Goal: Task Accomplishment & Management: Manage account settings

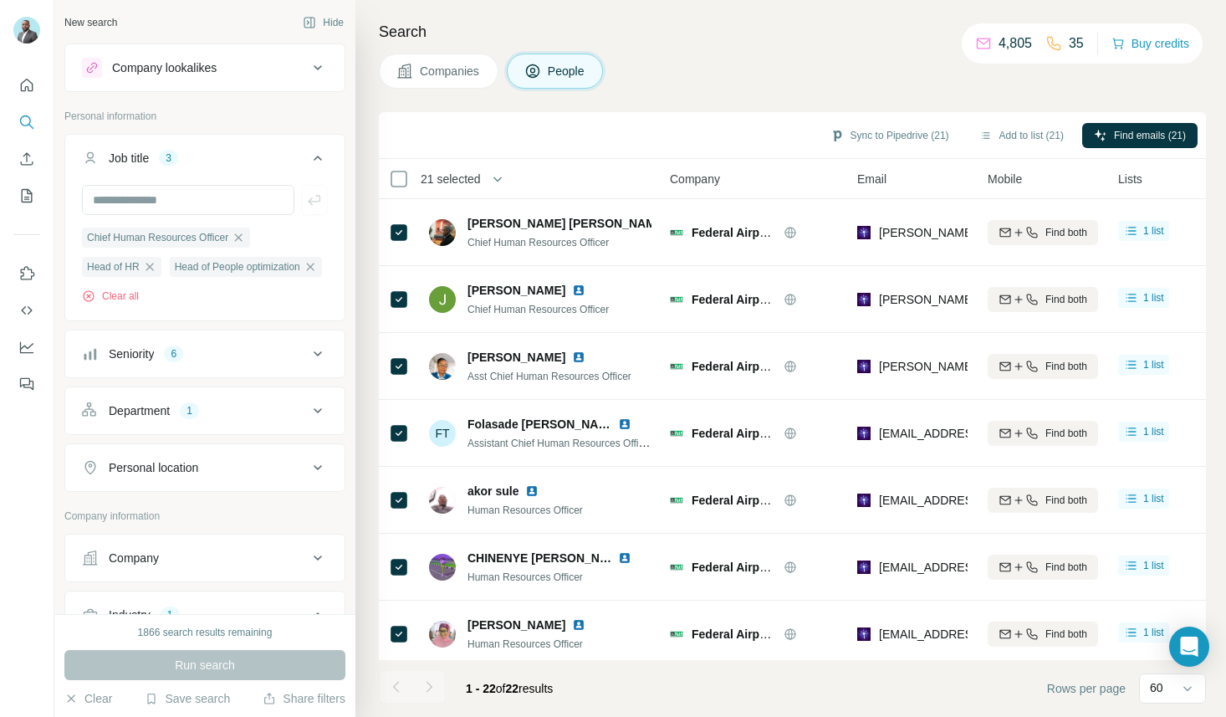
scroll to position [403, 0]
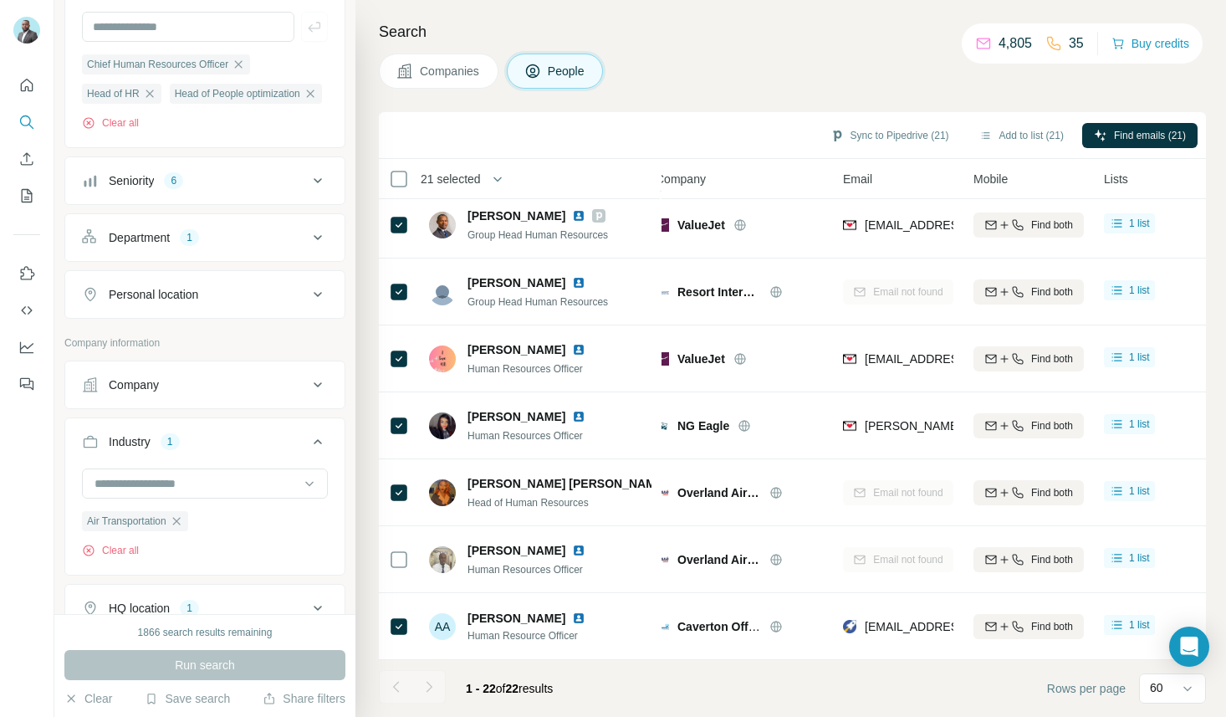
click at [780, 107] on div "Search Companies People Sync to Pipedrive (21) Add to list (21) Find emails (21…" at bounding box center [790, 358] width 870 height 717
click at [1029, 135] on button "Add to list (21)" at bounding box center [1021, 135] width 108 height 25
click at [991, 137] on button "Add to list (21)" at bounding box center [1021, 135] width 108 height 25
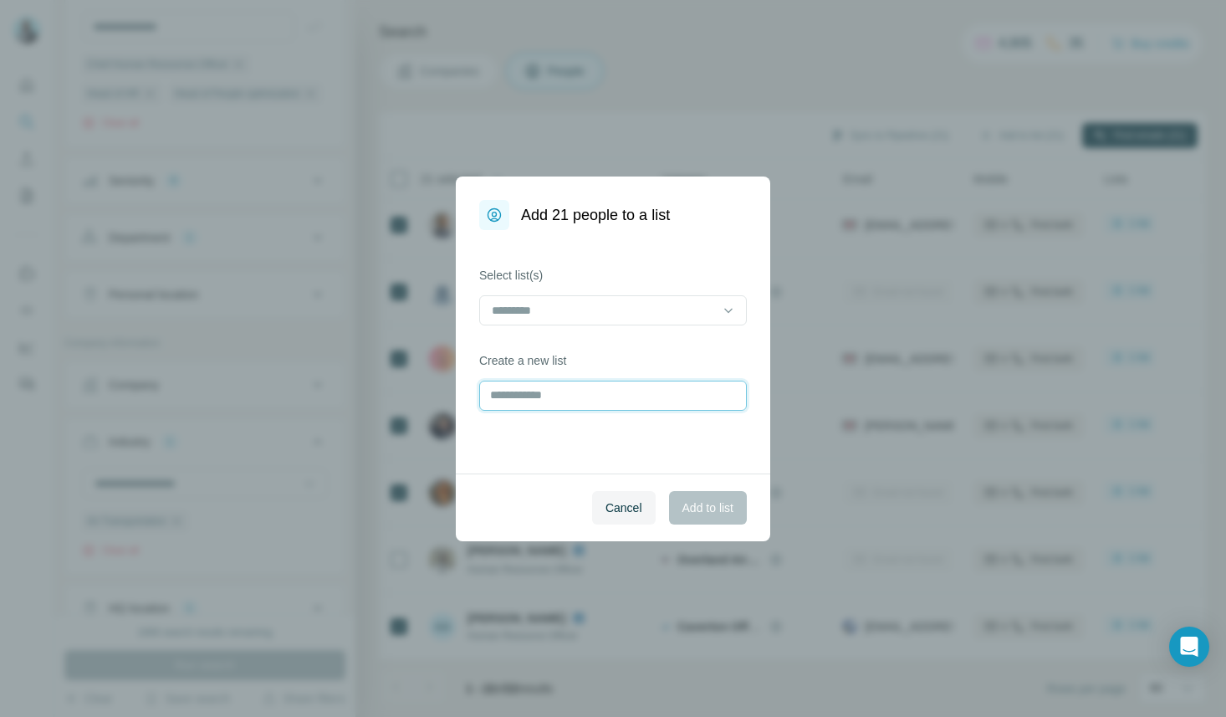
click at [571, 398] on input "text" at bounding box center [613, 395] width 268 height 30
type input "**********"
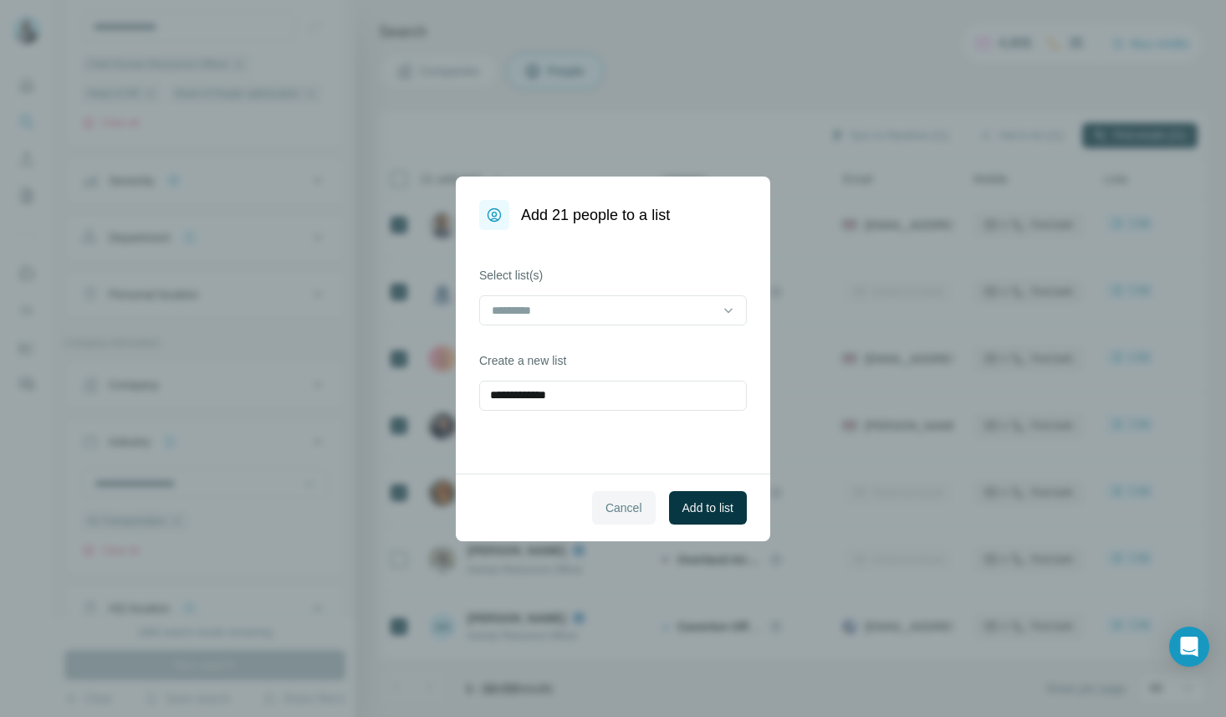
click at [625, 507] on span "Cancel" at bounding box center [623, 507] width 37 height 17
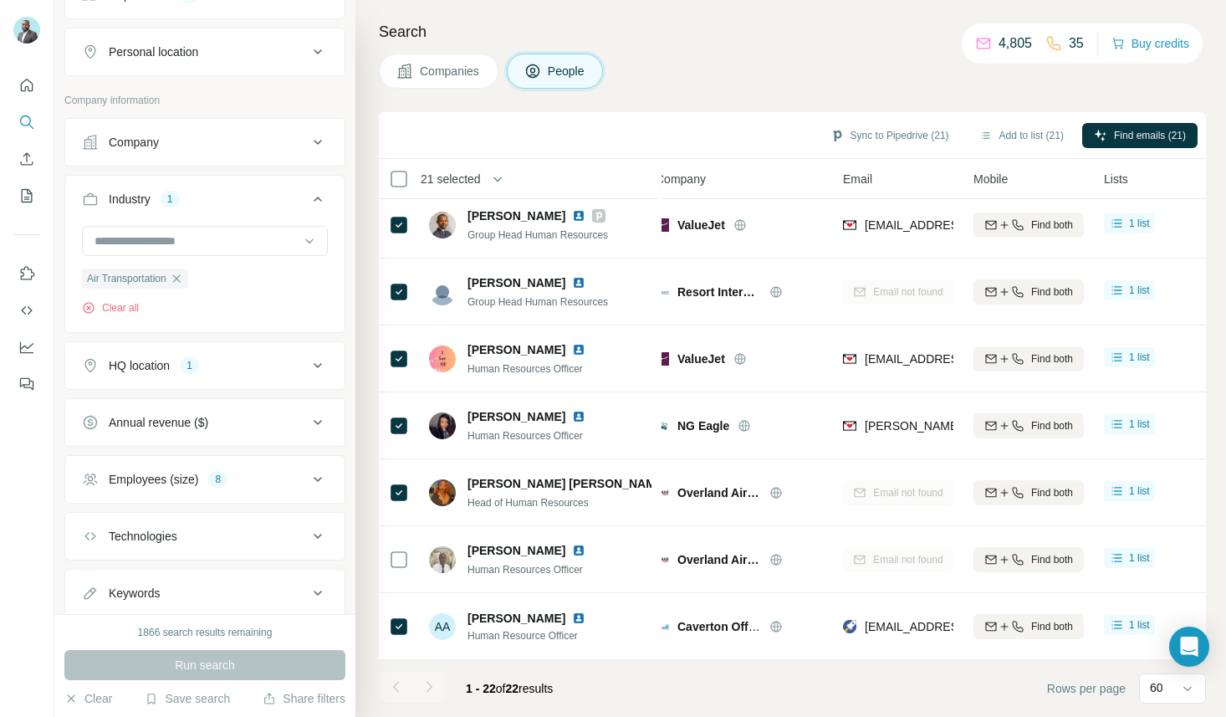
scroll to position [314, 0]
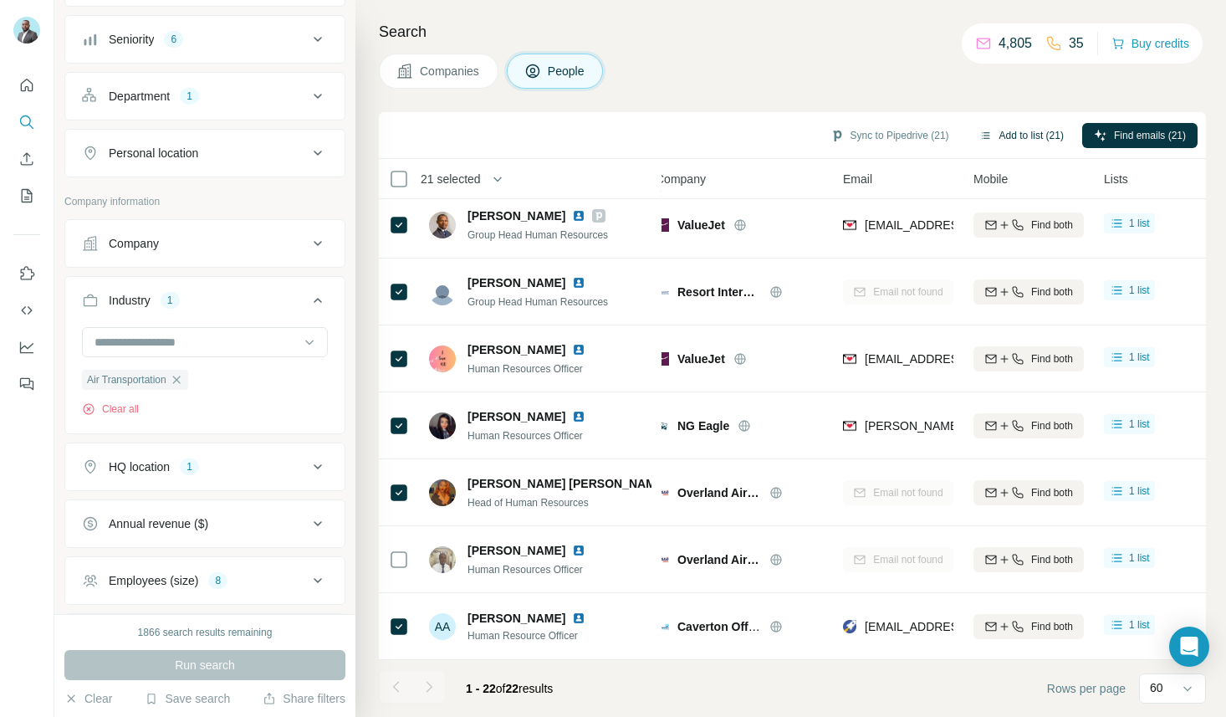
click at [1017, 140] on button "Add to list (21)" at bounding box center [1021, 135] width 108 height 25
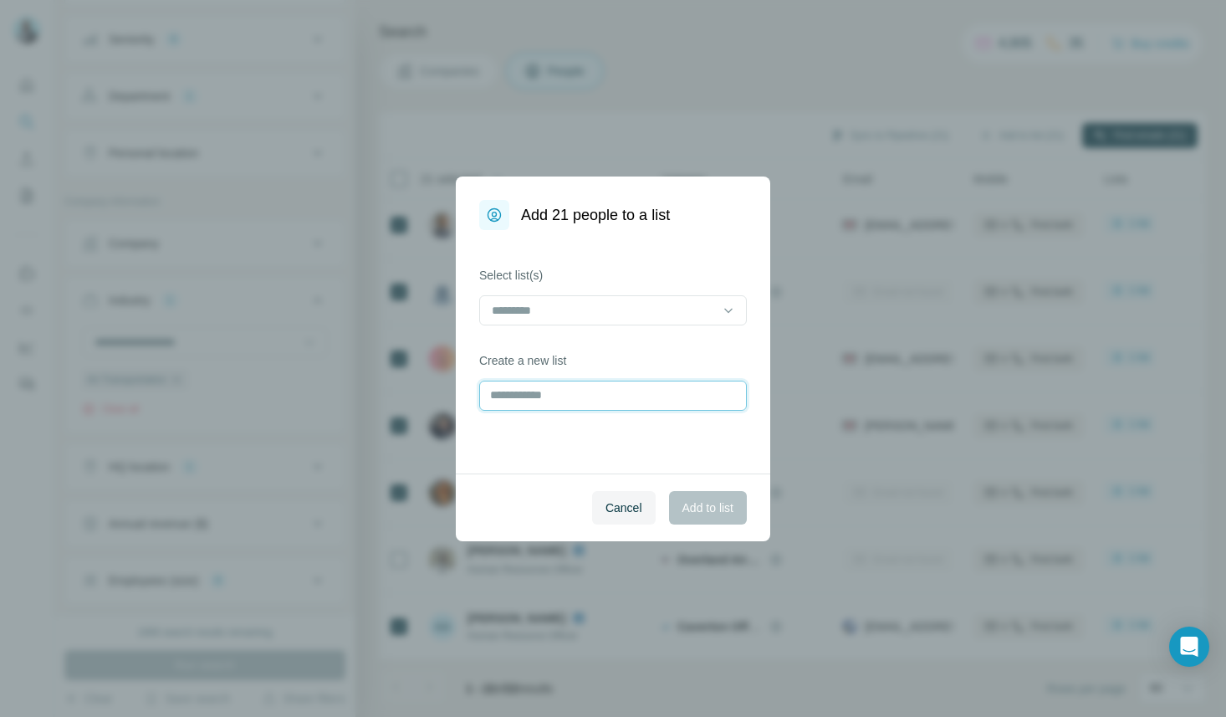
click at [549, 397] on input "text" at bounding box center [613, 395] width 268 height 30
type input "**********"
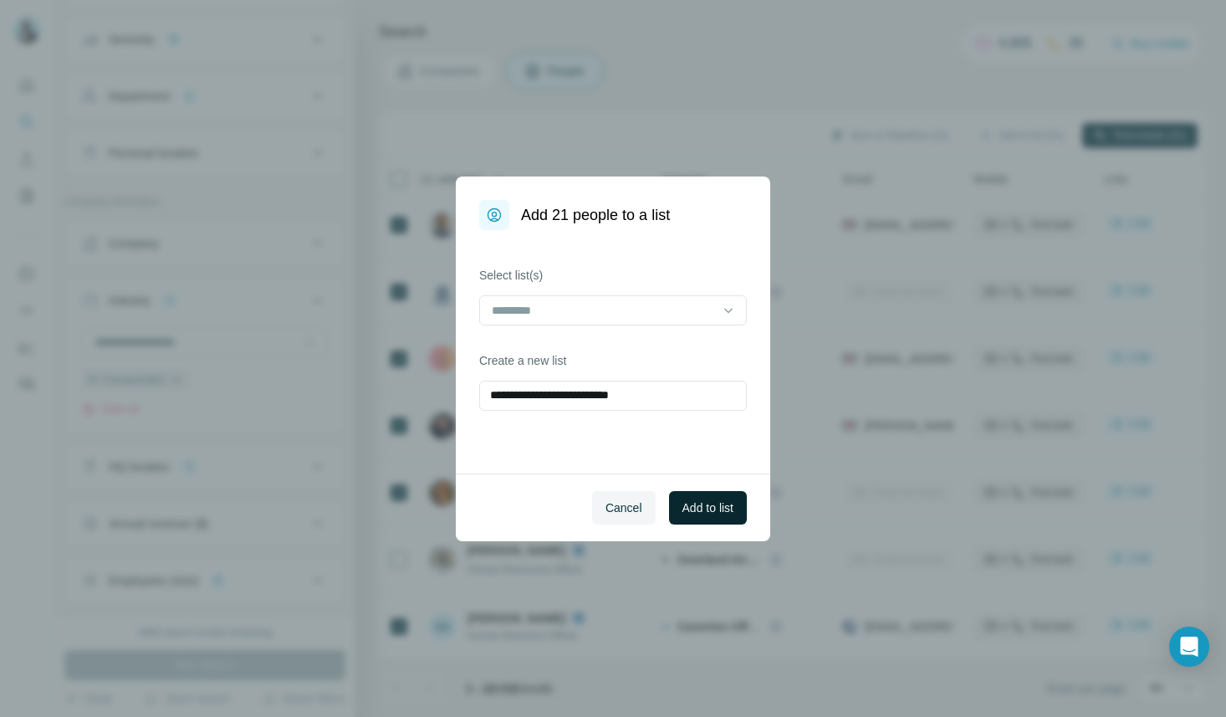
click at [711, 501] on span "Add to list" at bounding box center [707, 507] width 51 height 17
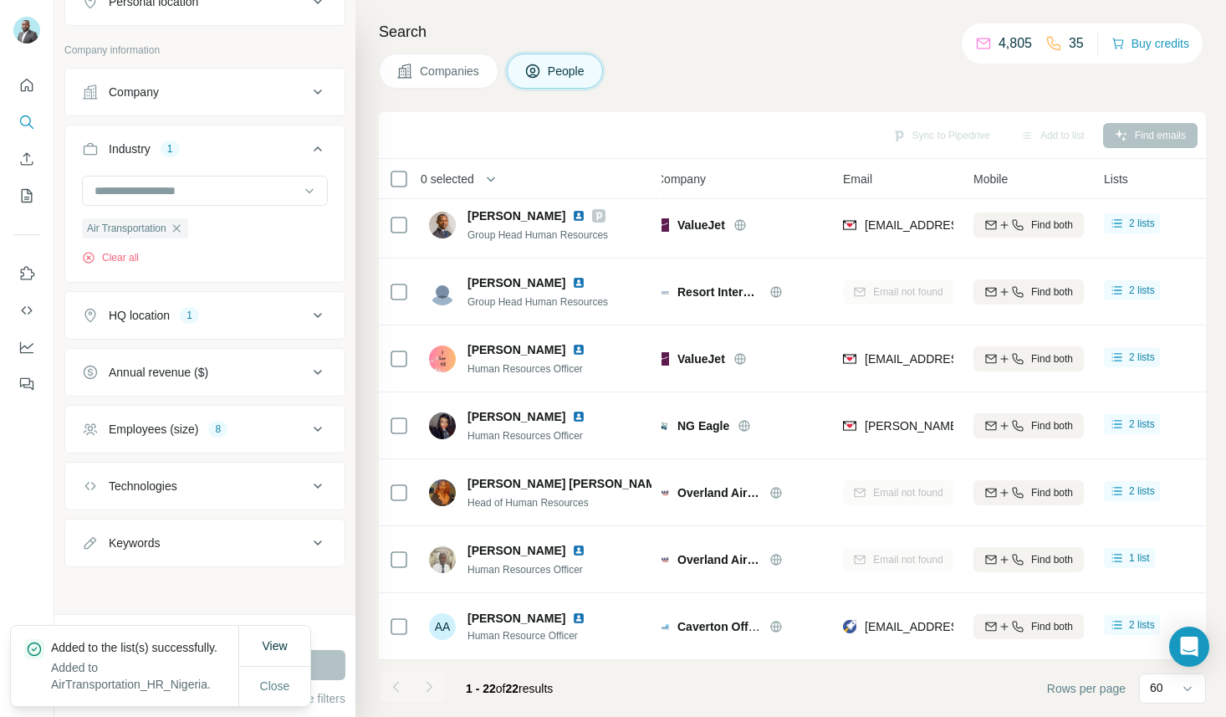
scroll to position [487, 0]
click at [224, 324] on div "HQ location 1" at bounding box center [195, 315] width 226 height 17
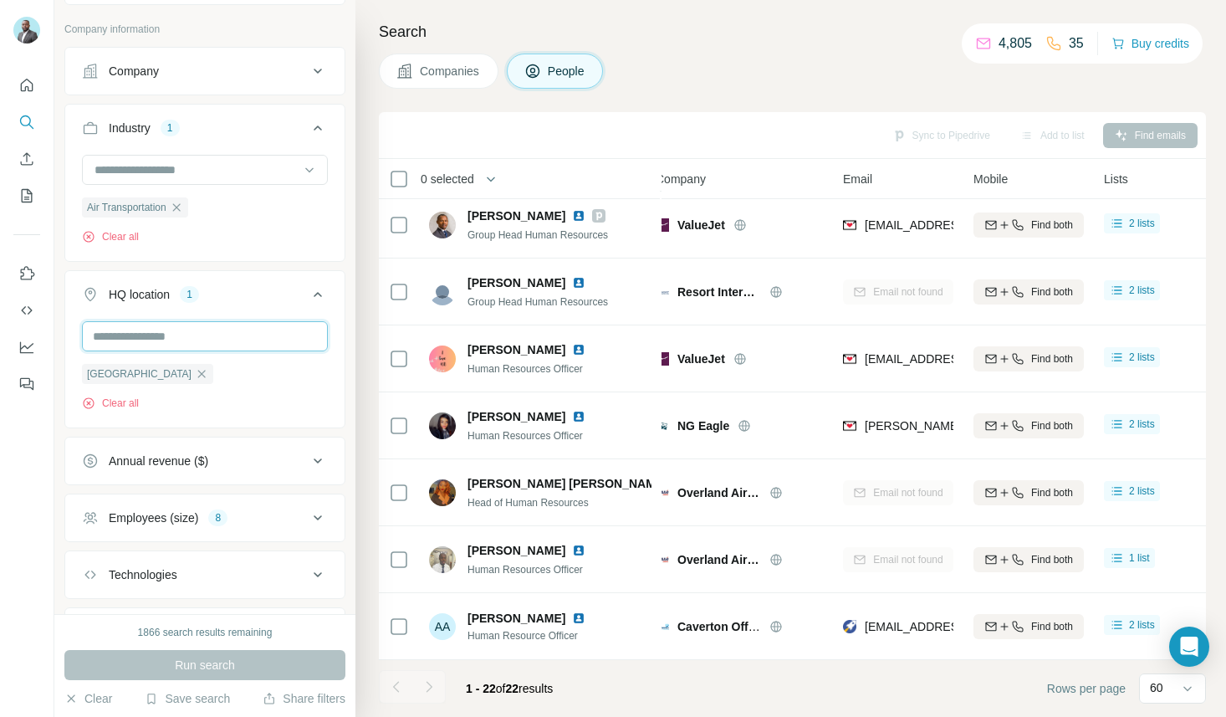
click at [176, 351] on input "text" at bounding box center [205, 336] width 246 height 30
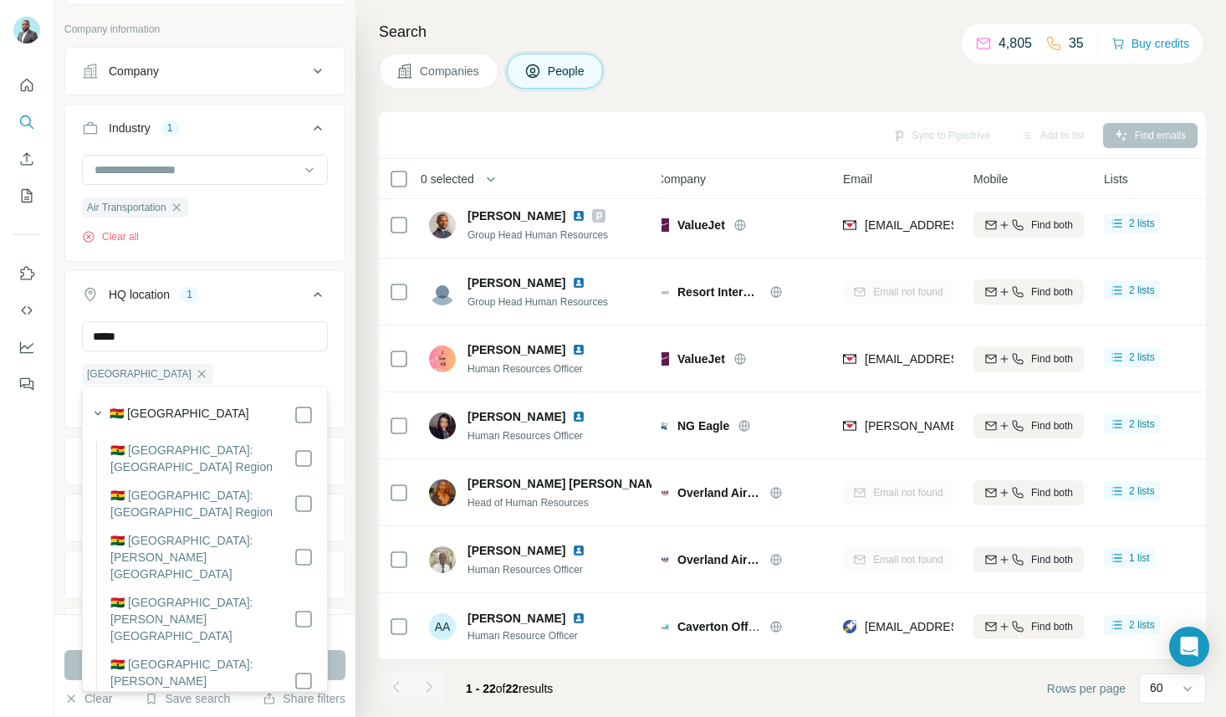
click at [157, 406] on label "🇬🇭 [GEOGRAPHIC_DATA]" at bounding box center [180, 415] width 140 height 20
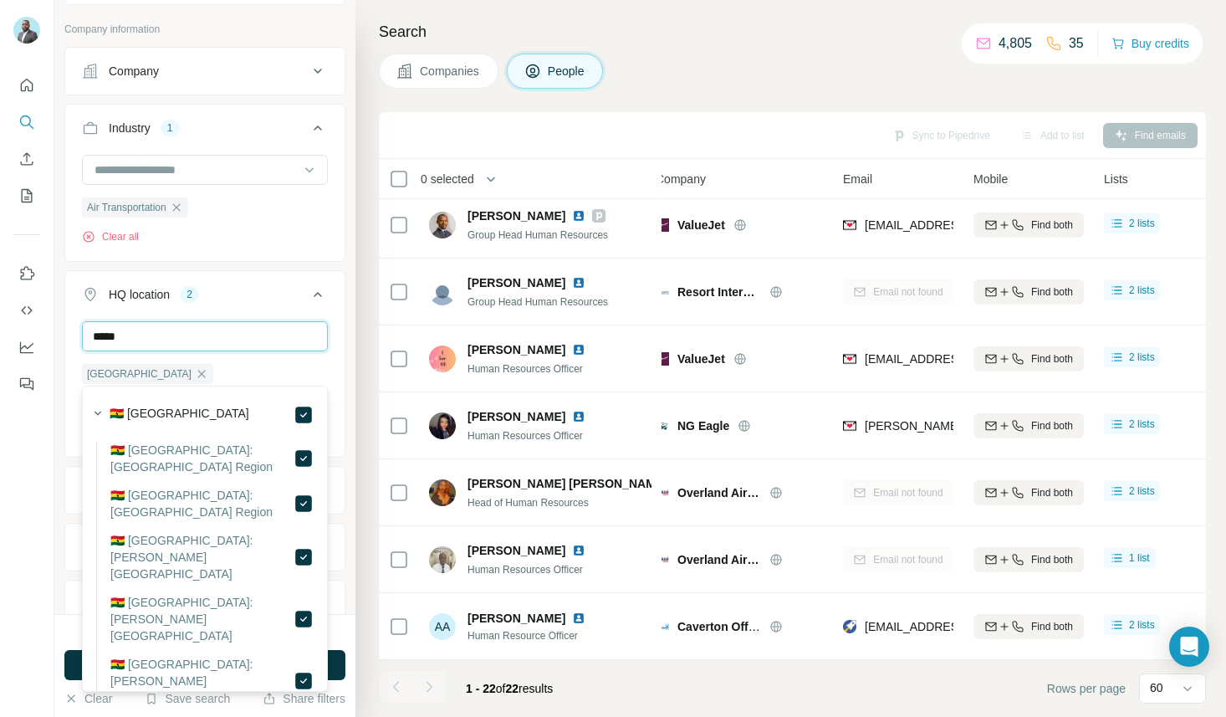
click at [264, 351] on input "*****" at bounding box center [205, 336] width 246 height 30
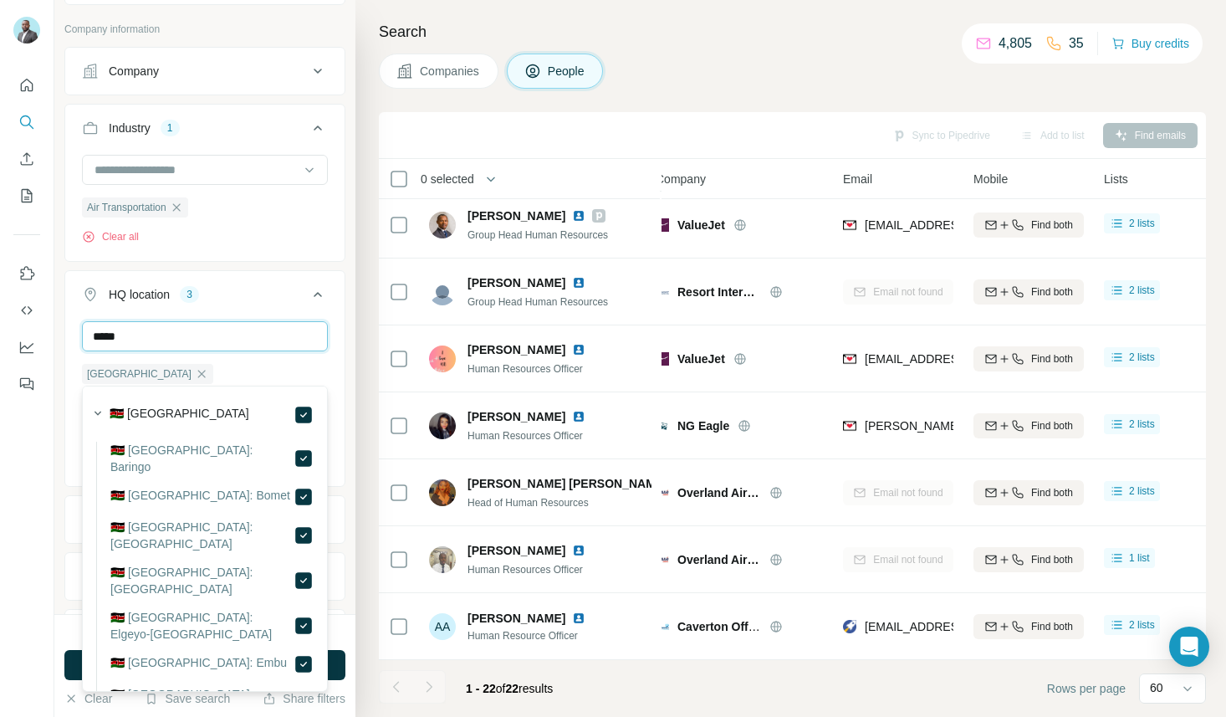
click at [171, 351] on input "*****" at bounding box center [205, 336] width 246 height 30
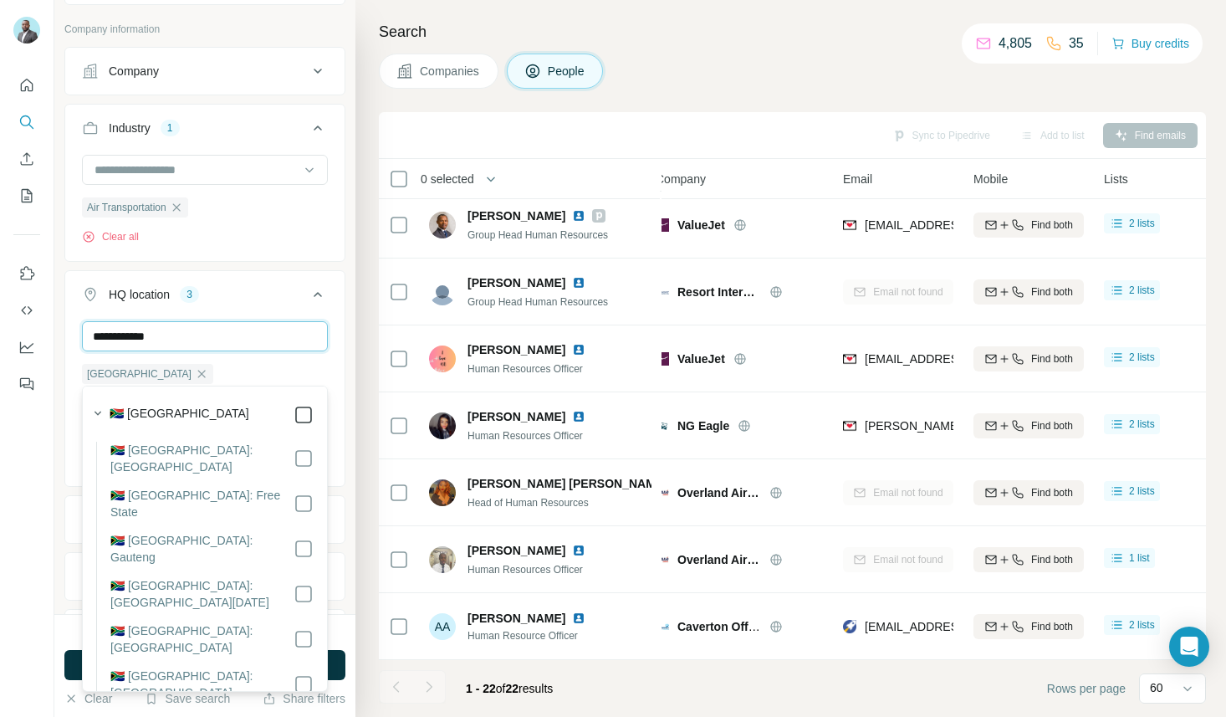
type input "**********"
click at [352, 601] on div "New search Hide Company lookalikes Personal information Job title 3 Chief Human…" at bounding box center [204, 307] width 301 height 614
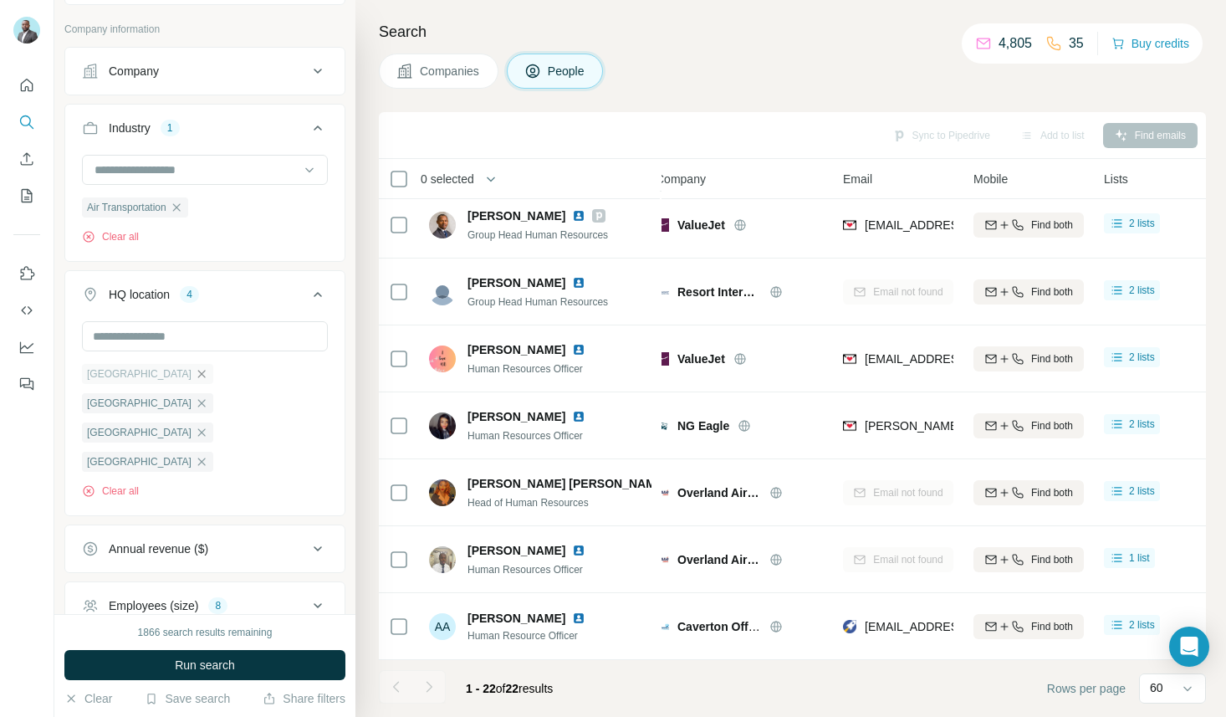
click at [195, 380] on icon "button" at bounding box center [201, 373] width 13 height 13
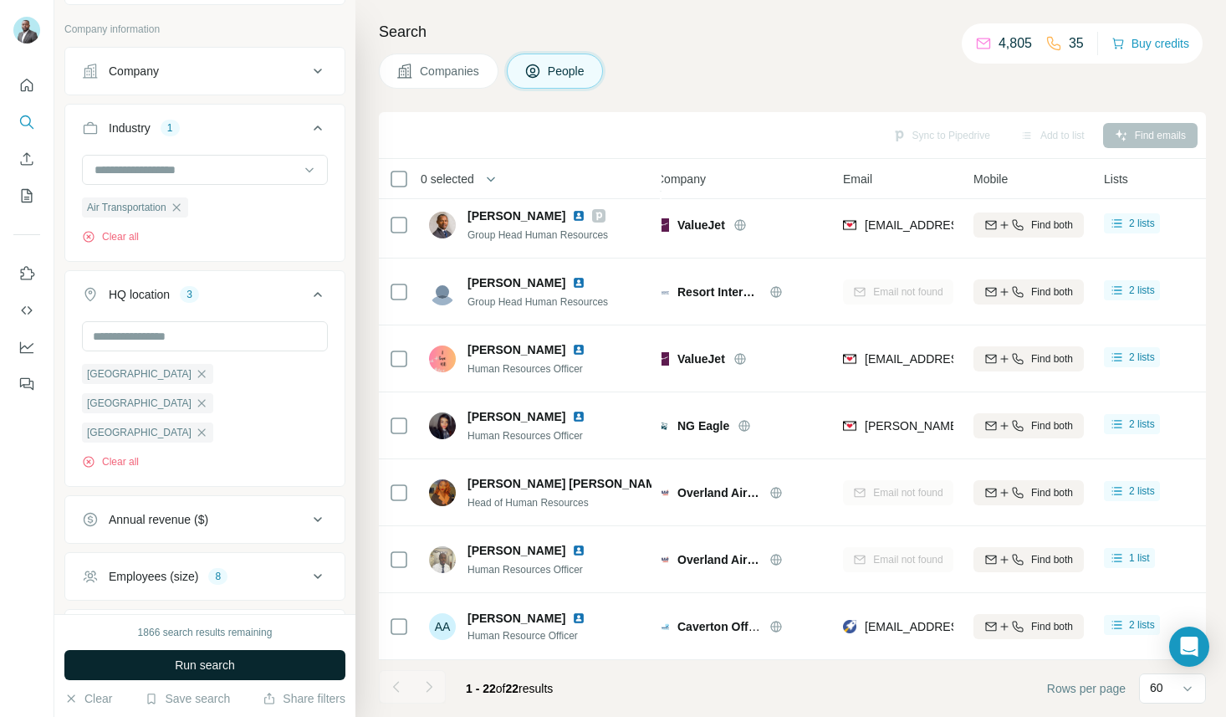
click at [192, 666] on span "Run search" at bounding box center [205, 664] width 60 height 17
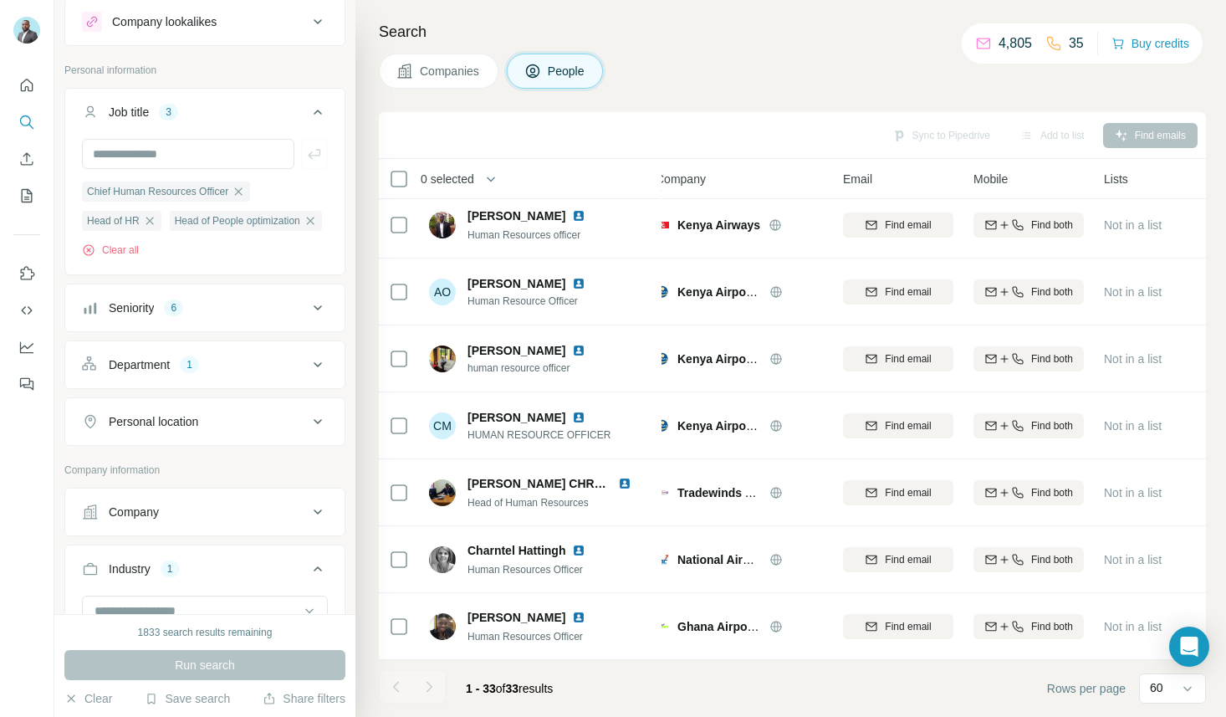
scroll to position [38, 0]
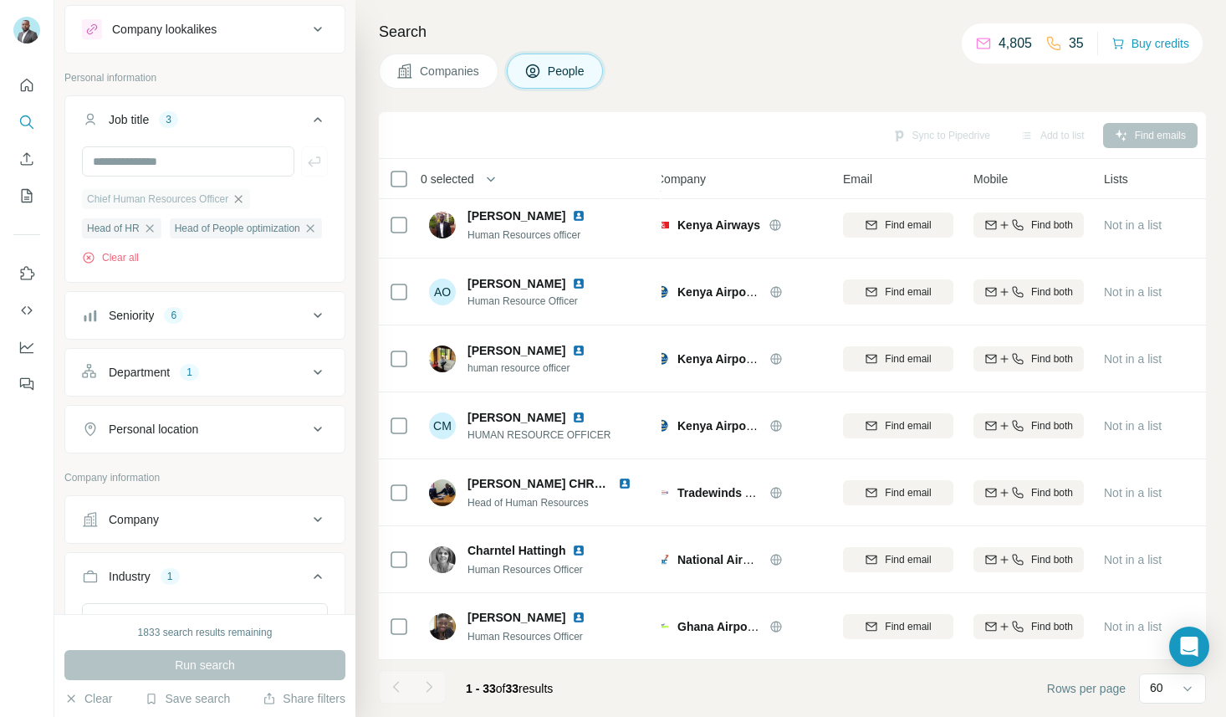
click at [245, 198] on icon "button" at bounding box center [238, 198] width 13 height 13
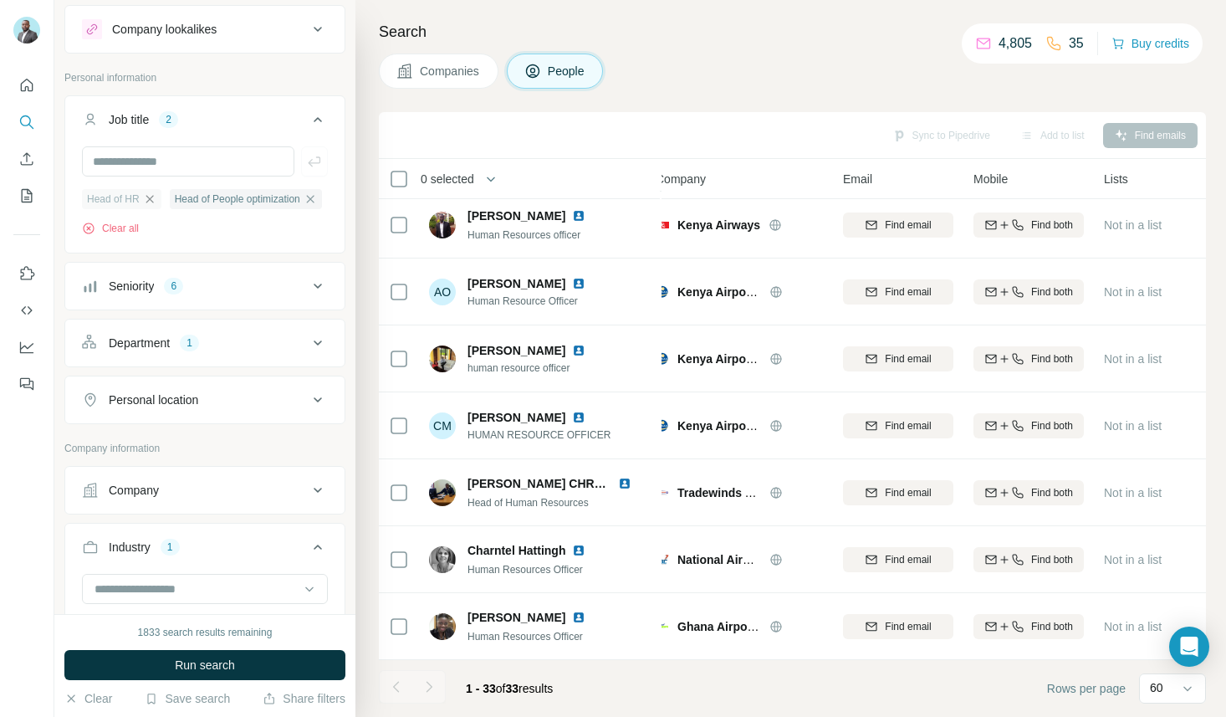
click at [149, 194] on icon "button" at bounding box center [149, 198] width 13 height 13
click at [229, 199] on icon "button" at bounding box center [222, 198] width 13 height 13
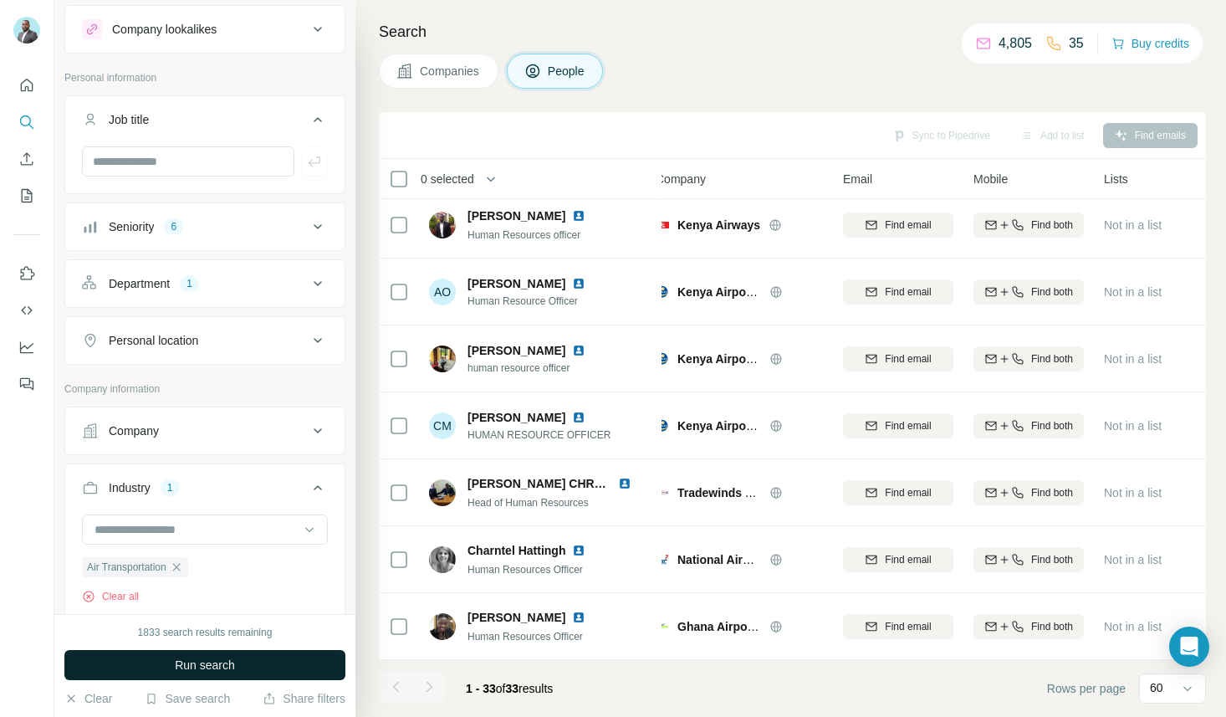
click at [231, 662] on span "Run search" at bounding box center [205, 664] width 60 height 17
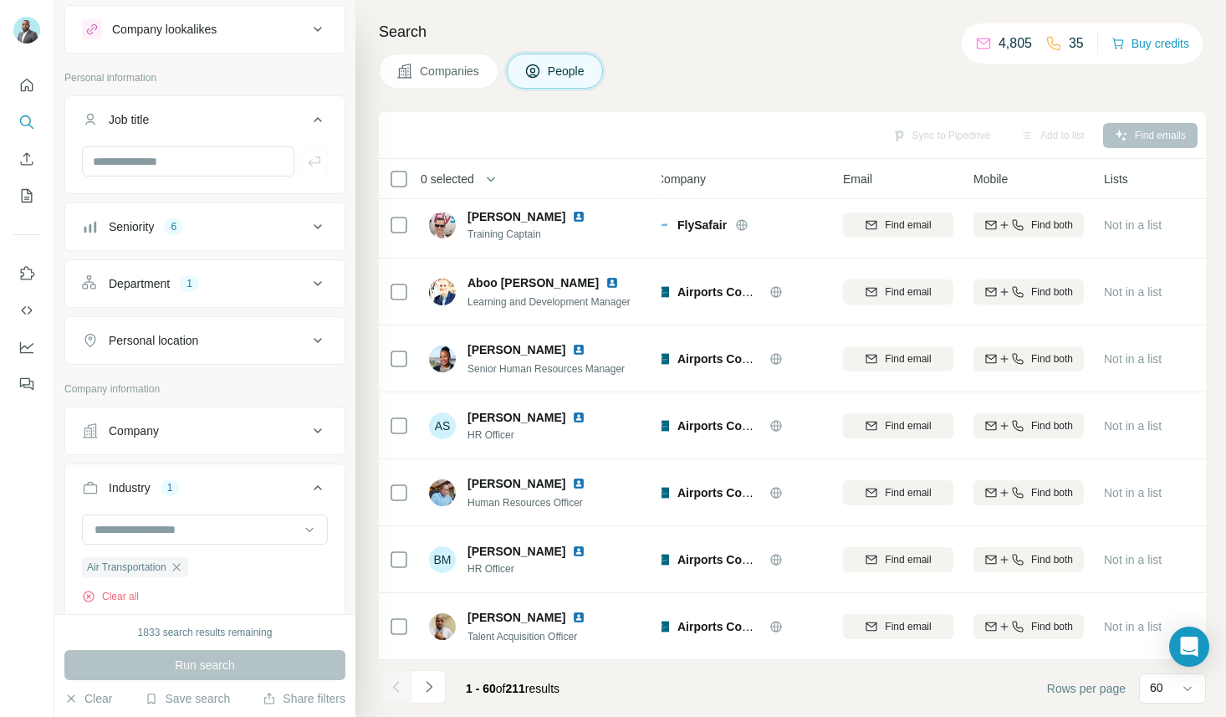
scroll to position [1011, 14]
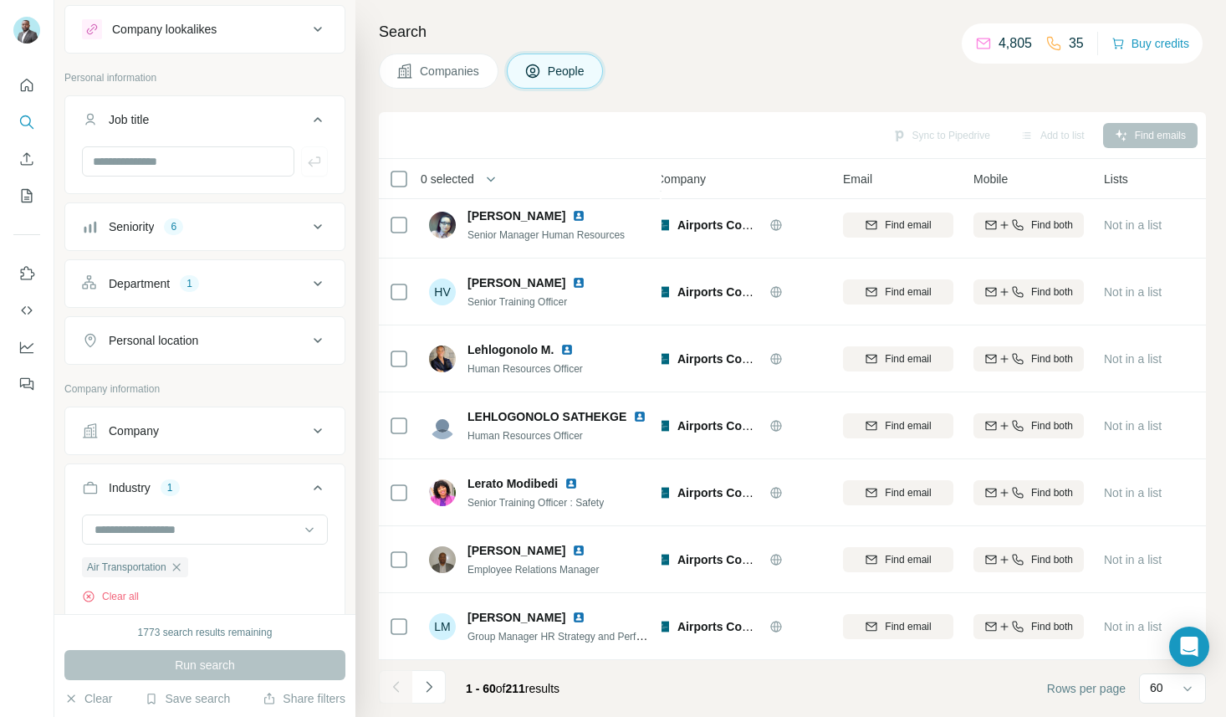
click at [277, 232] on div "Seniority 6" at bounding box center [195, 226] width 226 height 17
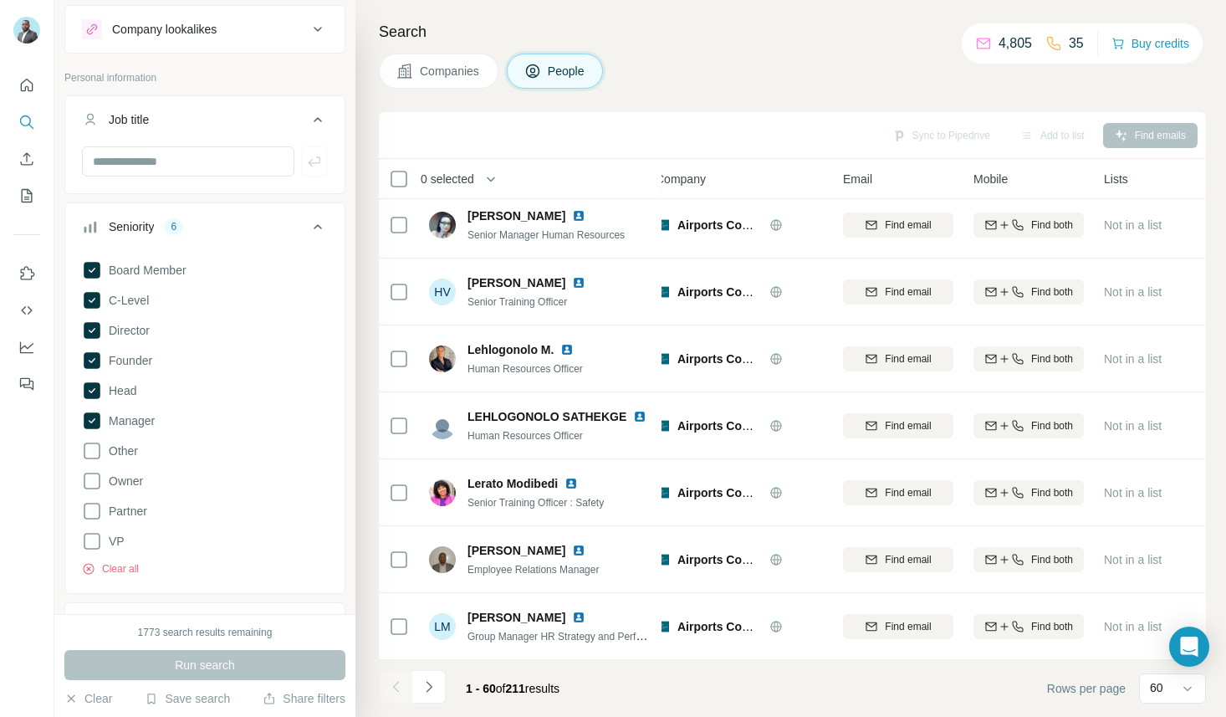
click at [350, 183] on div "New search Hide Company lookalikes Personal information Job title Seniority 6 B…" at bounding box center [204, 307] width 301 height 614
click at [321, 230] on icon at bounding box center [318, 227] width 20 height 20
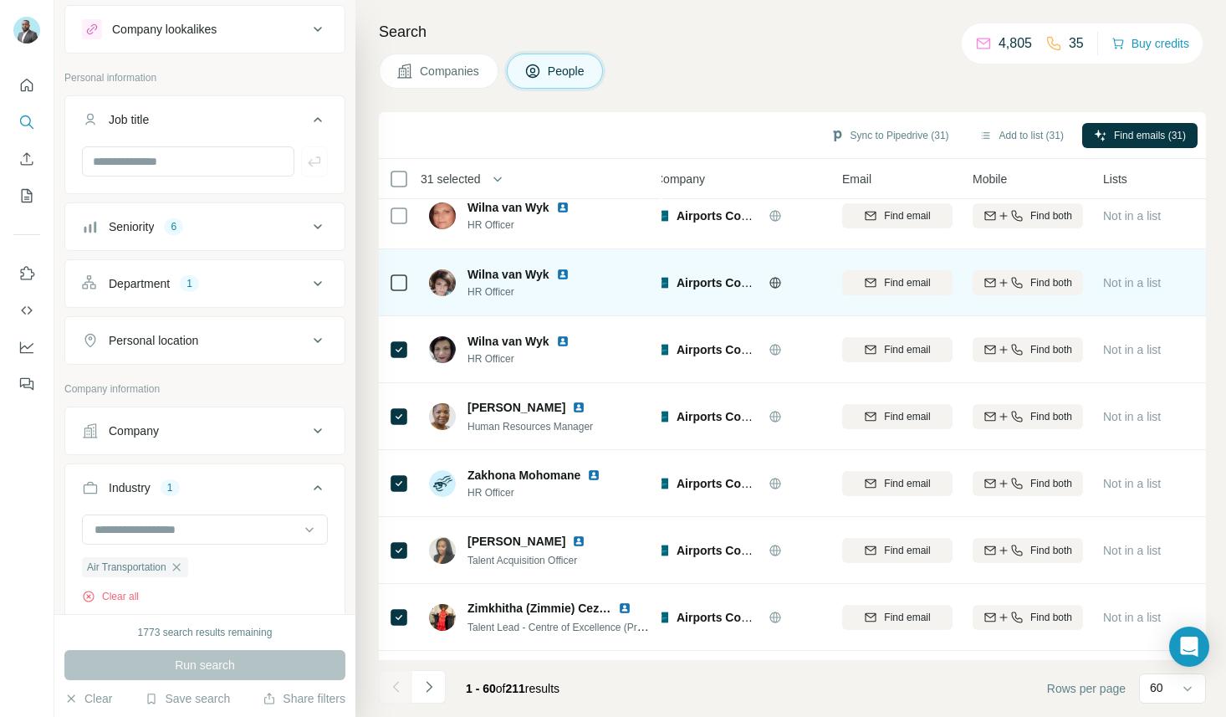
scroll to position [2694, 15]
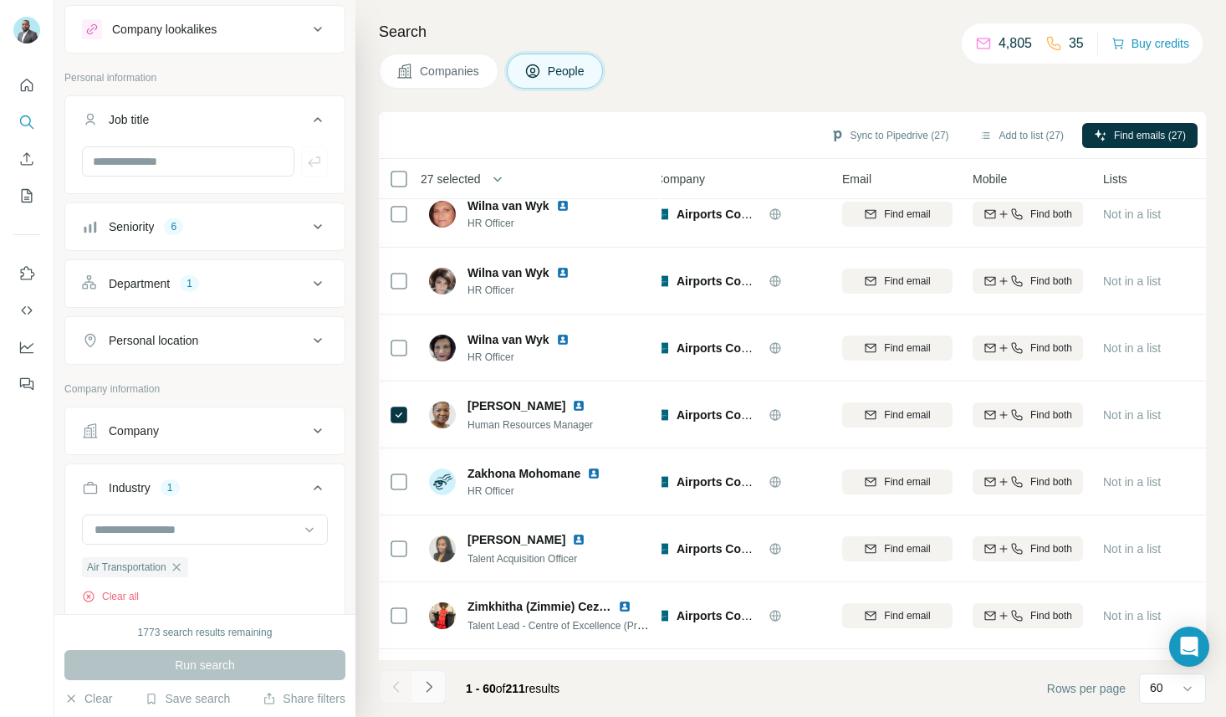
click at [428, 686] on icon "Navigate to next page" at bounding box center [429, 686] width 17 height 17
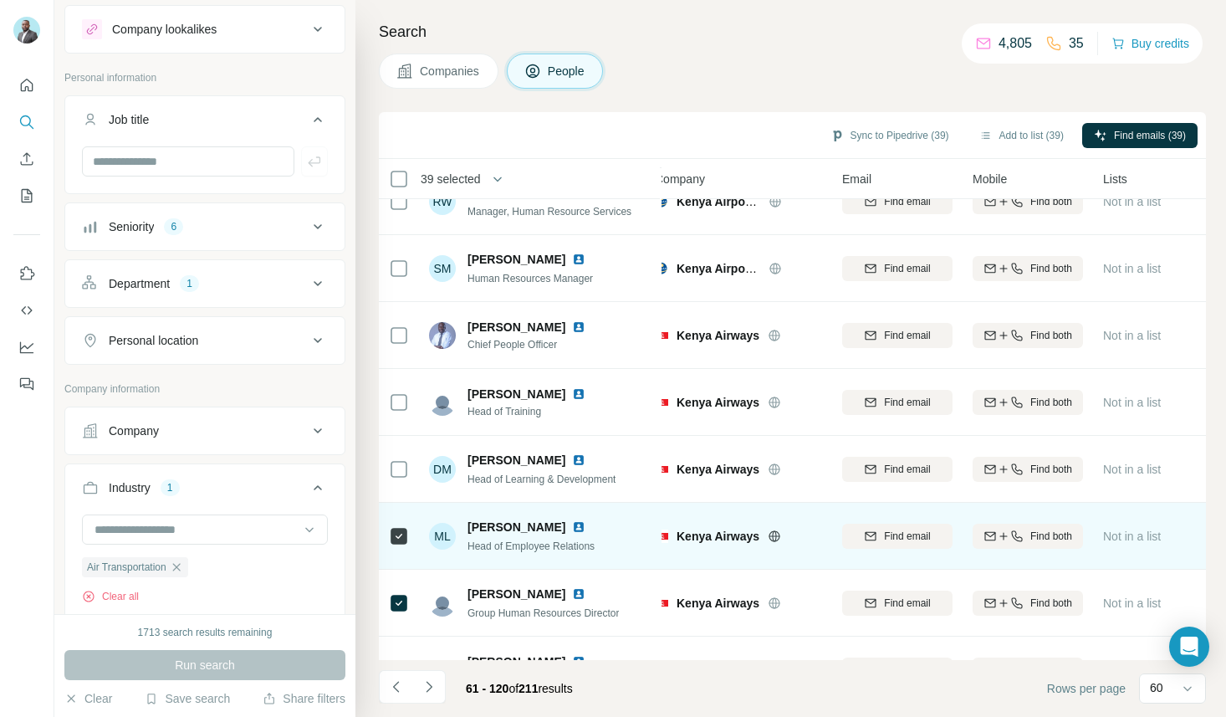
scroll to position [1221, 15]
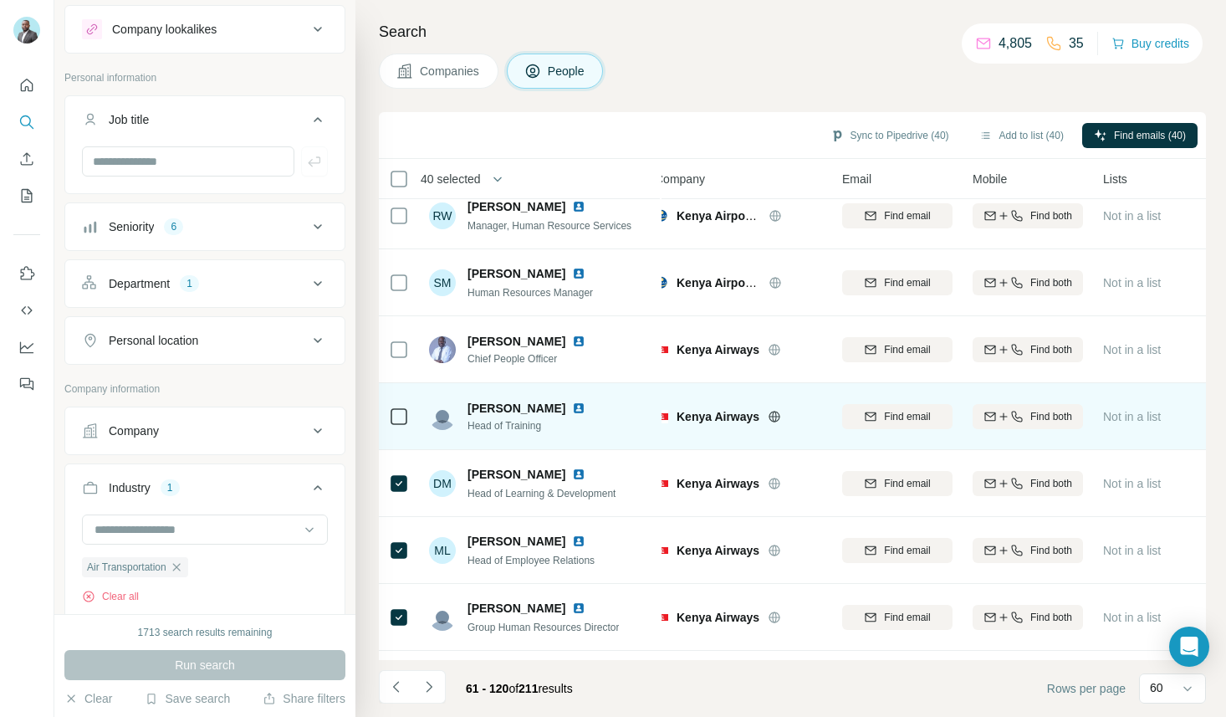
click at [398, 426] on icon at bounding box center [399, 416] width 20 height 20
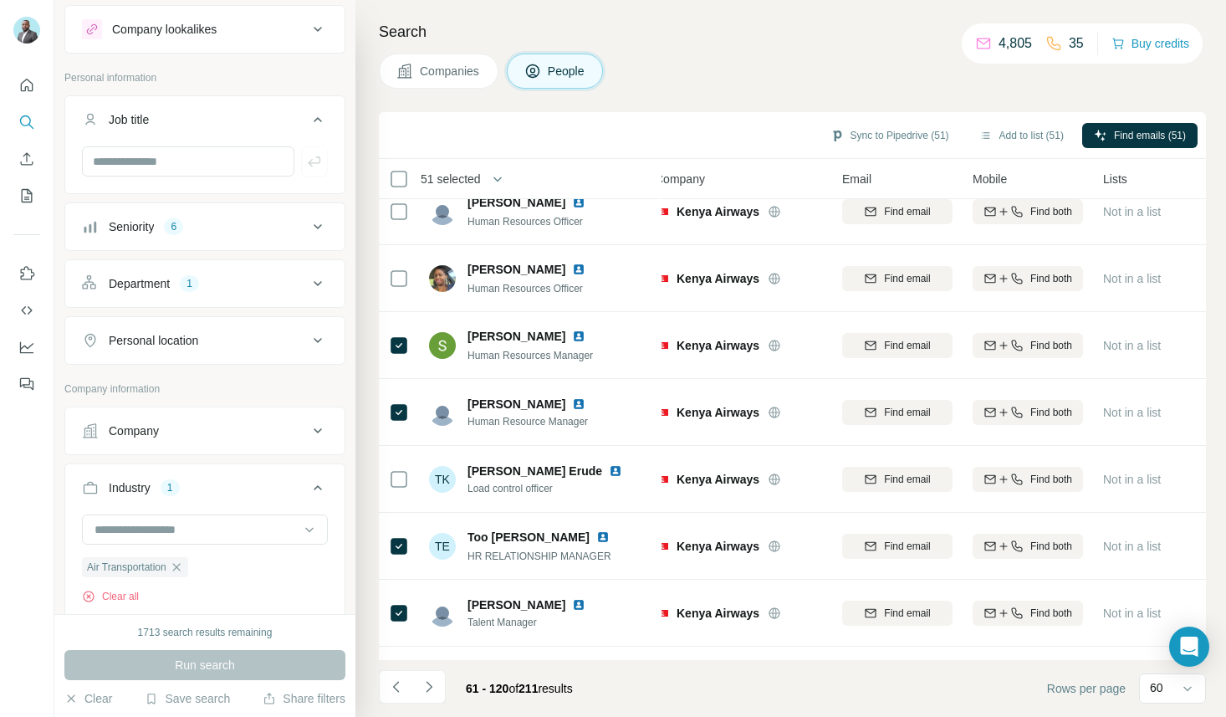
scroll to position [3553, 15]
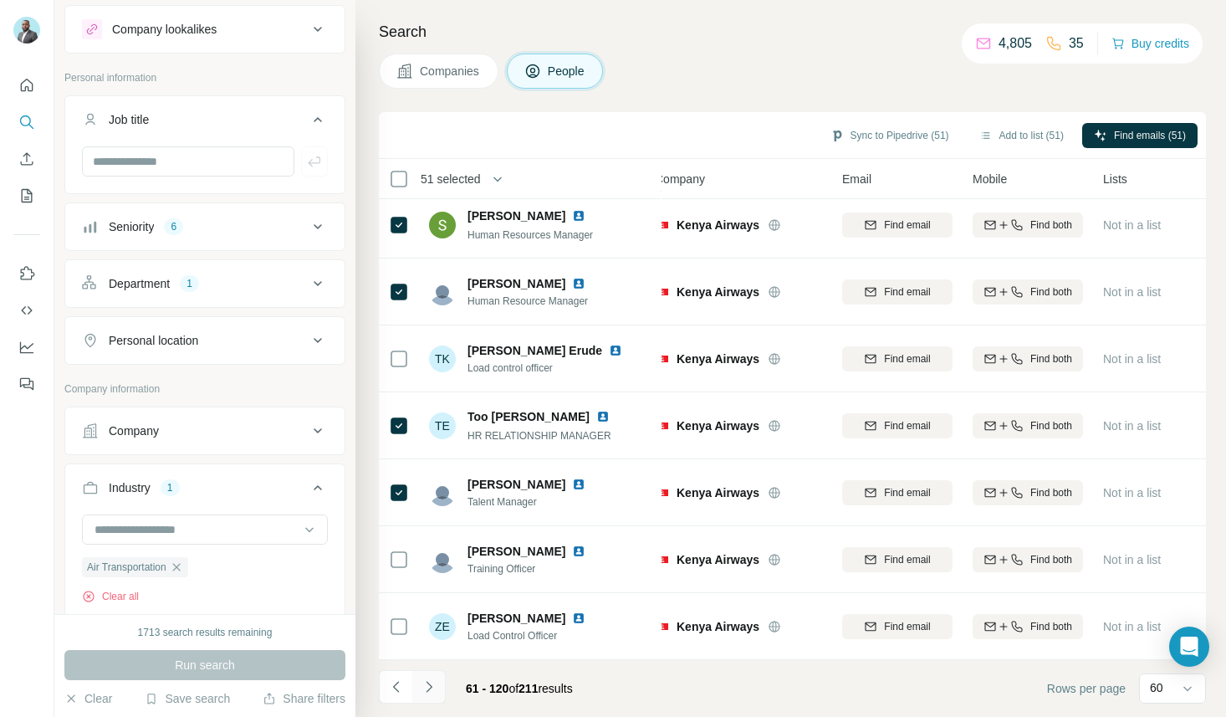
click at [427, 685] on icon "Navigate to next page" at bounding box center [429, 686] width 17 height 17
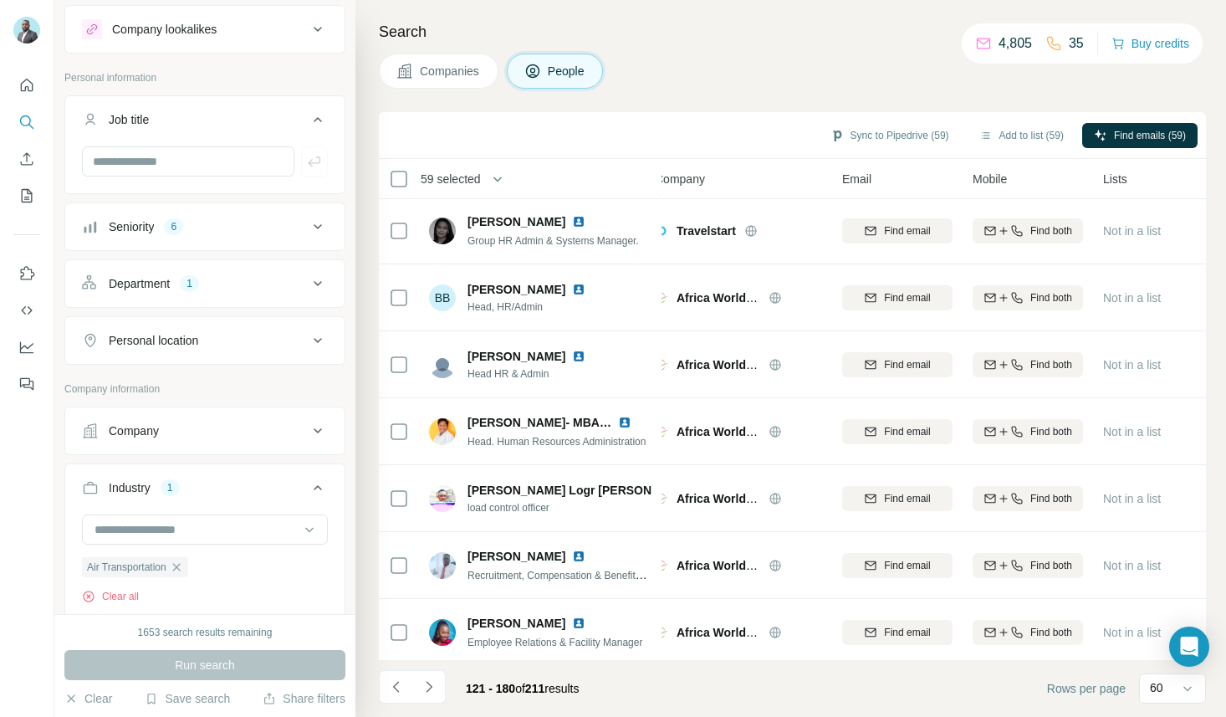
scroll to position [2204, 15]
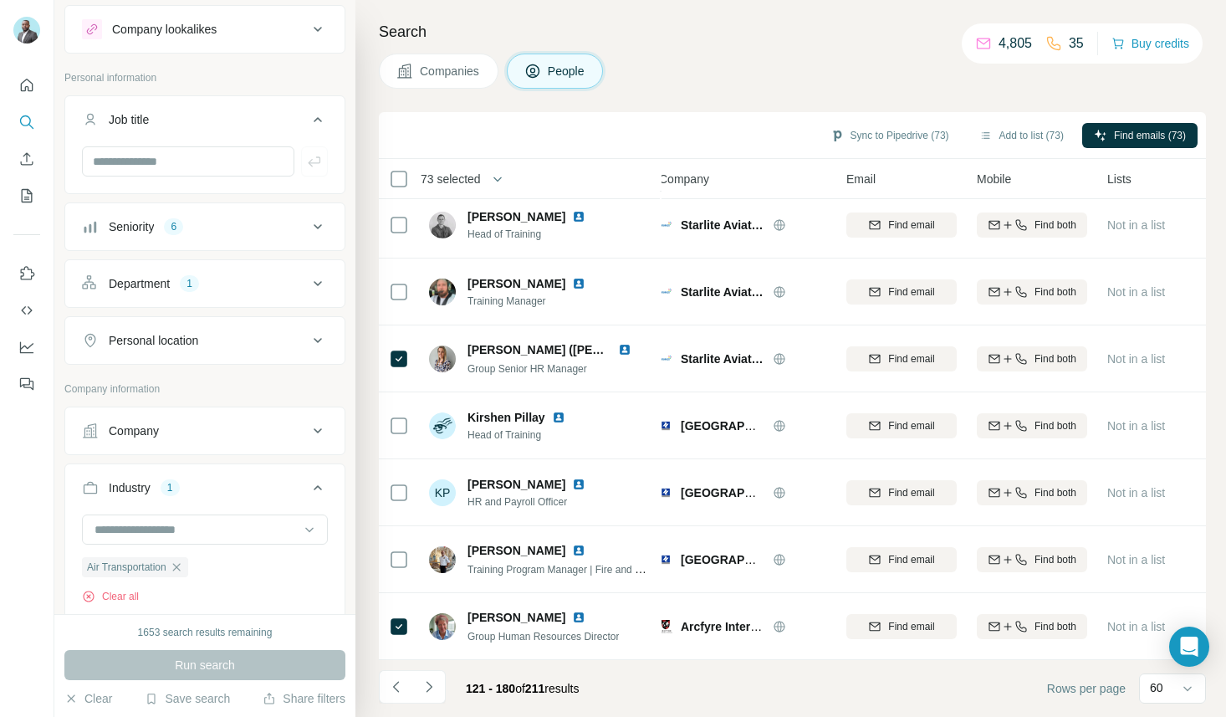
scroll to position [3553, 11]
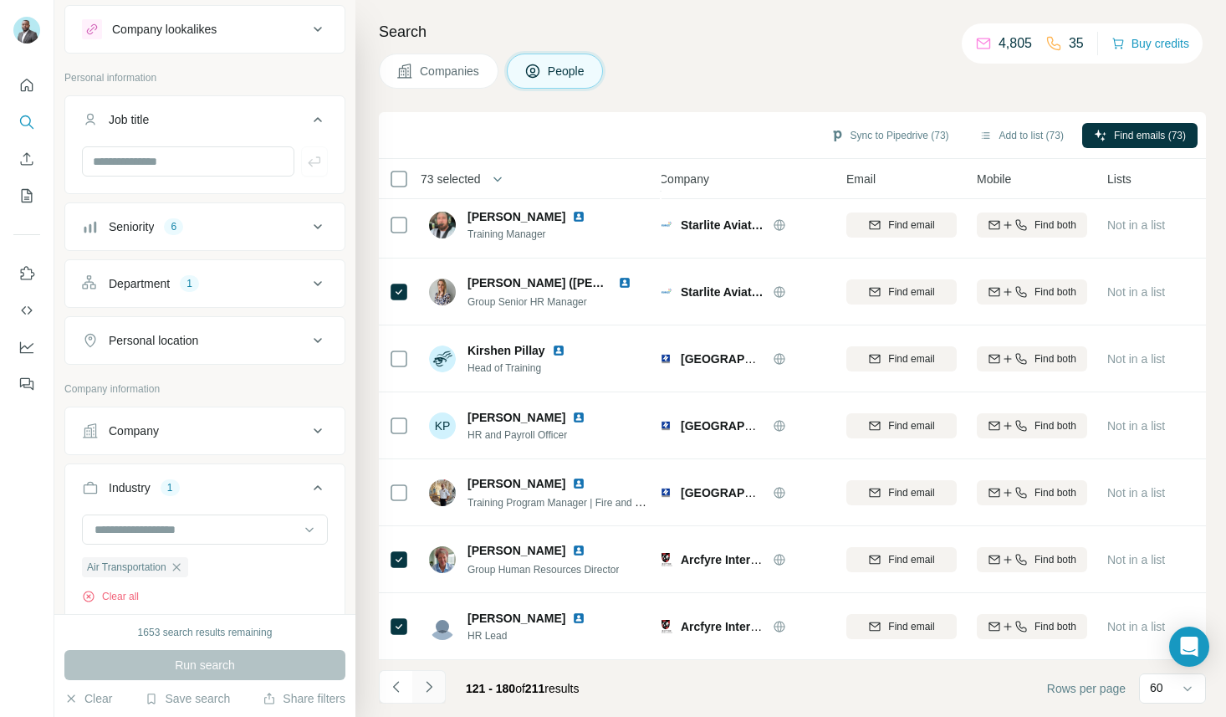
click at [430, 683] on icon "Navigate to next page" at bounding box center [429, 686] width 17 height 17
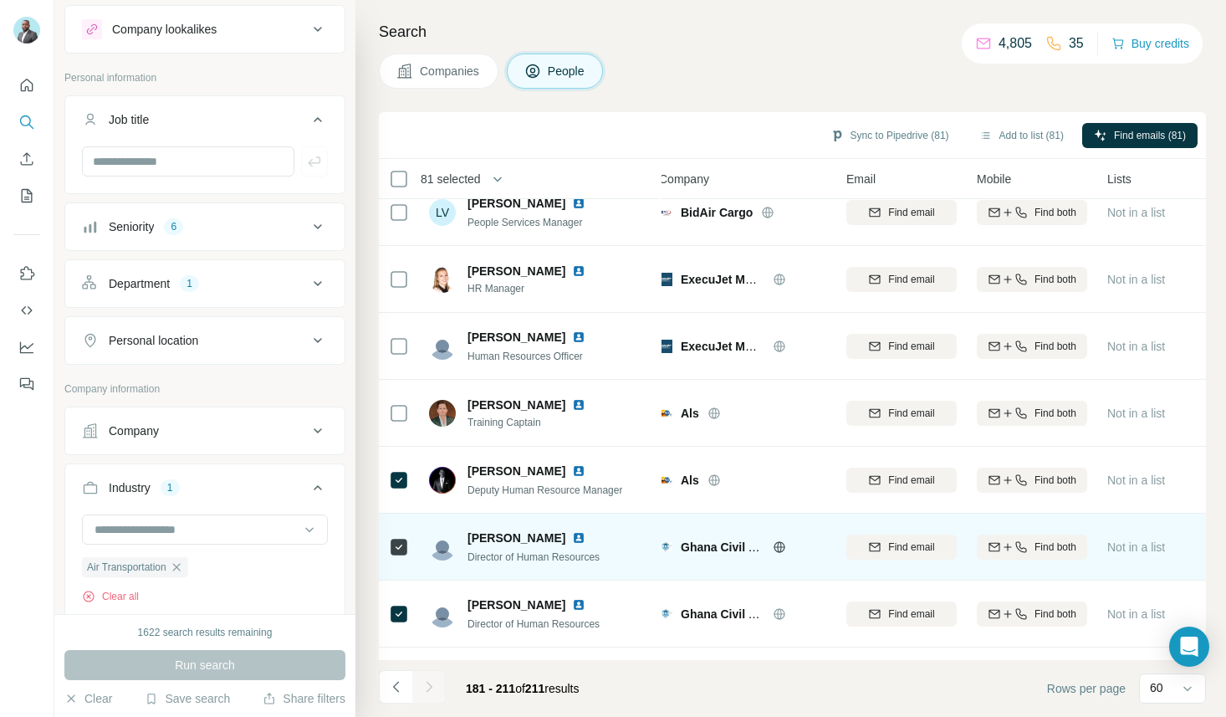
scroll to position [0, 11]
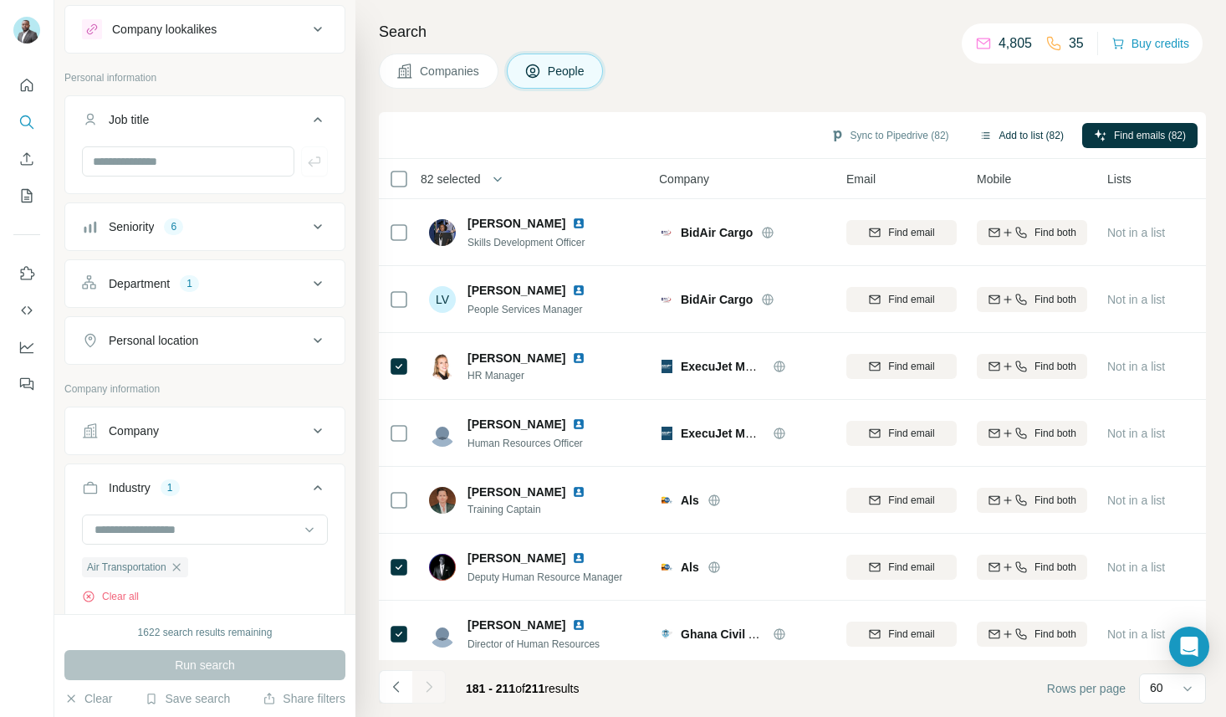
click at [1025, 135] on button "Add to list (82)" at bounding box center [1021, 135] width 108 height 25
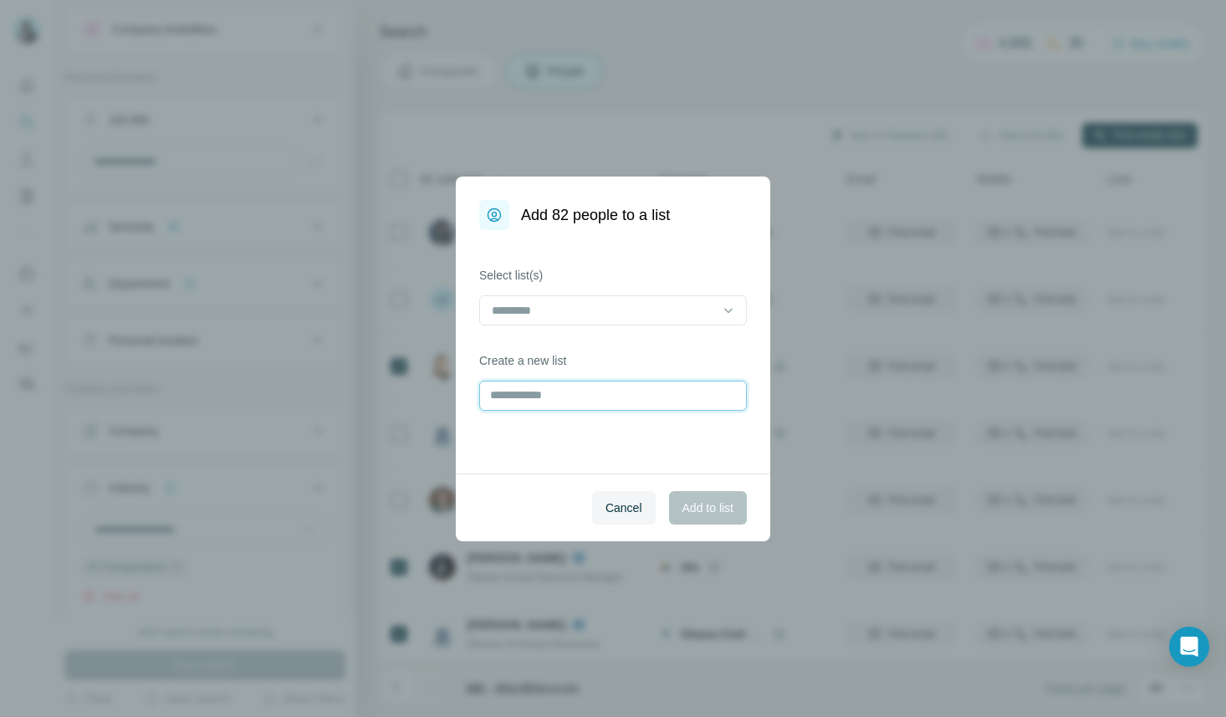
click at [599, 401] on input "text" at bounding box center [613, 395] width 268 height 30
type input "**********"
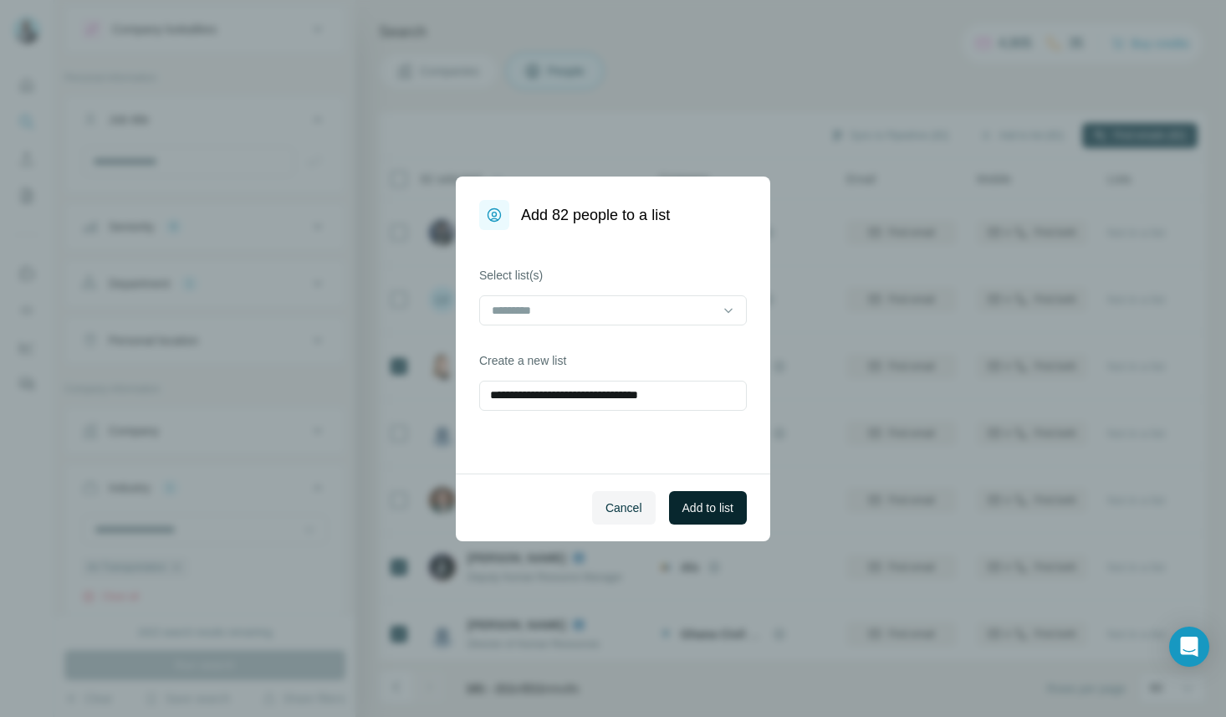
click at [722, 507] on span "Add to list" at bounding box center [707, 507] width 51 height 17
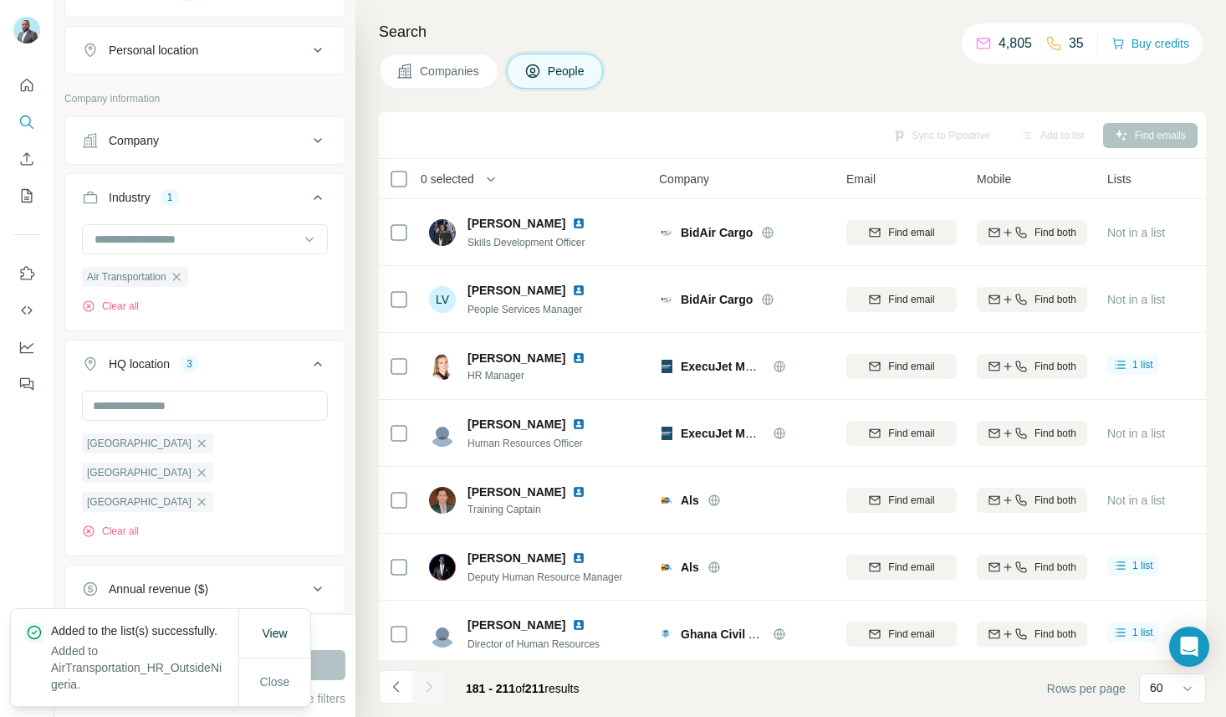
scroll to position [487, 0]
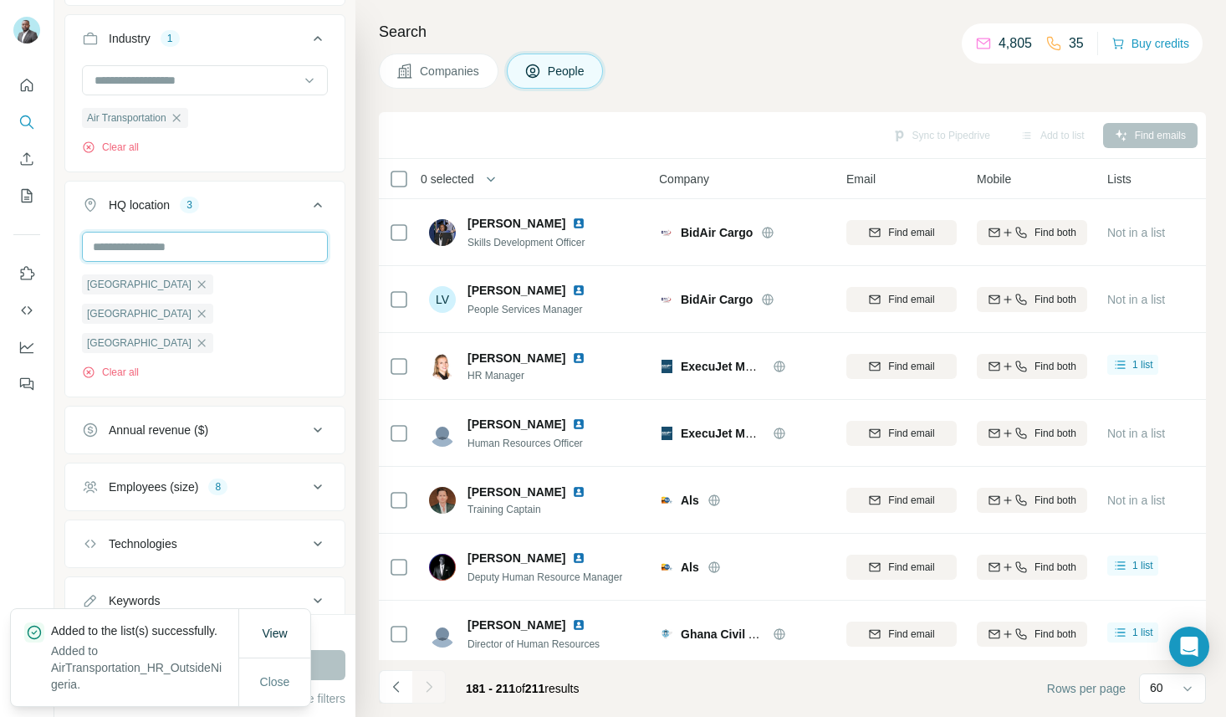
click at [209, 242] on input "text" at bounding box center [205, 247] width 246 height 30
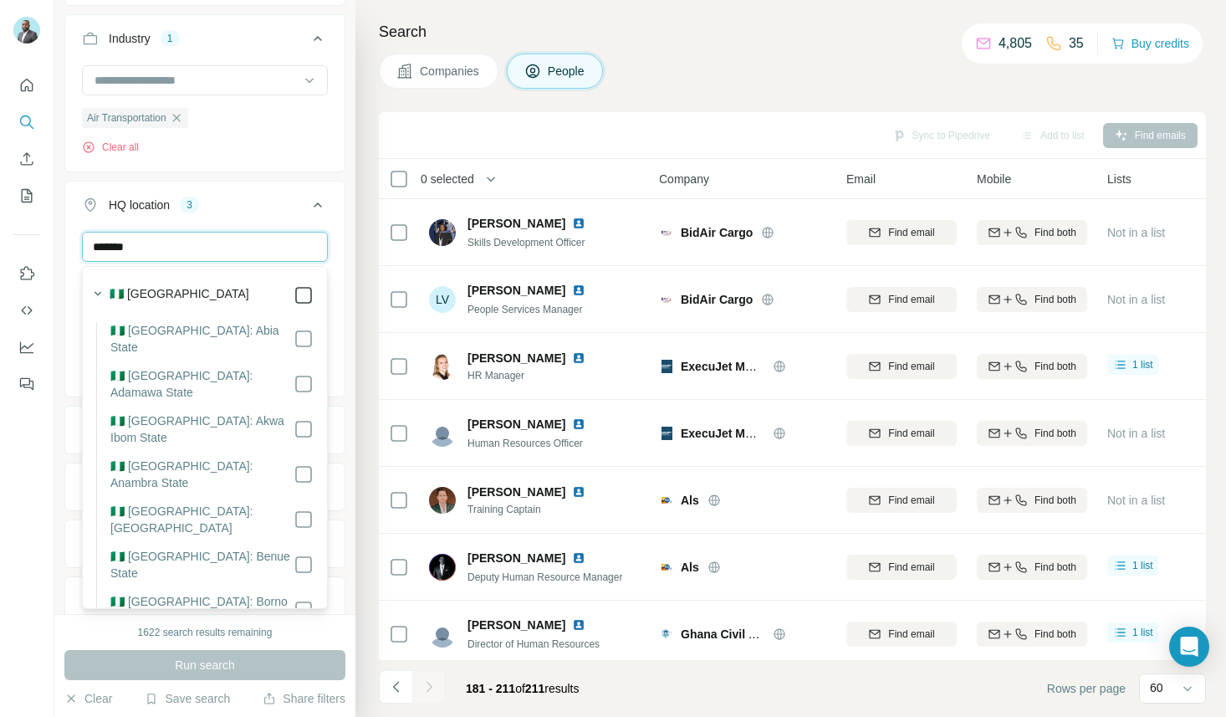
type input "*******"
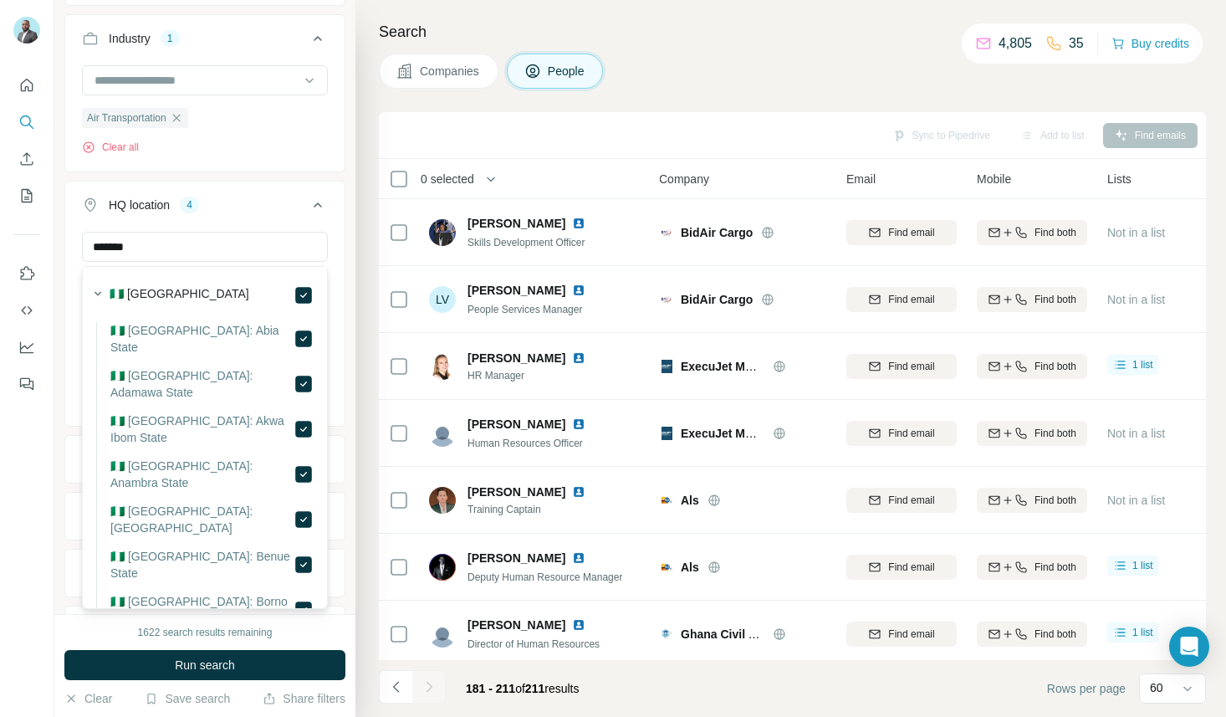
click at [319, 203] on icon at bounding box center [318, 205] width 20 height 20
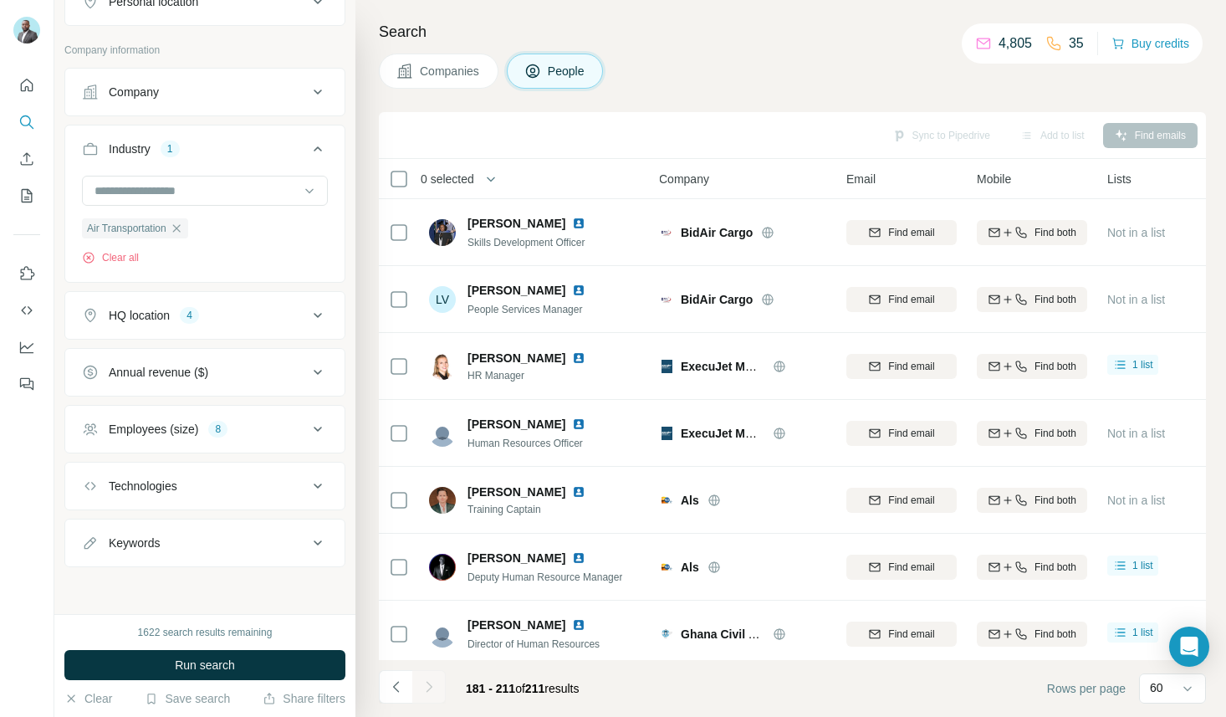
scroll to position [377, 0]
click at [320, 319] on icon at bounding box center [318, 315] width 20 height 20
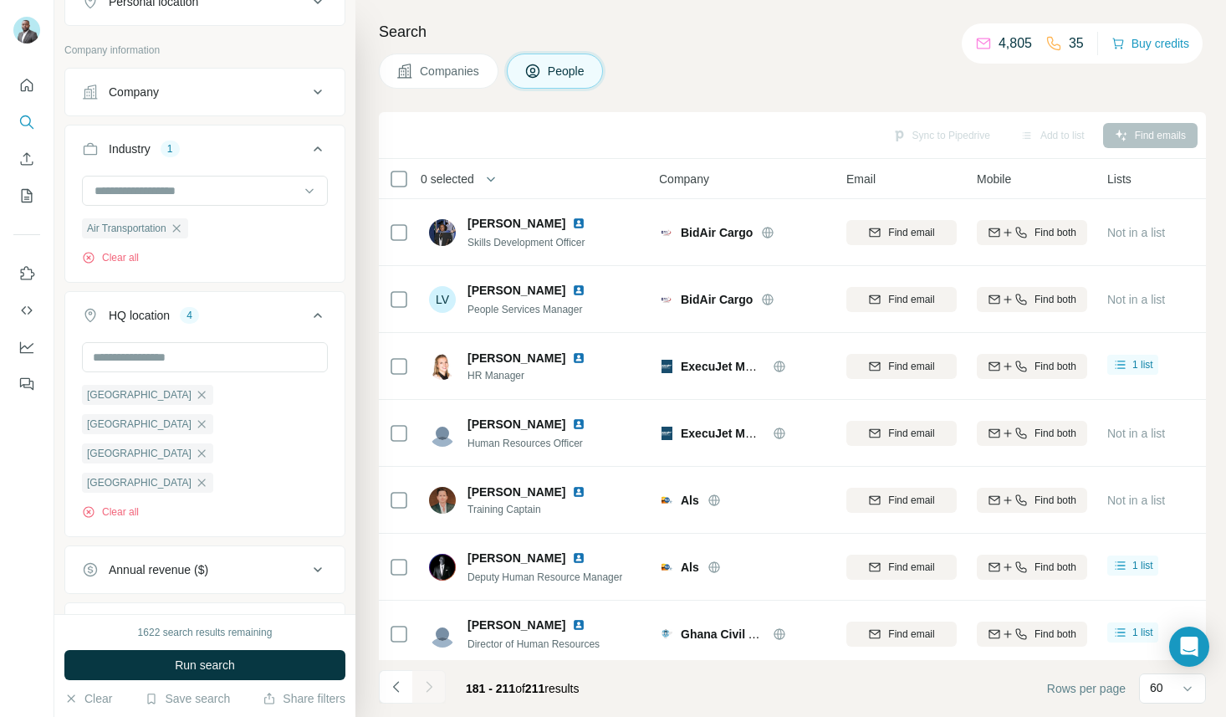
scroll to position [487, 0]
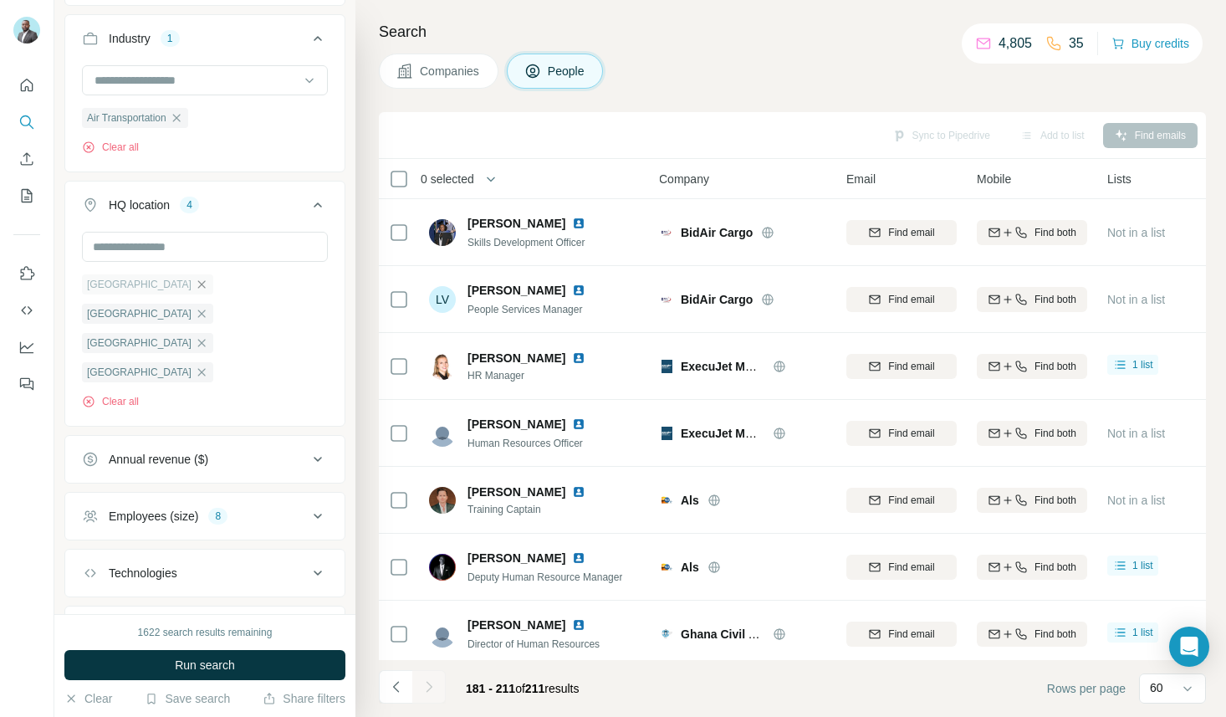
click at [195, 286] on icon "button" at bounding box center [201, 284] width 13 height 13
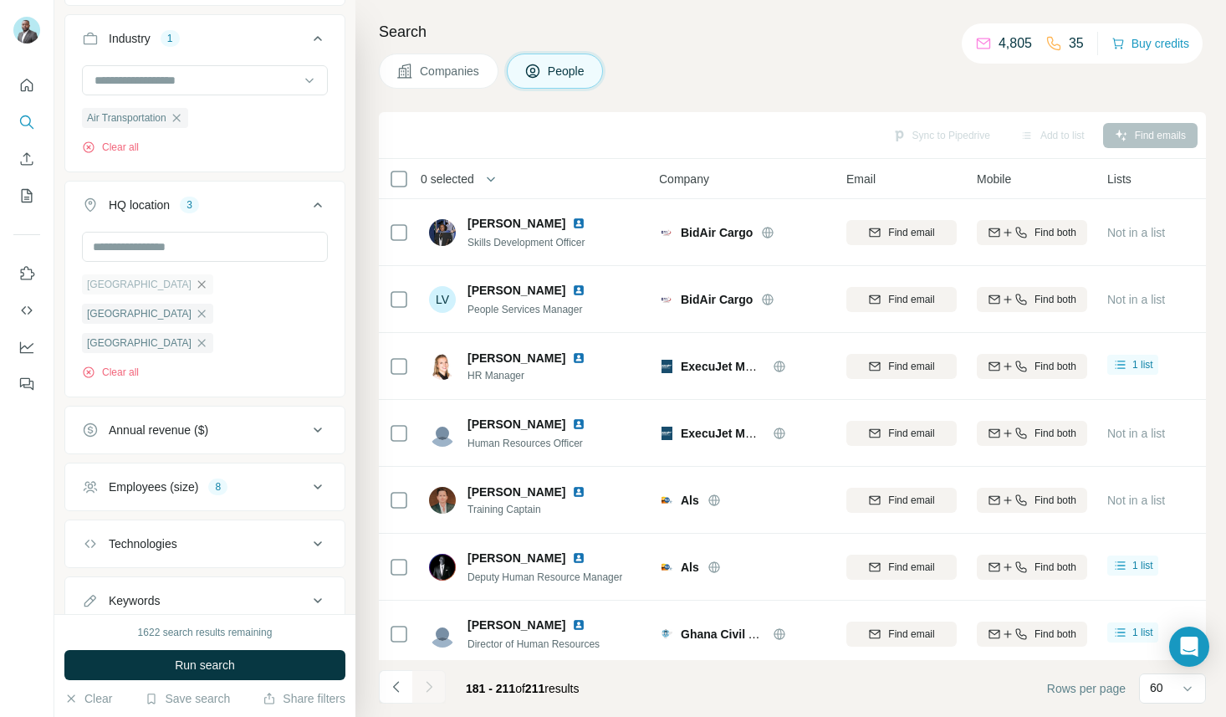
click at [195, 288] on icon "button" at bounding box center [201, 284] width 13 height 13
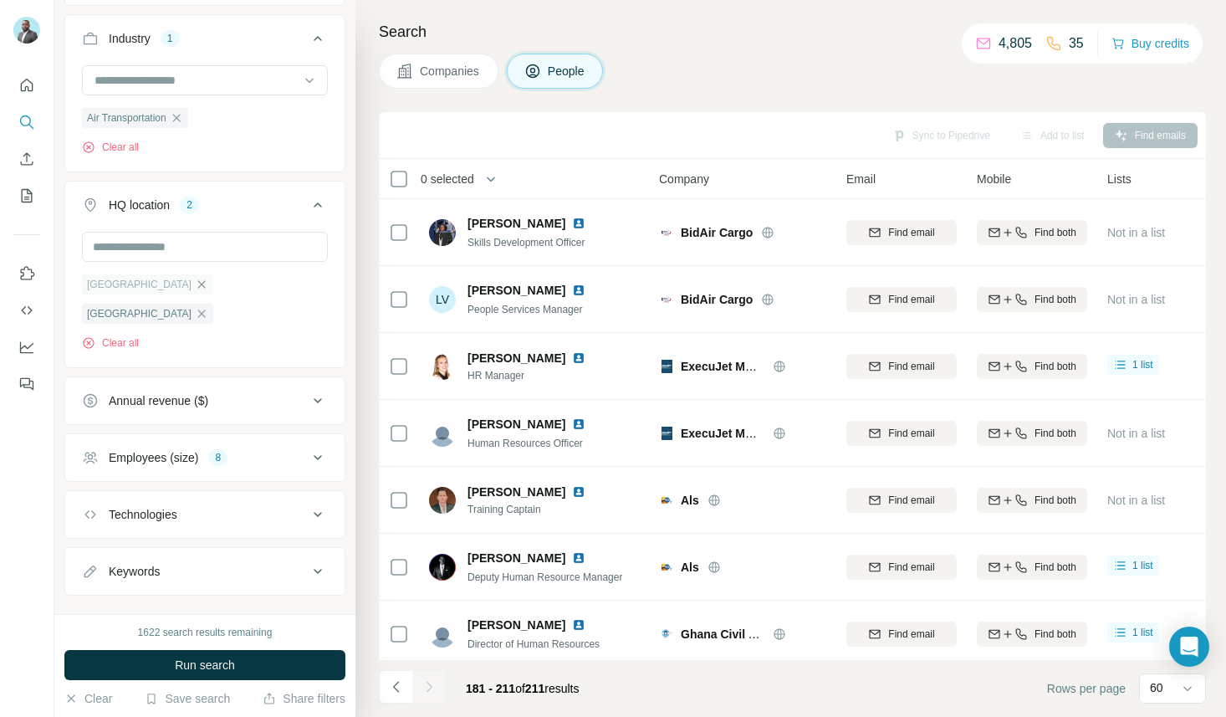
click at [195, 283] on icon "button" at bounding box center [201, 284] width 13 height 13
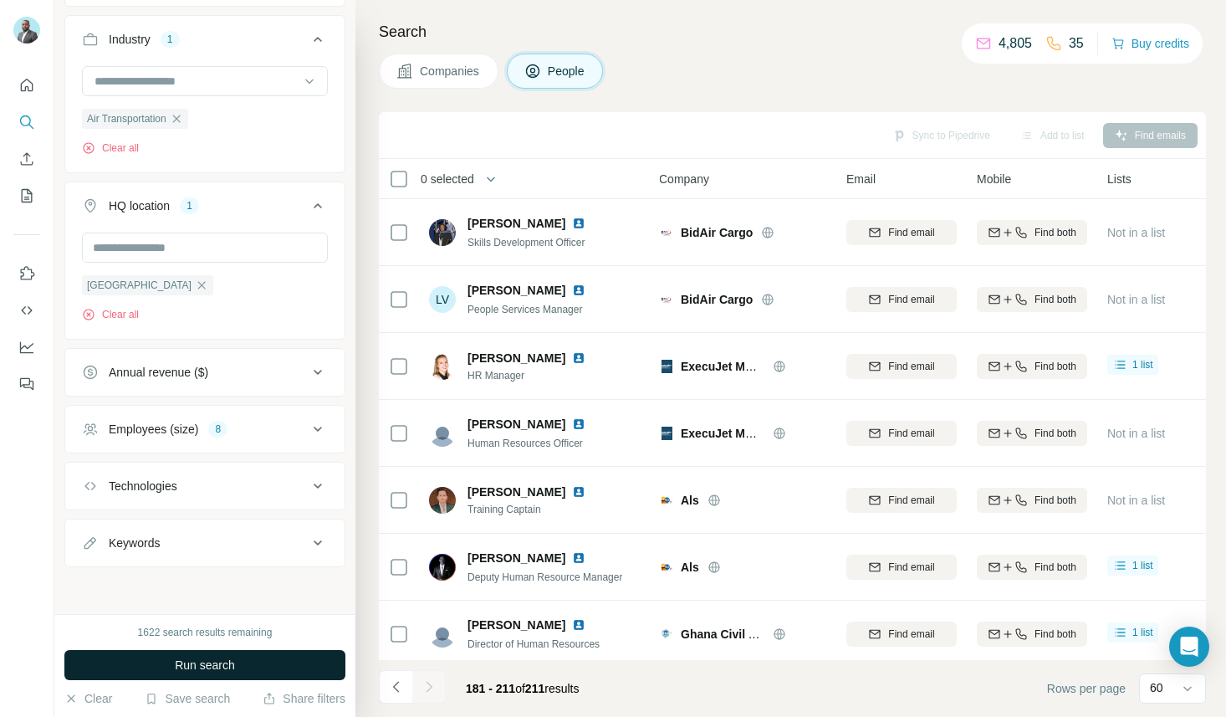
click at [145, 669] on button "Run search" at bounding box center [204, 665] width 281 height 30
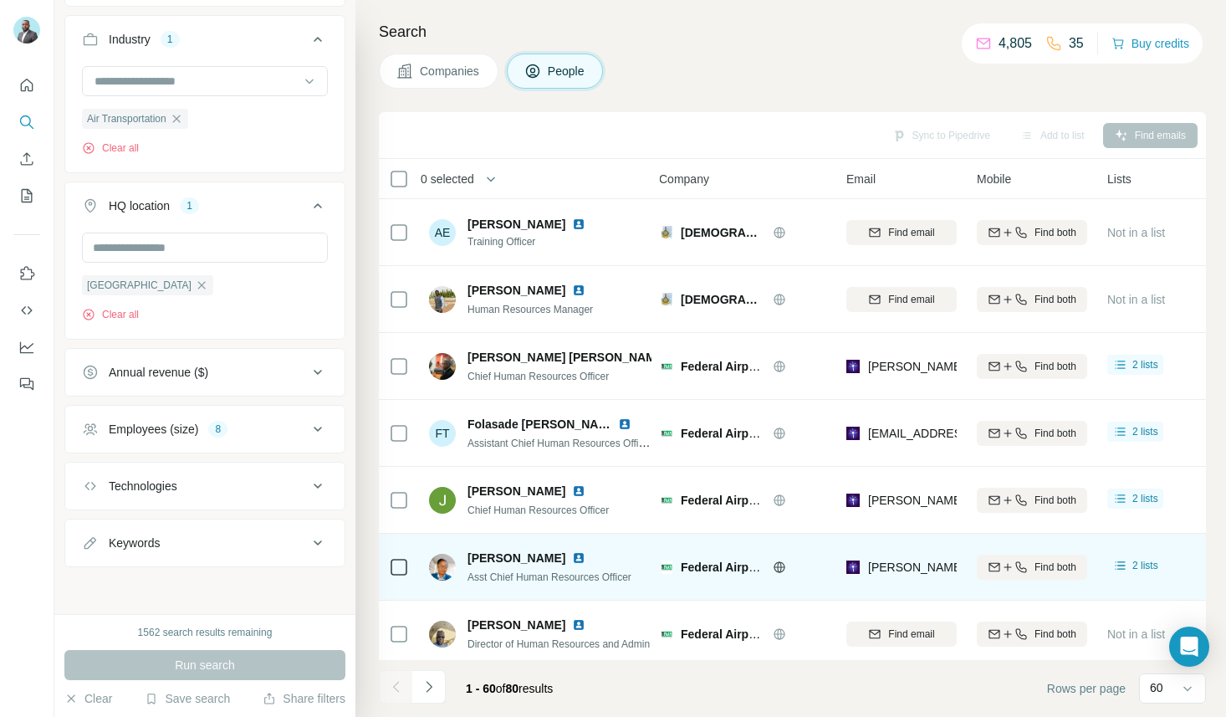
scroll to position [0, 10]
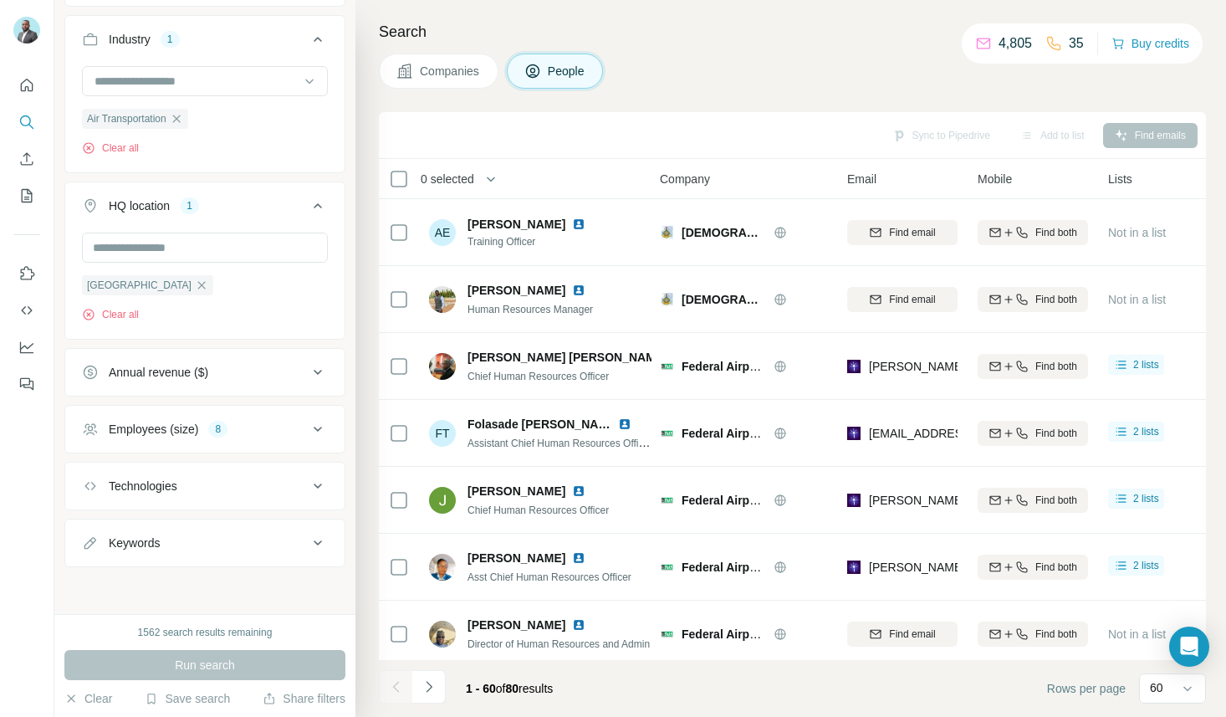
click at [727, 123] on div "Sync to Pipedrive Add to list Find emails" at bounding box center [792, 134] width 810 height 29
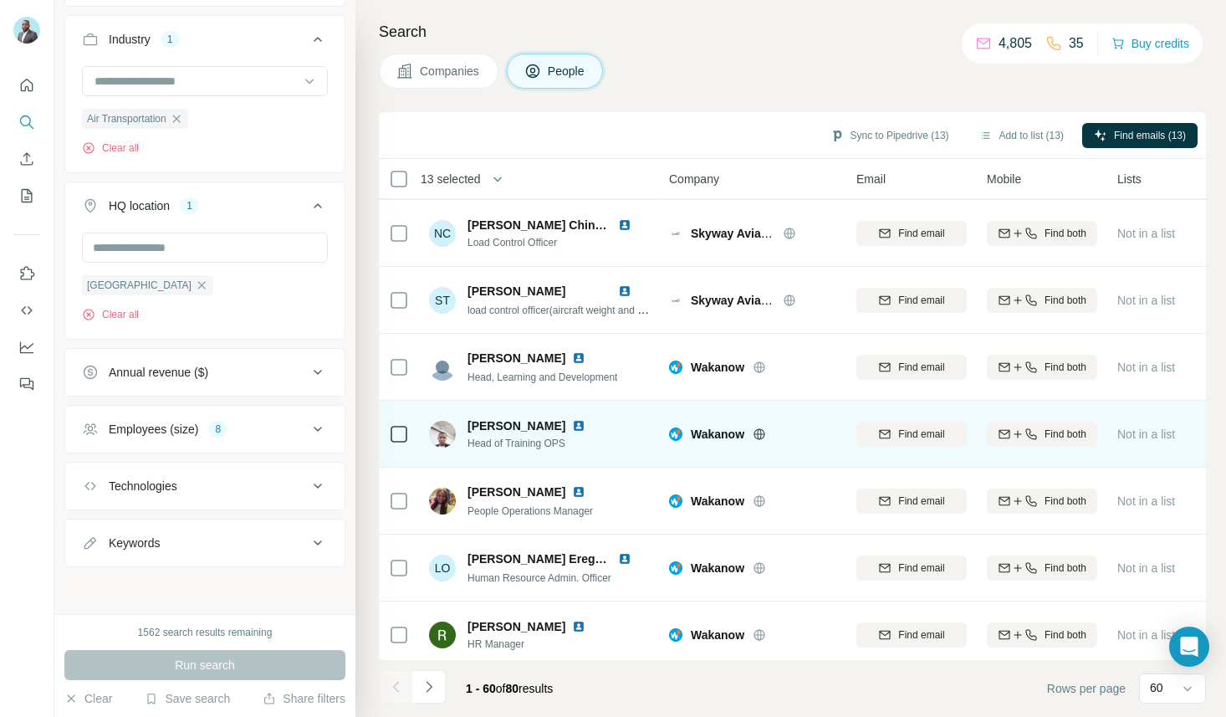
scroll to position [3553, 1]
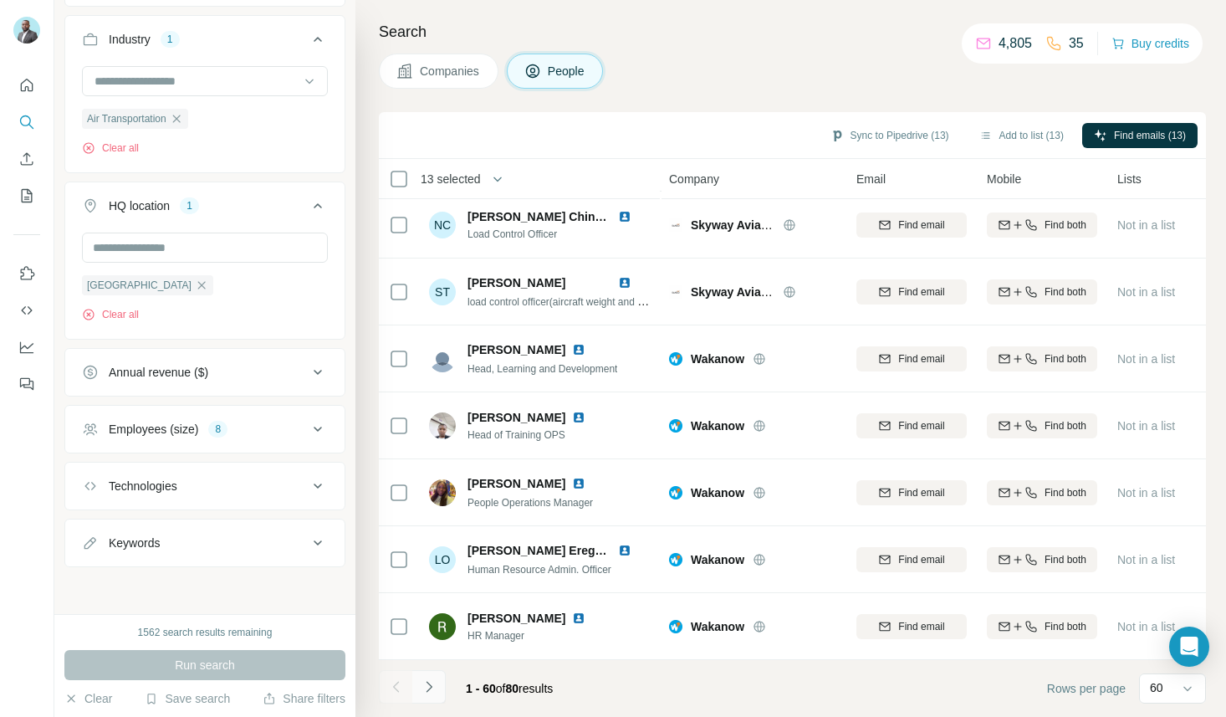
click at [435, 686] on icon "Navigate to next page" at bounding box center [429, 686] width 17 height 17
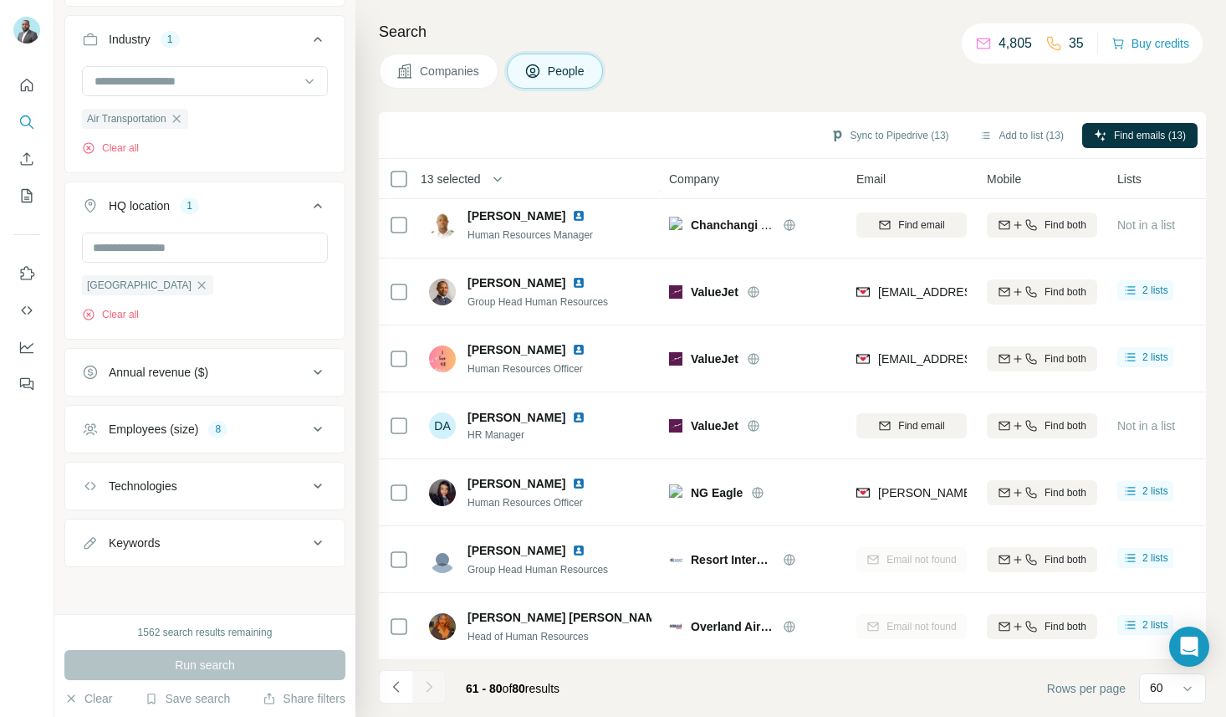
scroll to position [877, 1]
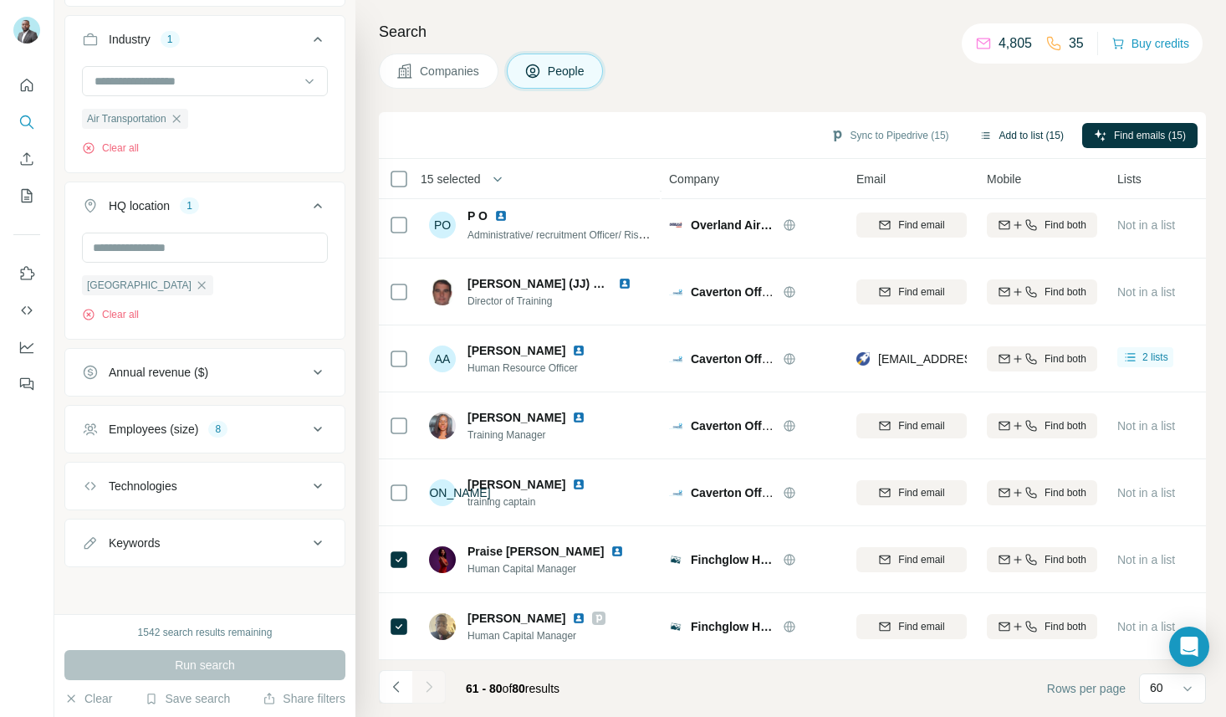
click at [1018, 135] on button "Add to list (15)" at bounding box center [1021, 135] width 108 height 25
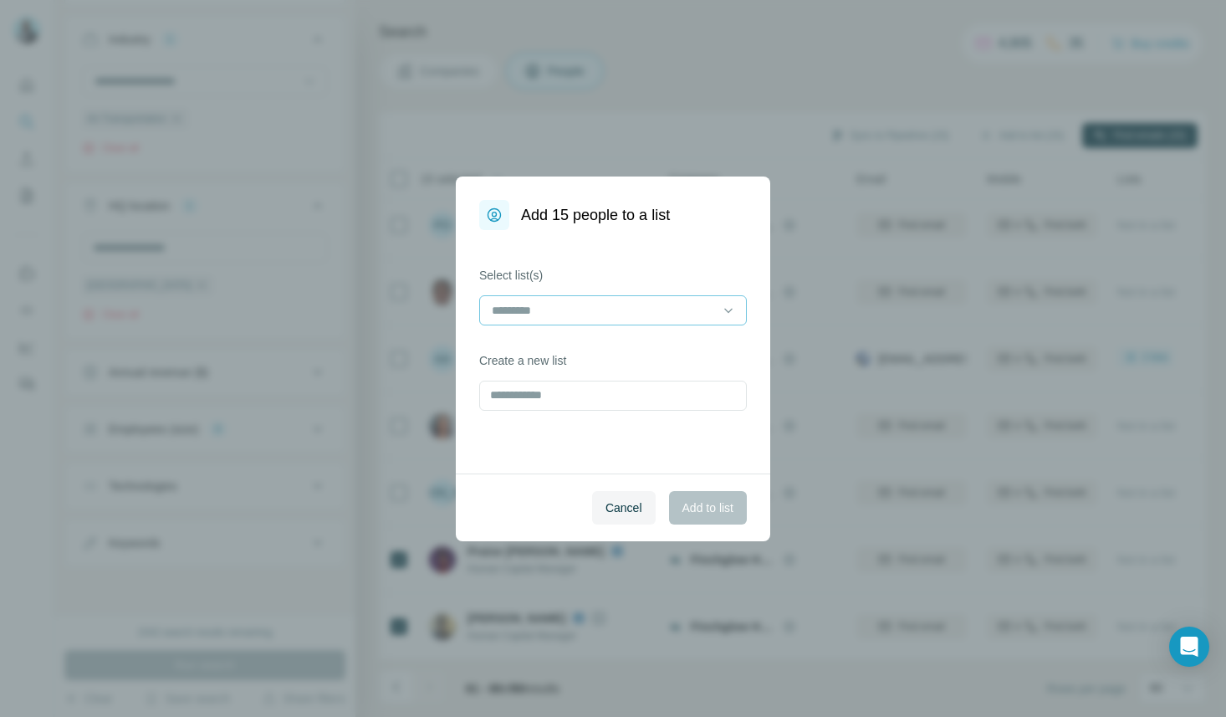
click at [646, 308] on input at bounding box center [603, 310] width 226 height 18
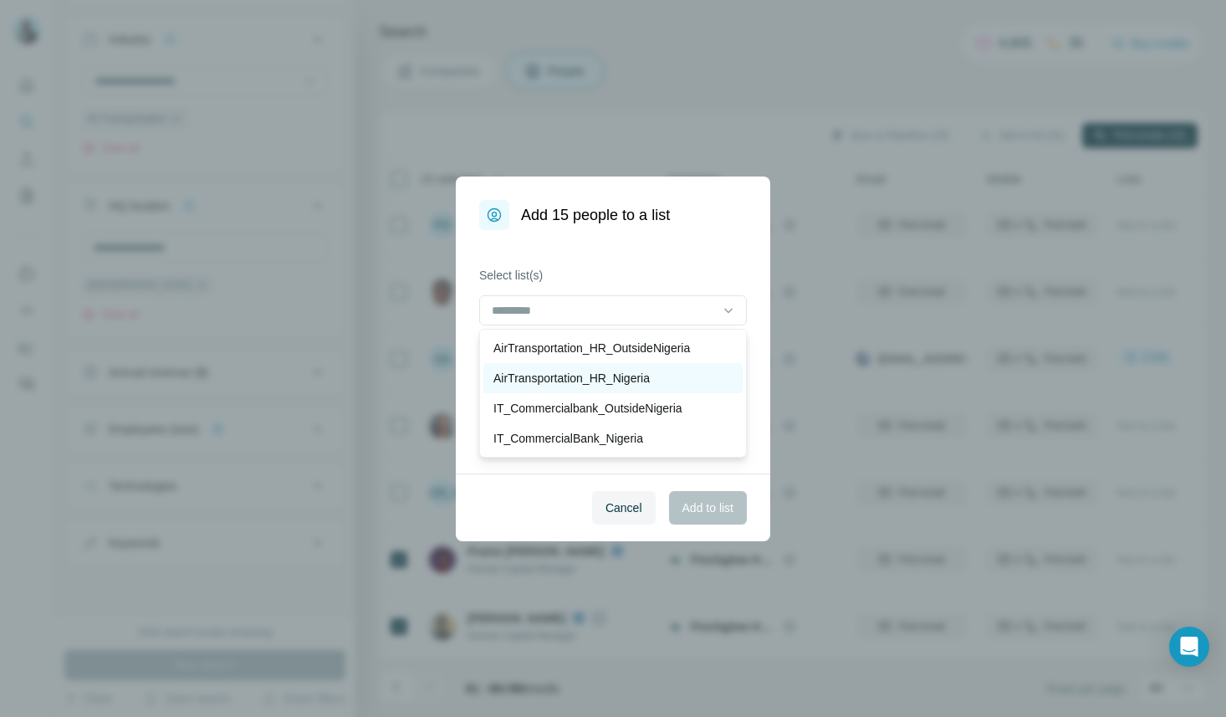
click at [646, 380] on p "AirTransportation_HR_Nigeria" at bounding box center [571, 378] width 156 height 17
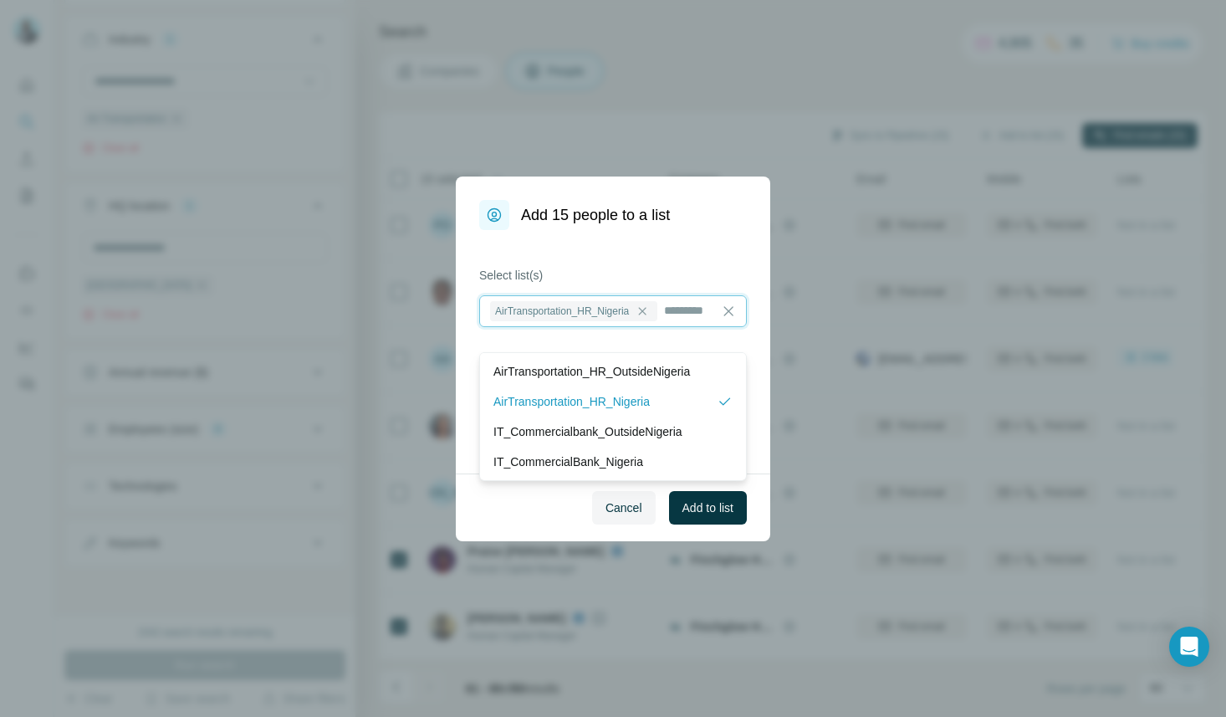
scroll to position [2, 0]
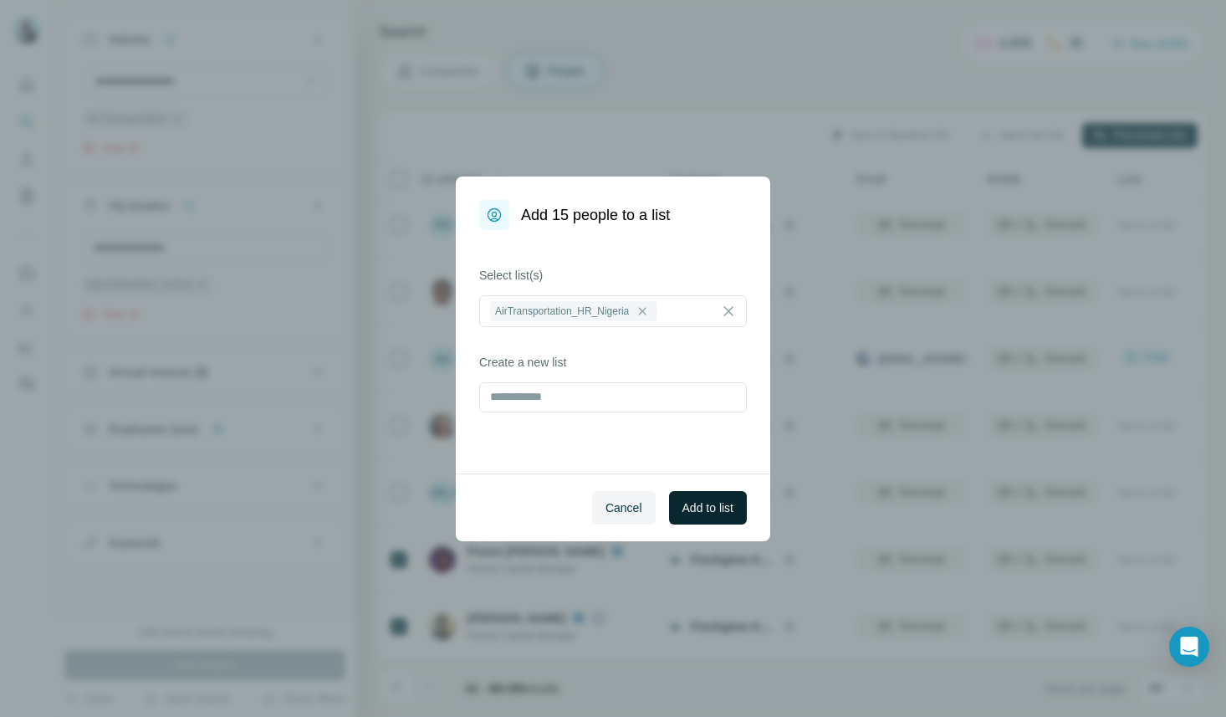
click at [727, 511] on span "Add to list" at bounding box center [707, 507] width 51 height 17
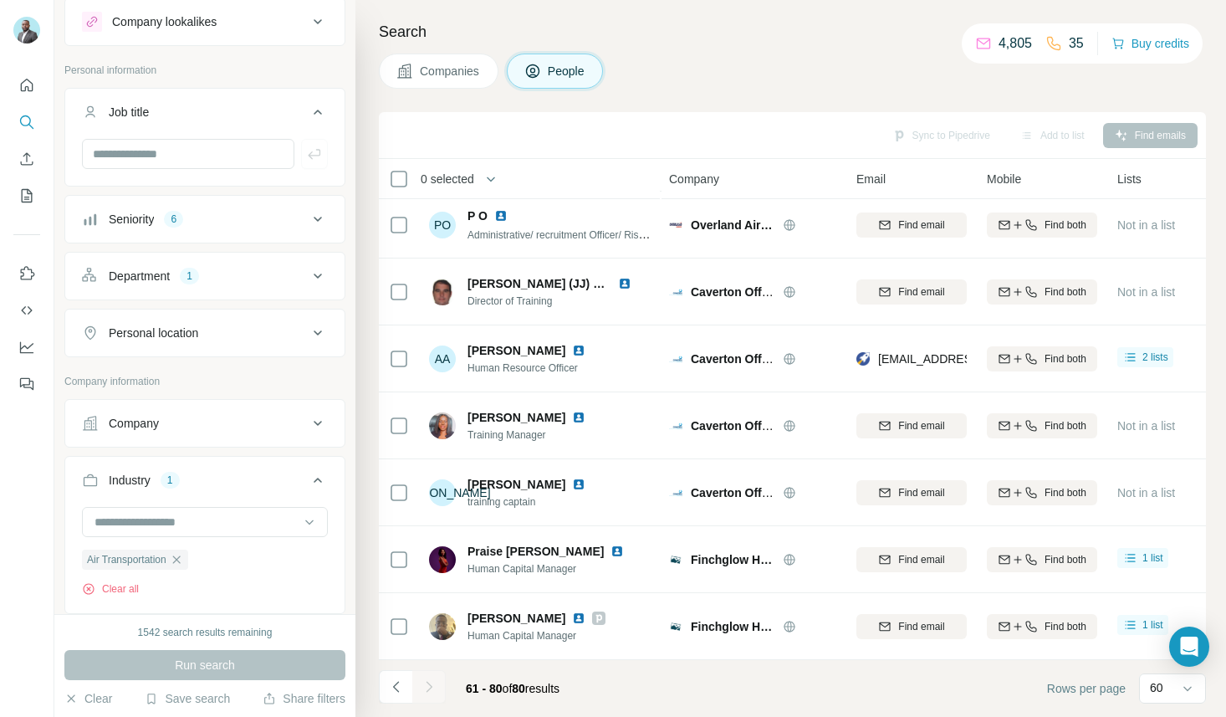
scroll to position [0, 0]
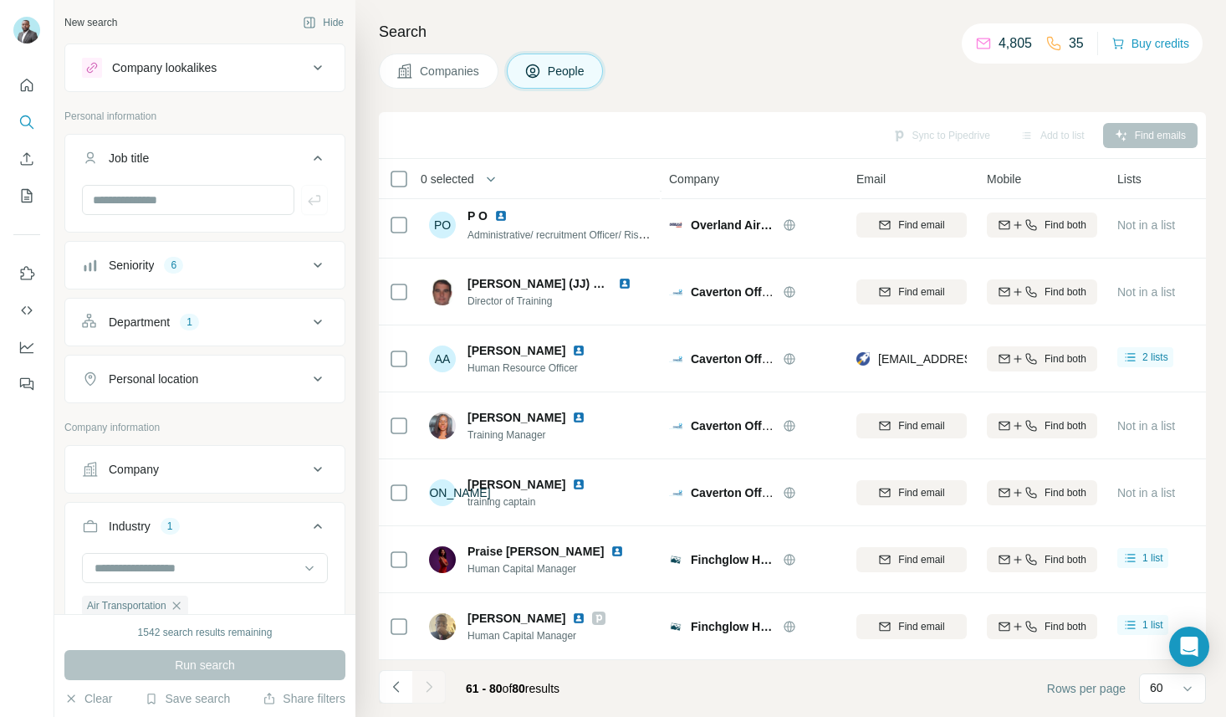
click at [224, 326] on div "Department 1" at bounding box center [195, 322] width 226 height 17
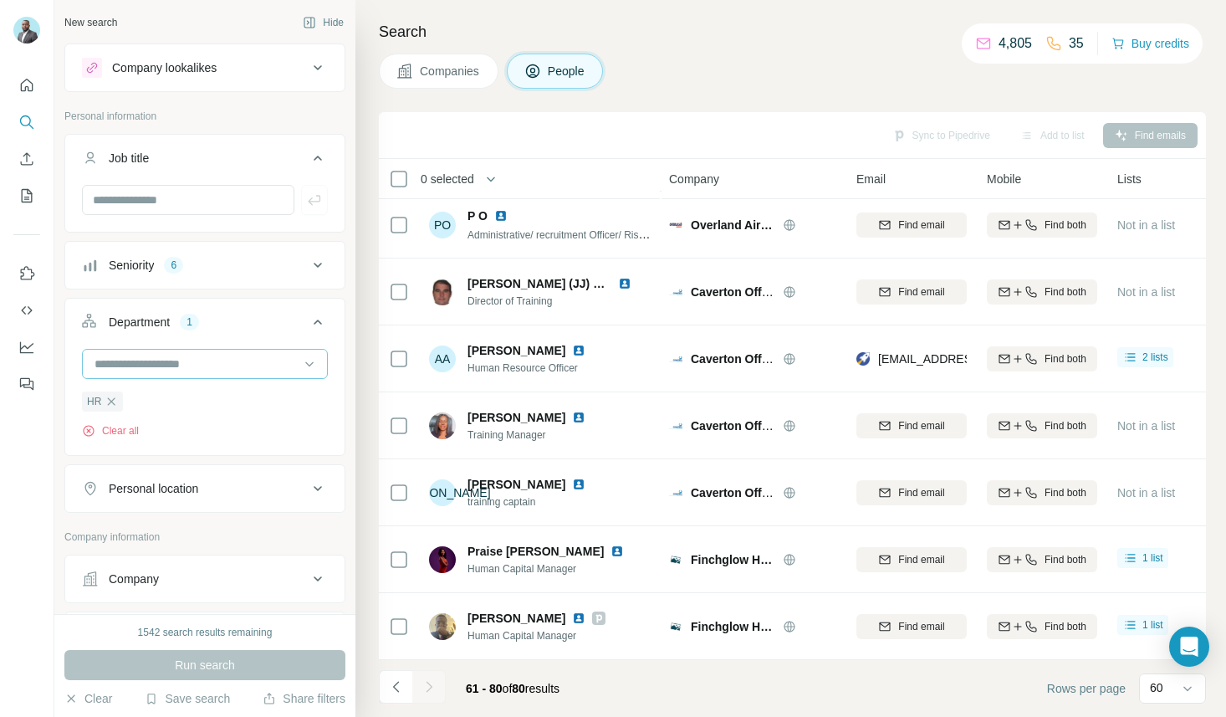
click at [176, 367] on input at bounding box center [196, 364] width 207 height 18
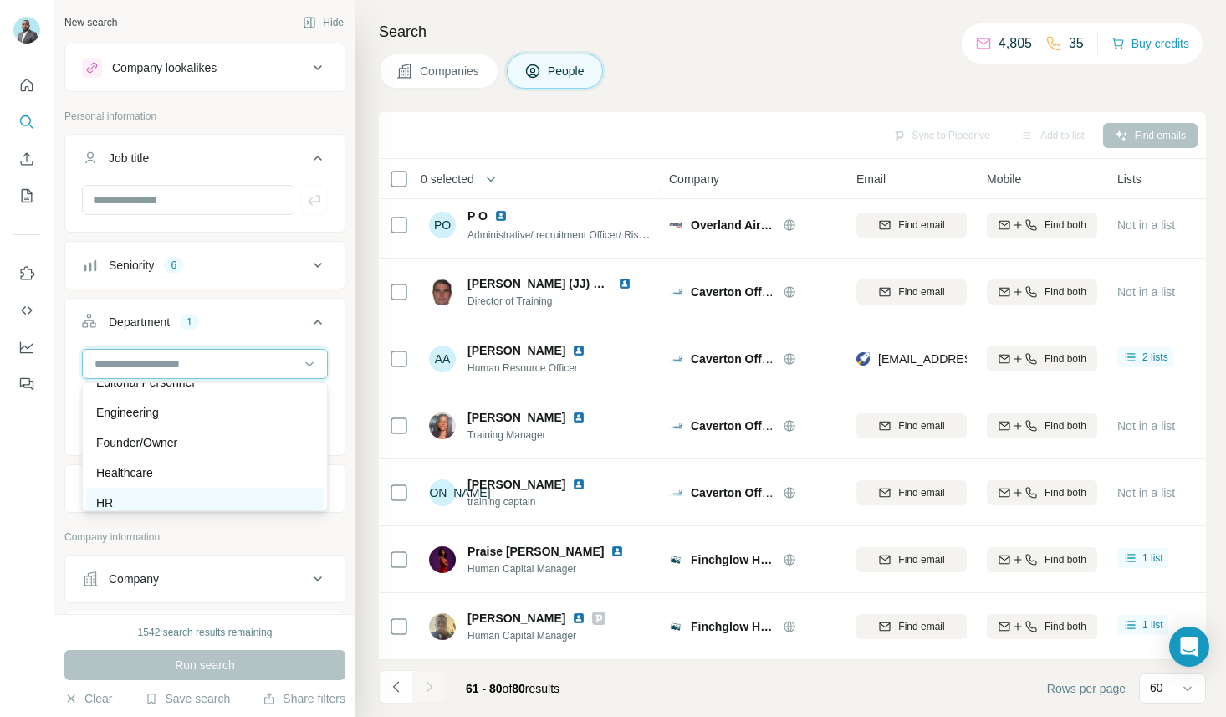
scroll to position [144, 0]
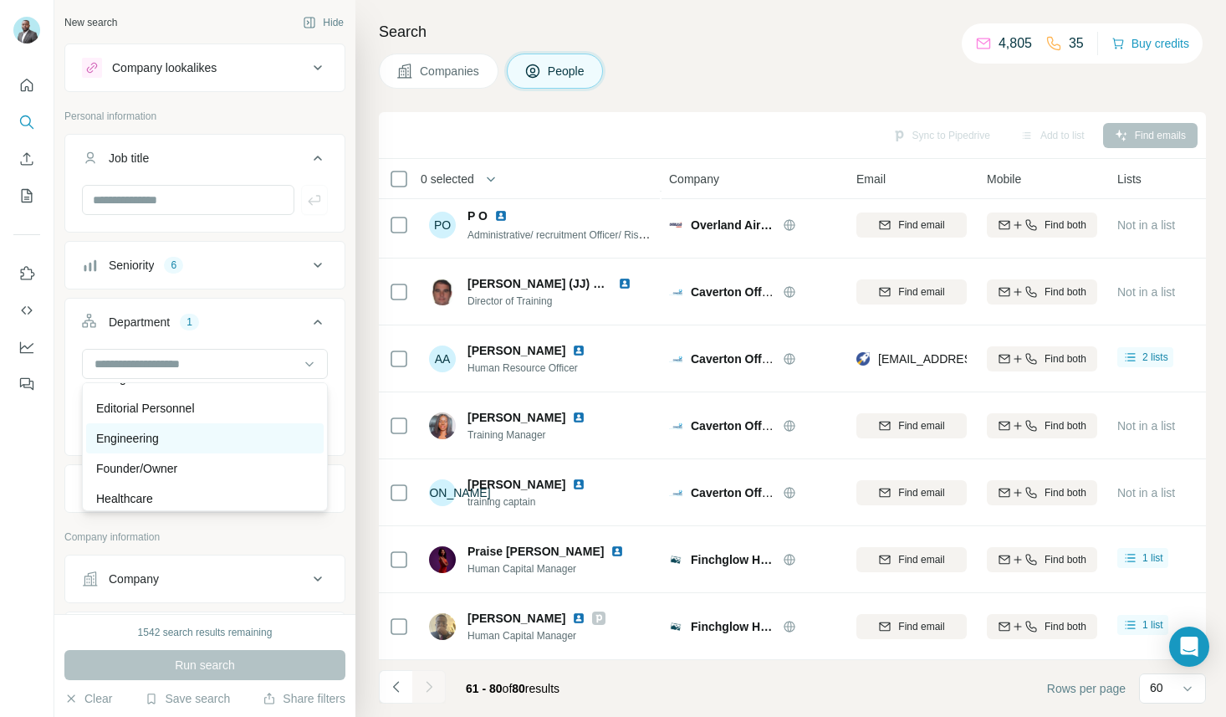
click at [161, 436] on div "Engineering" at bounding box center [204, 438] width 217 height 17
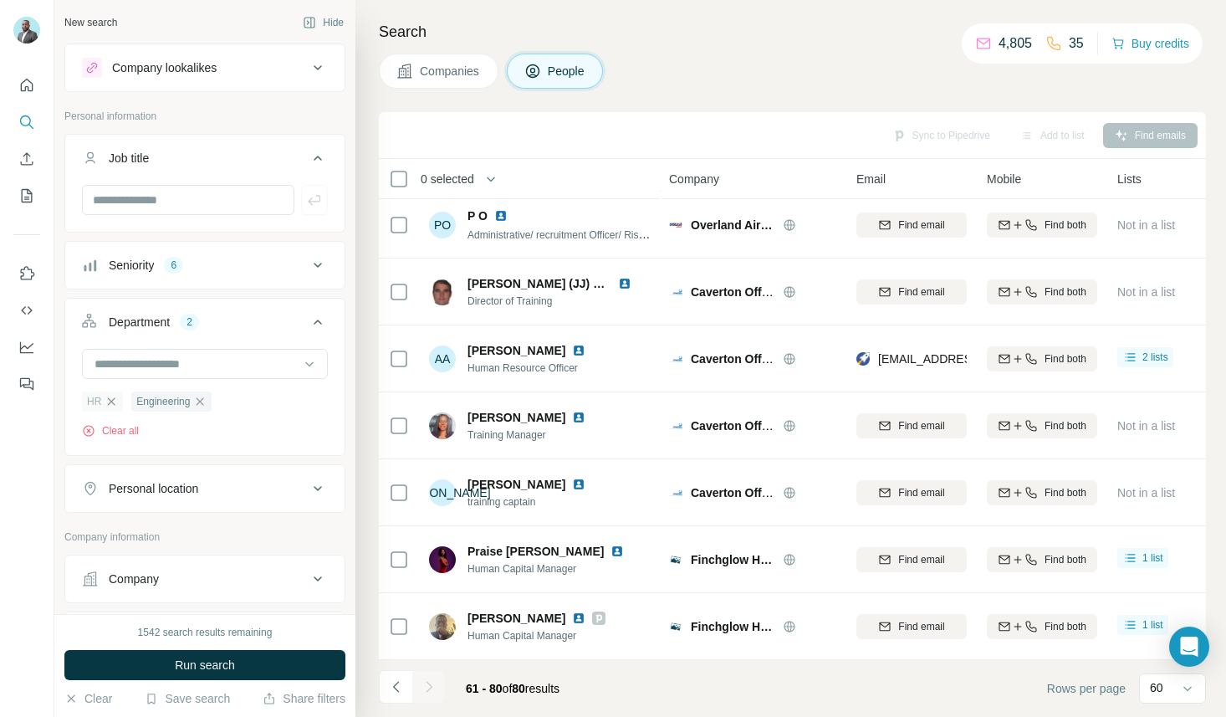
click at [110, 401] on icon "button" at bounding box center [112, 401] width 8 height 8
click at [171, 360] on input at bounding box center [196, 364] width 207 height 18
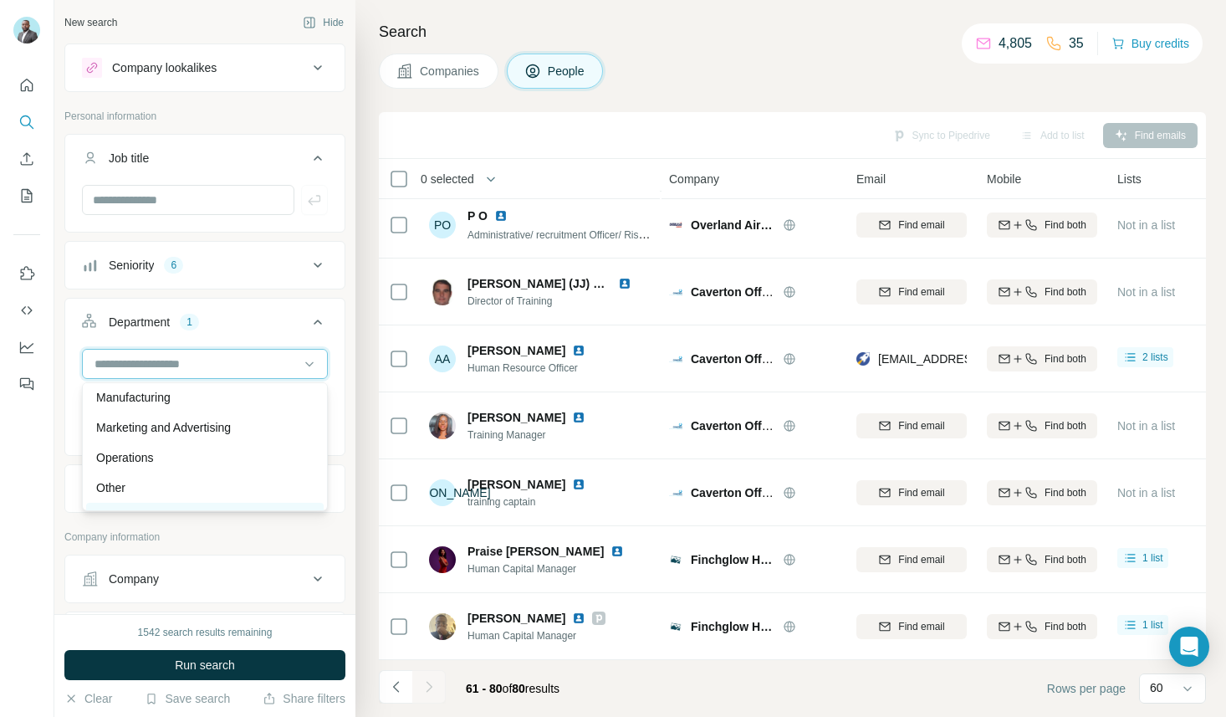
scroll to position [360, 0]
click at [185, 471] on div "Operations" at bounding box center [204, 462] width 237 height 30
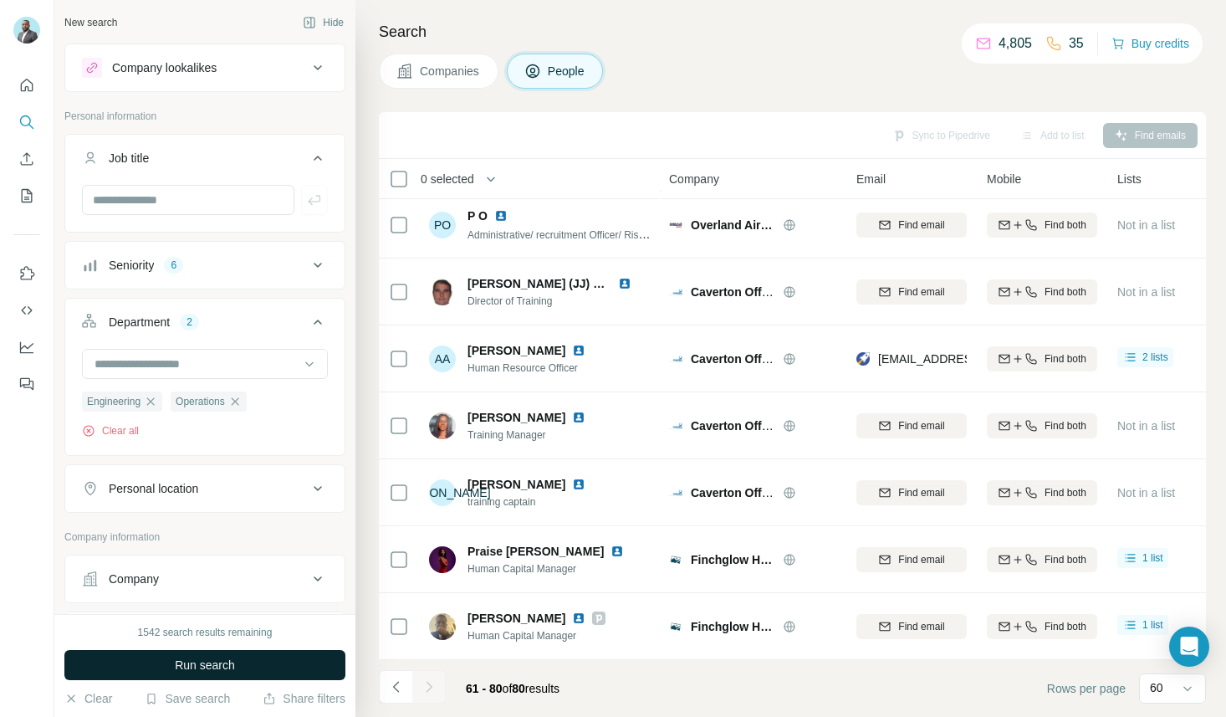
click at [213, 665] on span "Run search" at bounding box center [205, 664] width 60 height 17
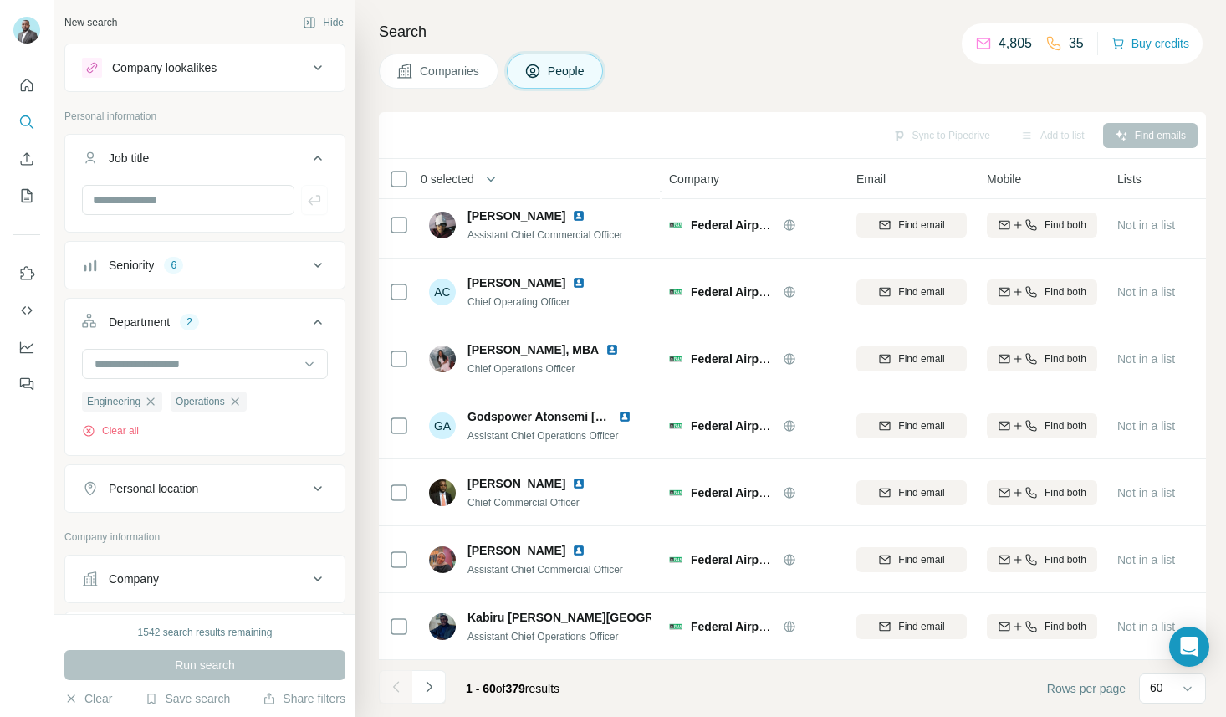
scroll to position [877, 1]
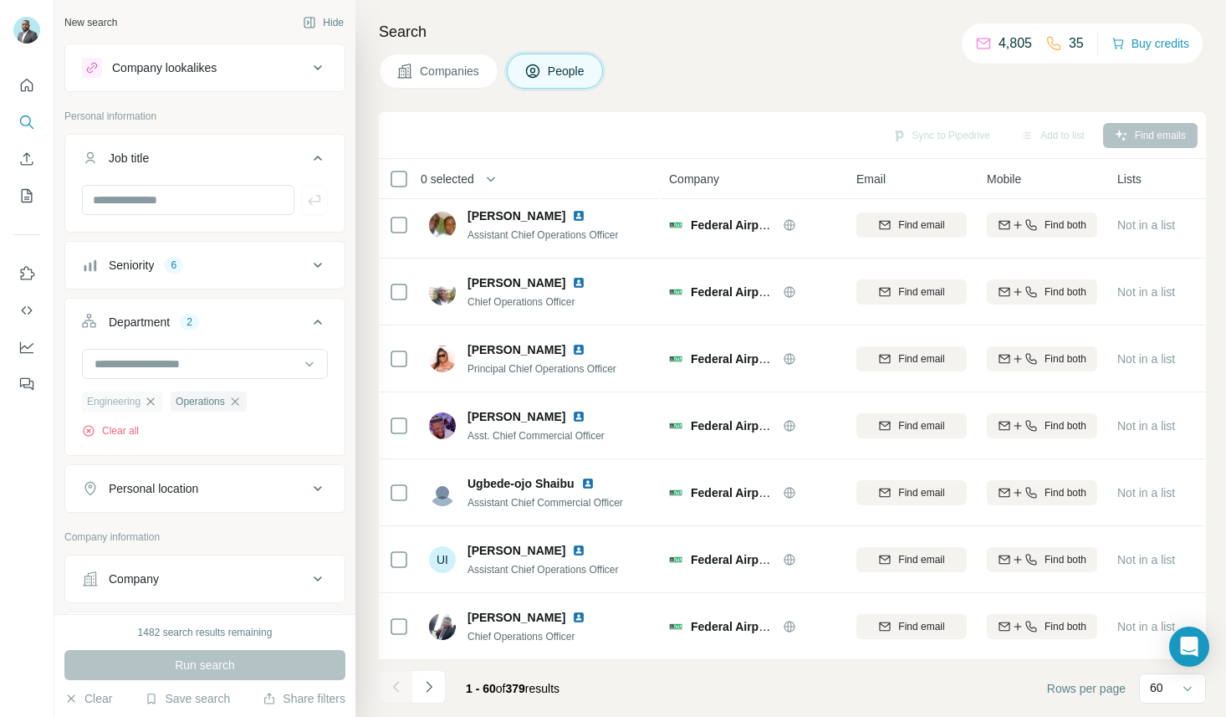
click at [152, 398] on icon "button" at bounding box center [150, 401] width 13 height 13
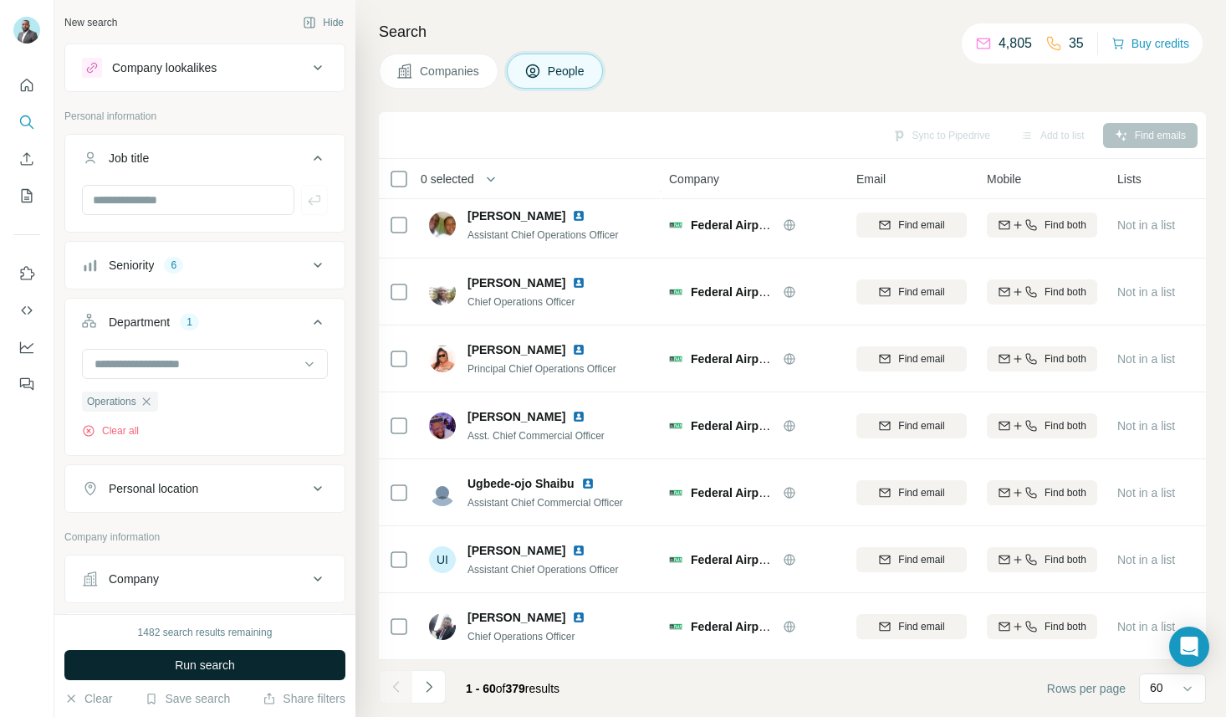
click at [216, 672] on span "Run search" at bounding box center [205, 664] width 60 height 17
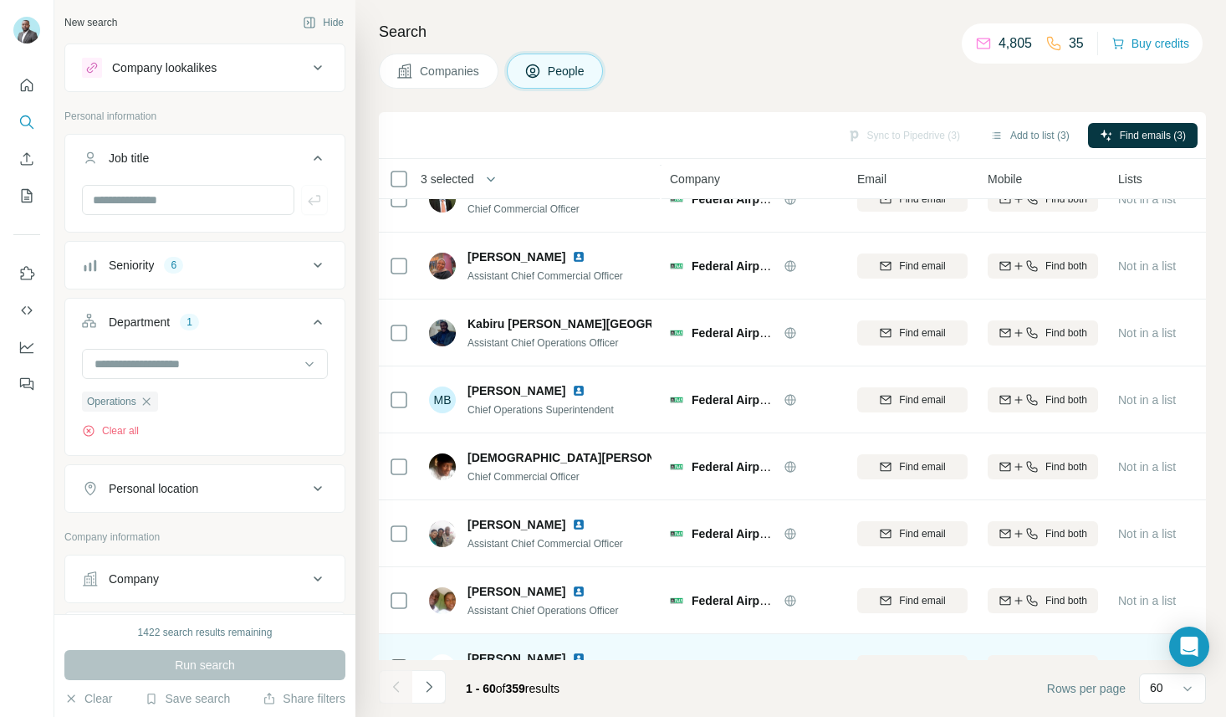
scroll to position [390, 0]
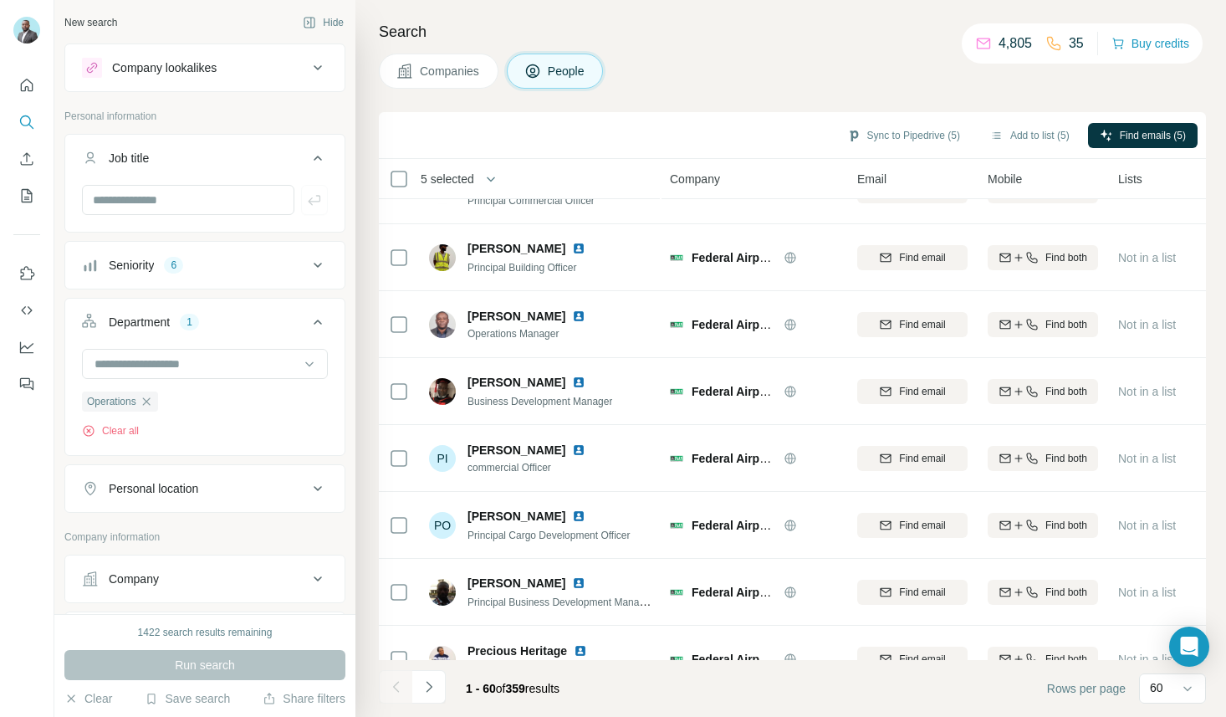
scroll to position [3553, 0]
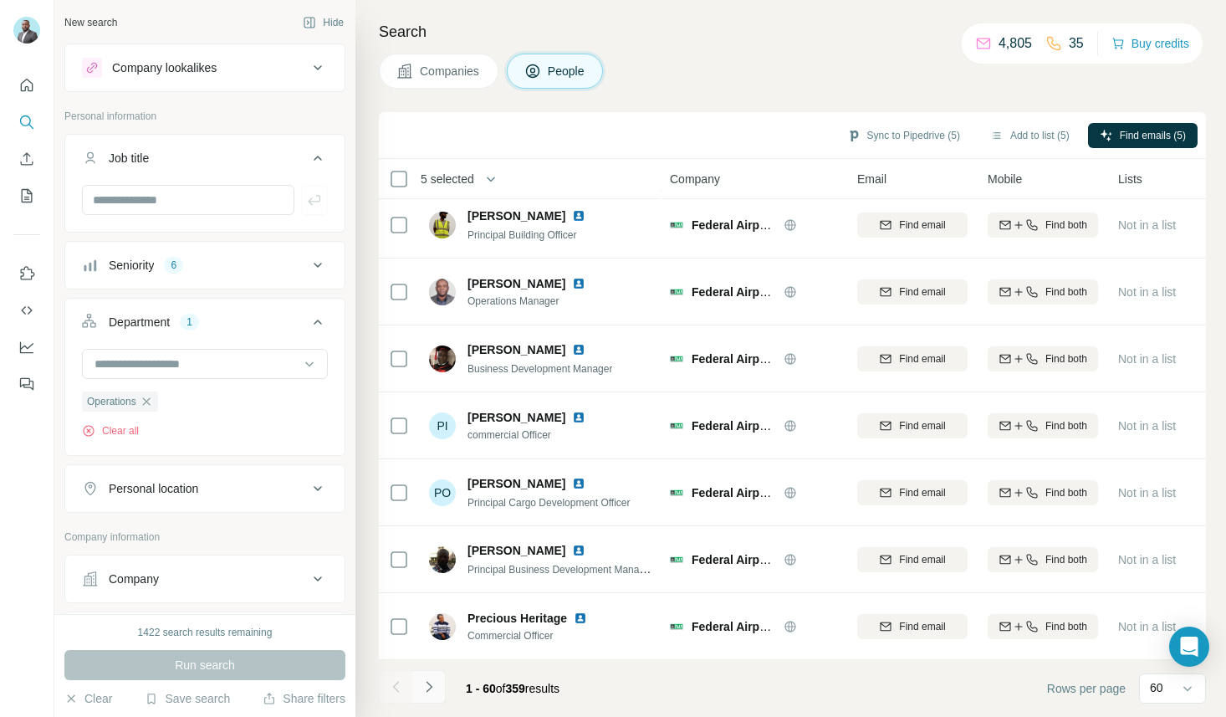
click at [425, 692] on icon "Navigate to next page" at bounding box center [429, 686] width 17 height 17
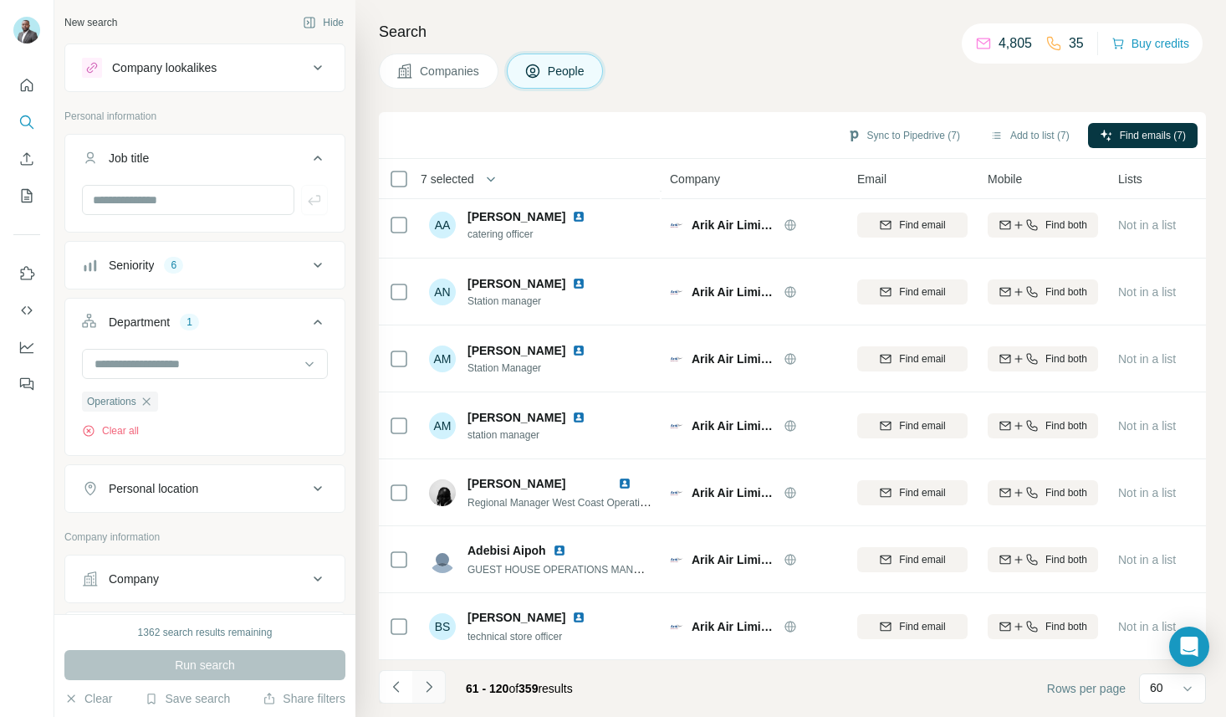
click at [431, 683] on icon "Navigate to next page" at bounding box center [429, 686] width 17 height 17
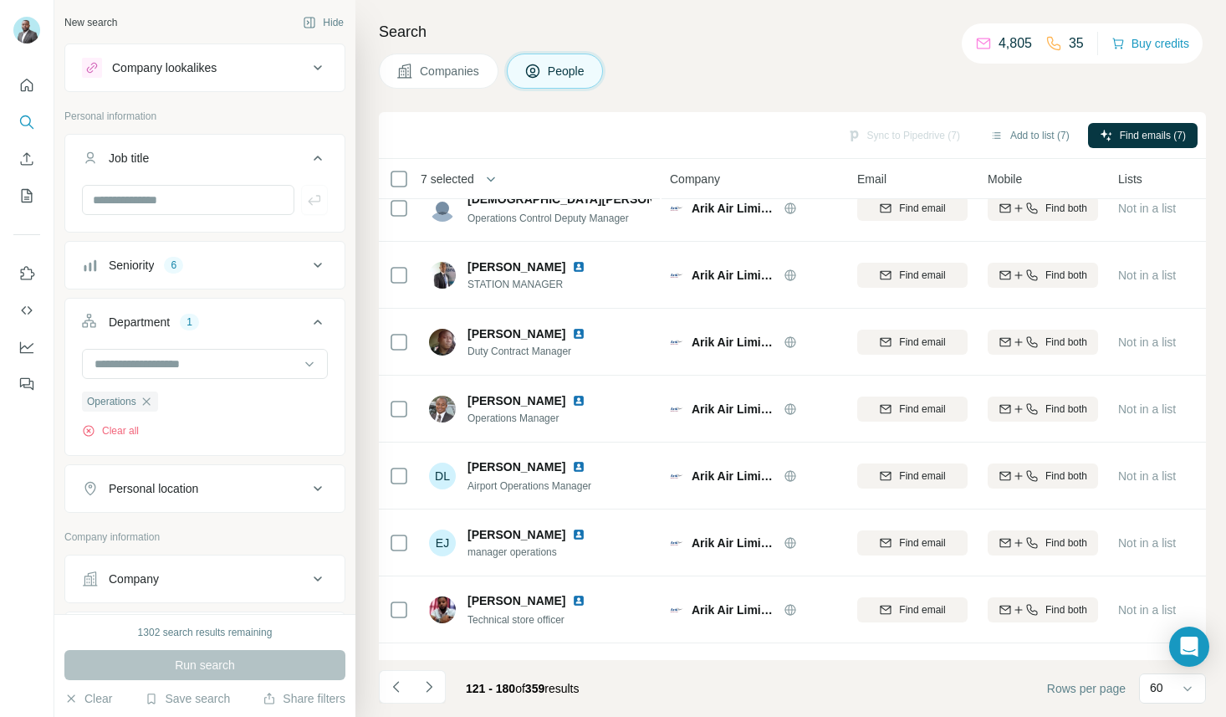
scroll to position [0, 0]
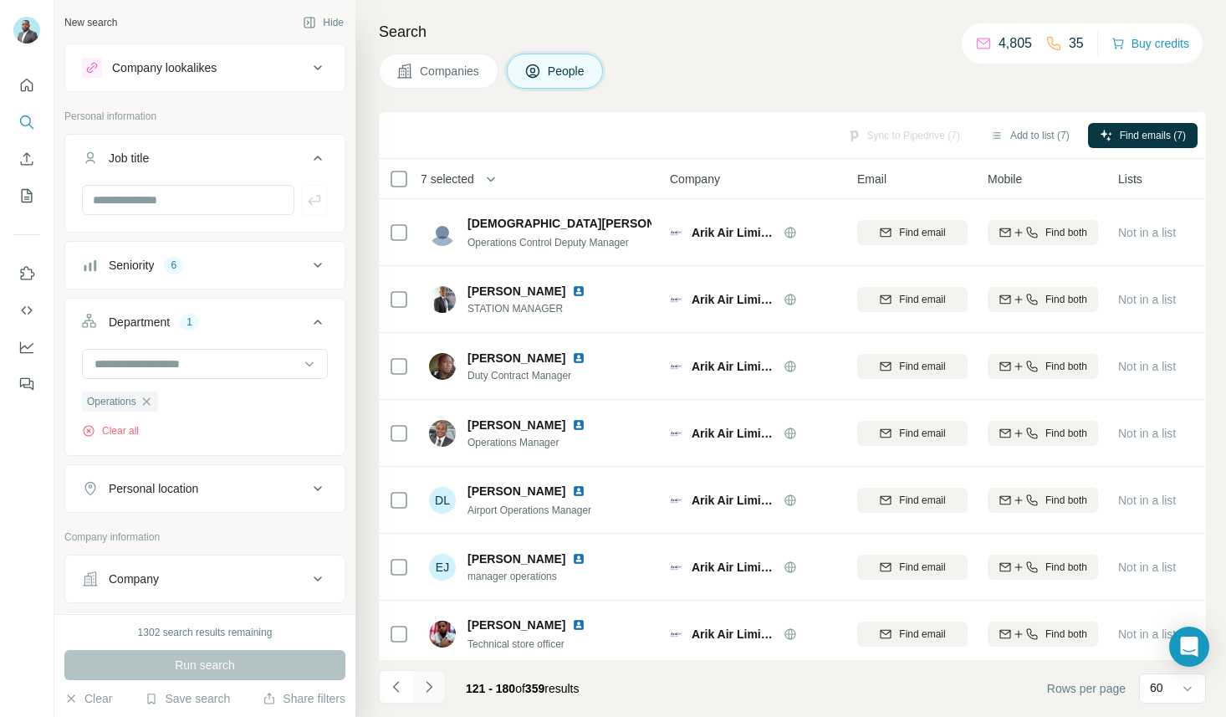
click at [434, 682] on icon "Navigate to next page" at bounding box center [429, 686] width 17 height 17
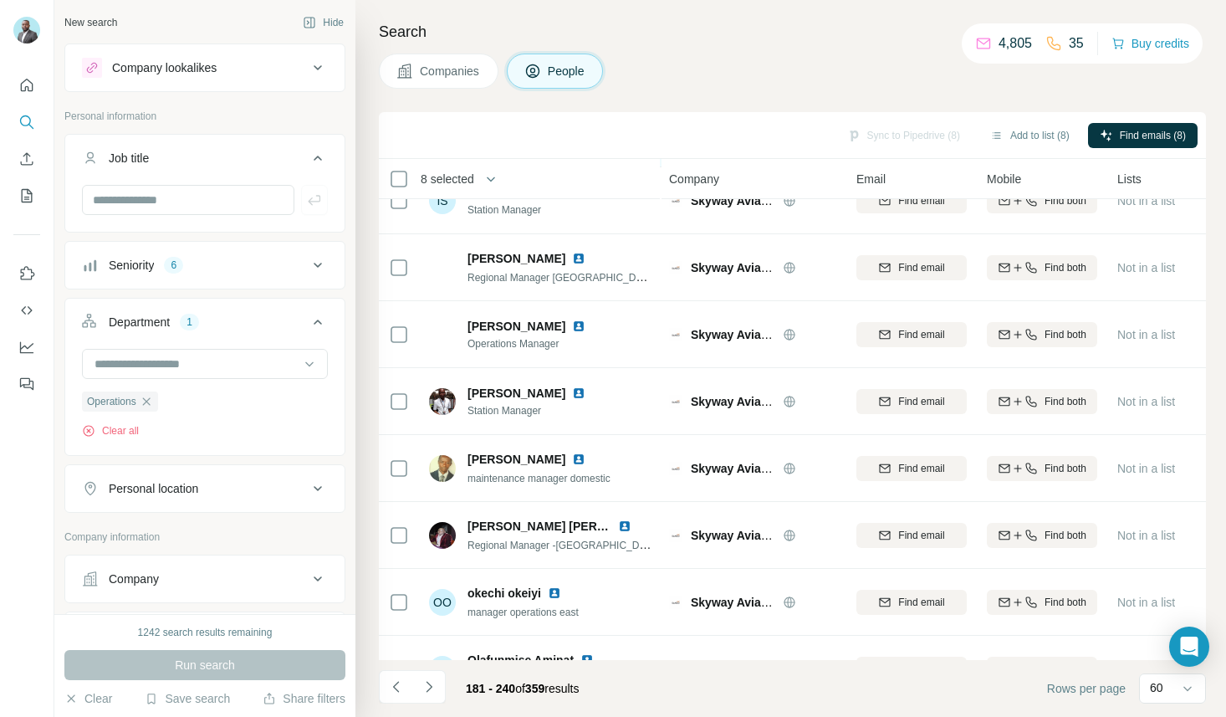
scroll to position [3553, 1]
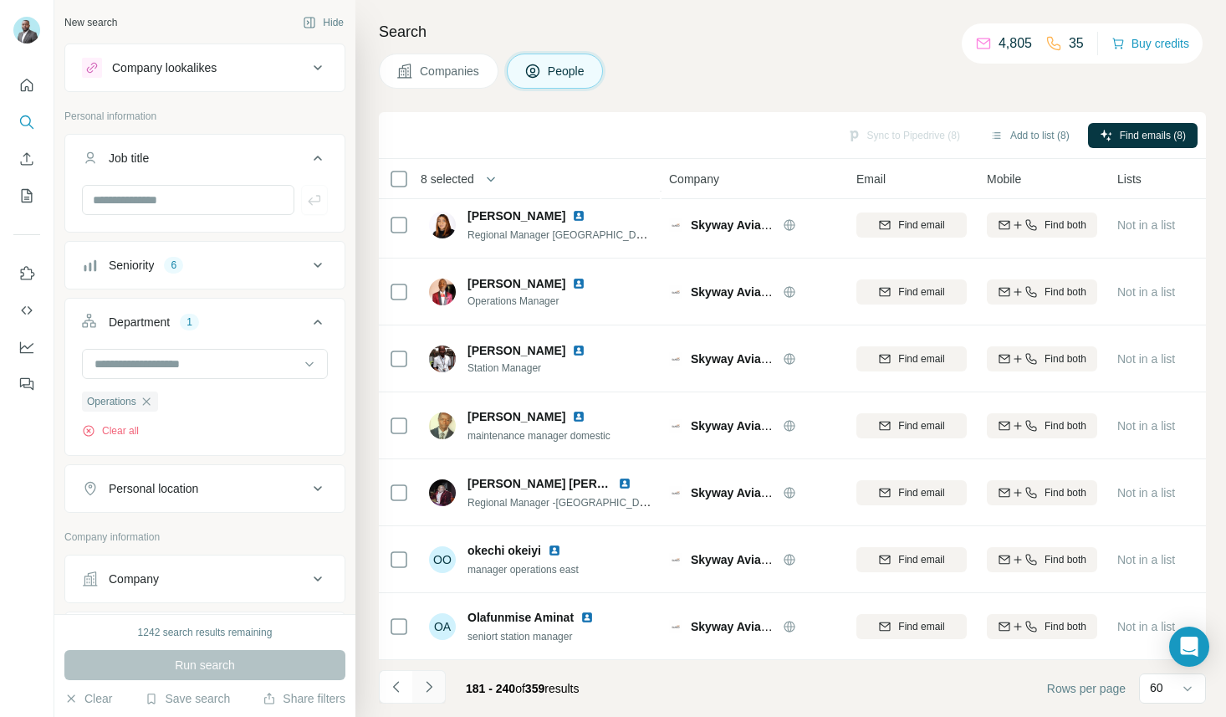
click at [427, 686] on icon "Navigate to next page" at bounding box center [429, 686] width 17 height 17
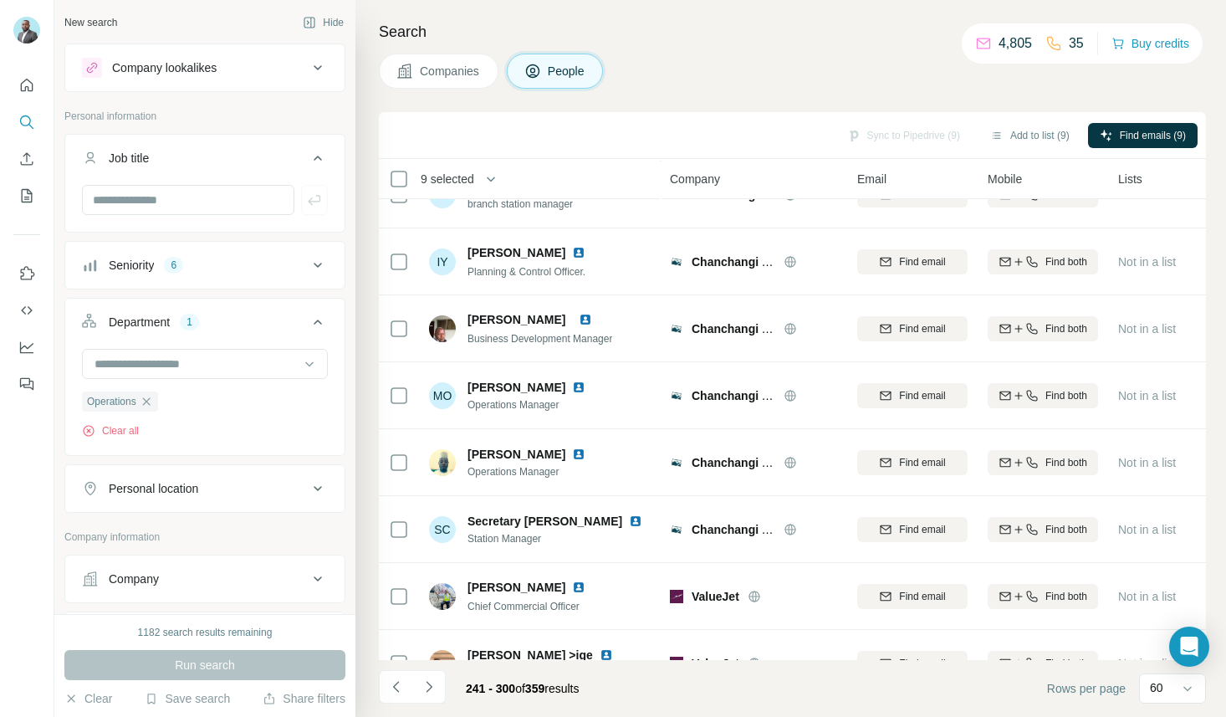
scroll to position [3553, 0]
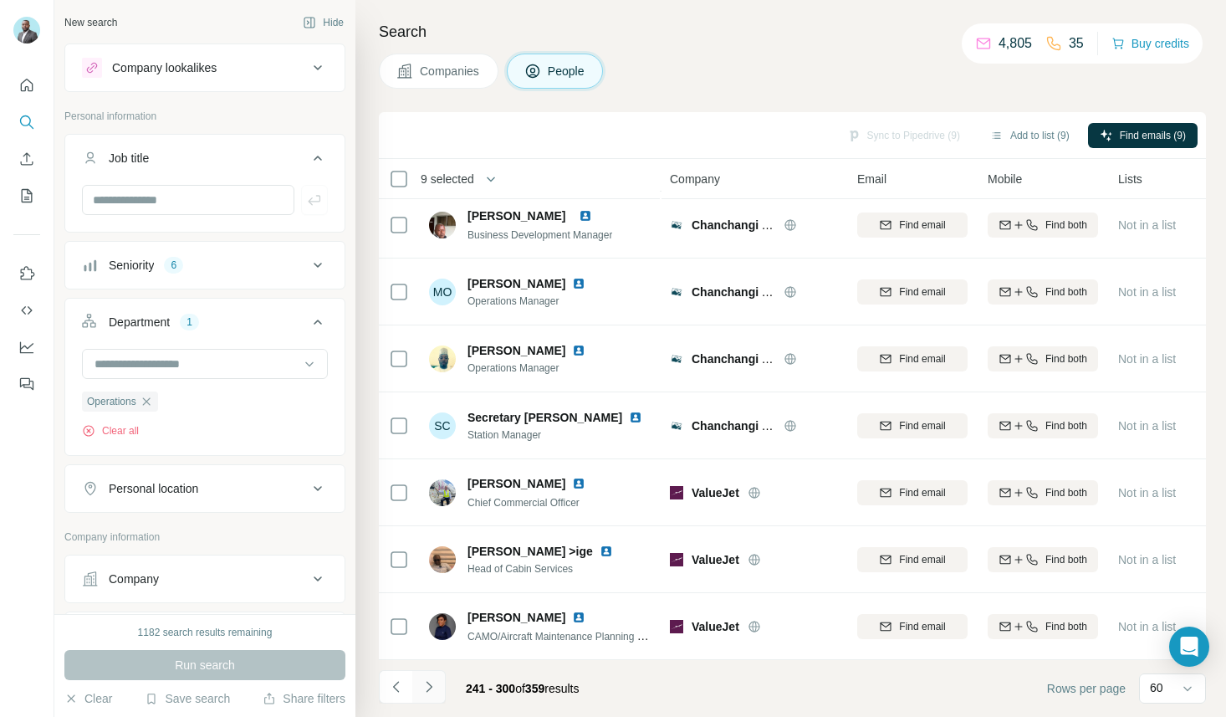
click at [428, 681] on icon "Navigate to next page" at bounding box center [429, 686] width 17 height 17
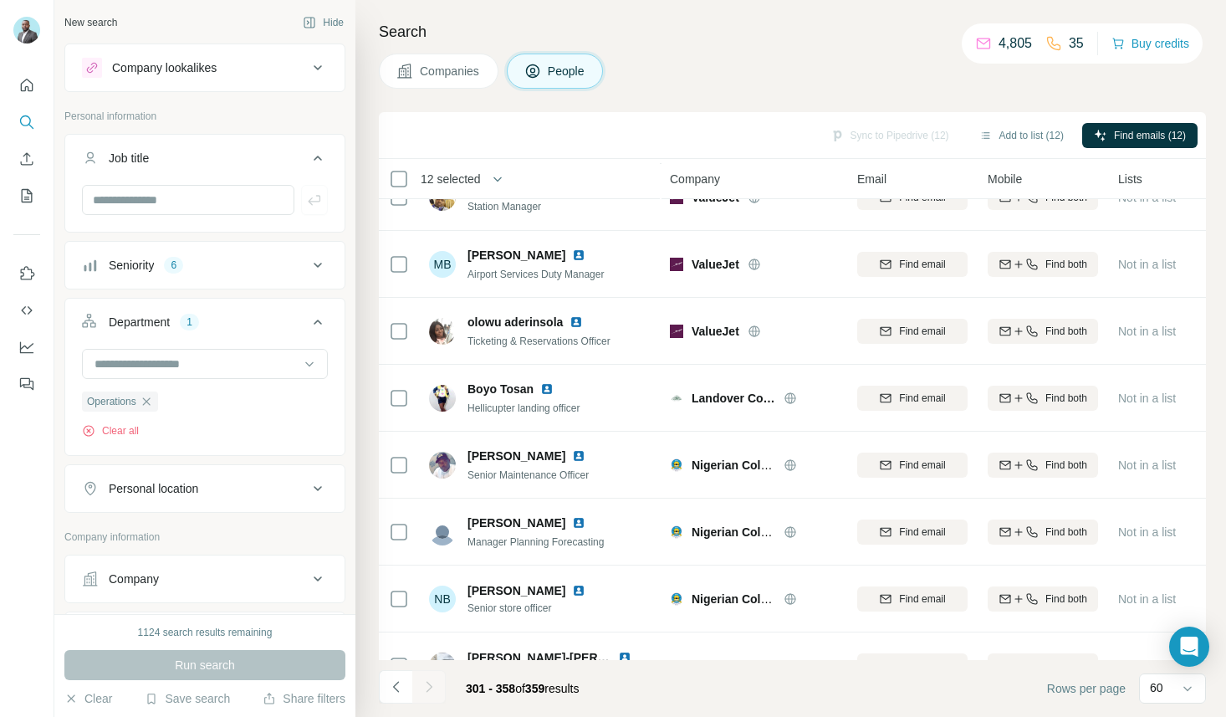
scroll to position [0, 0]
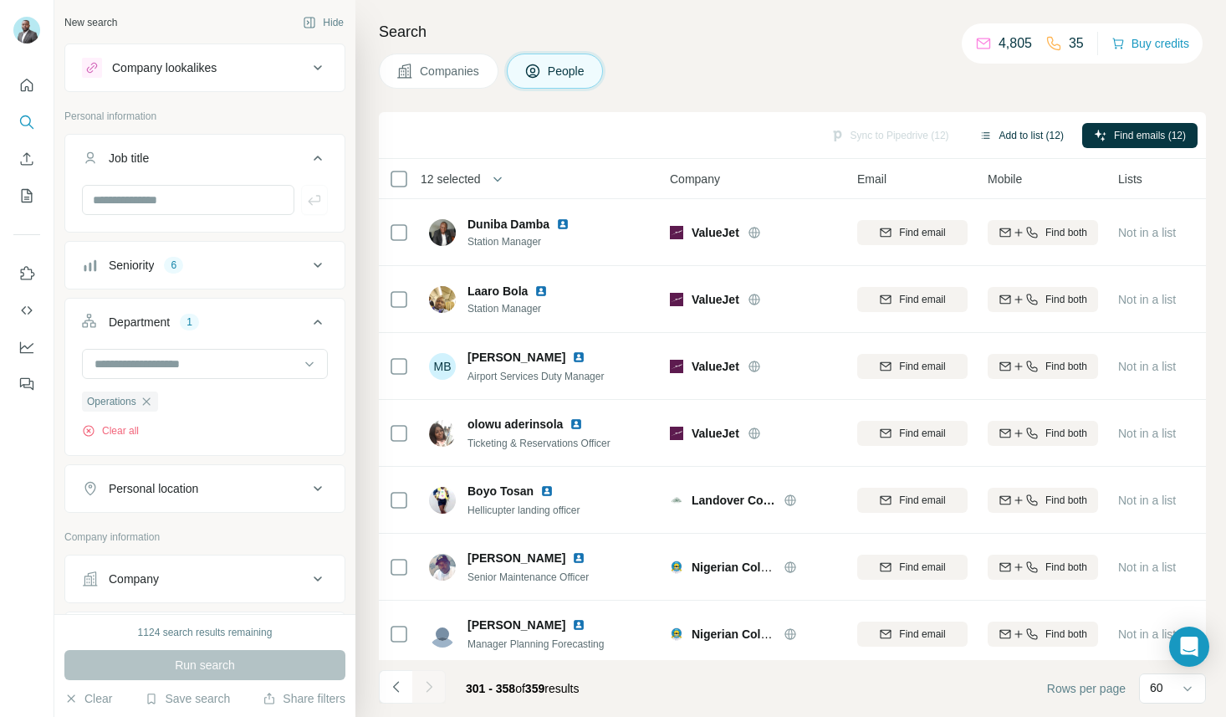
click at [1020, 140] on button "Add to list (12)" at bounding box center [1021, 135] width 108 height 25
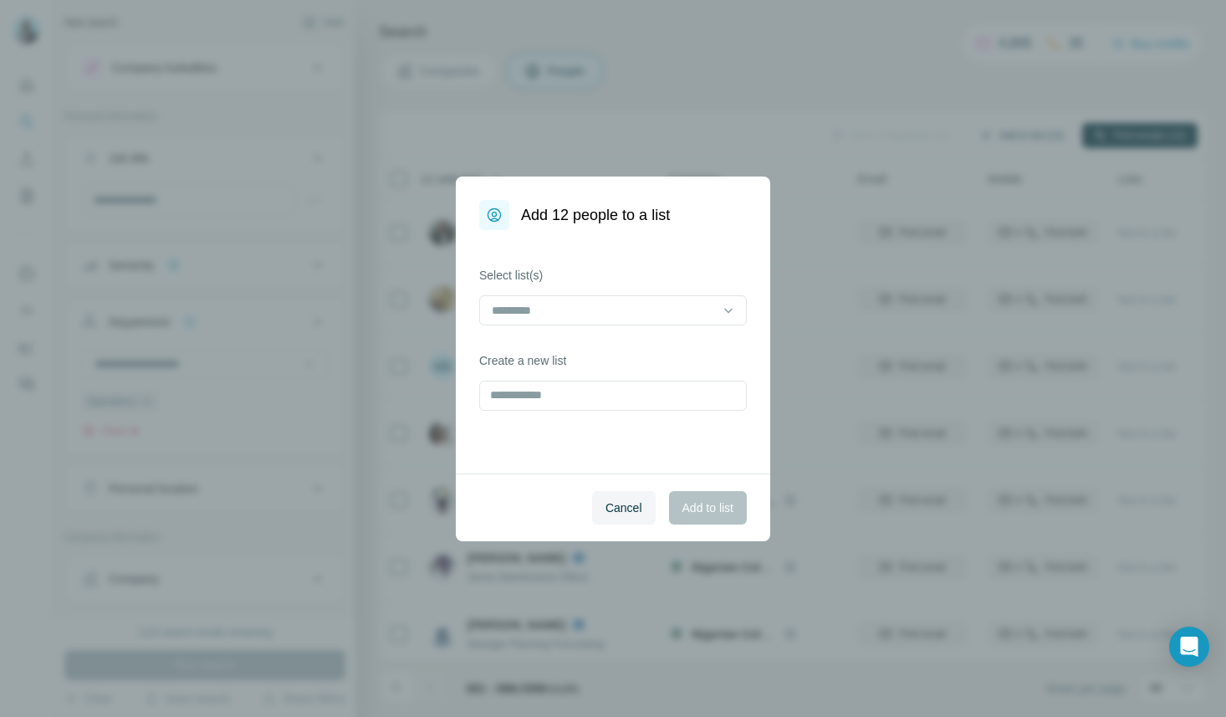
click at [1014, 132] on div "Add 12 people to a list Select list(s) Create a new list Cancel Add to list" at bounding box center [613, 358] width 1226 height 717
click at [559, 395] on input "text" at bounding box center [613, 395] width 268 height 30
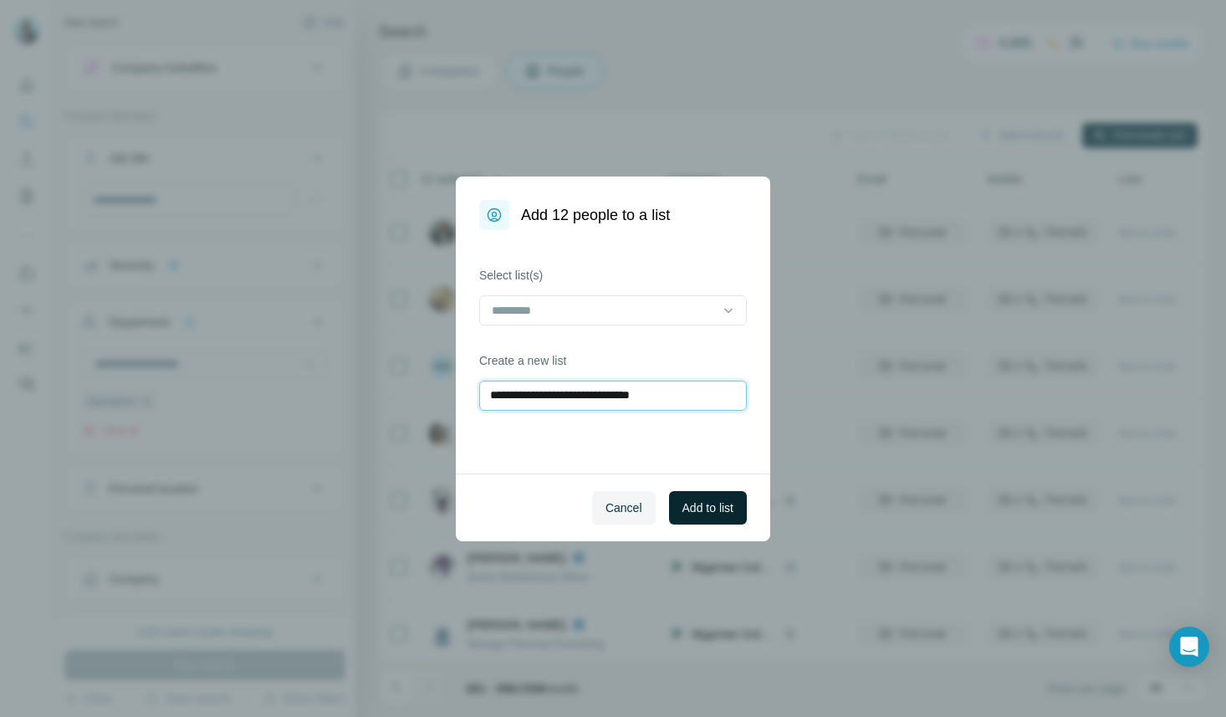
type input "**********"
click at [707, 506] on span "Add to list" at bounding box center [707, 507] width 51 height 17
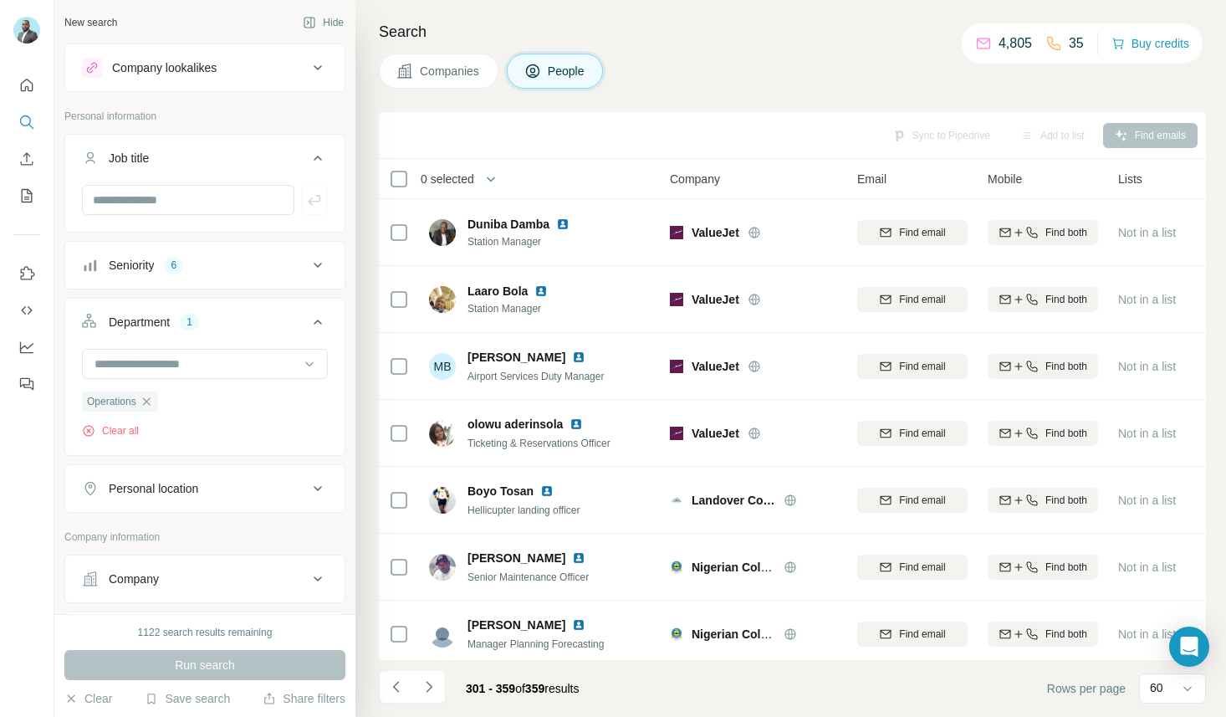
click at [212, 273] on button "Seniority 6" at bounding box center [204, 265] width 279 height 40
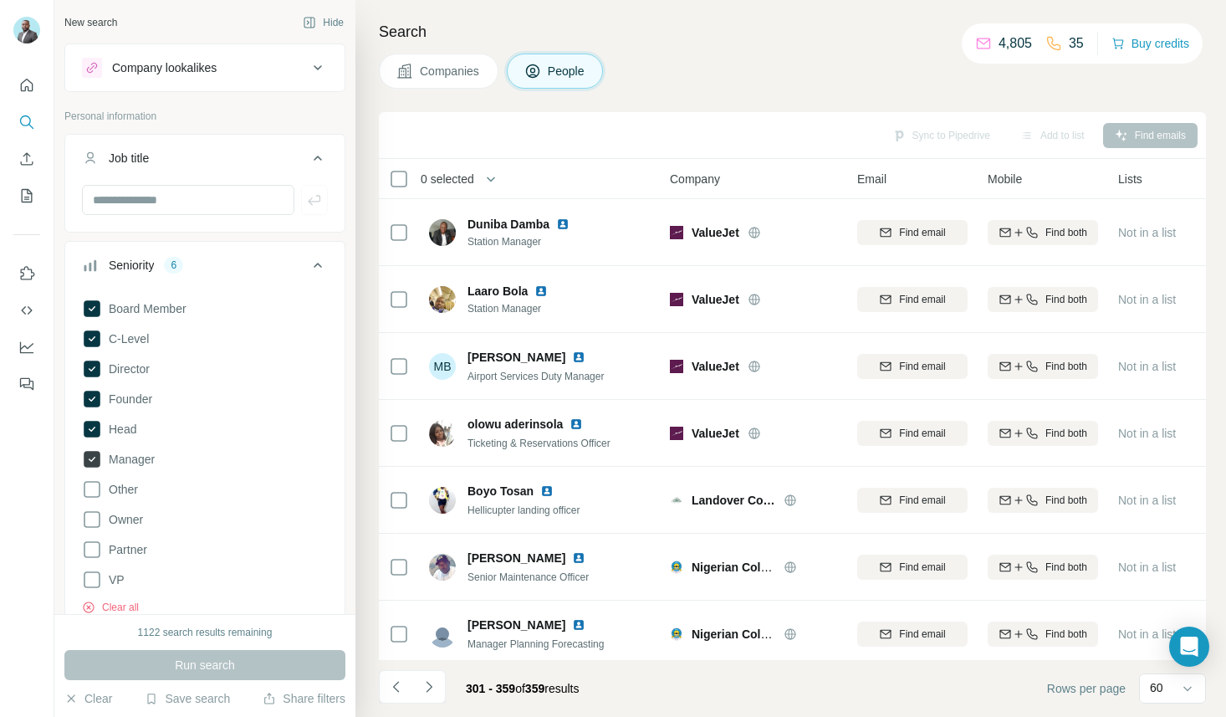
click at [94, 461] on icon at bounding box center [92, 459] width 17 height 17
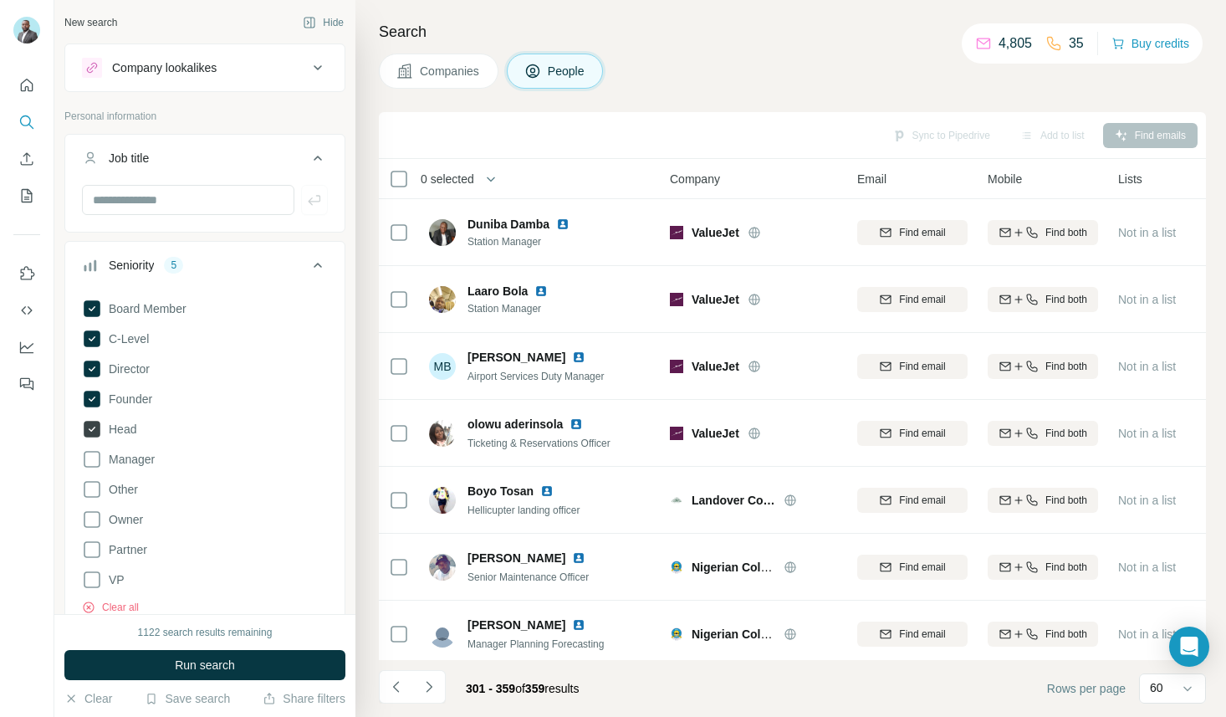
click at [94, 432] on icon at bounding box center [92, 429] width 17 height 17
click at [94, 395] on icon at bounding box center [92, 398] width 17 height 17
click at [94, 367] on icon at bounding box center [92, 368] width 7 height 5
click at [217, 665] on span "Run search" at bounding box center [205, 664] width 60 height 17
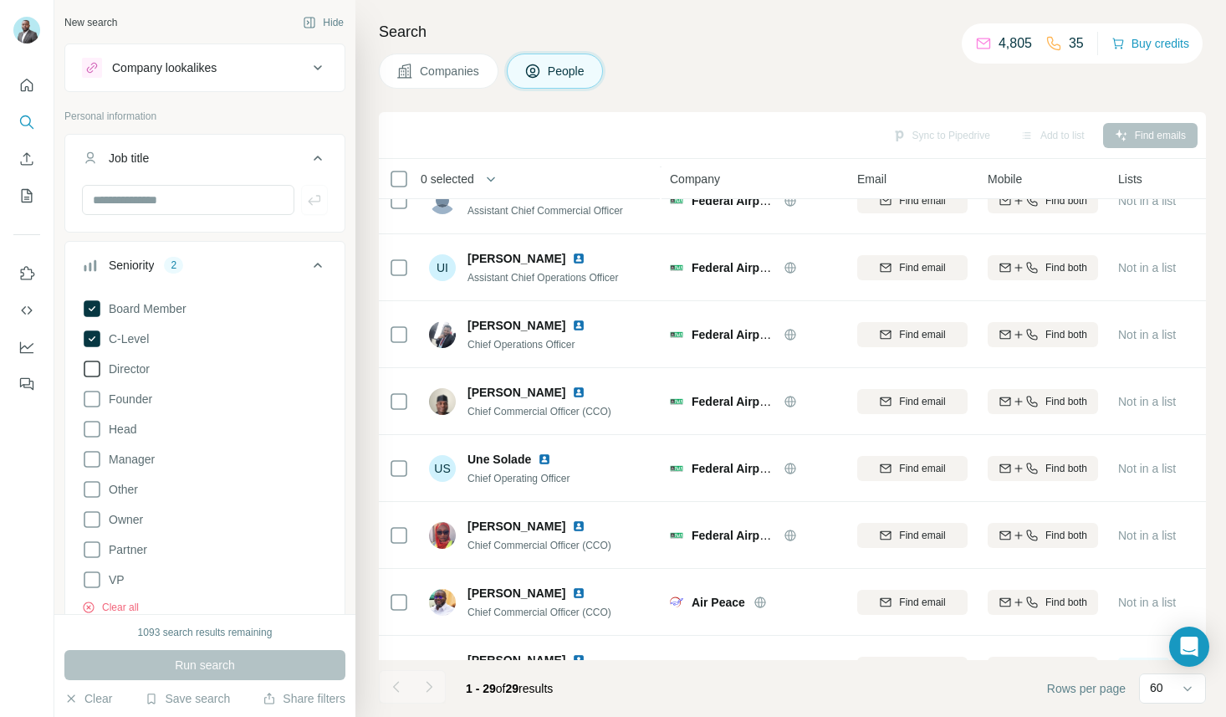
scroll to position [1116, 0]
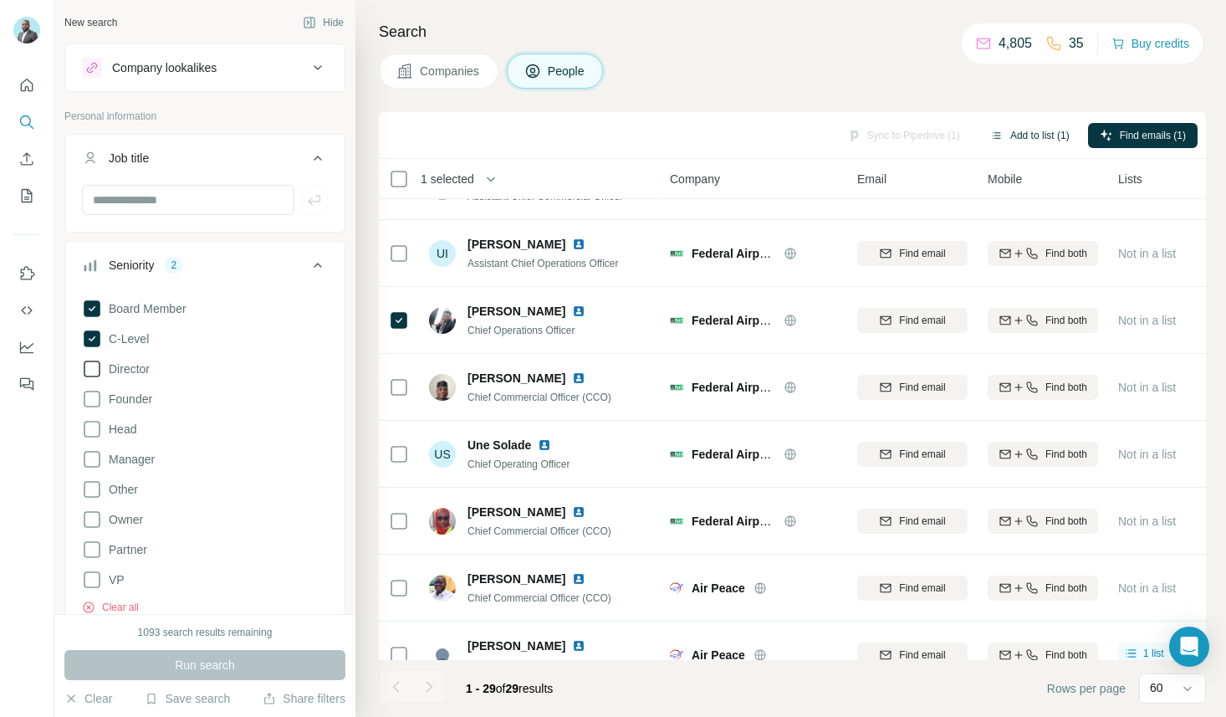
click at [1023, 143] on button "Add to list (1)" at bounding box center [1029, 135] width 103 height 25
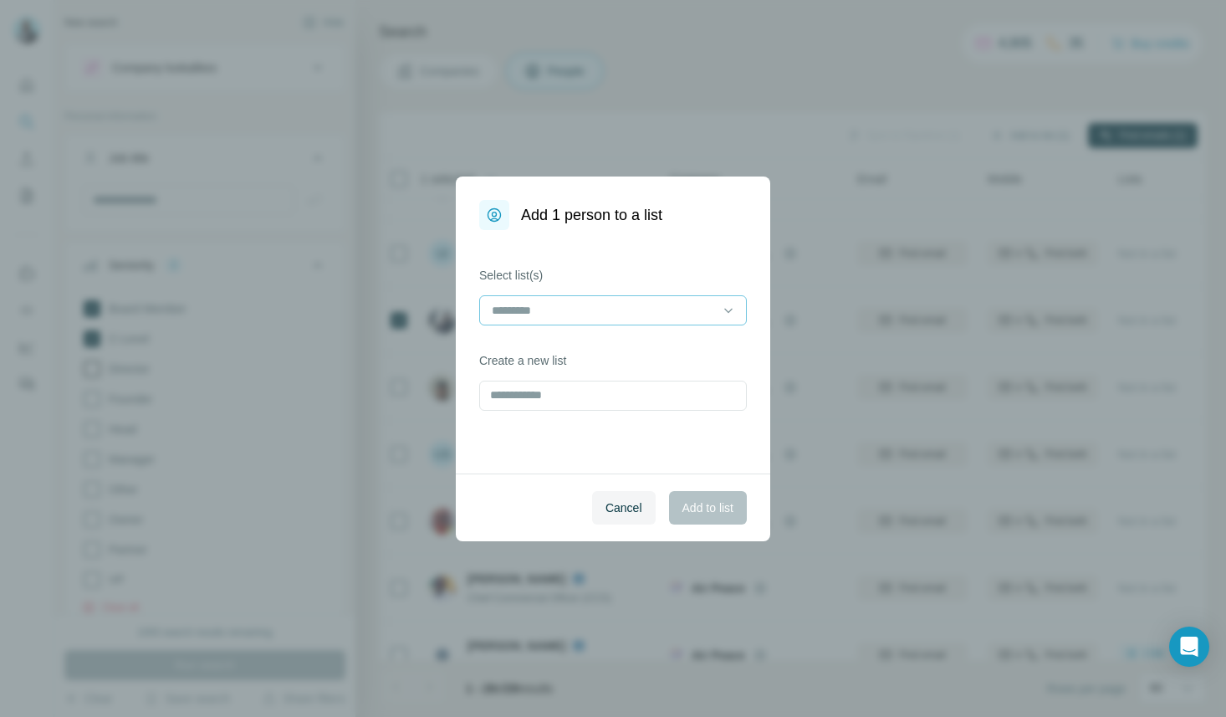
click at [559, 316] on input at bounding box center [603, 310] width 226 height 18
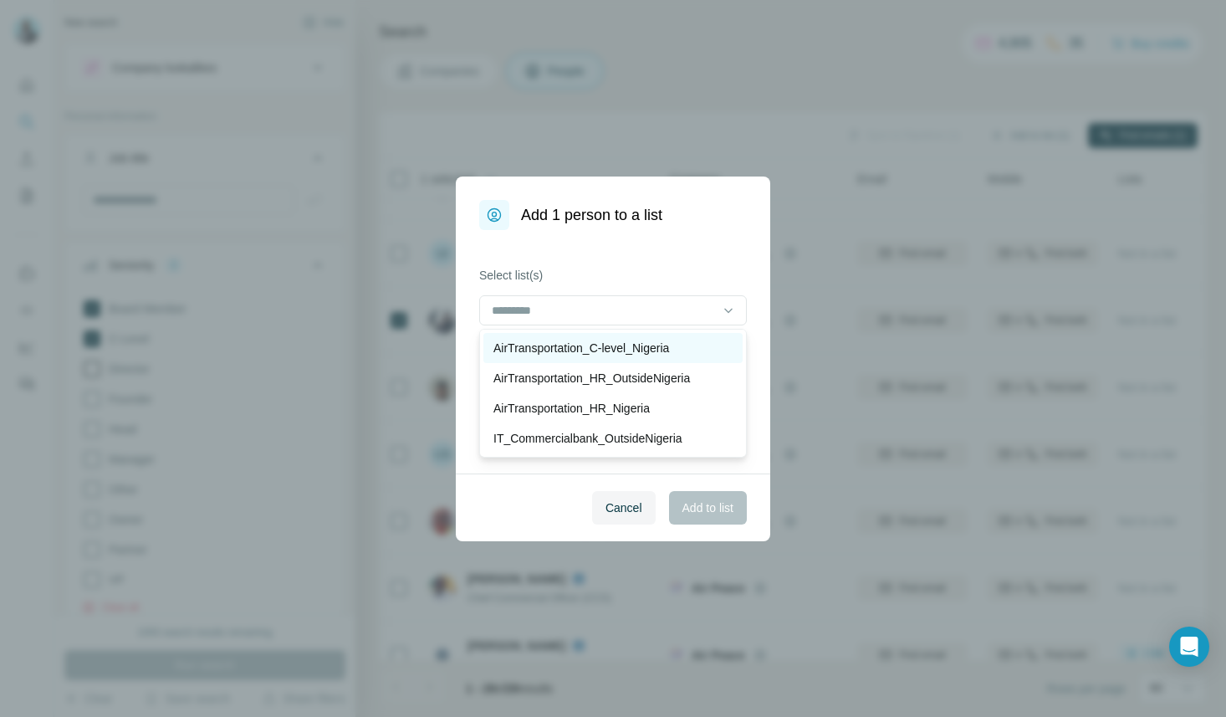
click at [629, 344] on p "AirTransportation_C-level_Nigeria" at bounding box center [581, 347] width 176 height 17
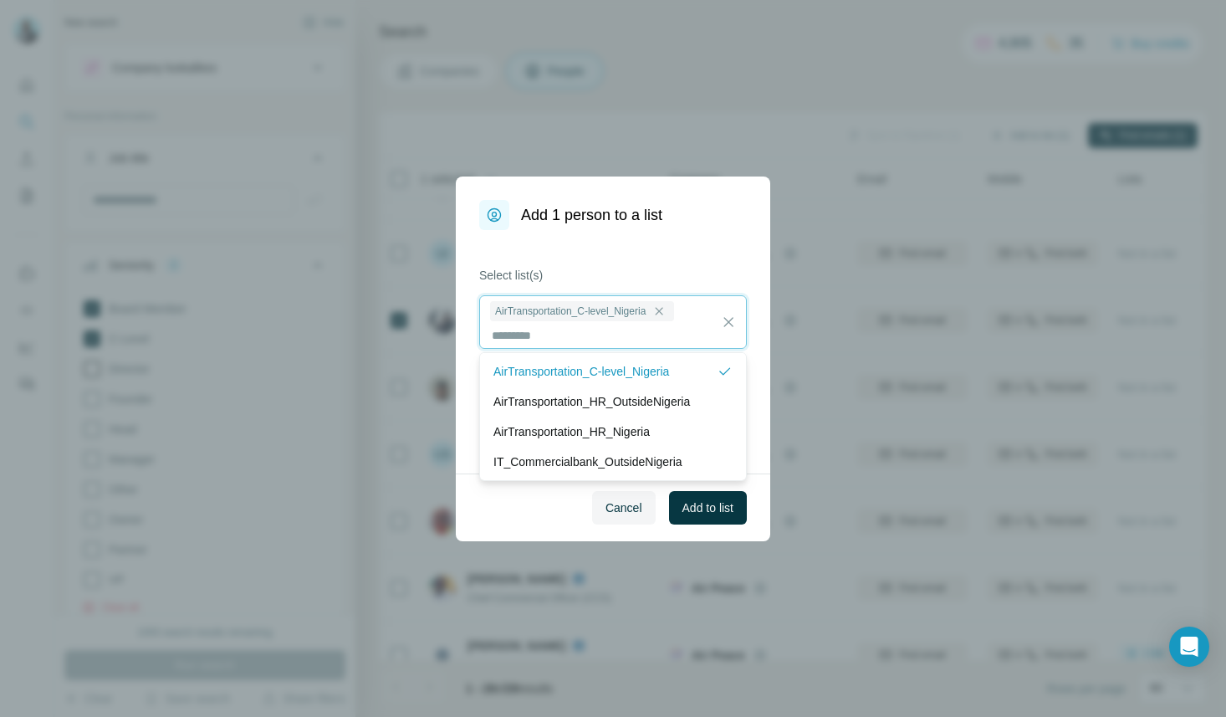
scroll to position [2, 0]
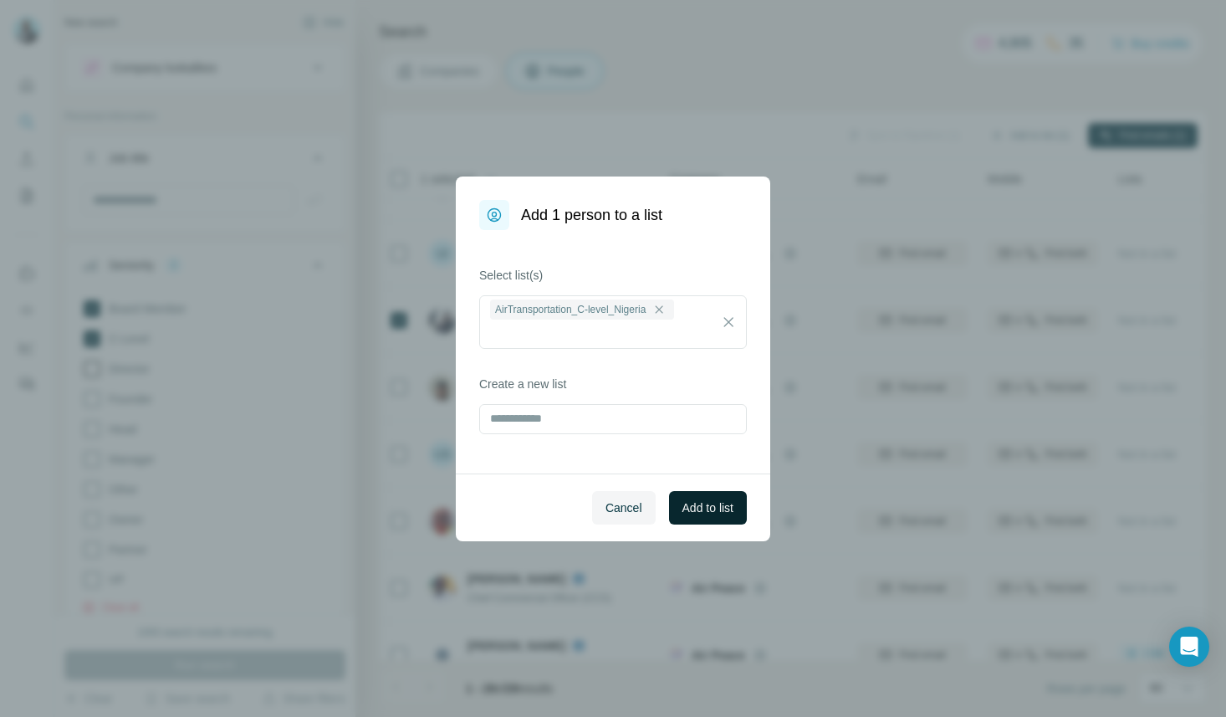
click at [717, 505] on span "Add to list" at bounding box center [707, 507] width 51 height 17
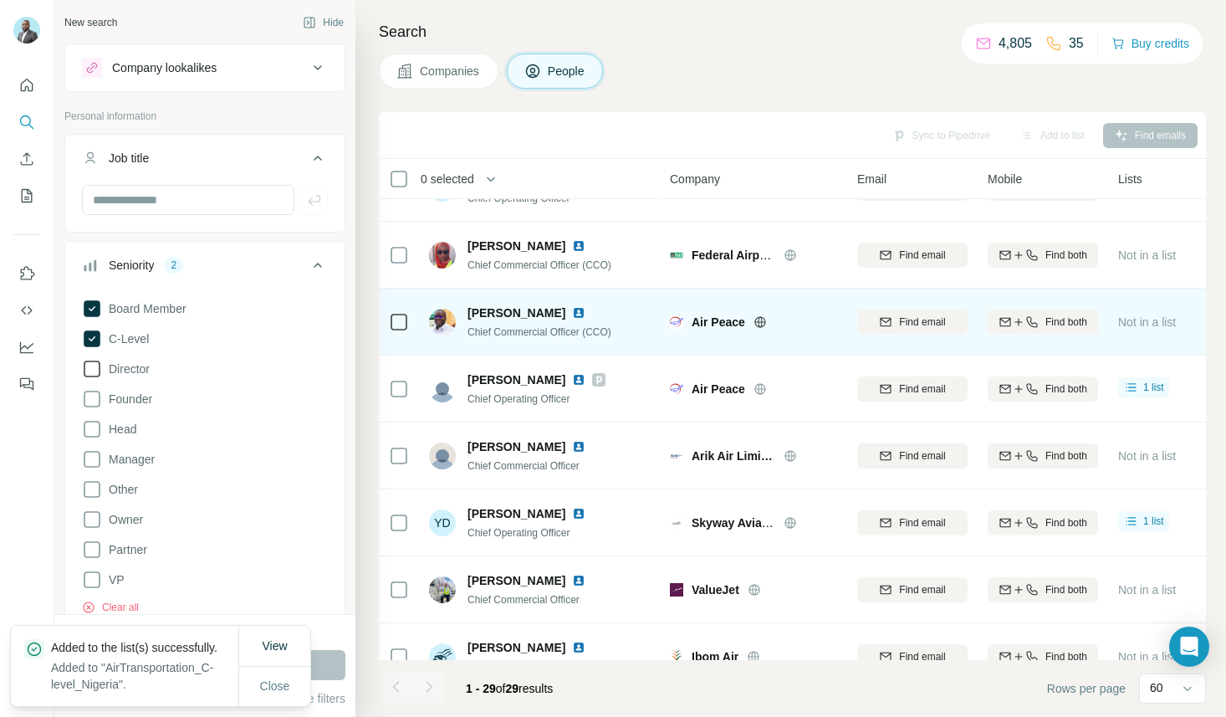
scroll to position [1457, 0]
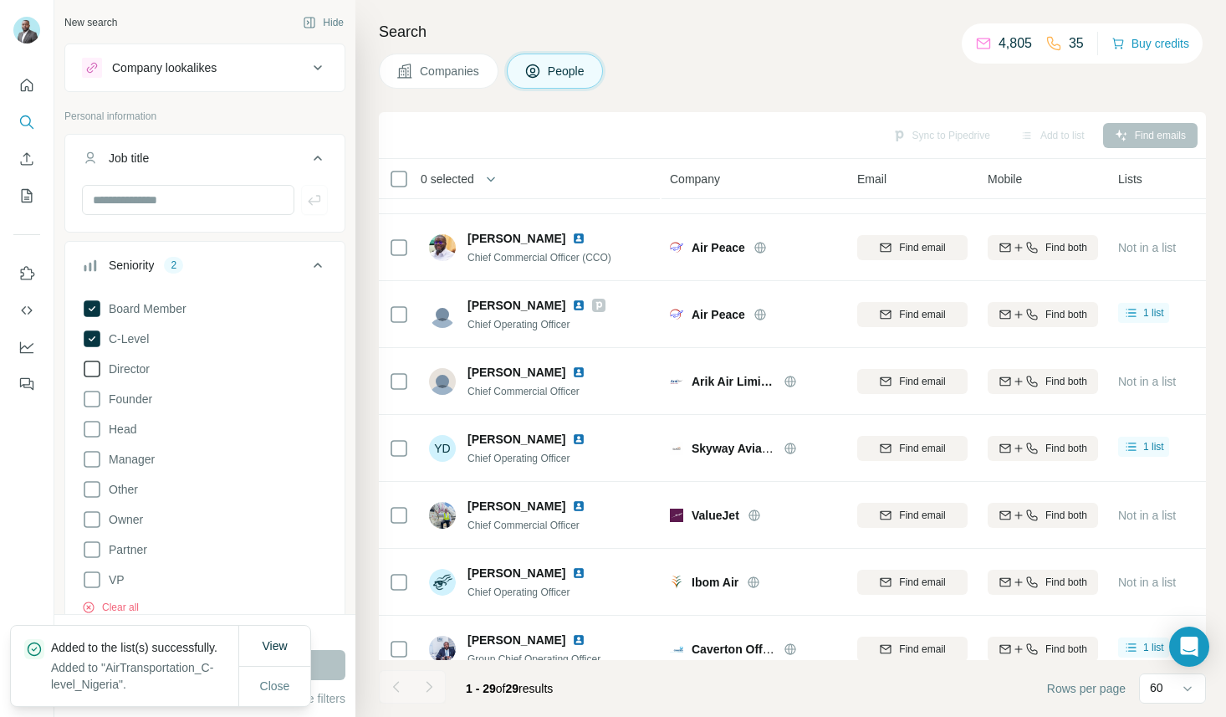
click at [247, 270] on div "Seniority 2" at bounding box center [195, 265] width 226 height 17
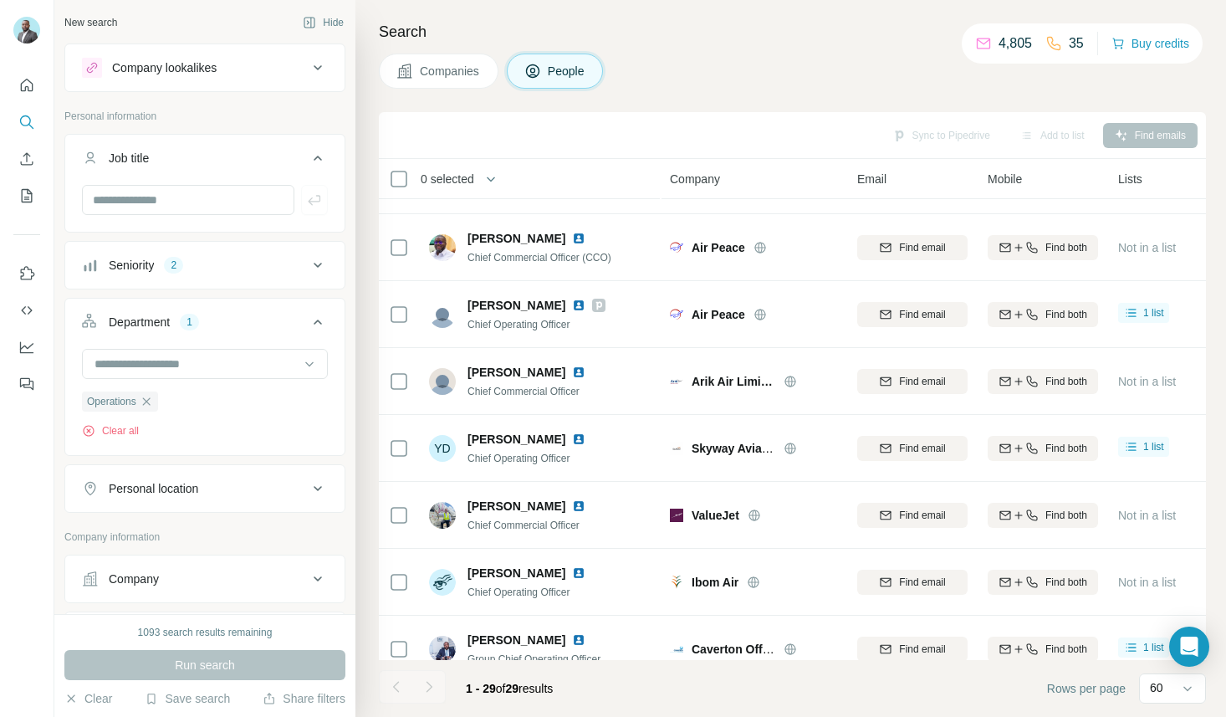
click at [226, 308] on button "Department 1" at bounding box center [204, 325] width 279 height 47
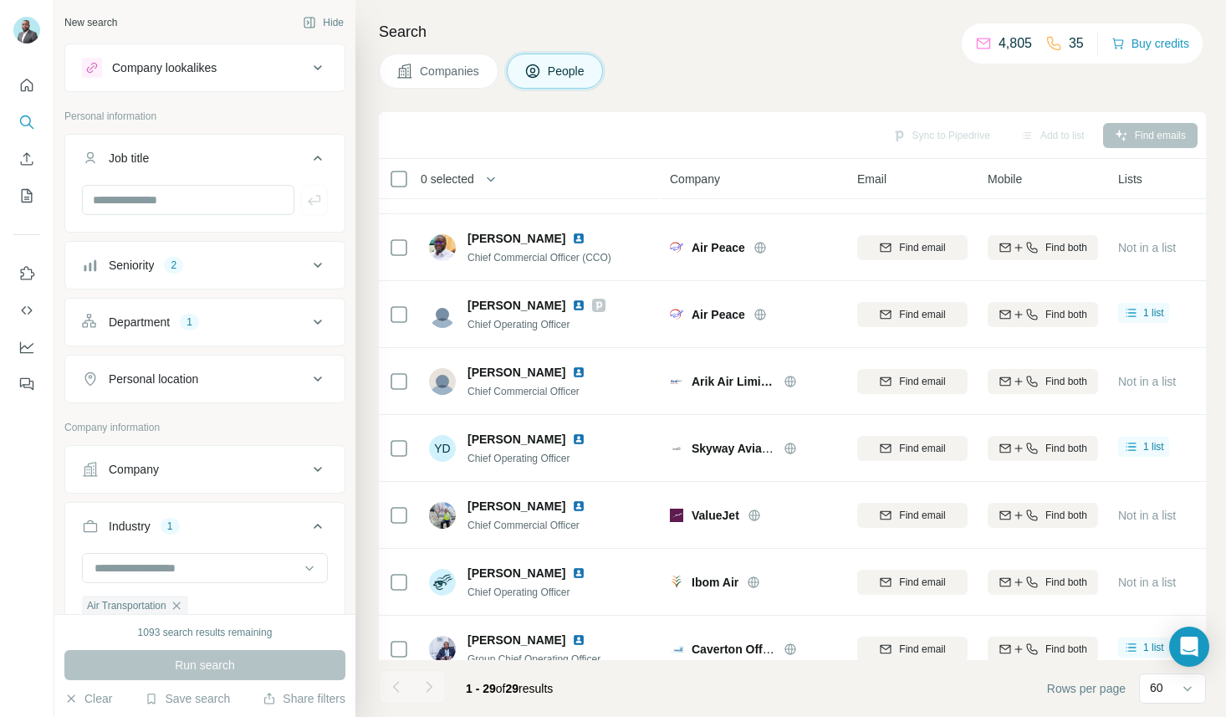
click at [296, 321] on div "Department 1" at bounding box center [195, 322] width 226 height 17
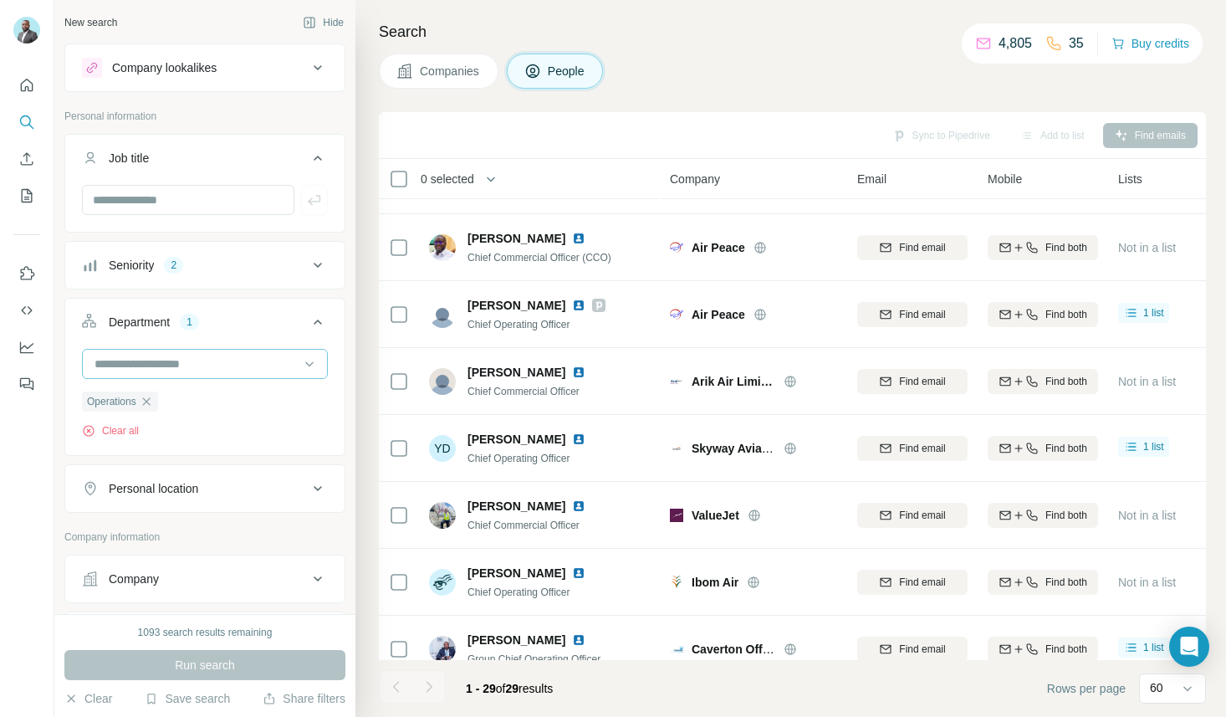
click at [193, 365] on input at bounding box center [196, 364] width 207 height 18
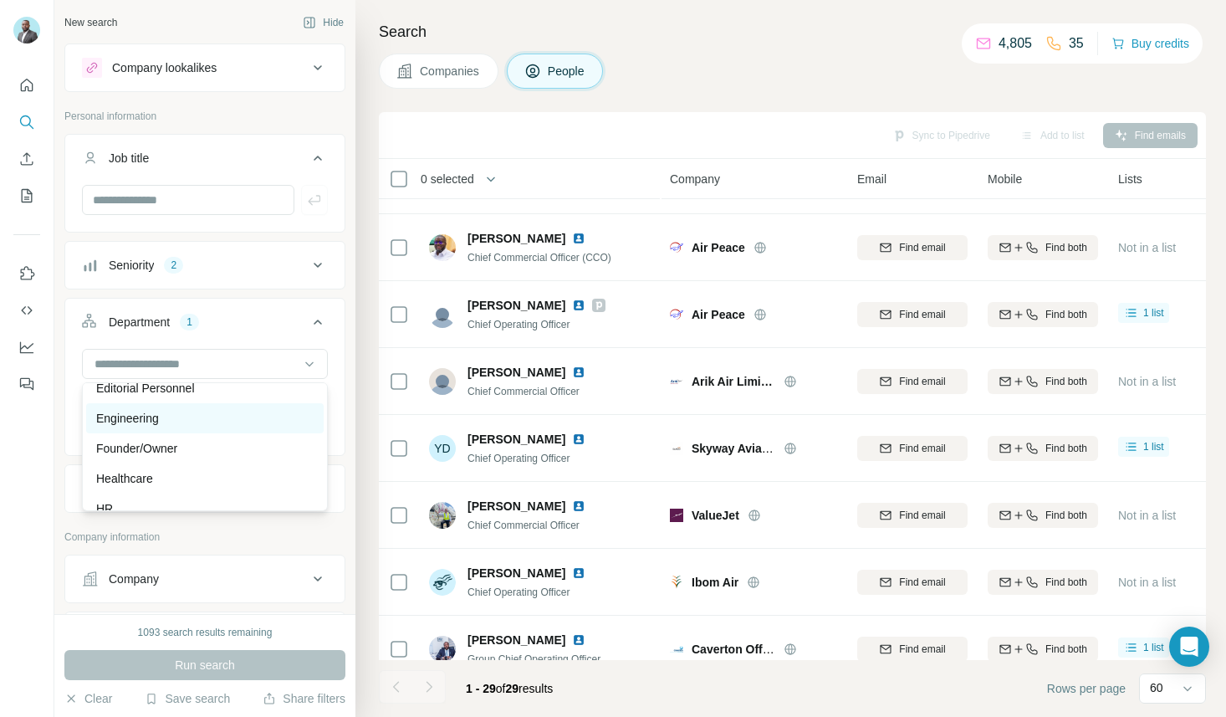
click at [181, 426] on div "Engineering" at bounding box center [204, 418] width 217 height 17
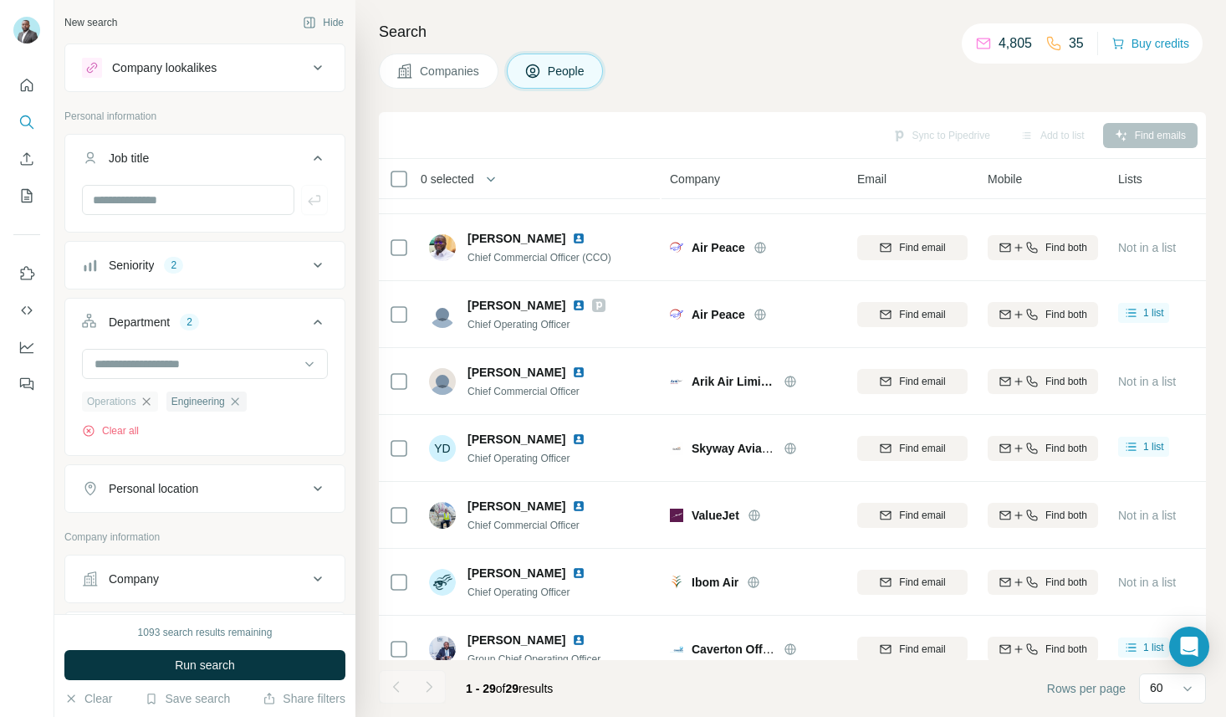
click at [143, 397] on icon "button" at bounding box center [146, 401] width 13 height 13
click at [220, 668] on span "Run search" at bounding box center [205, 664] width 60 height 17
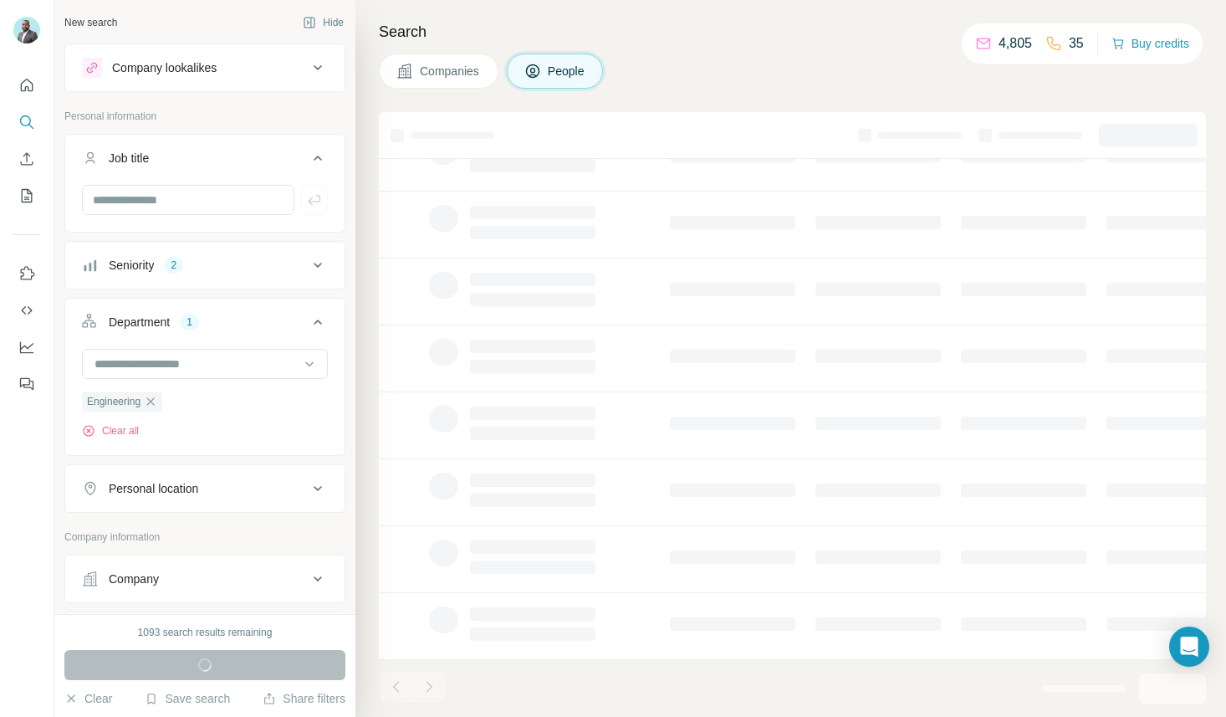
scroll to position [208, 0]
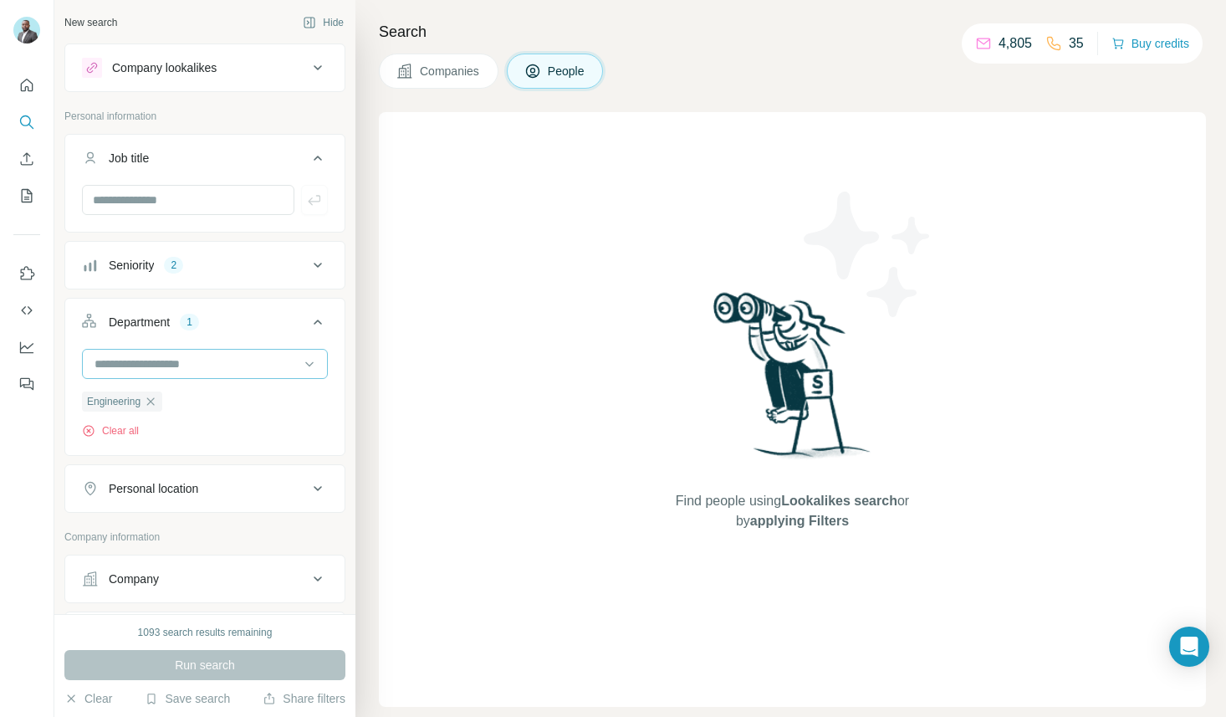
click at [184, 366] on input at bounding box center [196, 364] width 207 height 18
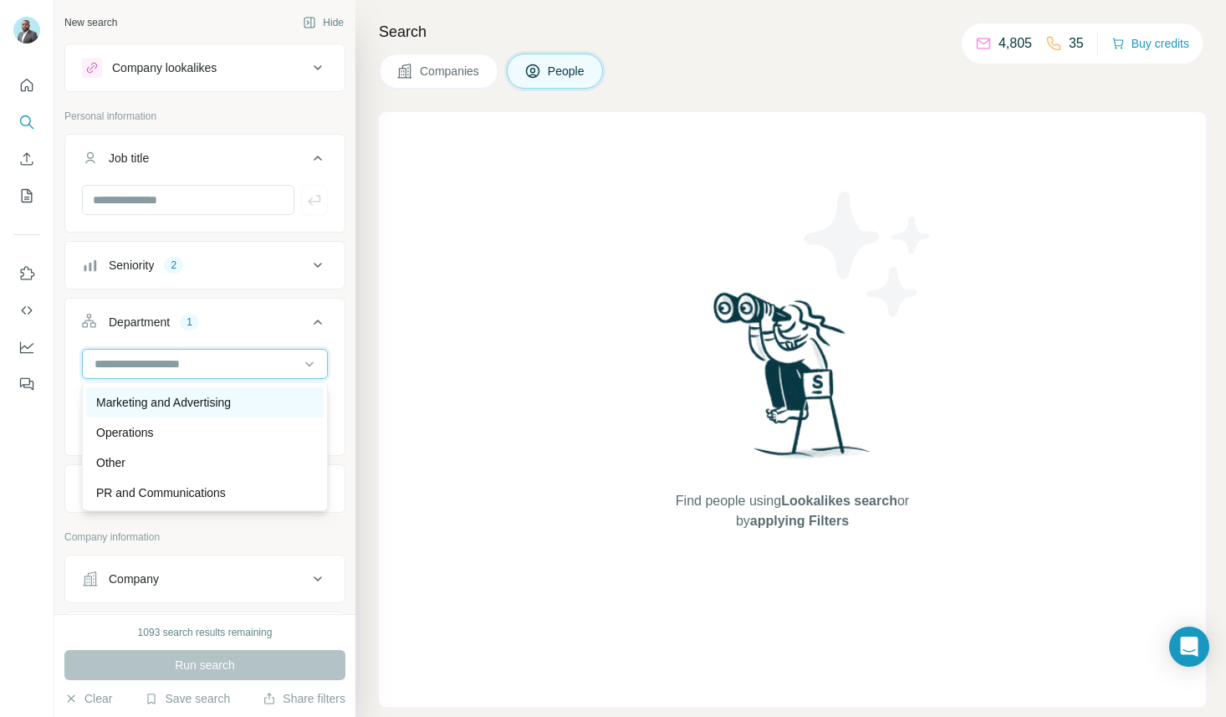
scroll to position [416, 0]
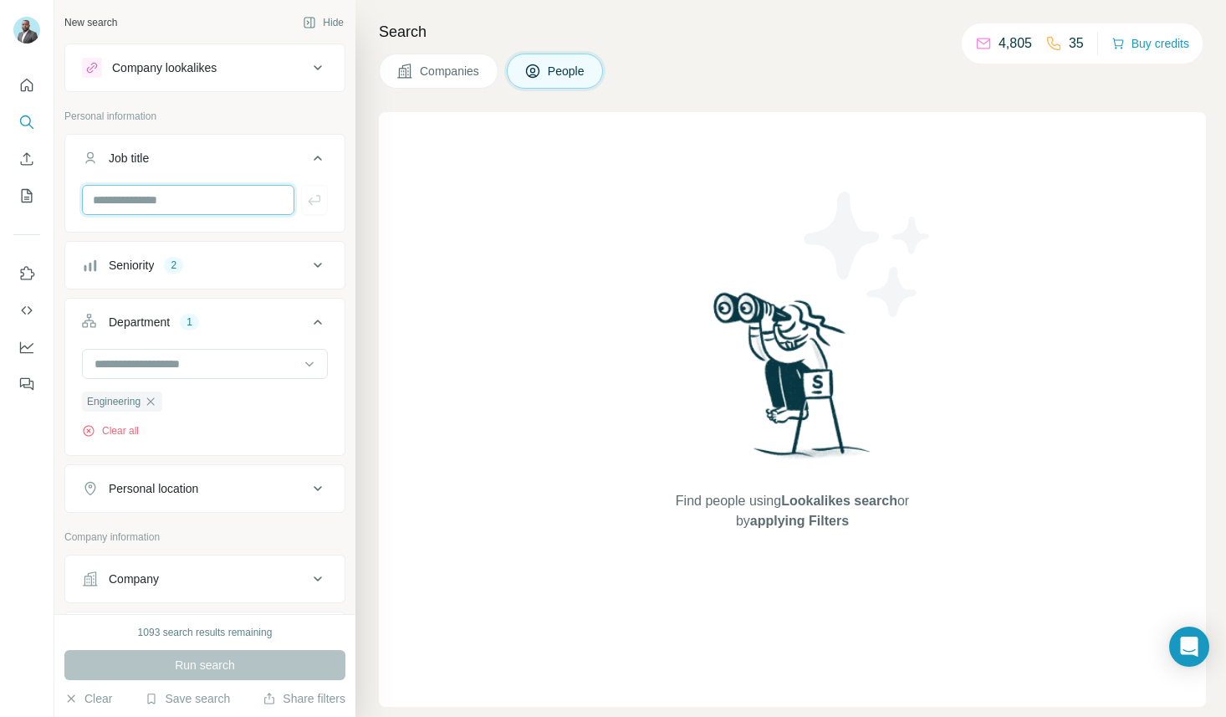
click at [200, 193] on input "text" at bounding box center [188, 200] width 212 height 30
type input "**********"
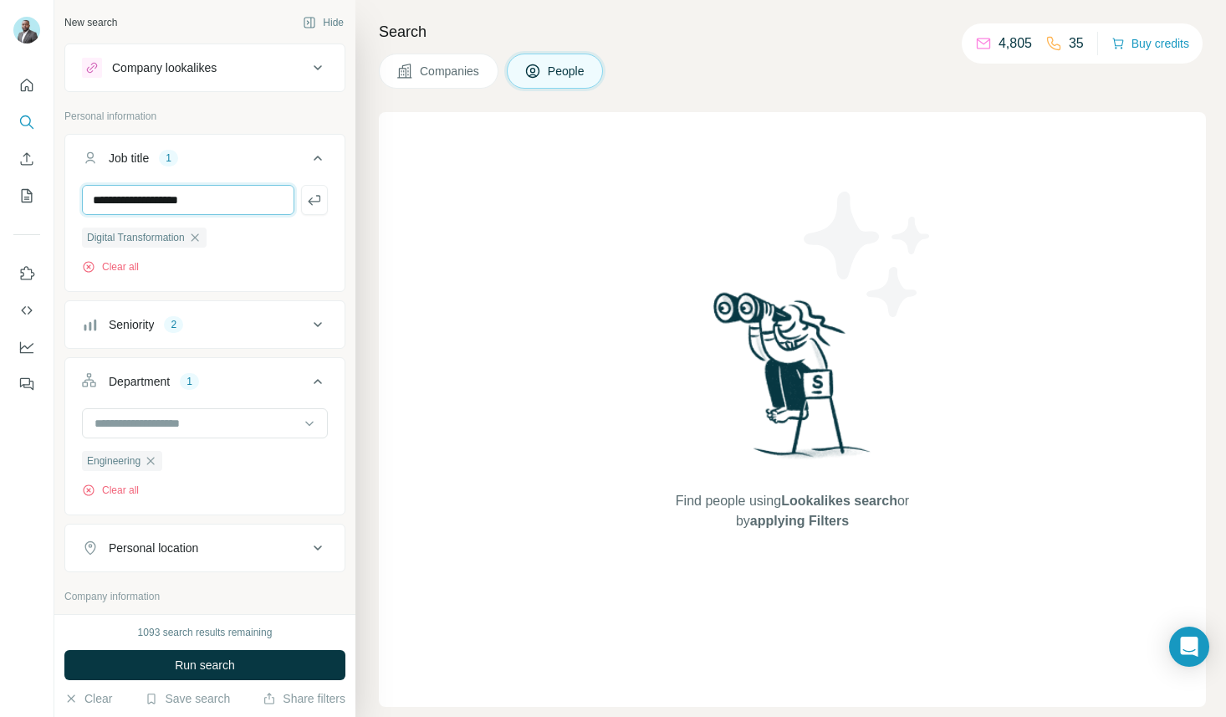
type input "**********"
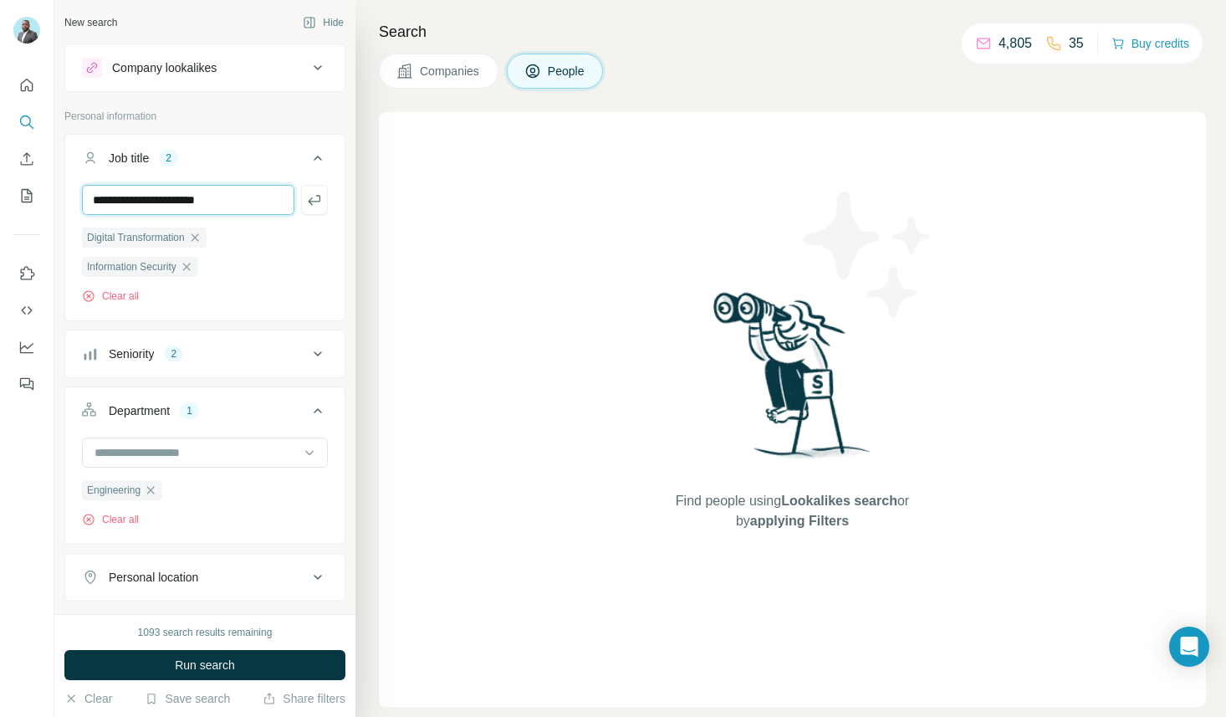
type input "**********"
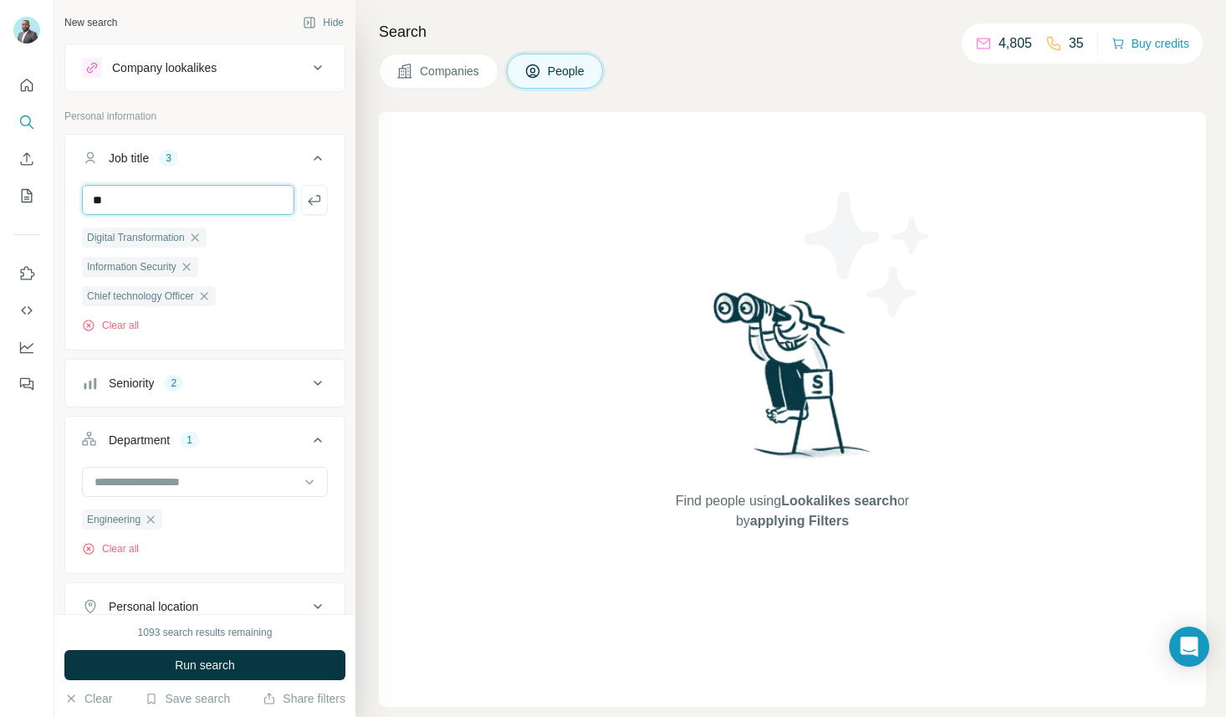
type input "**"
click at [220, 384] on div "Seniority 2" at bounding box center [195, 383] width 226 height 17
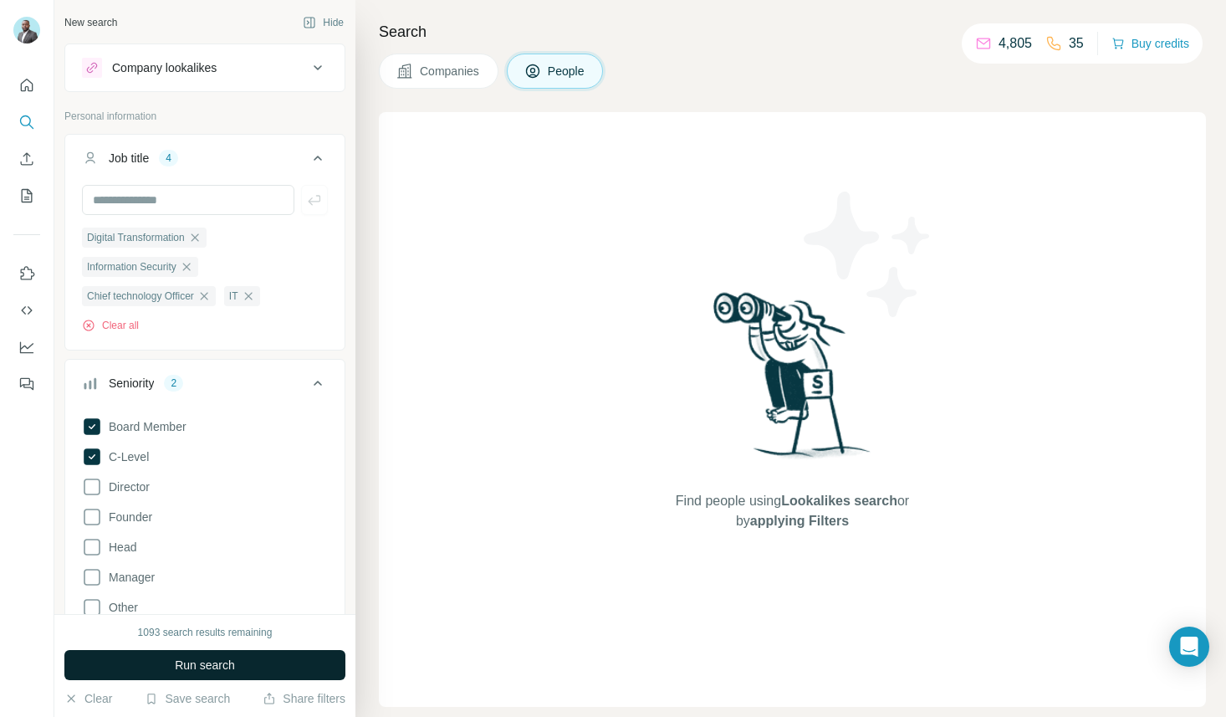
click at [277, 668] on button "Run search" at bounding box center [204, 665] width 281 height 30
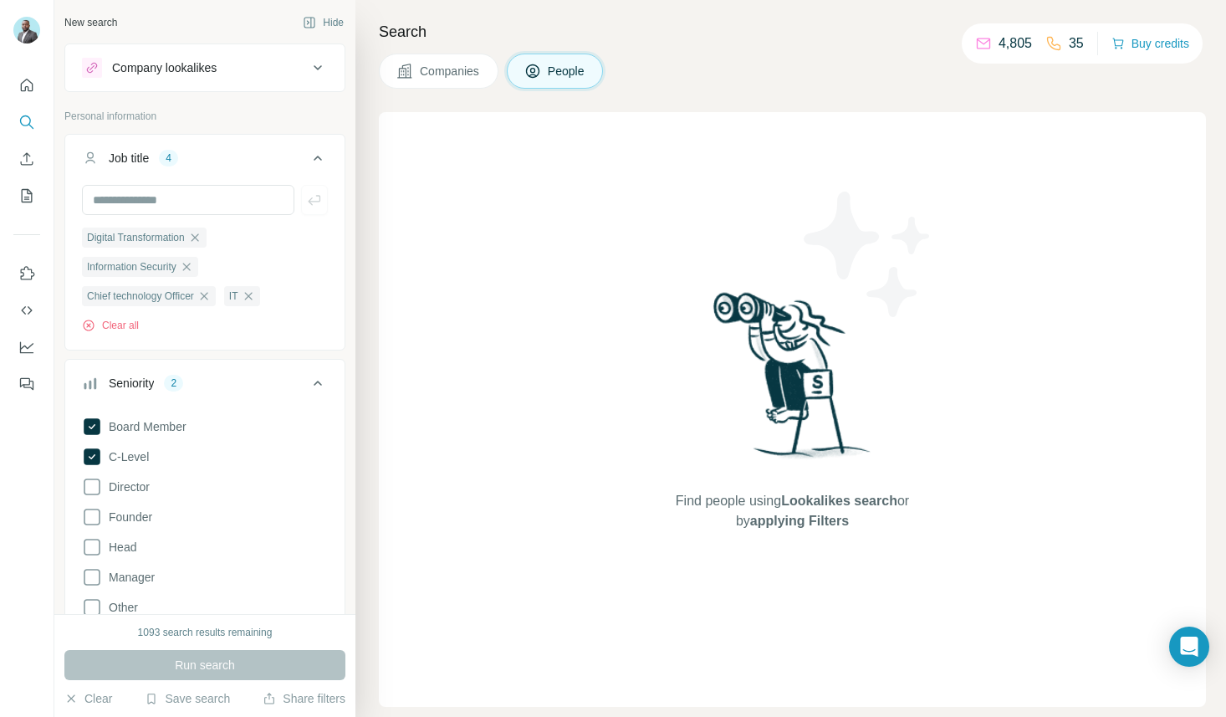
click at [319, 306] on ul "Digital Transformation Information Security Chief technology Officer IT" at bounding box center [205, 266] width 246 height 79
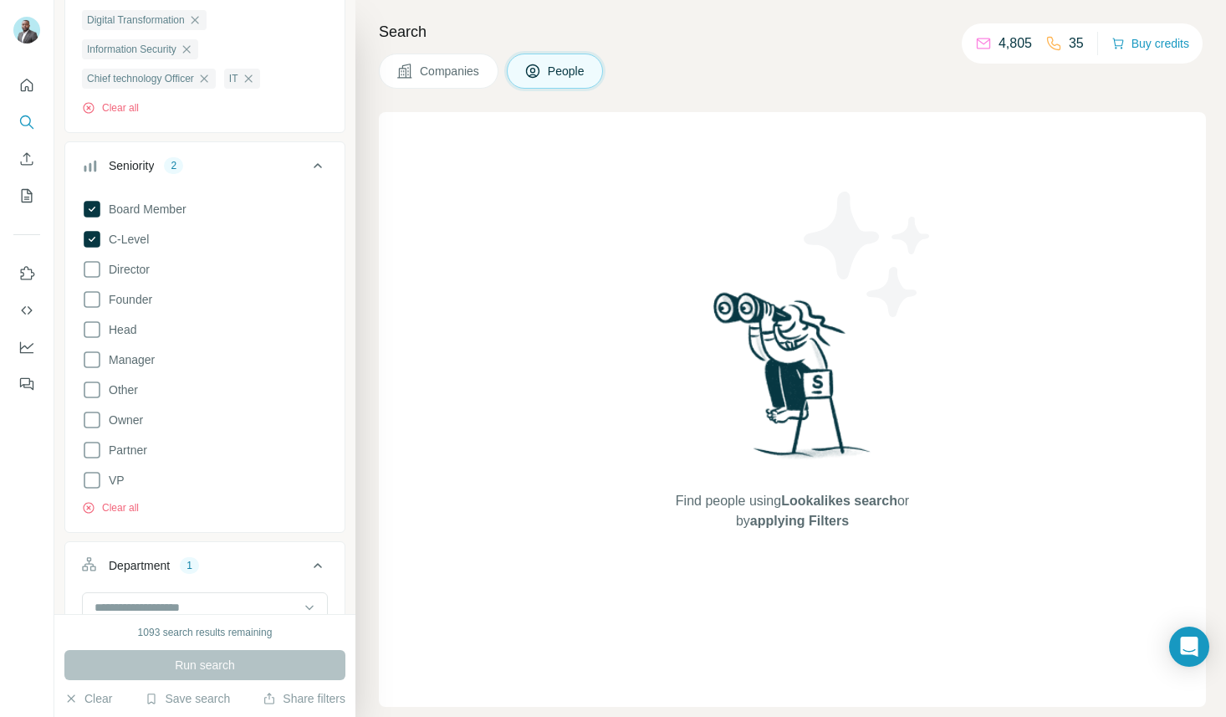
scroll to position [227, 0]
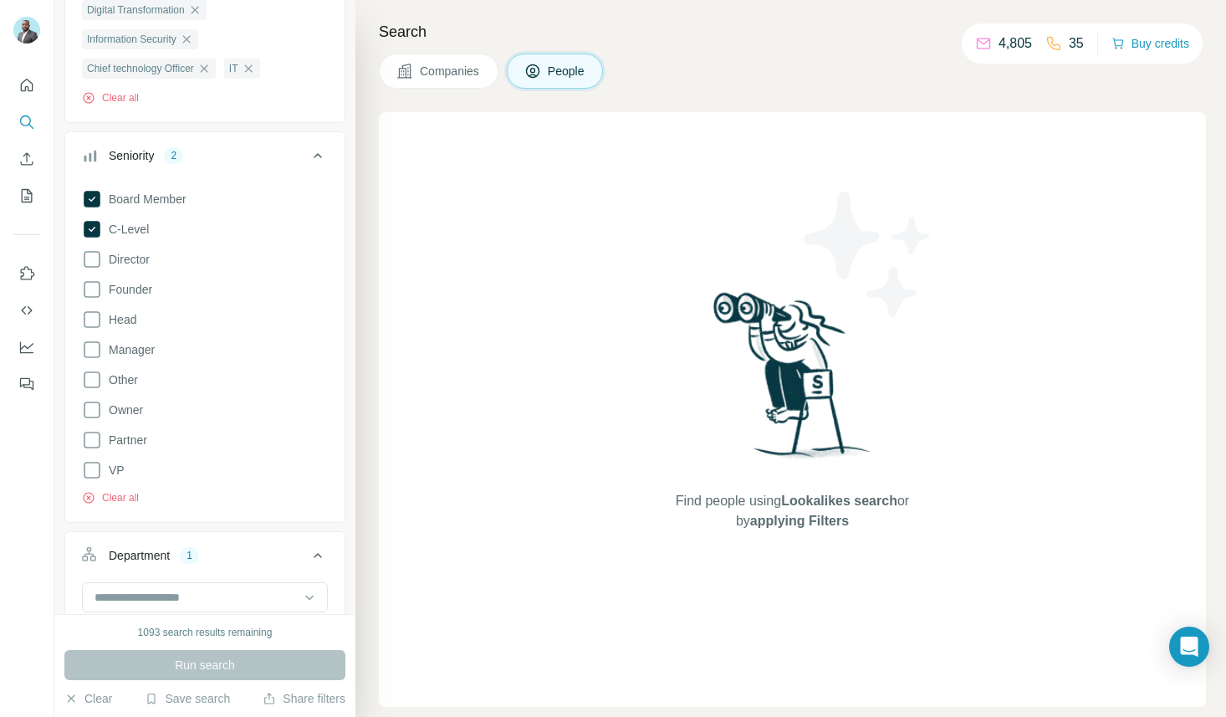
click at [308, 544] on button "Department 1" at bounding box center [204, 558] width 279 height 47
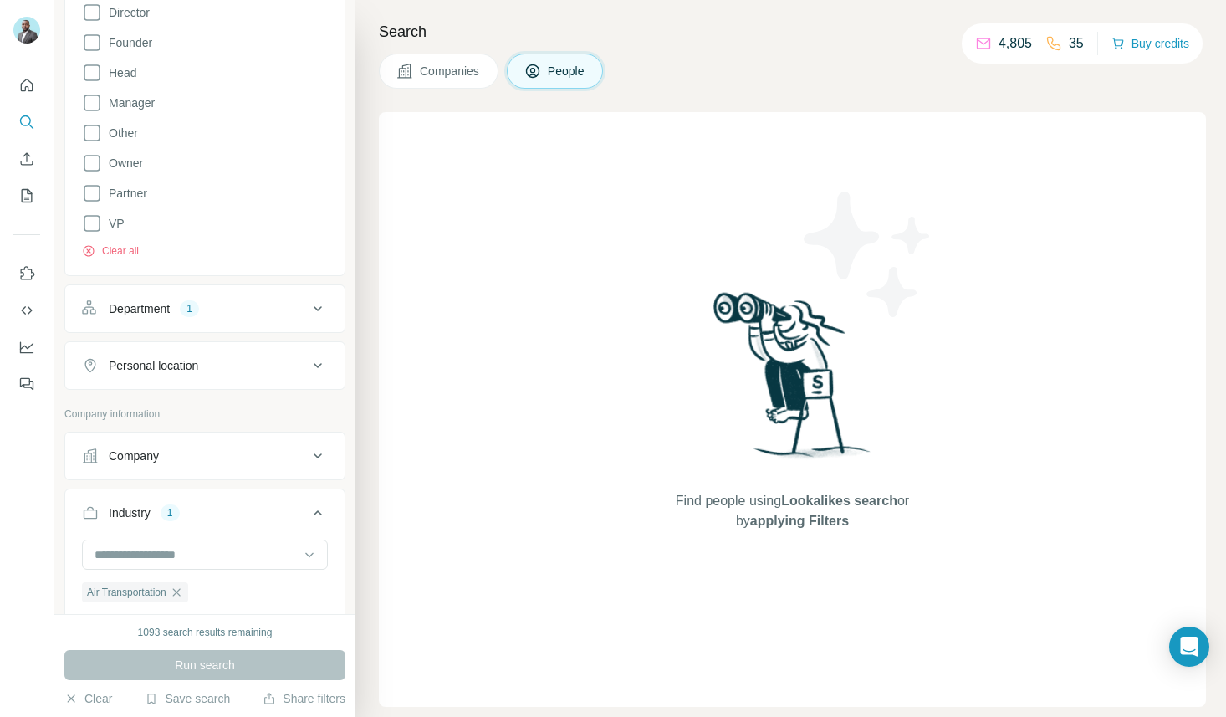
scroll to position [479, 0]
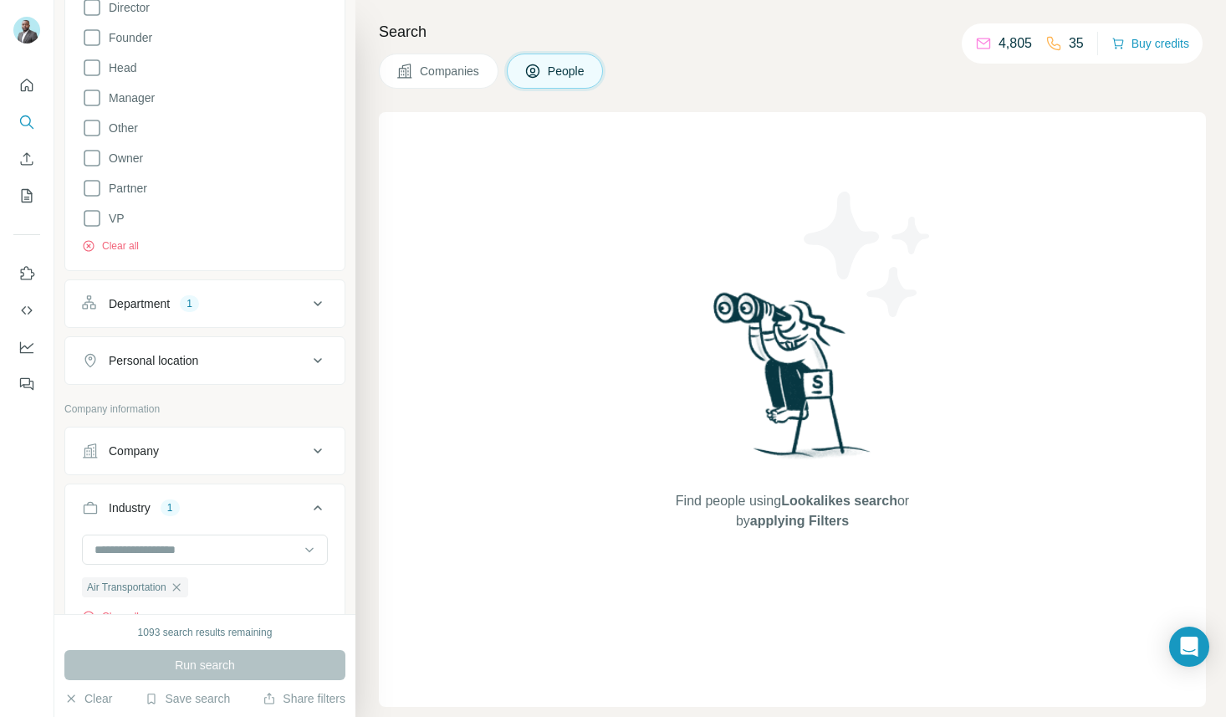
click at [283, 313] on button "Department 1" at bounding box center [204, 303] width 279 height 40
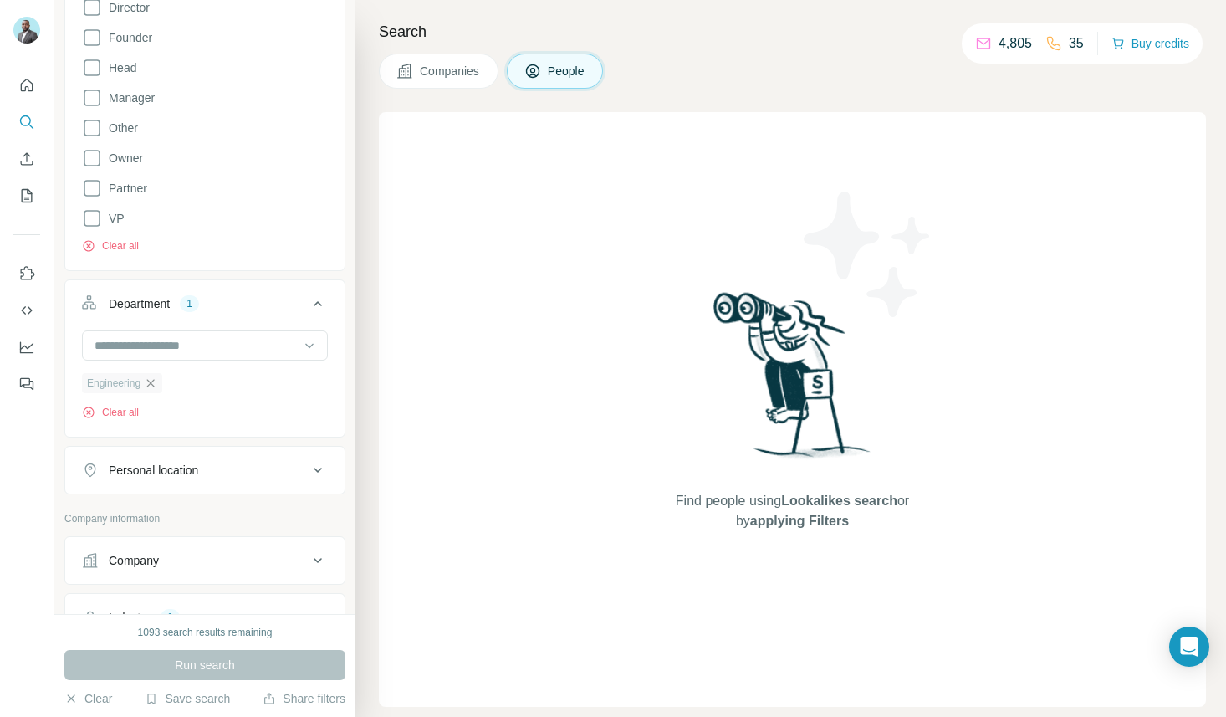
click at [155, 387] on icon "button" at bounding box center [150, 382] width 13 height 13
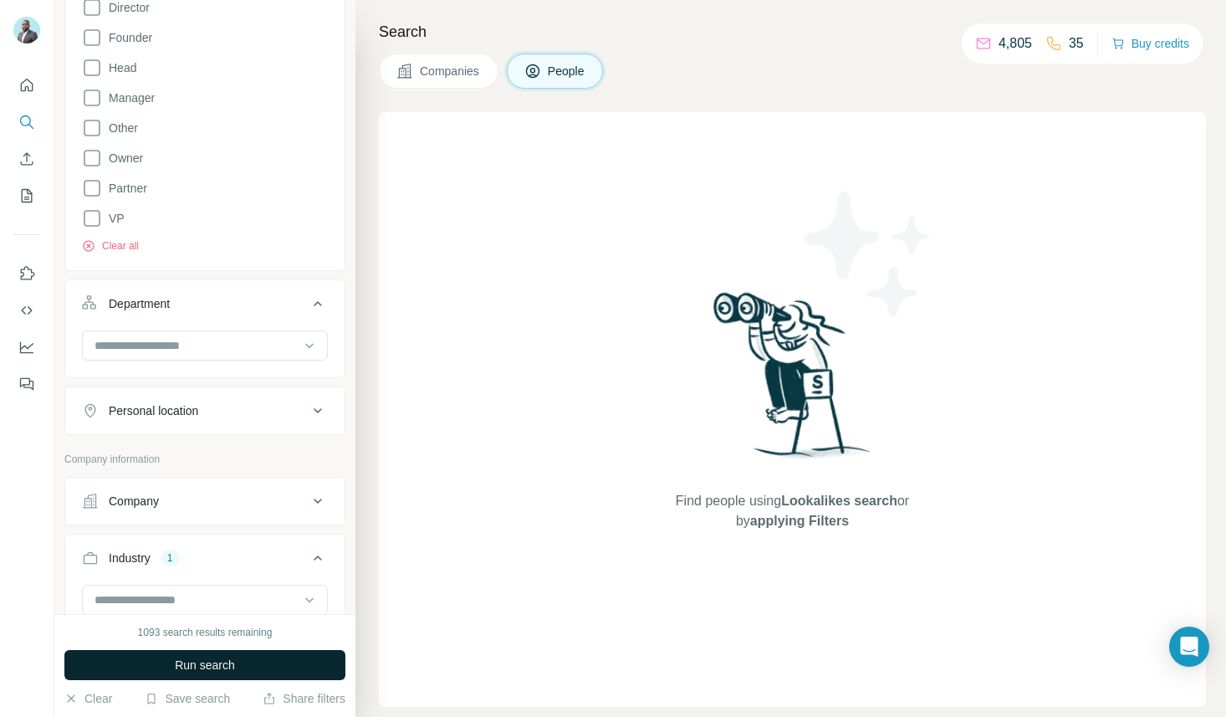
click at [253, 657] on button "Run search" at bounding box center [204, 665] width 281 height 30
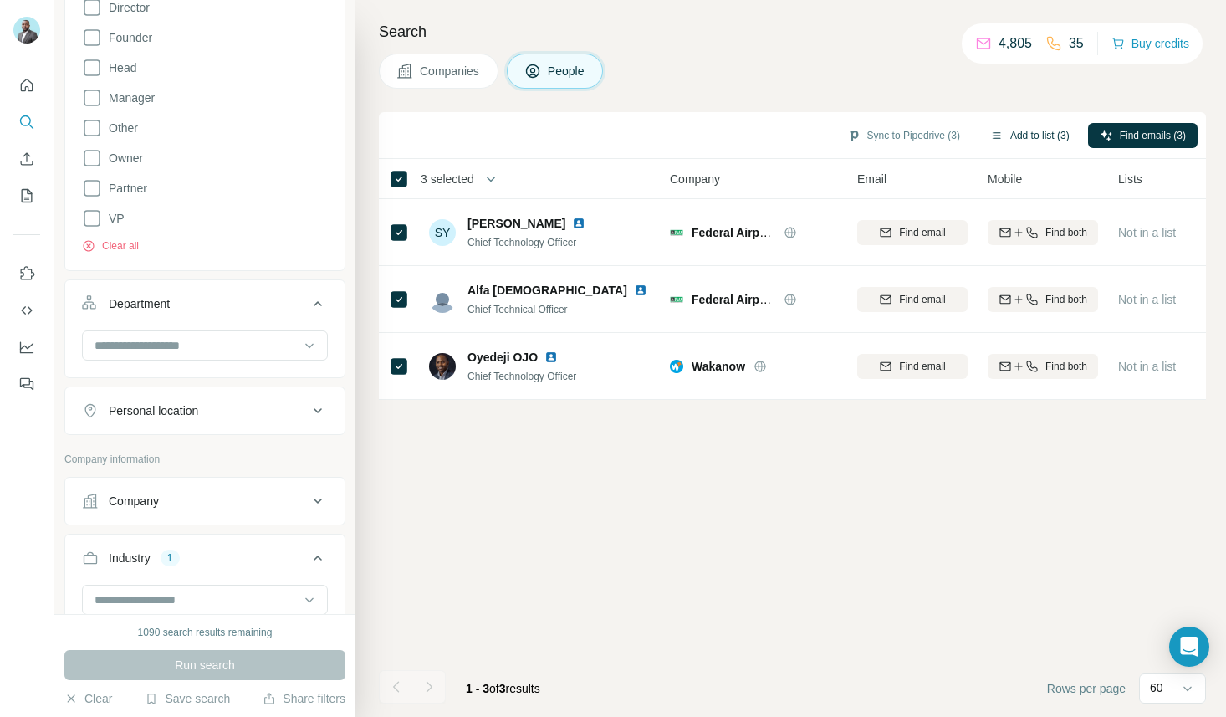
click at [1044, 137] on button "Add to list (3)" at bounding box center [1029, 135] width 103 height 25
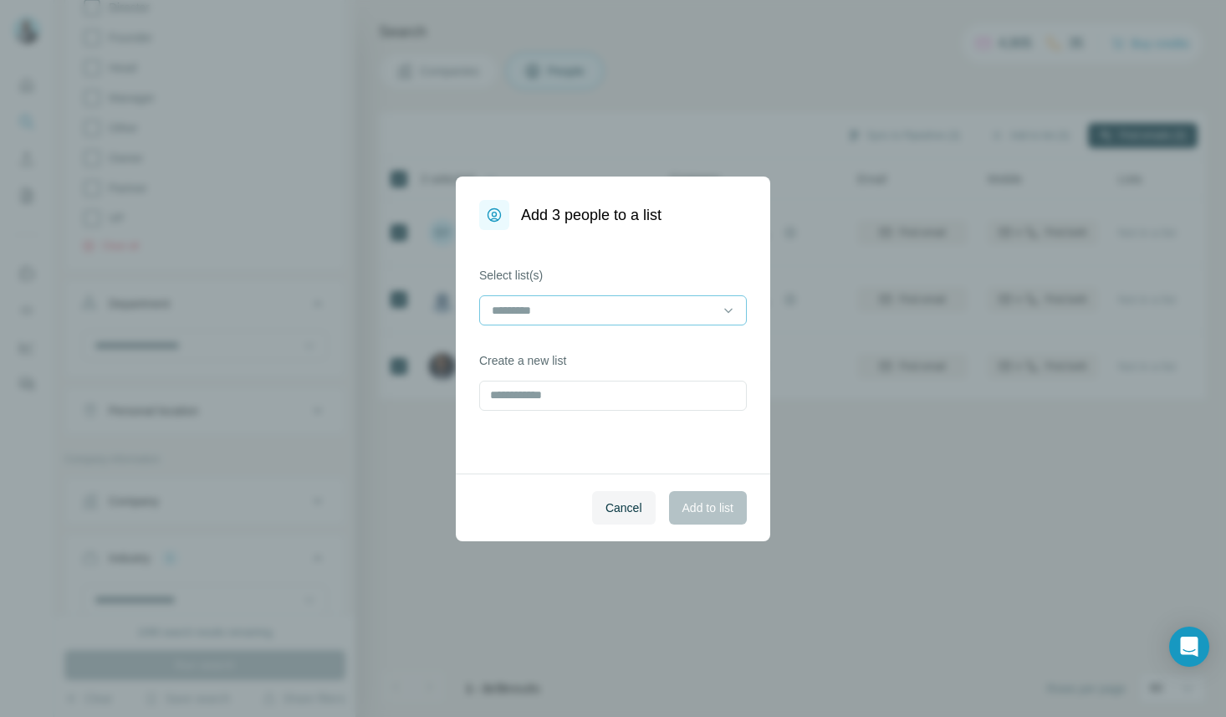
click at [665, 320] on div at bounding box center [603, 310] width 226 height 28
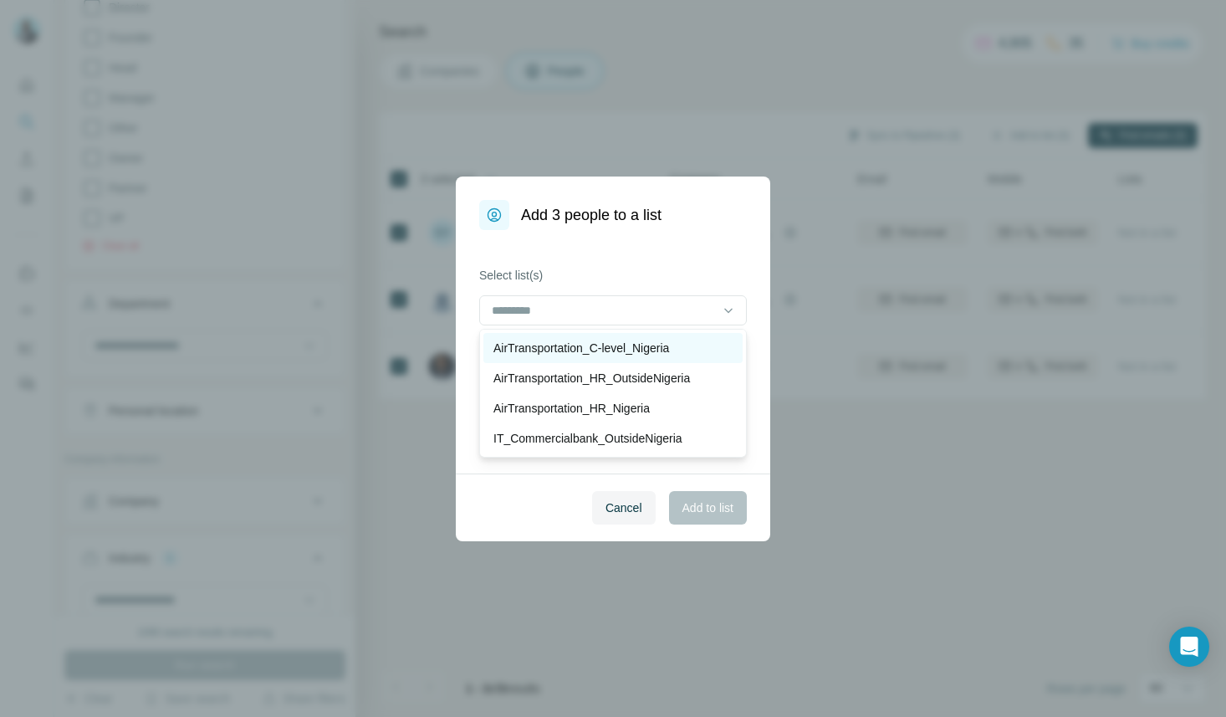
click at [633, 356] on div "AirTransportation_C-level_Nigeria" at bounding box center [612, 348] width 259 height 30
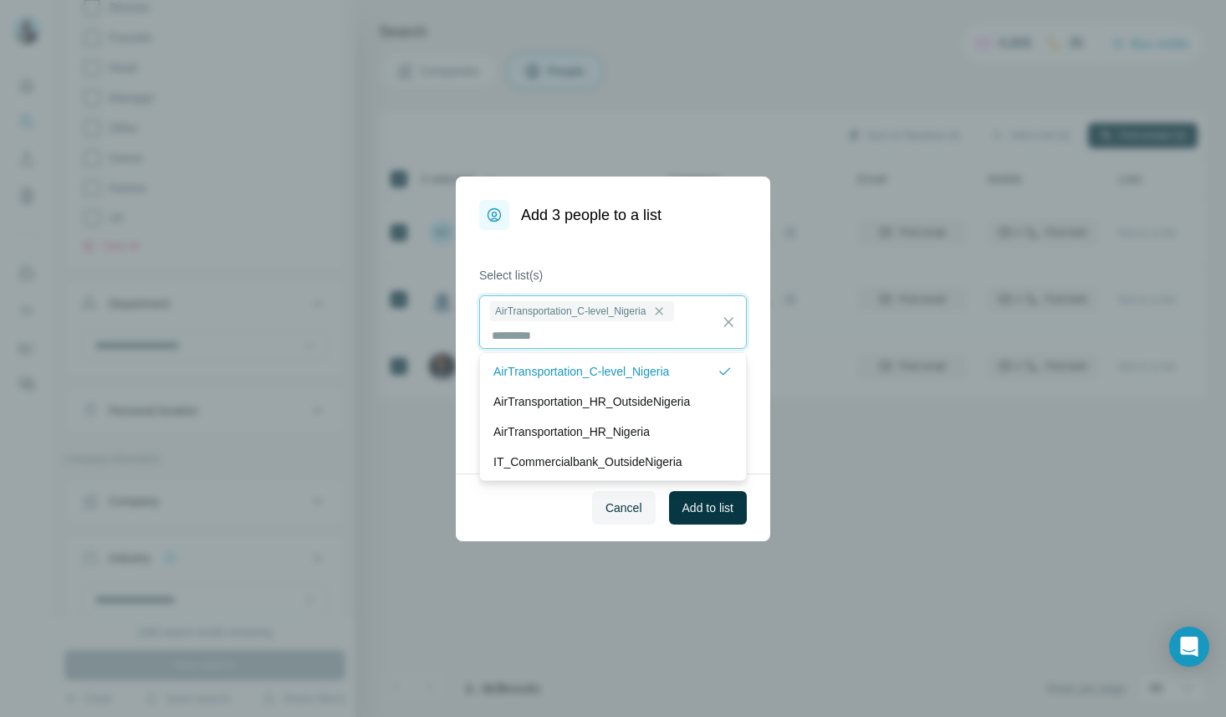
scroll to position [2, 0]
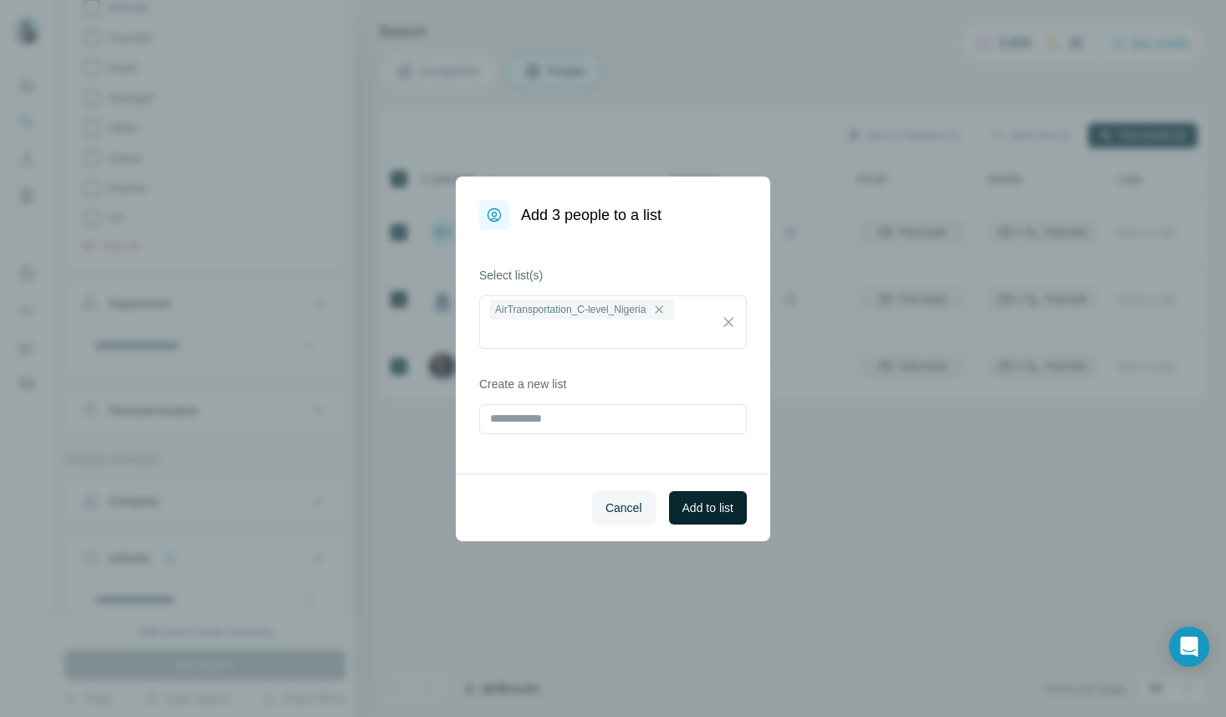
click at [702, 512] on span "Add to list" at bounding box center [707, 507] width 51 height 17
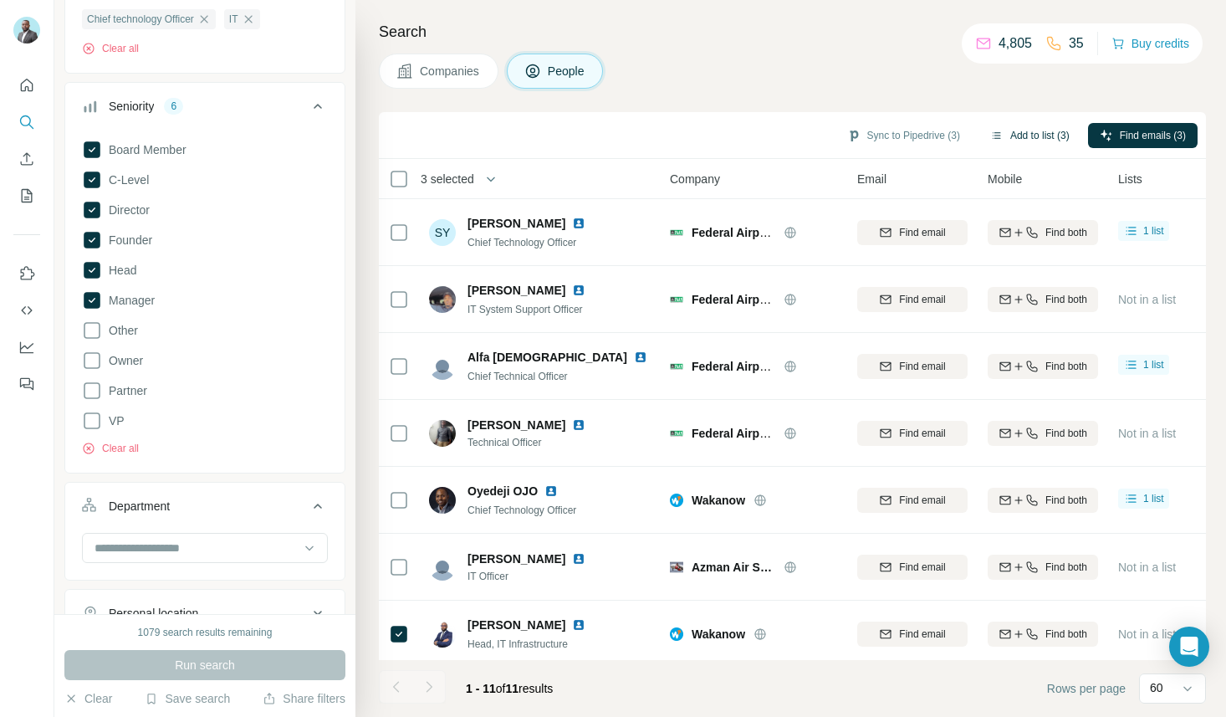
click at [1036, 138] on button "Add to list (3)" at bounding box center [1029, 135] width 103 height 25
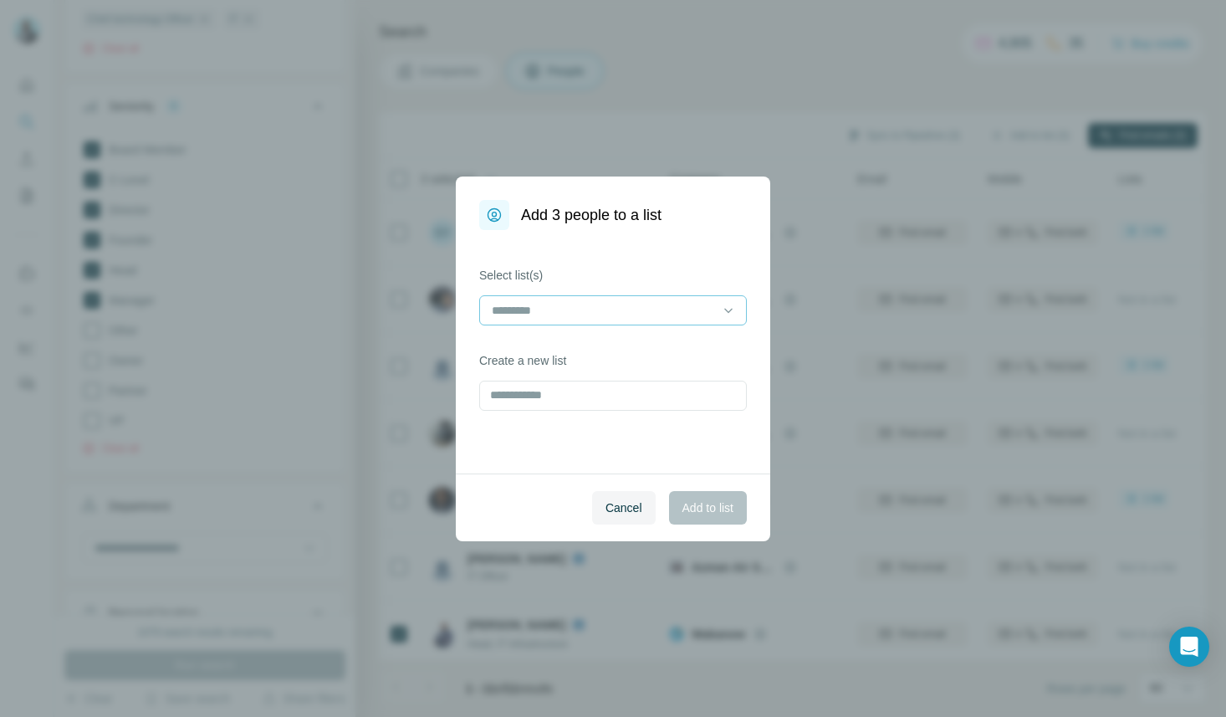
click at [677, 309] on input at bounding box center [603, 310] width 226 height 18
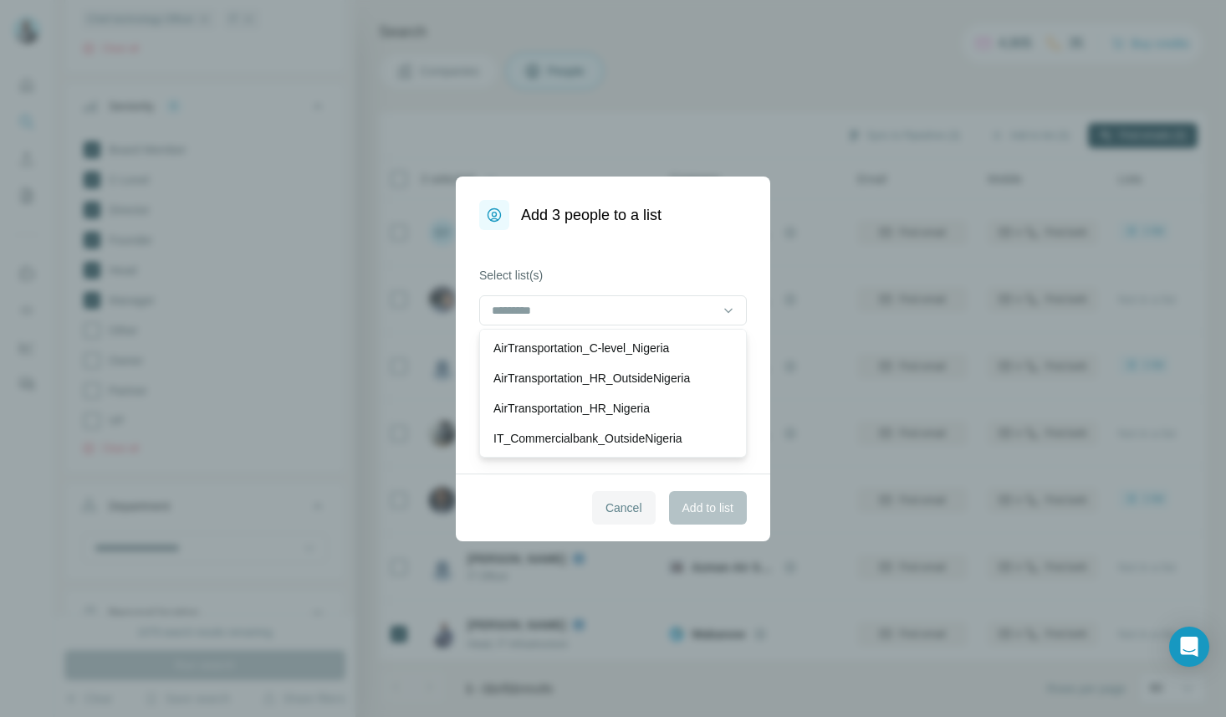
click at [605, 497] on button "Cancel" at bounding box center [624, 507] width 64 height 33
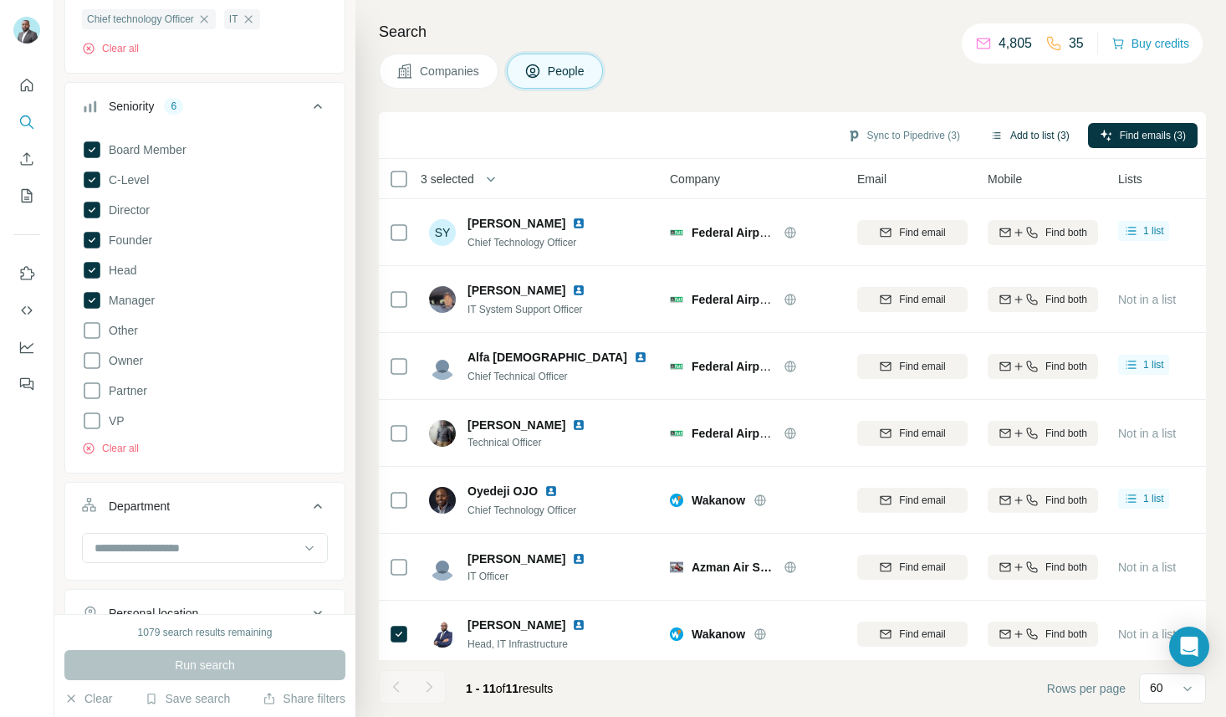
click at [1043, 138] on button "Add to list (3)" at bounding box center [1029, 135] width 103 height 25
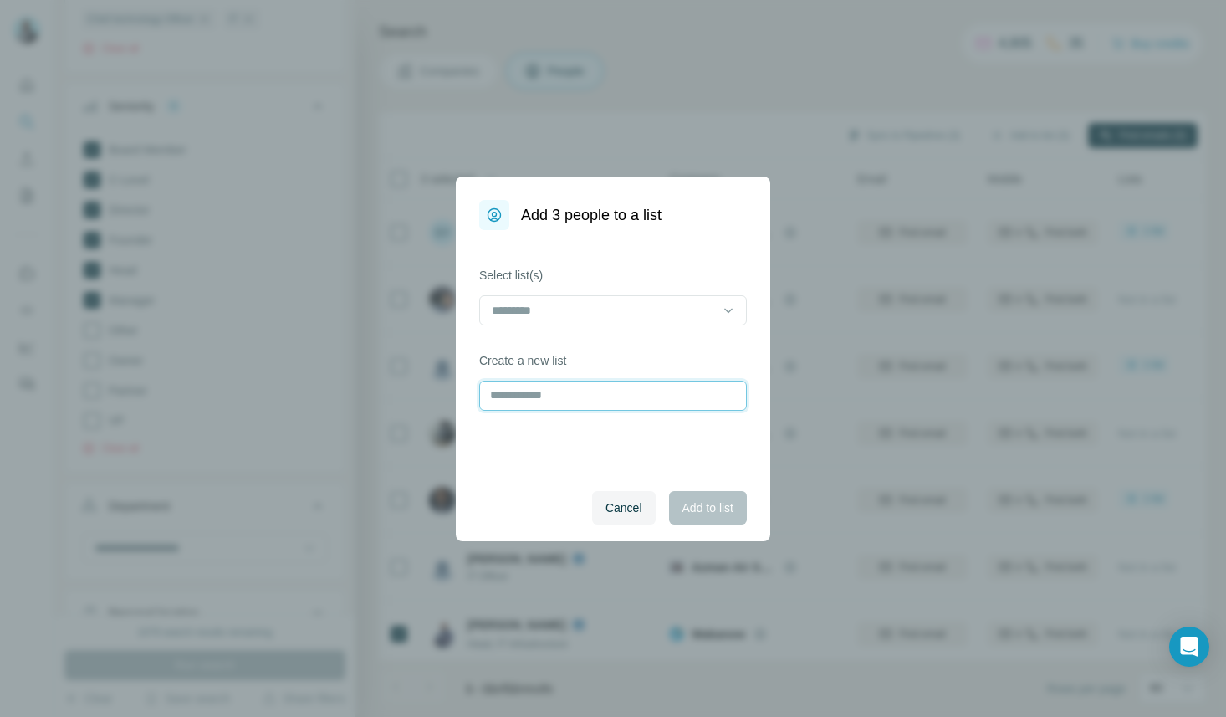
click at [585, 392] on input "text" at bounding box center [613, 395] width 268 height 30
type input "**********"
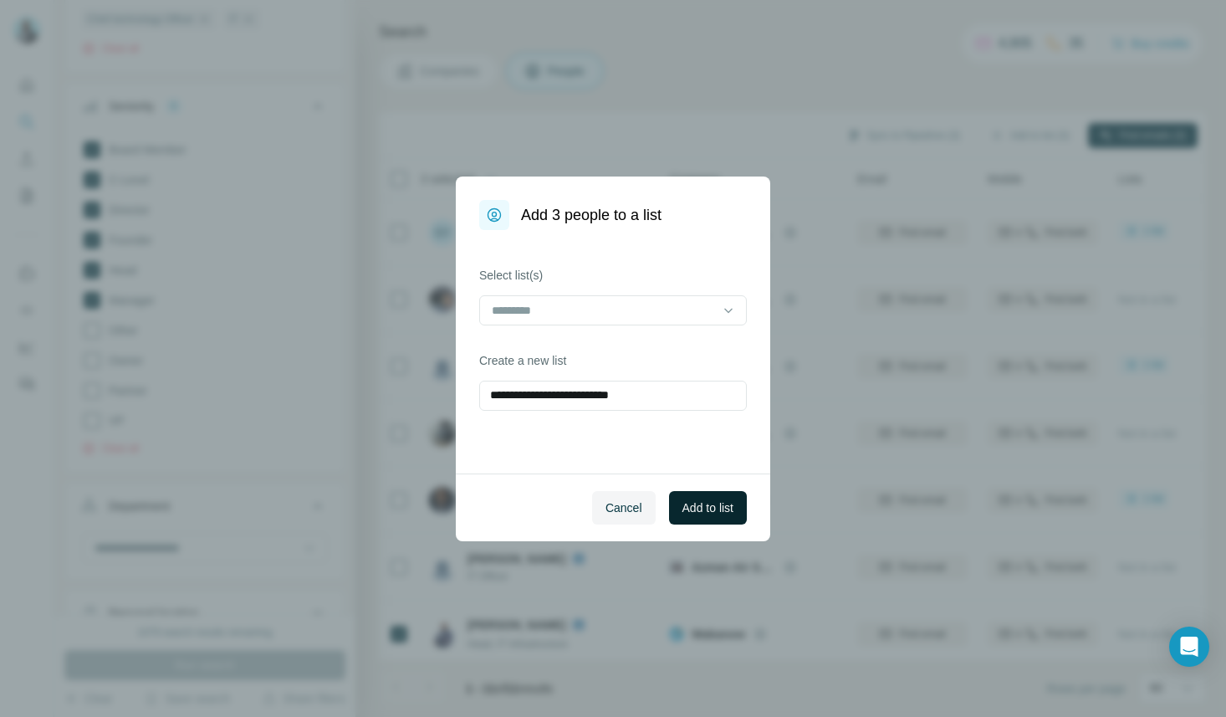
click at [703, 513] on span "Add to list" at bounding box center [707, 507] width 51 height 17
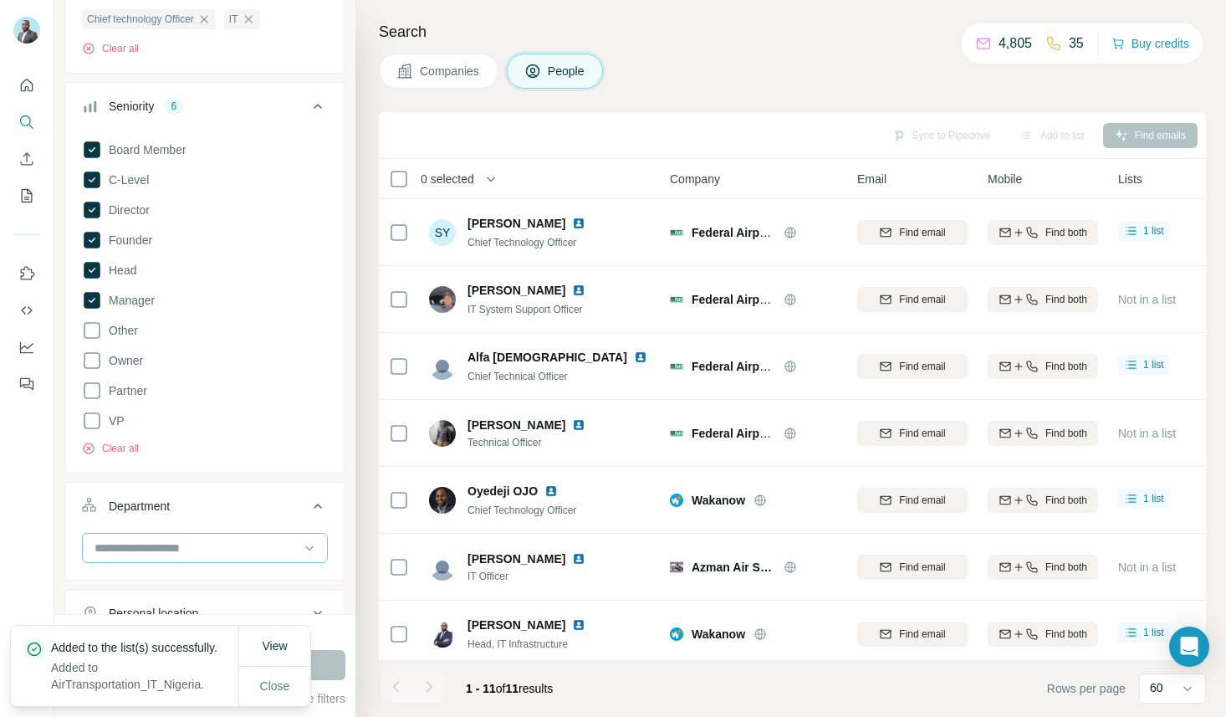
click at [219, 546] on input at bounding box center [196, 547] width 207 height 18
click at [317, 512] on icon at bounding box center [318, 506] width 20 height 20
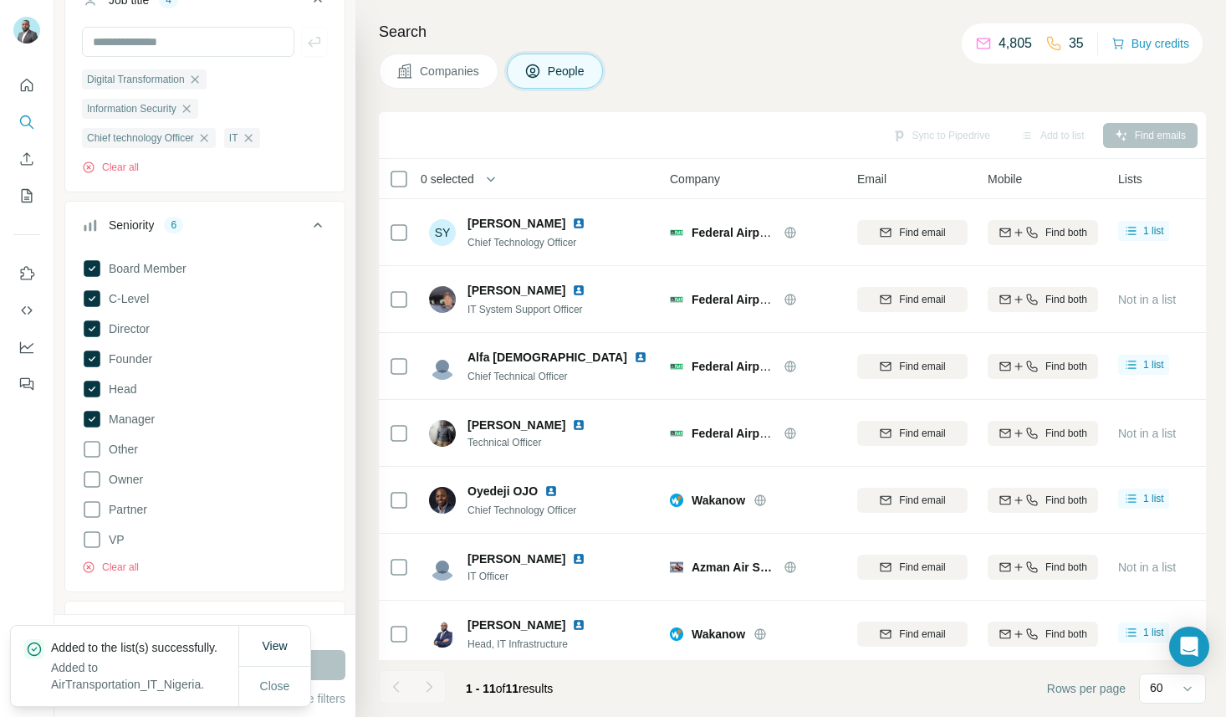
scroll to position [0, 0]
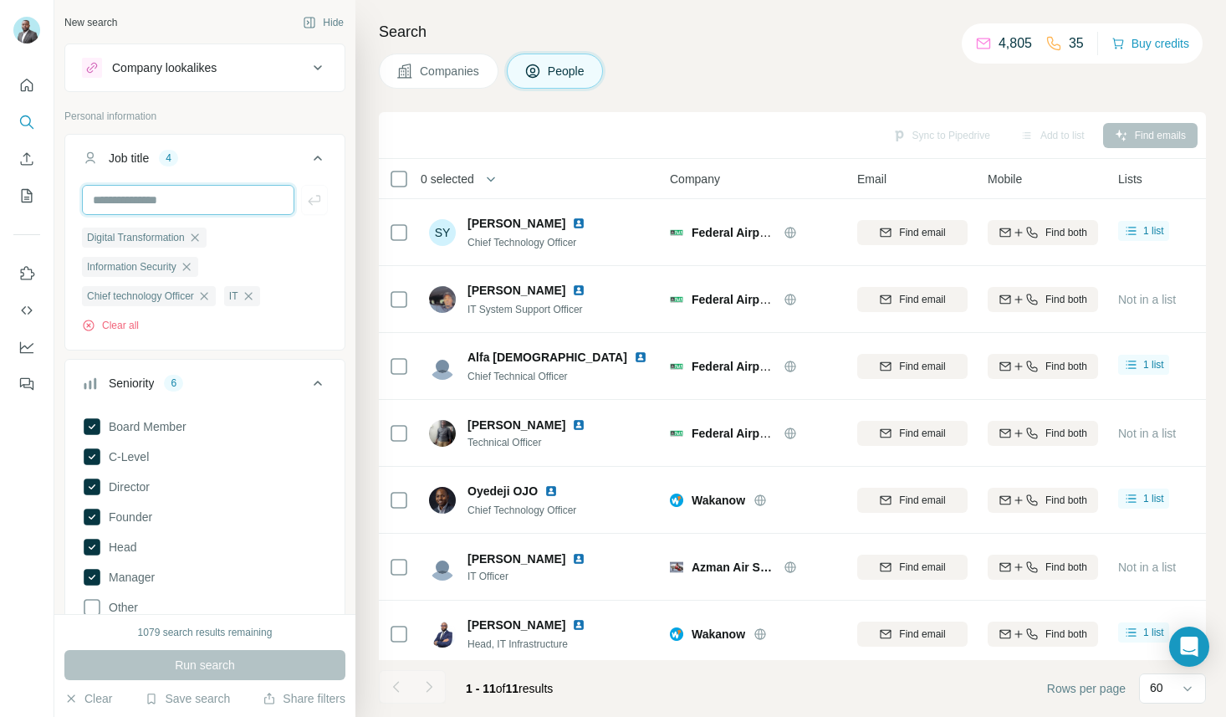
click at [196, 205] on input "text" at bounding box center [188, 200] width 212 height 30
type input "**********"
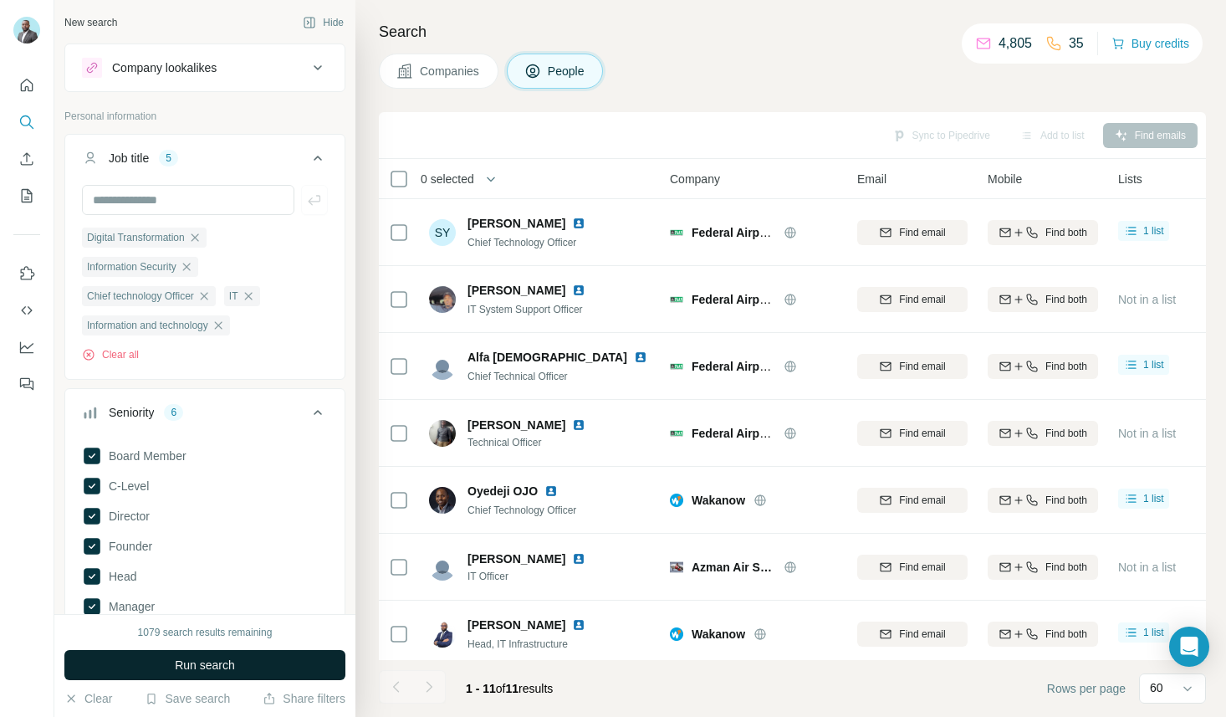
click at [250, 666] on button "Run search" at bounding box center [204, 665] width 281 height 30
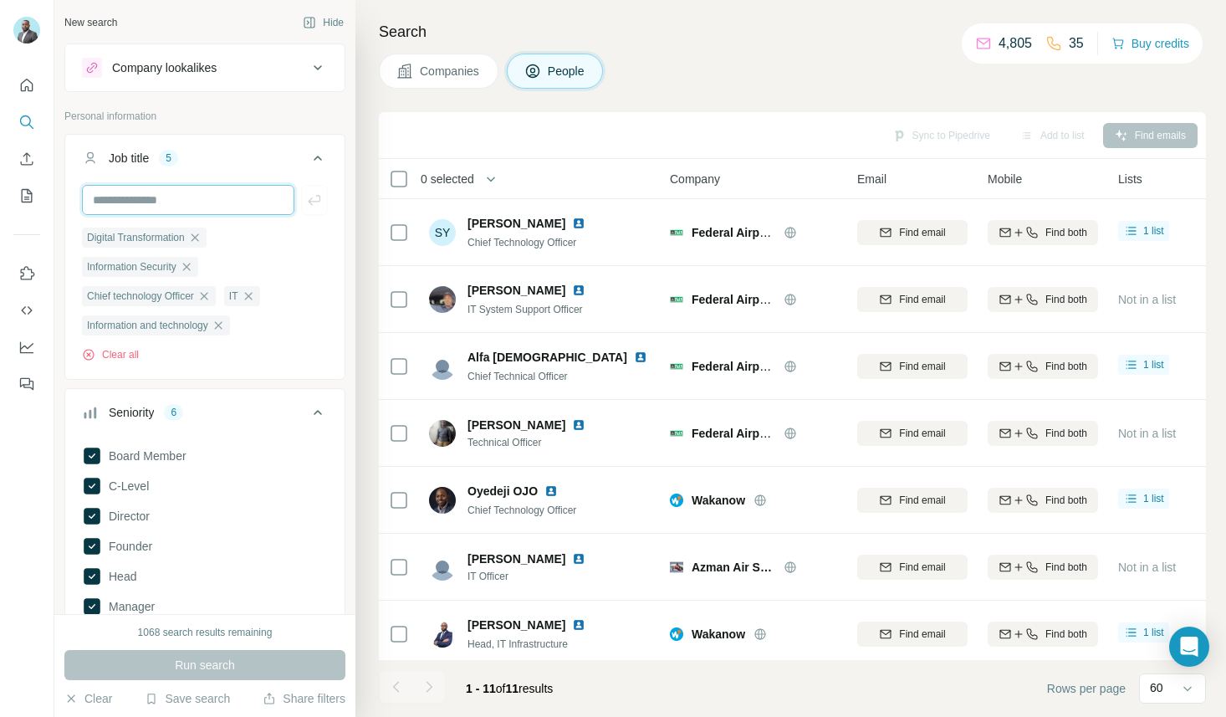
click at [213, 205] on input "text" at bounding box center [188, 200] width 212 height 30
type input "****"
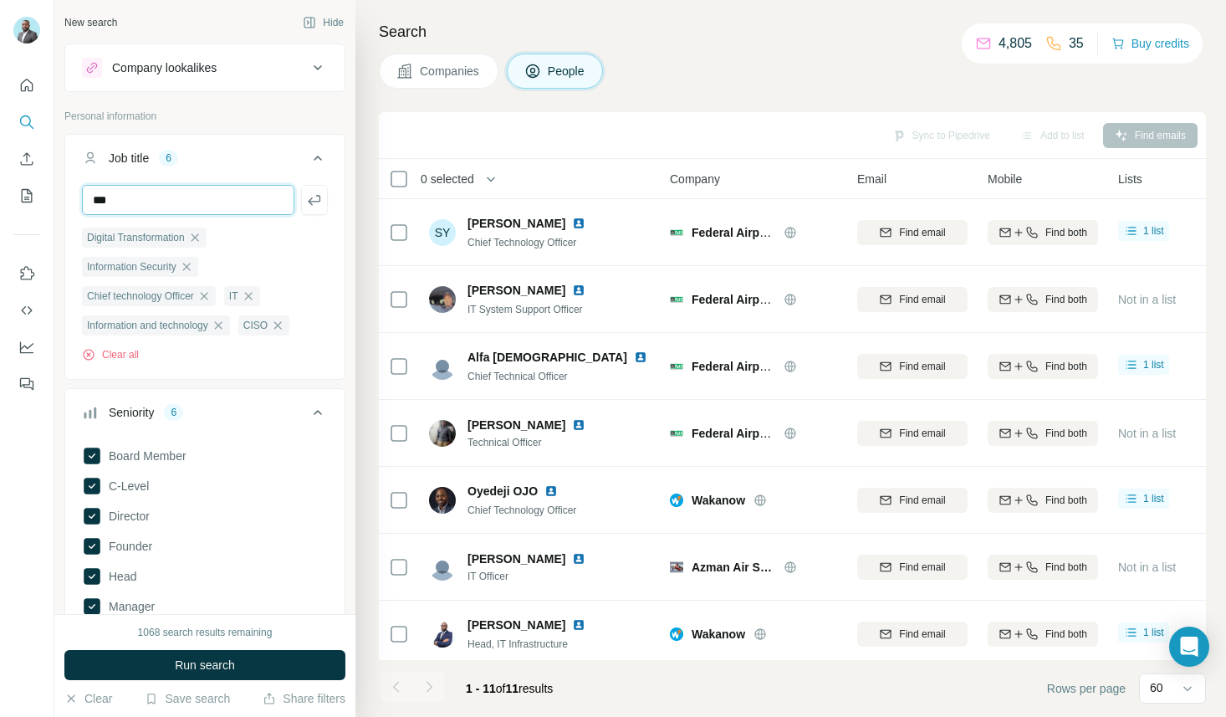
type input "***"
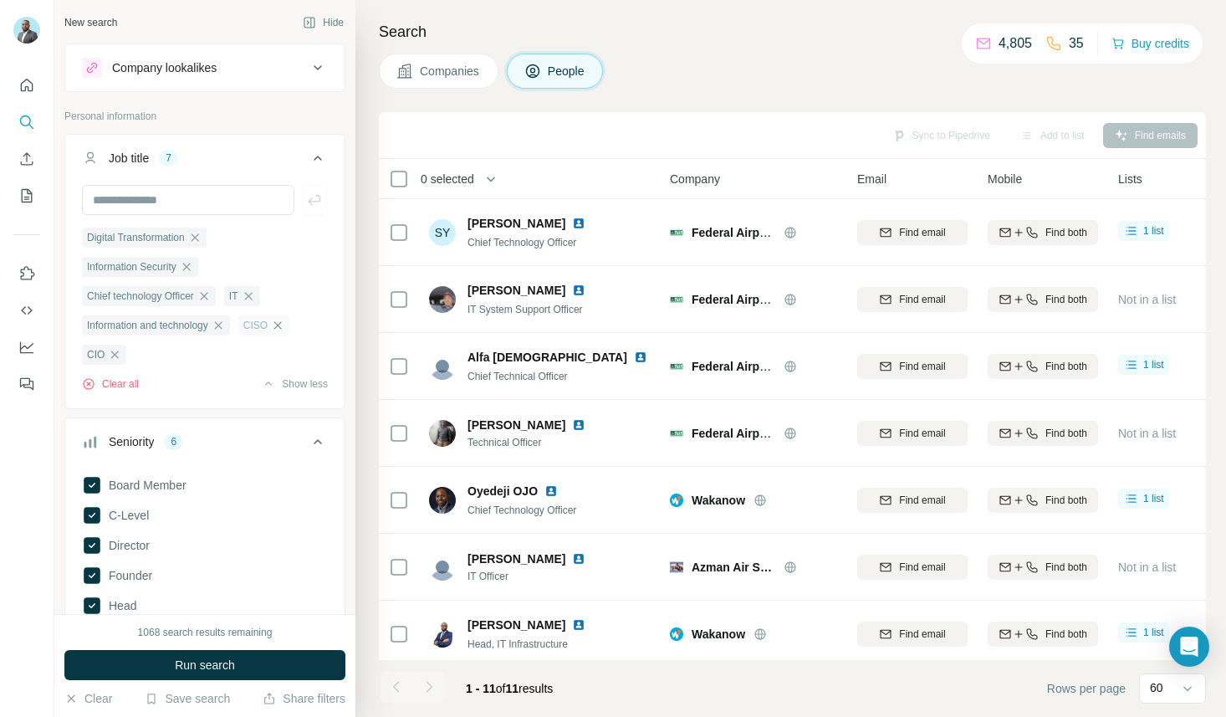
click at [284, 326] on icon "button" at bounding box center [277, 325] width 13 height 13
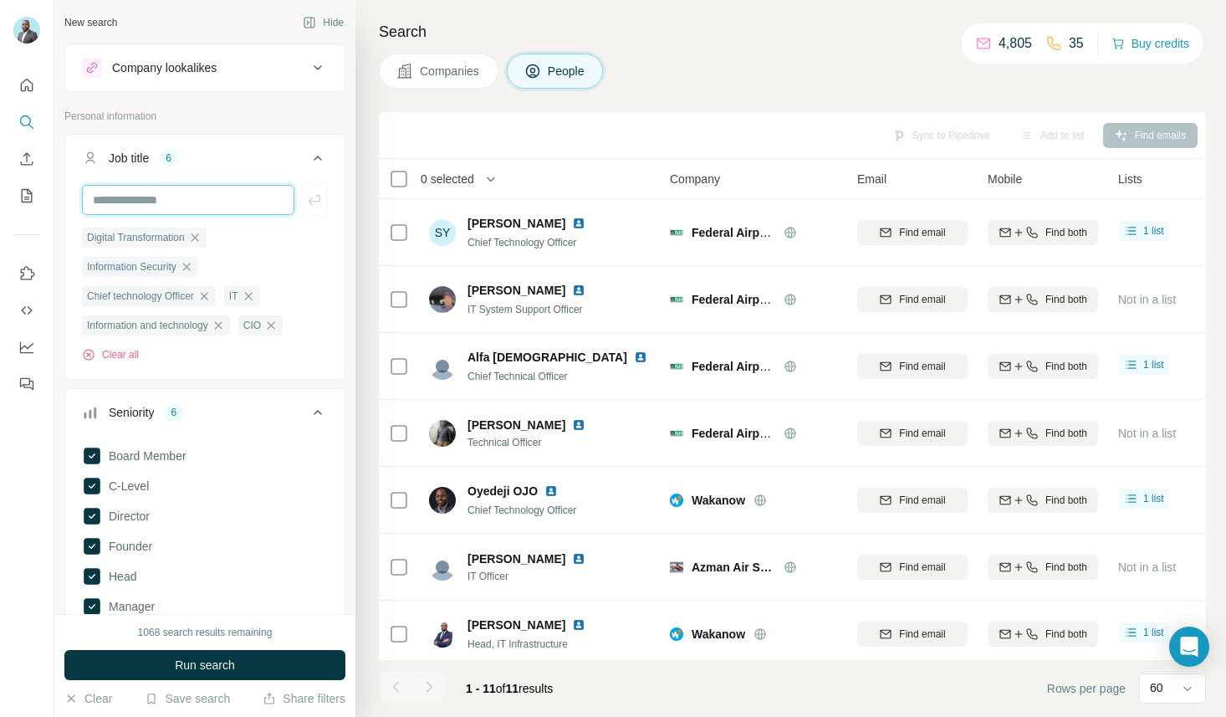
click at [158, 201] on input "text" at bounding box center [188, 200] width 212 height 30
type input "**********"
click at [161, 198] on input "text" at bounding box center [188, 200] width 212 height 30
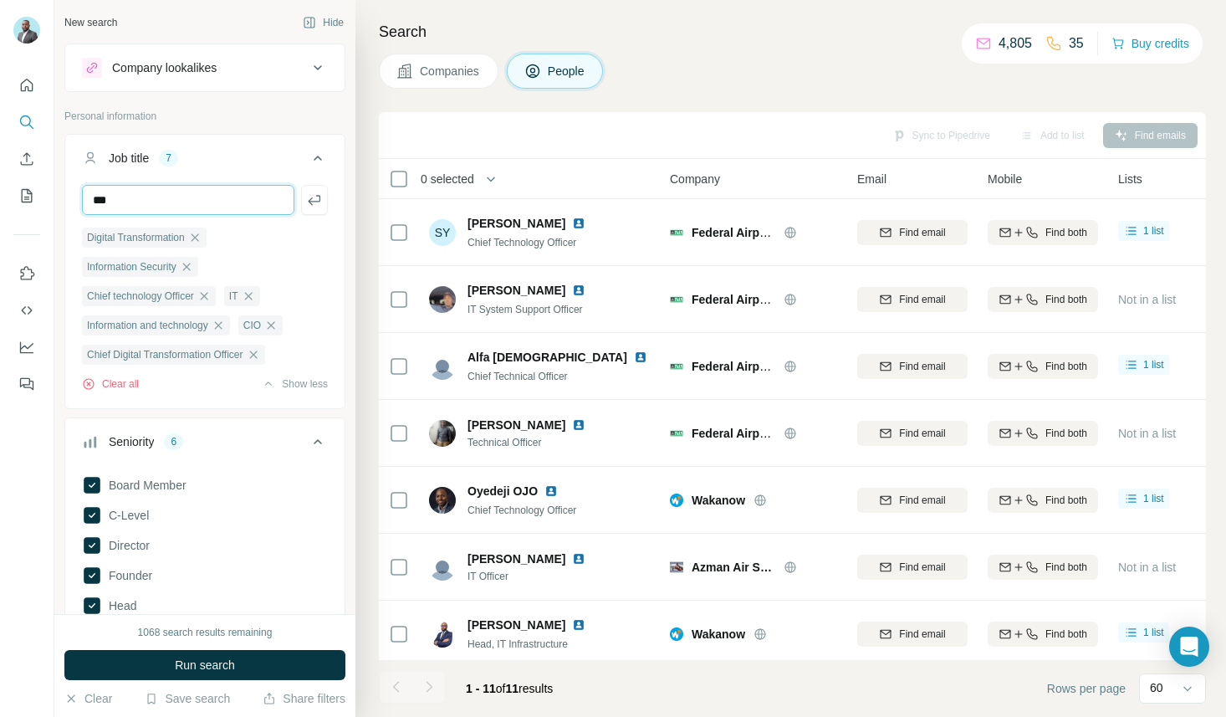
type input "***"
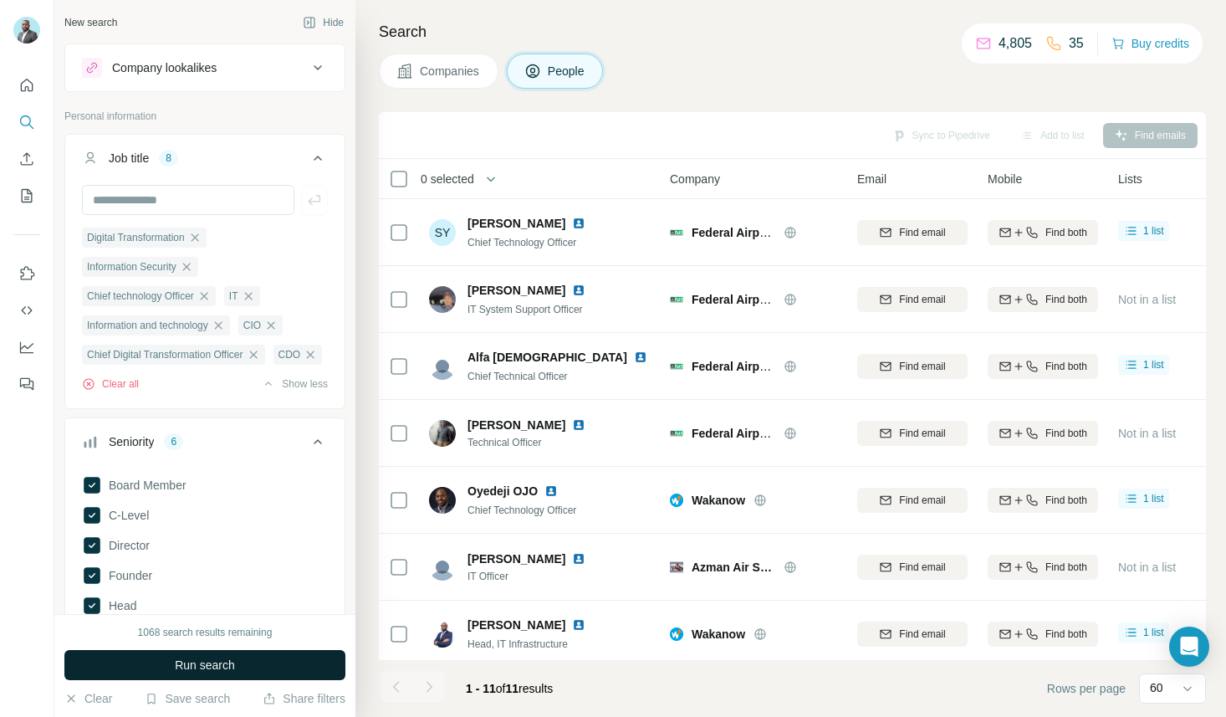
click at [246, 659] on button "Run search" at bounding box center [204, 665] width 281 height 30
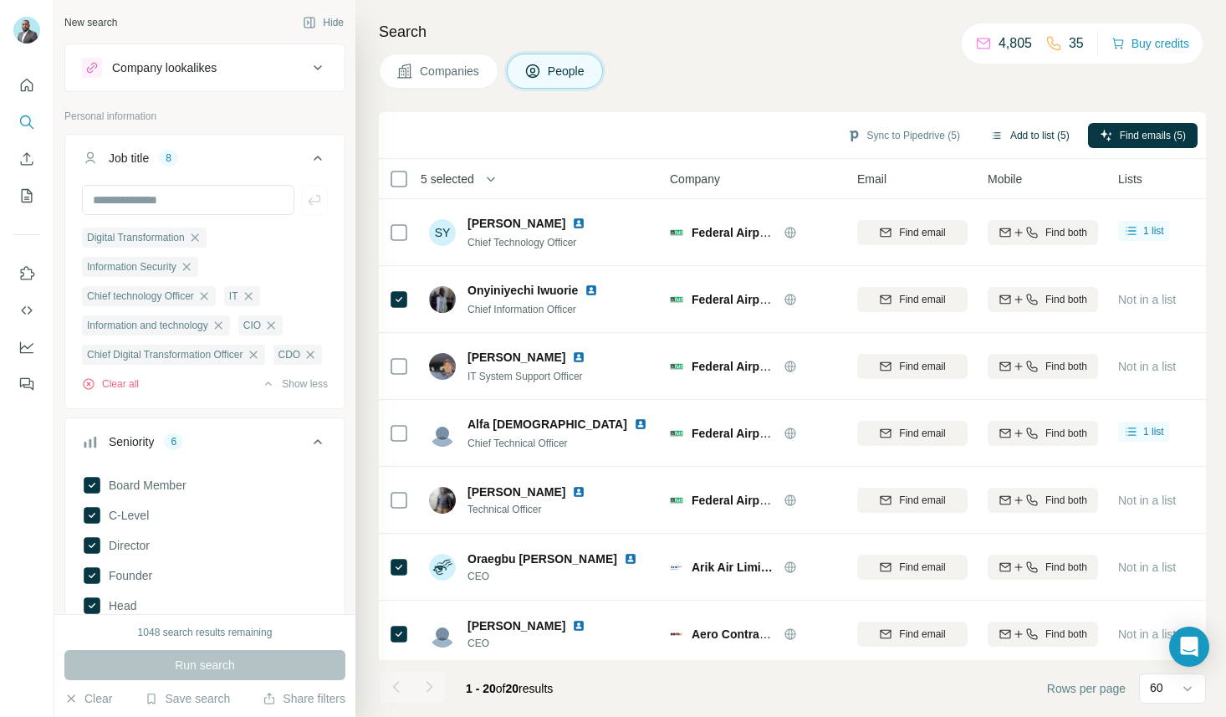
click at [1024, 131] on button "Add to list (5)" at bounding box center [1029, 135] width 103 height 25
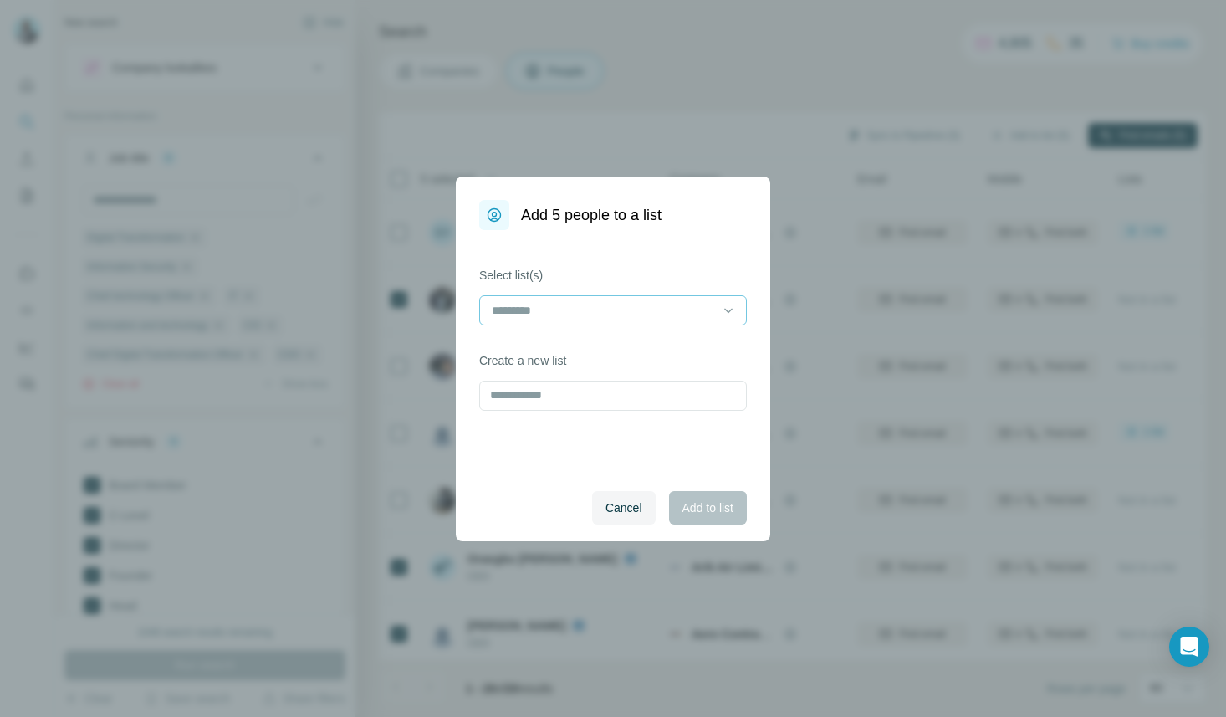
click at [651, 309] on input at bounding box center [603, 310] width 226 height 18
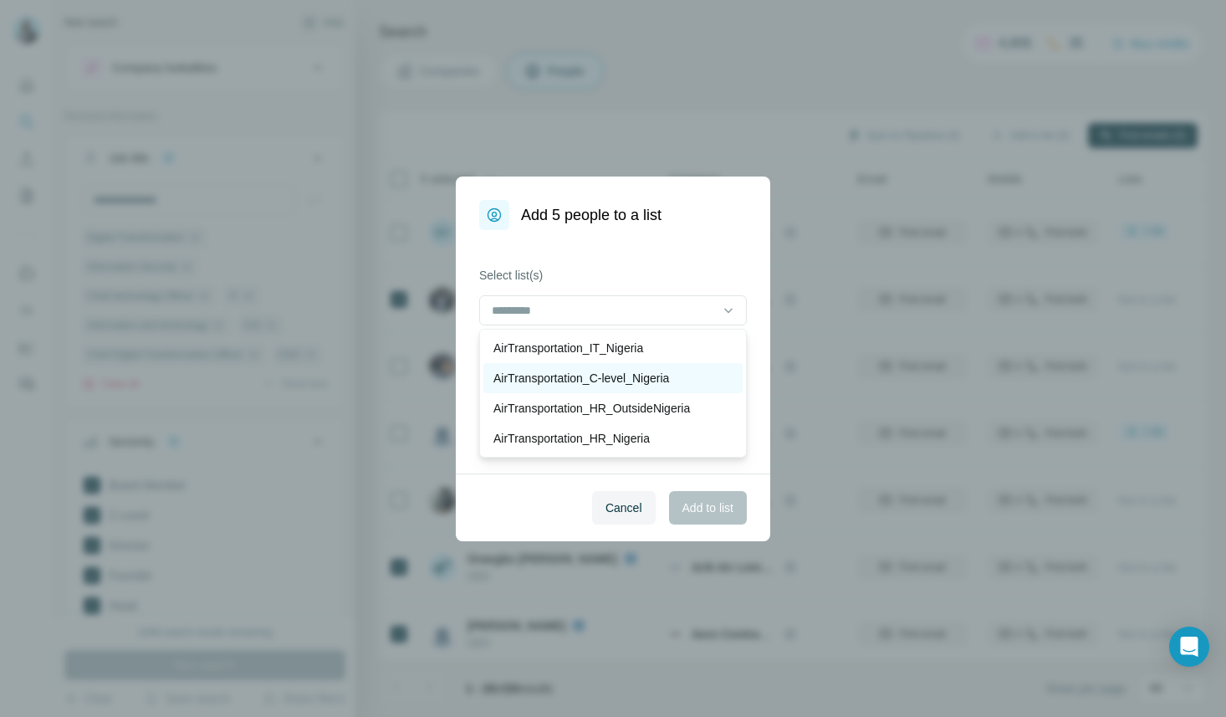
click at [625, 382] on p "AirTransportation_C-level_Nigeria" at bounding box center [581, 378] width 176 height 17
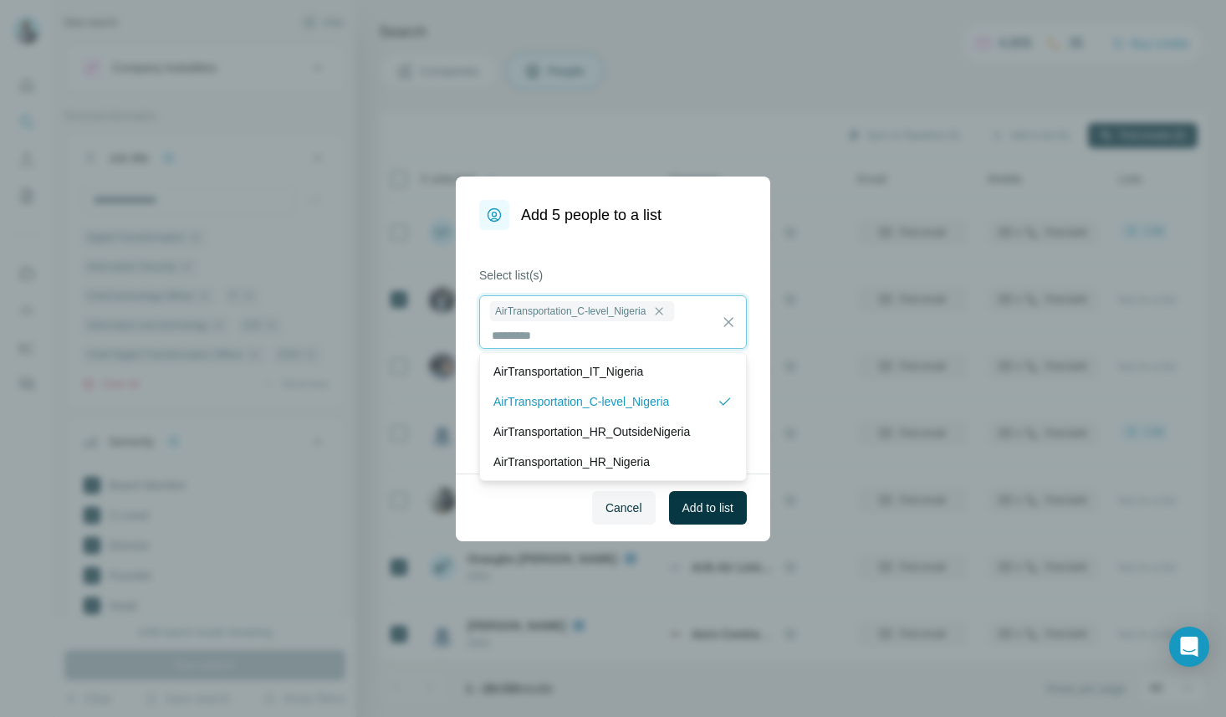
scroll to position [2, 0]
click at [722, 509] on span "Add to list" at bounding box center [707, 507] width 51 height 17
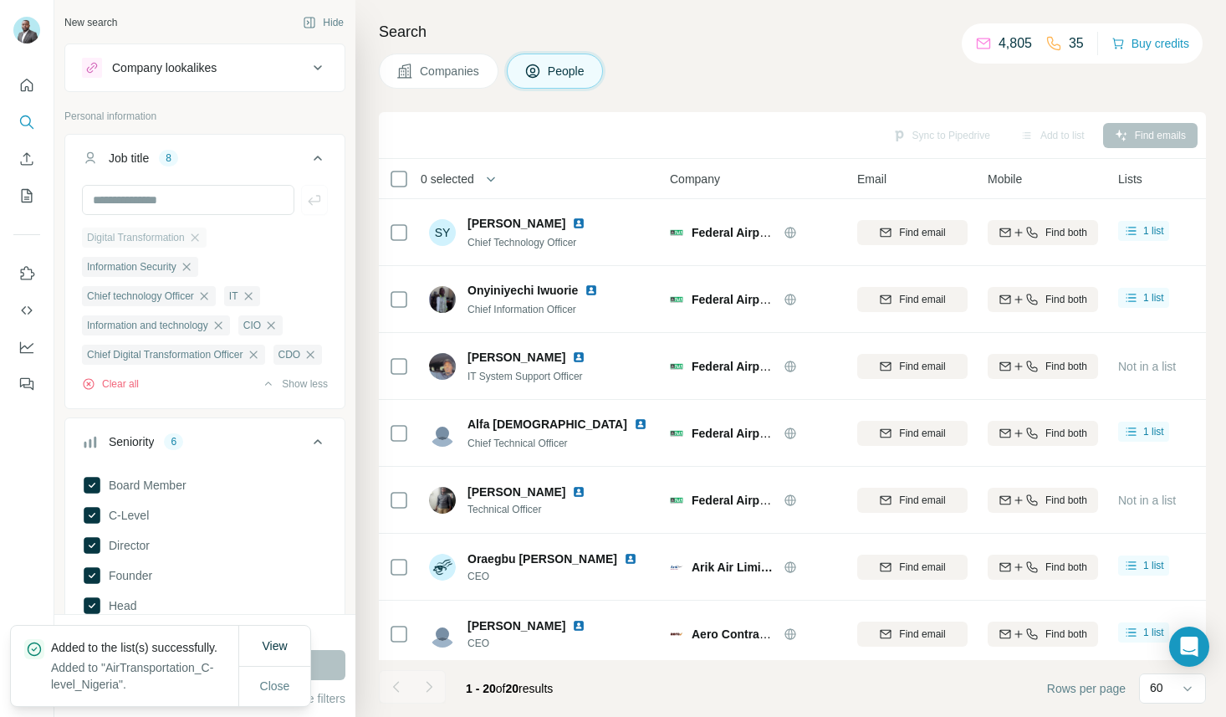
click at [207, 237] on div "Digital Transformation" at bounding box center [144, 237] width 125 height 20
click at [202, 238] on icon "button" at bounding box center [194, 237] width 13 height 13
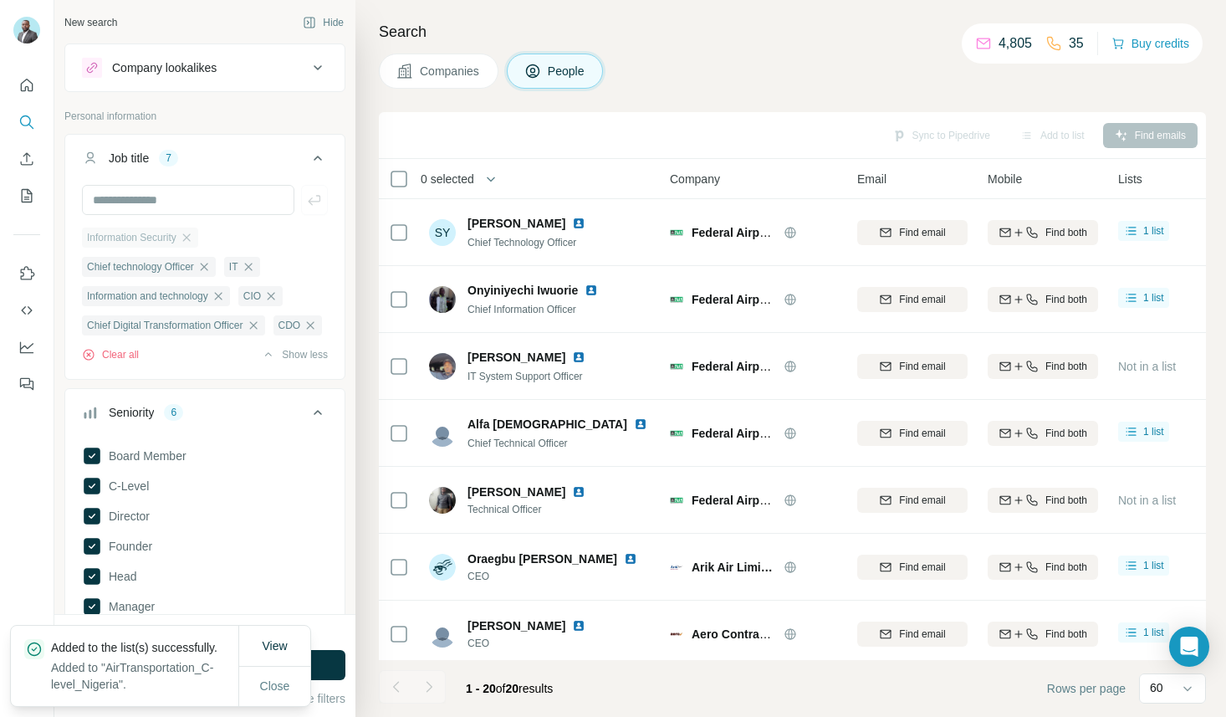
click at [198, 236] on div "Information Security" at bounding box center [140, 237] width 116 height 20
click at [193, 236] on icon "button" at bounding box center [186, 237] width 13 height 13
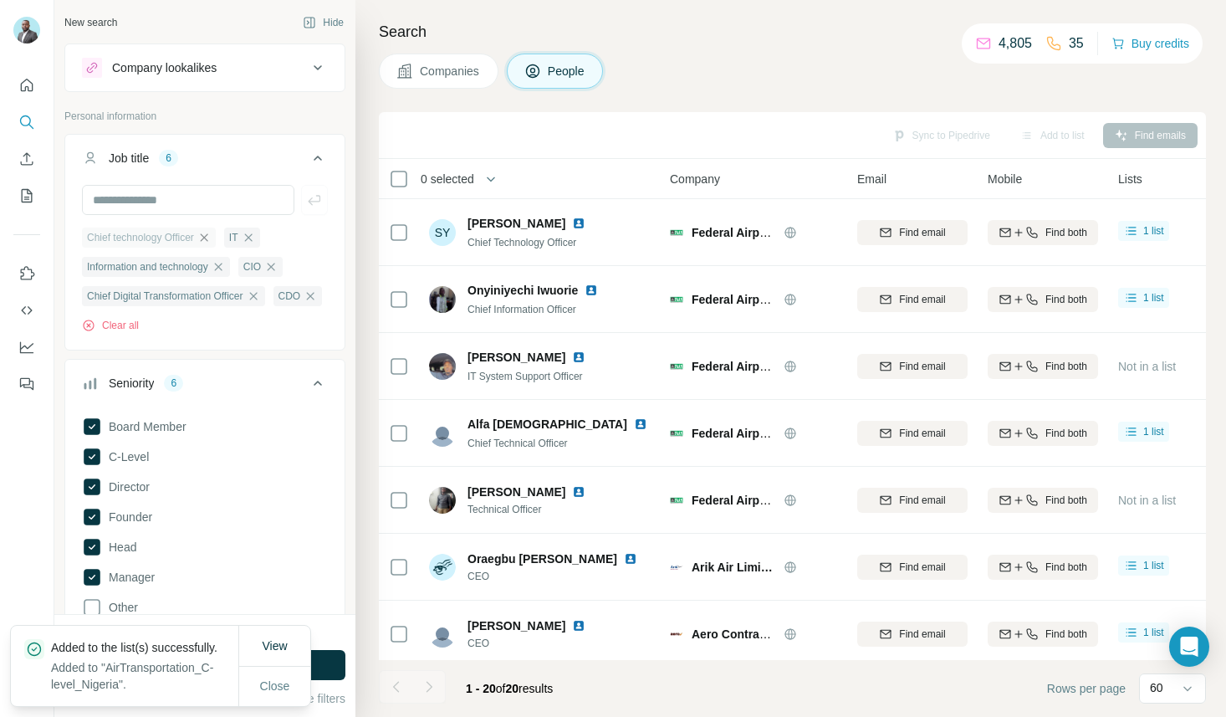
click at [207, 235] on icon "button" at bounding box center [204, 237] width 8 height 8
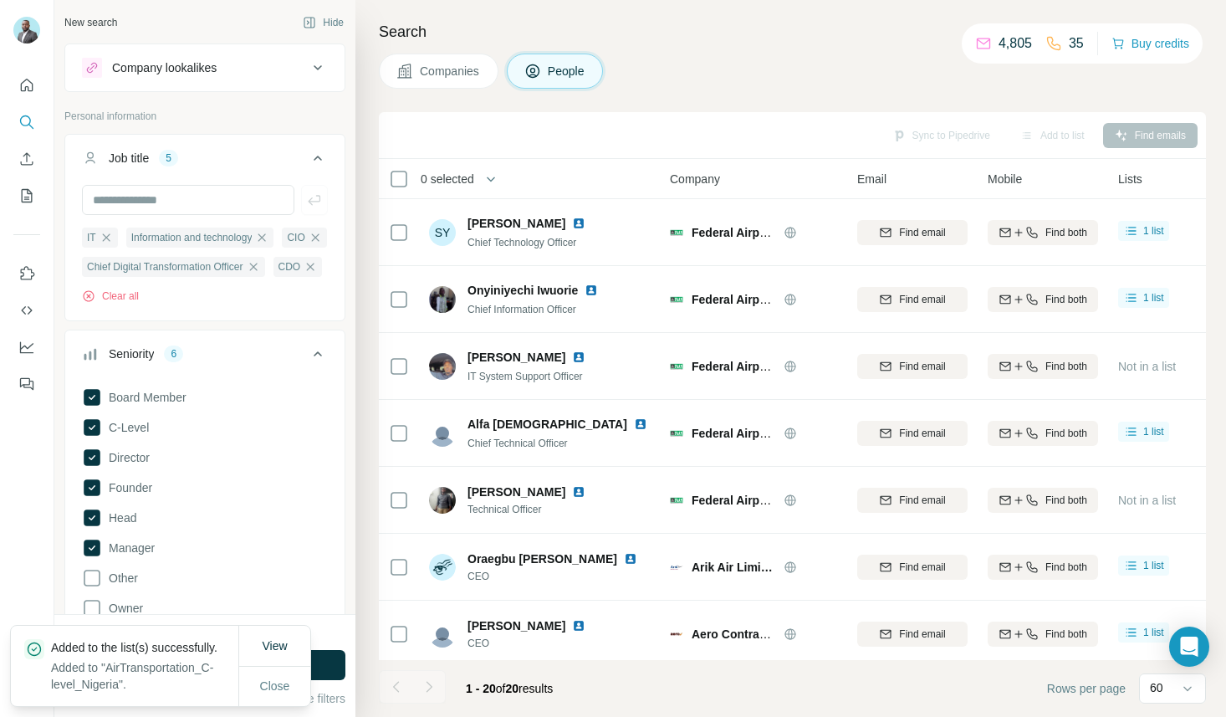
click at [266, 235] on icon "button" at bounding box center [262, 237] width 8 height 8
click at [160, 234] on icon "button" at bounding box center [158, 237] width 13 height 13
click at [110, 236] on icon "button" at bounding box center [105, 237] width 13 height 13
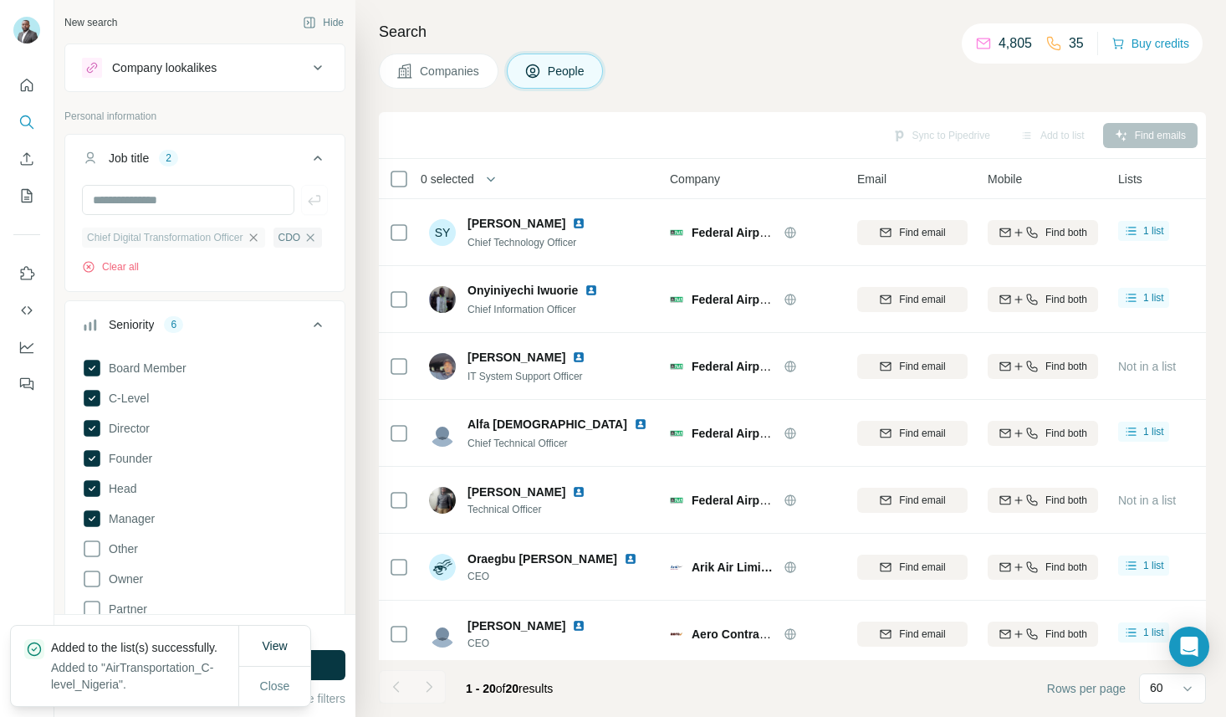
click at [260, 233] on icon "button" at bounding box center [253, 237] width 13 height 13
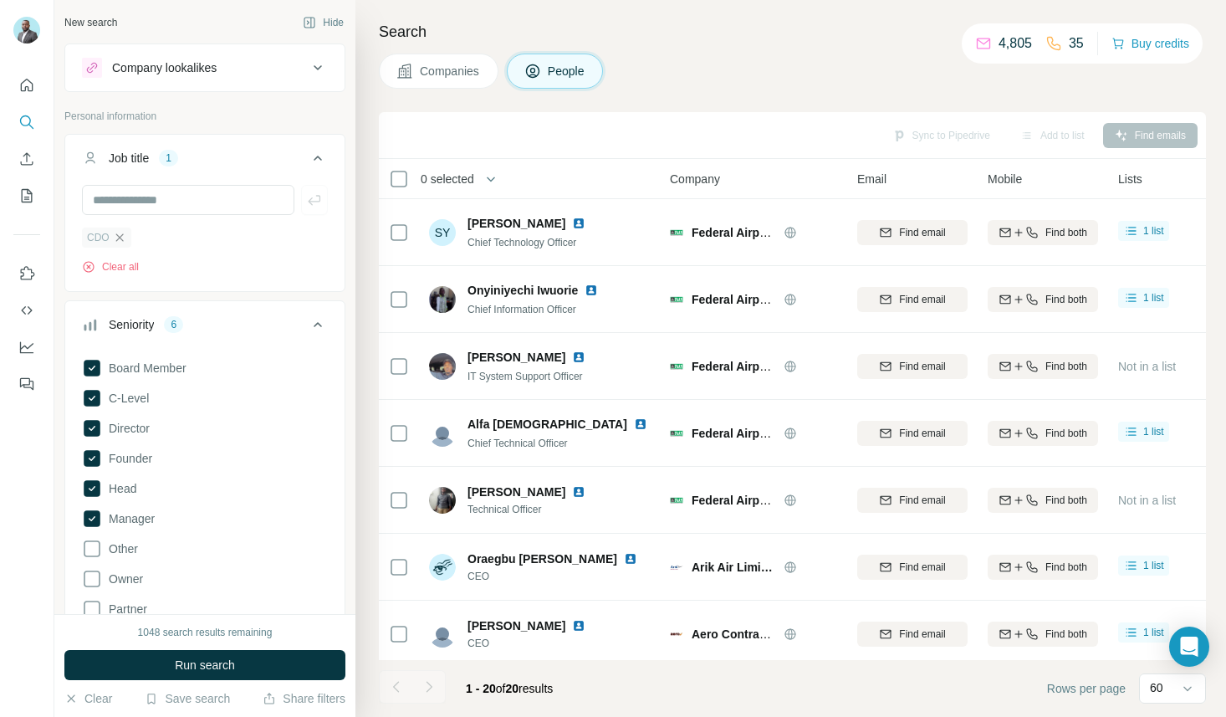
click at [120, 239] on icon "button" at bounding box center [119, 237] width 8 height 8
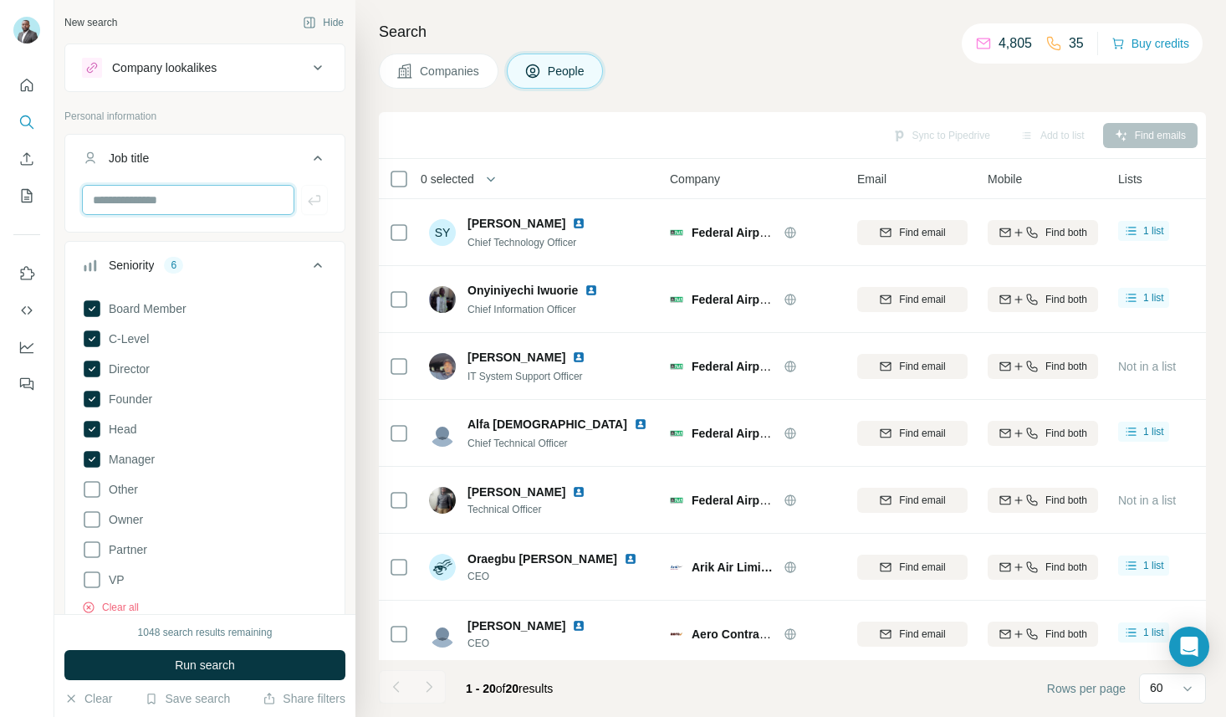
click at [126, 198] on input "text" at bounding box center [188, 200] width 212 height 30
type input "***"
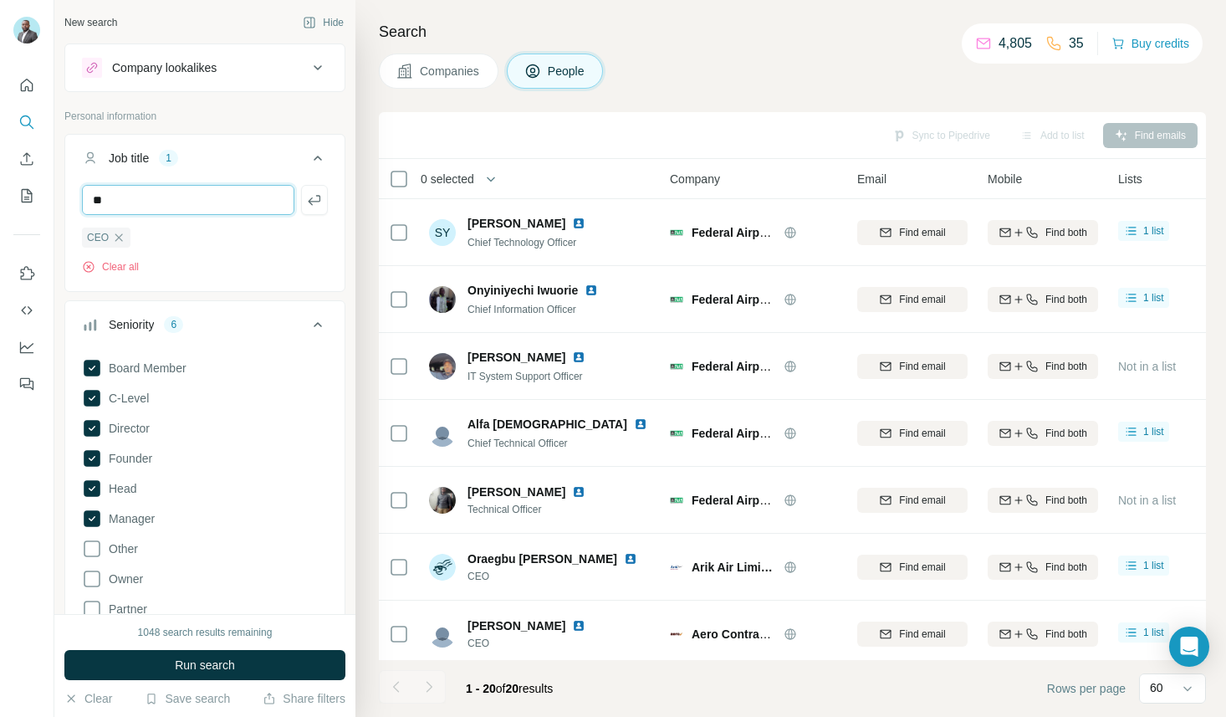
type input "**"
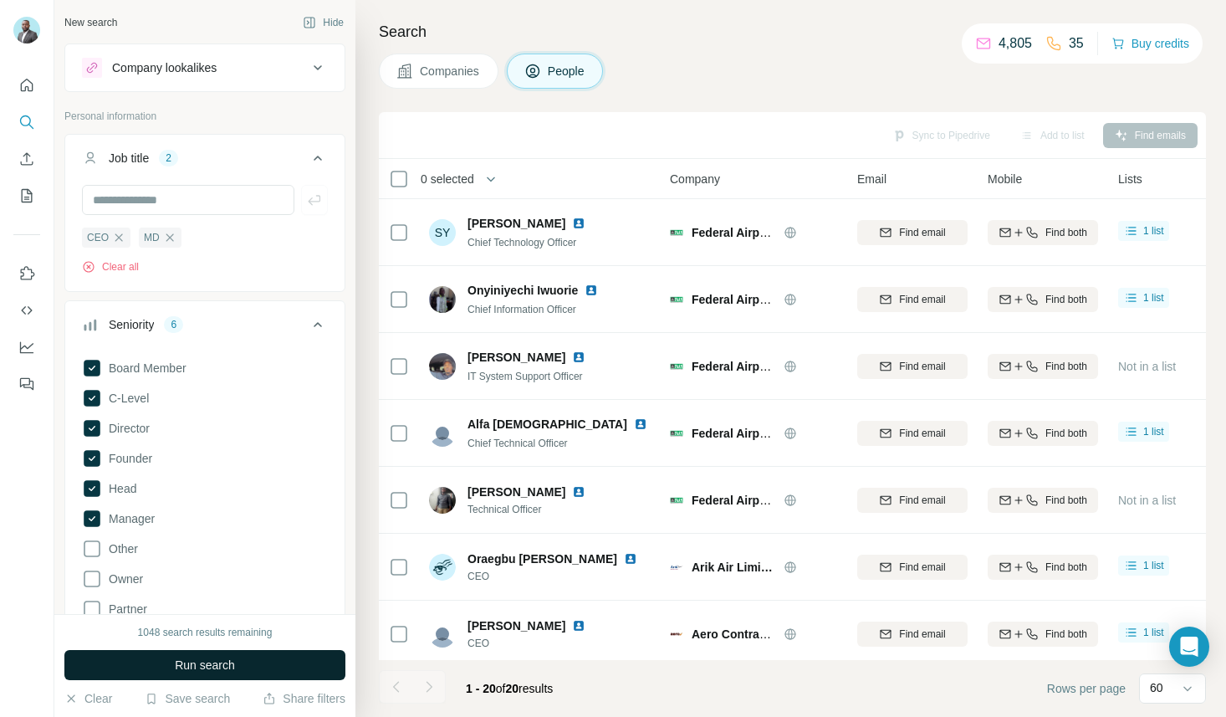
click at [273, 667] on button "Run search" at bounding box center [204, 665] width 281 height 30
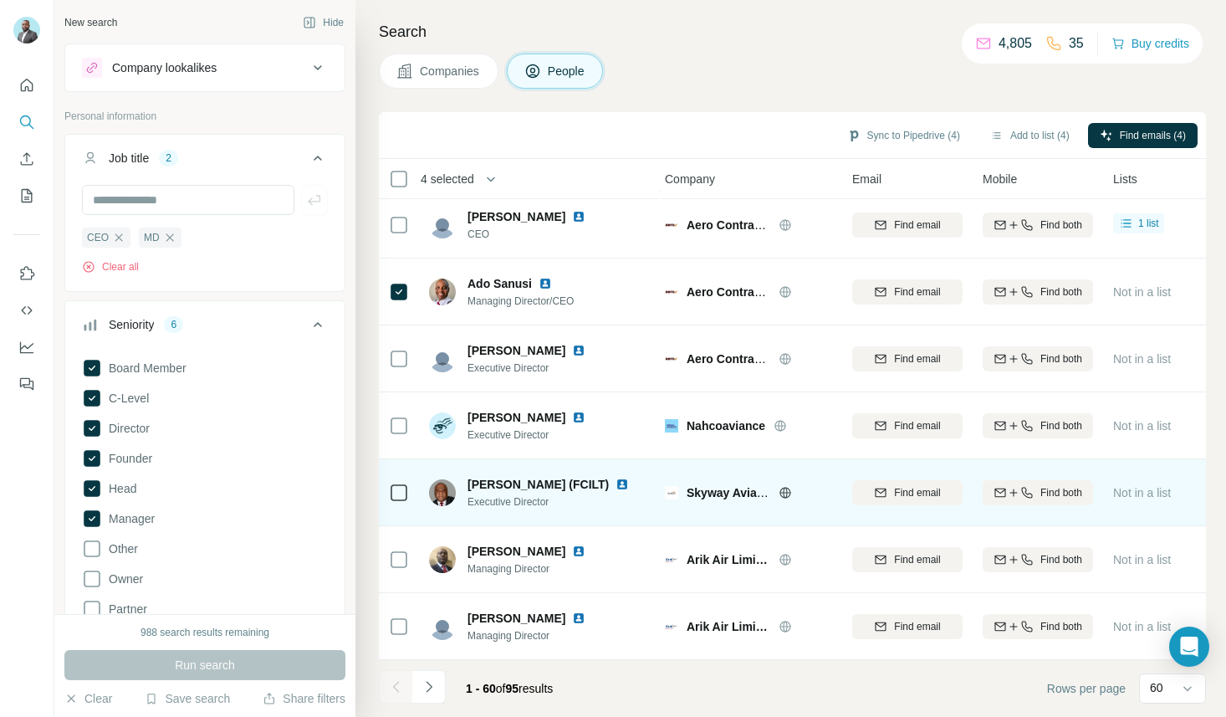
scroll to position [3553, 6]
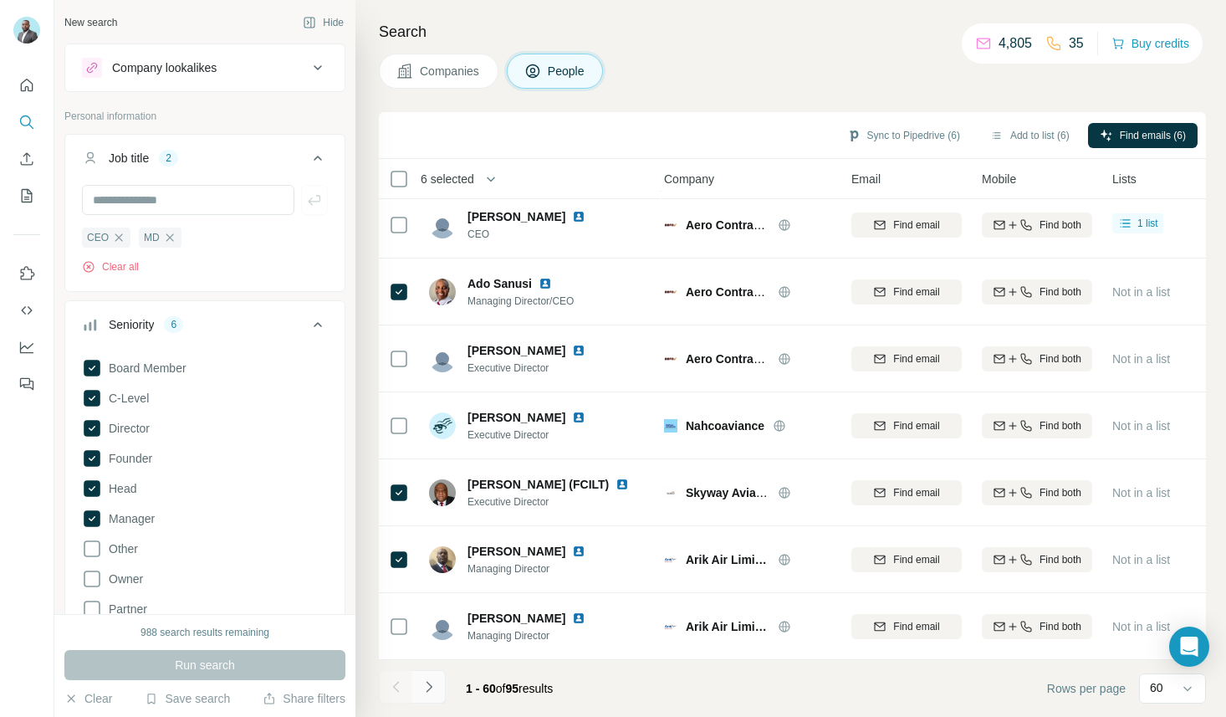
click at [431, 687] on icon "Navigate to next page" at bounding box center [429, 686] width 17 height 17
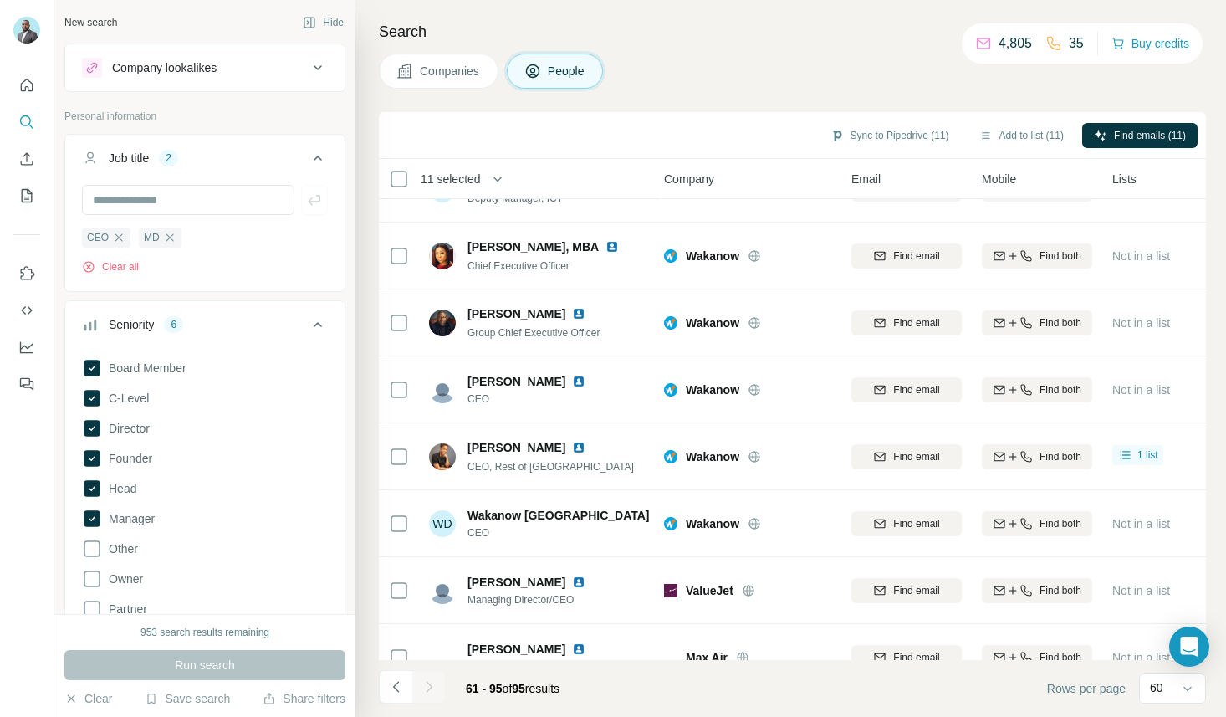
scroll to position [571, 6]
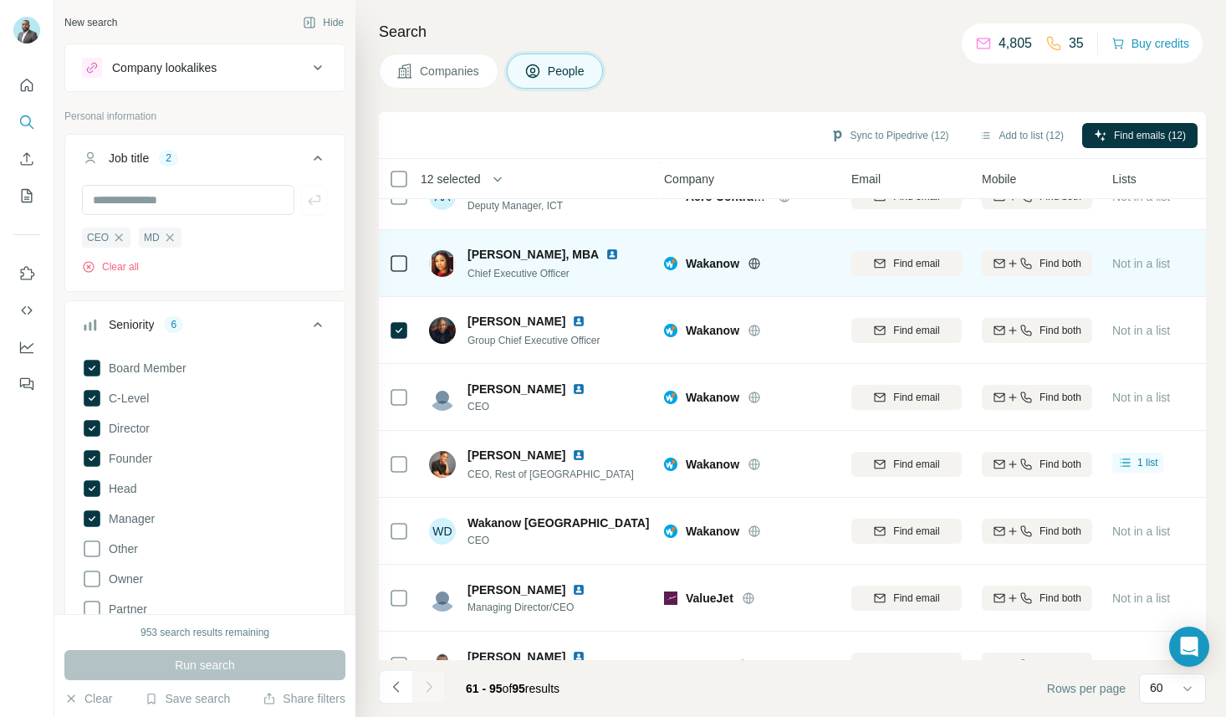
click at [394, 272] on icon at bounding box center [399, 263] width 20 height 20
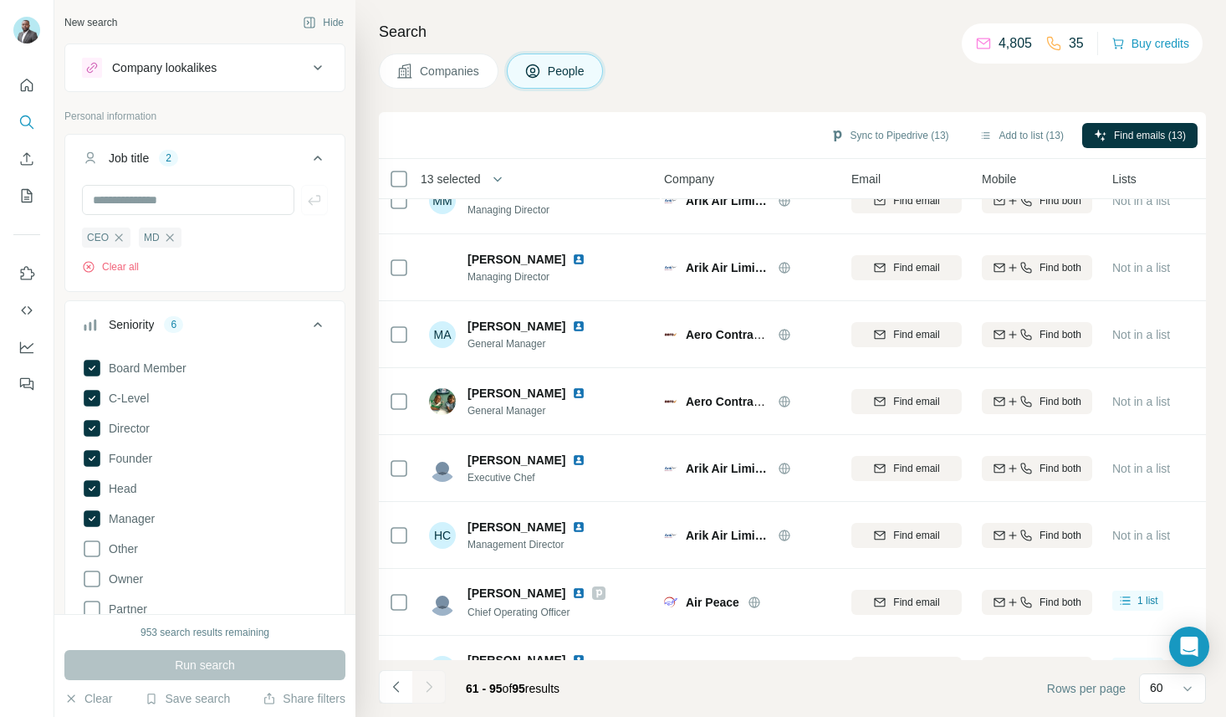
scroll to position [0, 6]
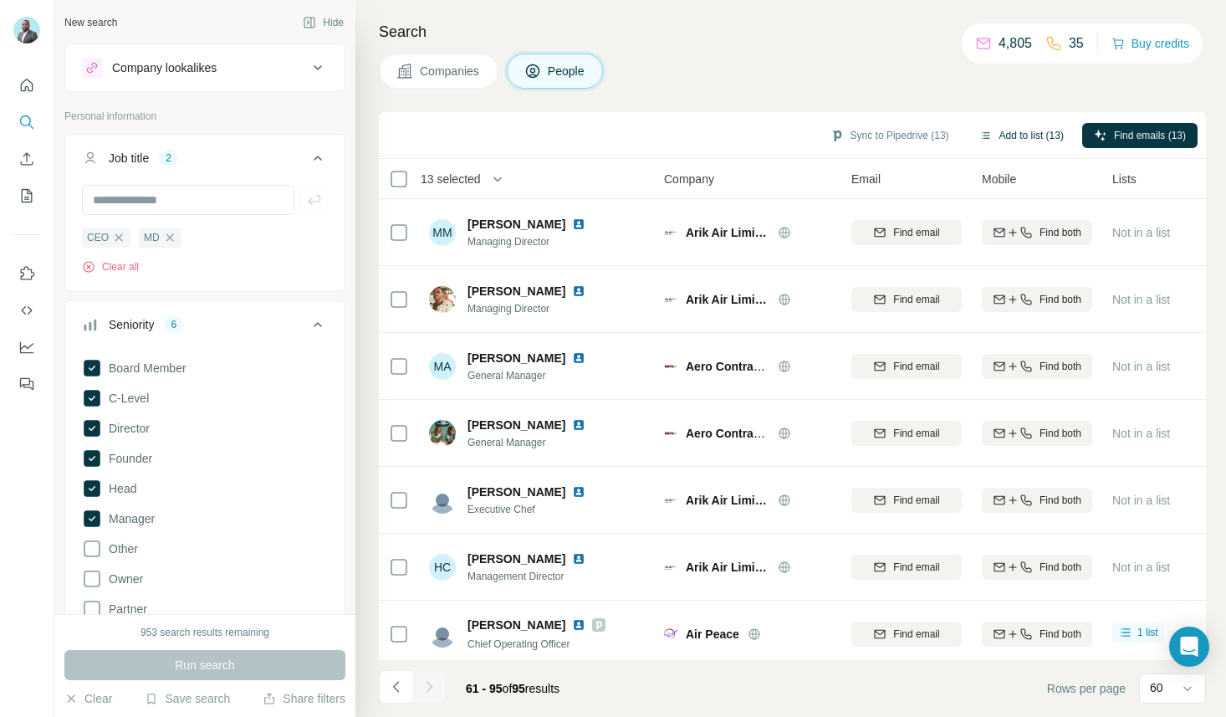
click at [1018, 130] on button "Add to list (13)" at bounding box center [1021, 135] width 108 height 25
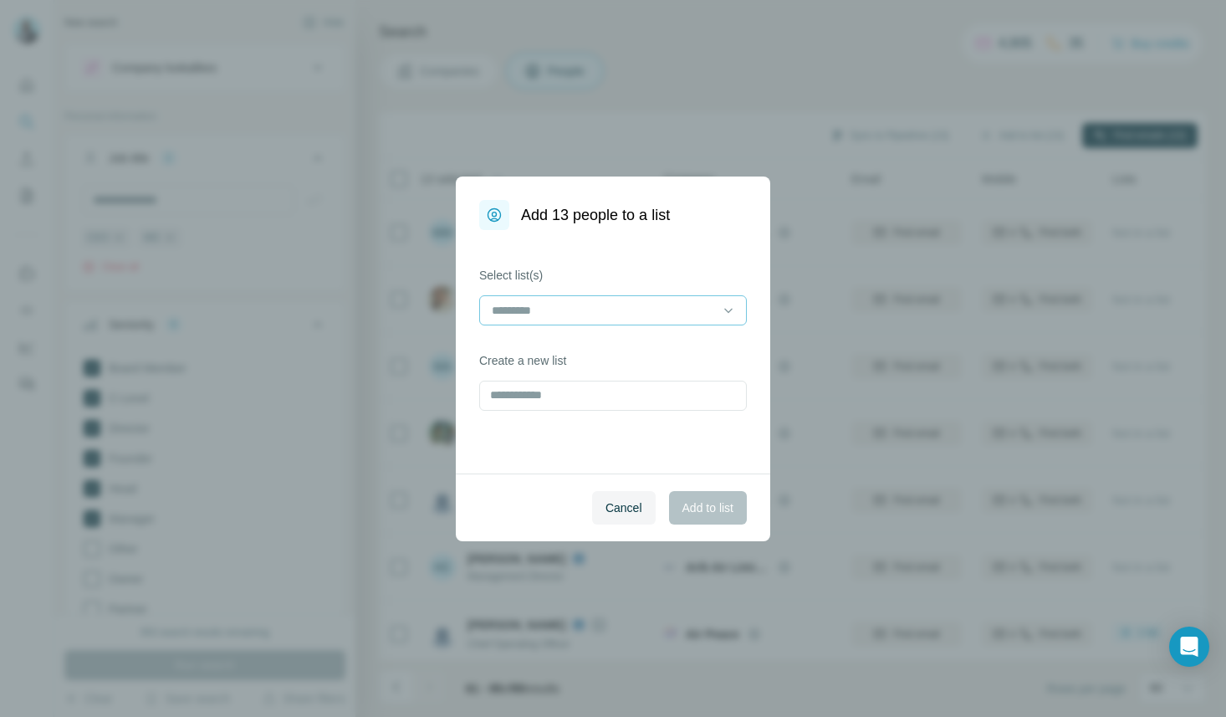
click at [591, 314] on input at bounding box center [603, 310] width 226 height 18
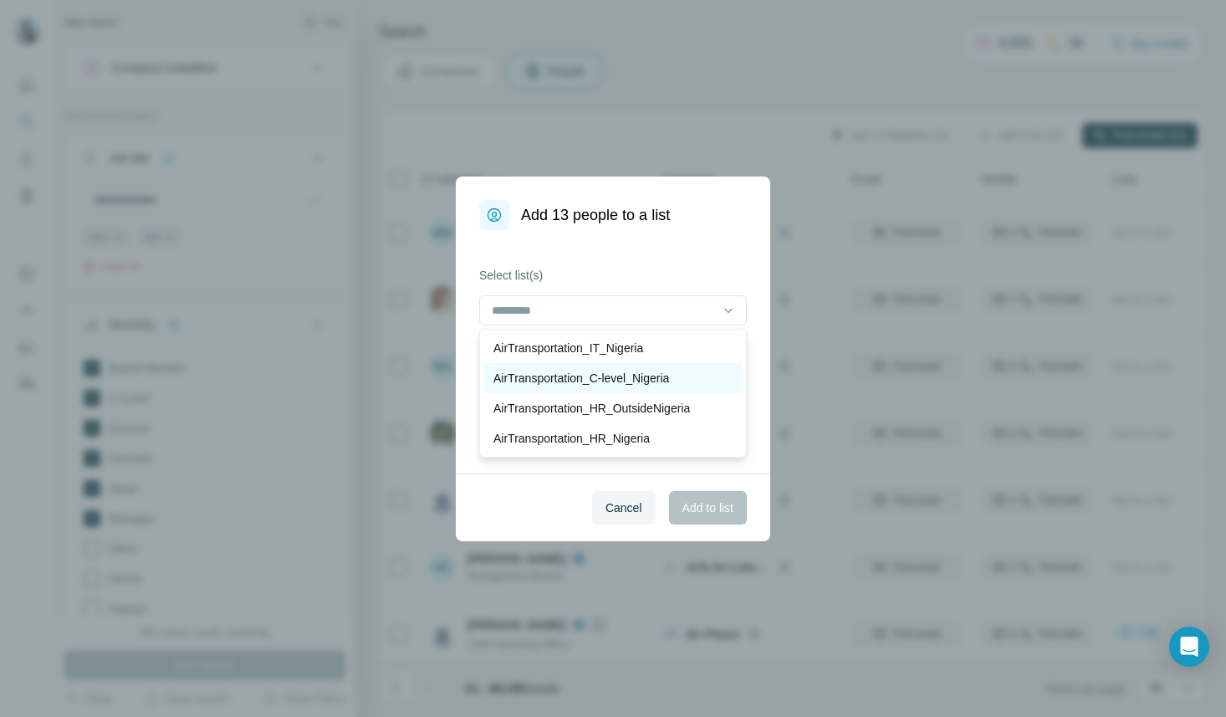
click at [645, 378] on p "AirTransportation_C-level_Nigeria" at bounding box center [581, 378] width 176 height 17
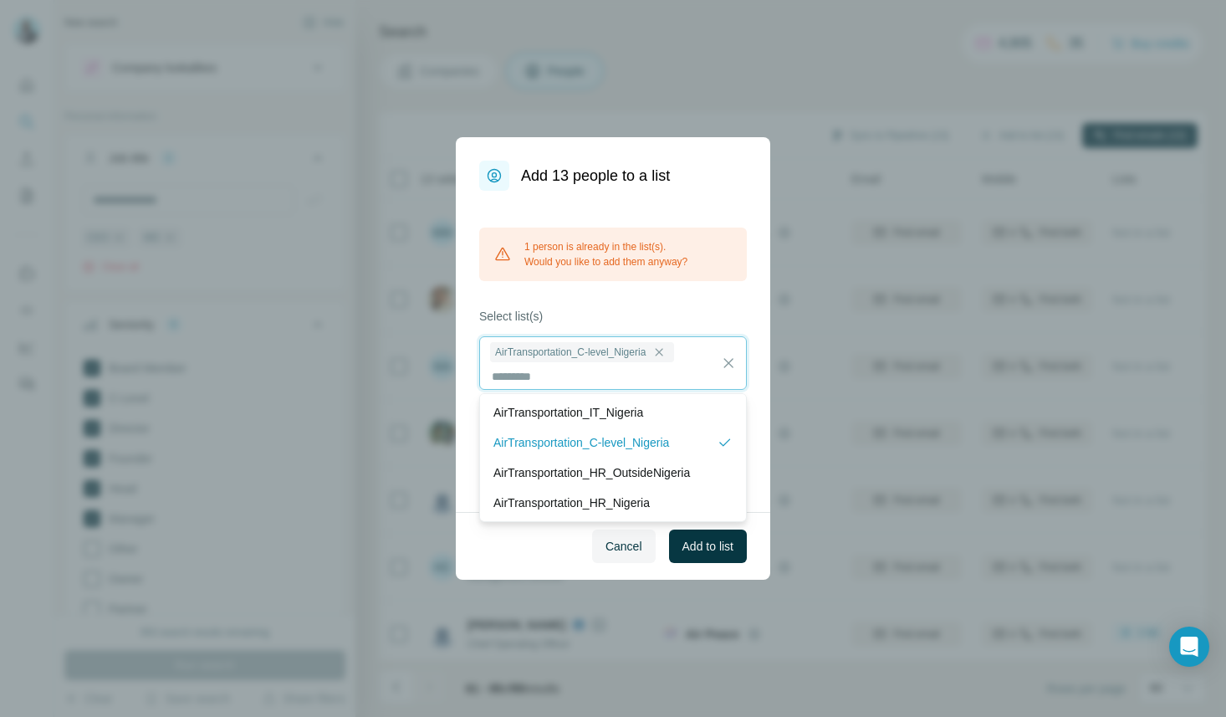
scroll to position [2, 0]
click at [729, 548] on span "Add to list" at bounding box center [707, 546] width 51 height 17
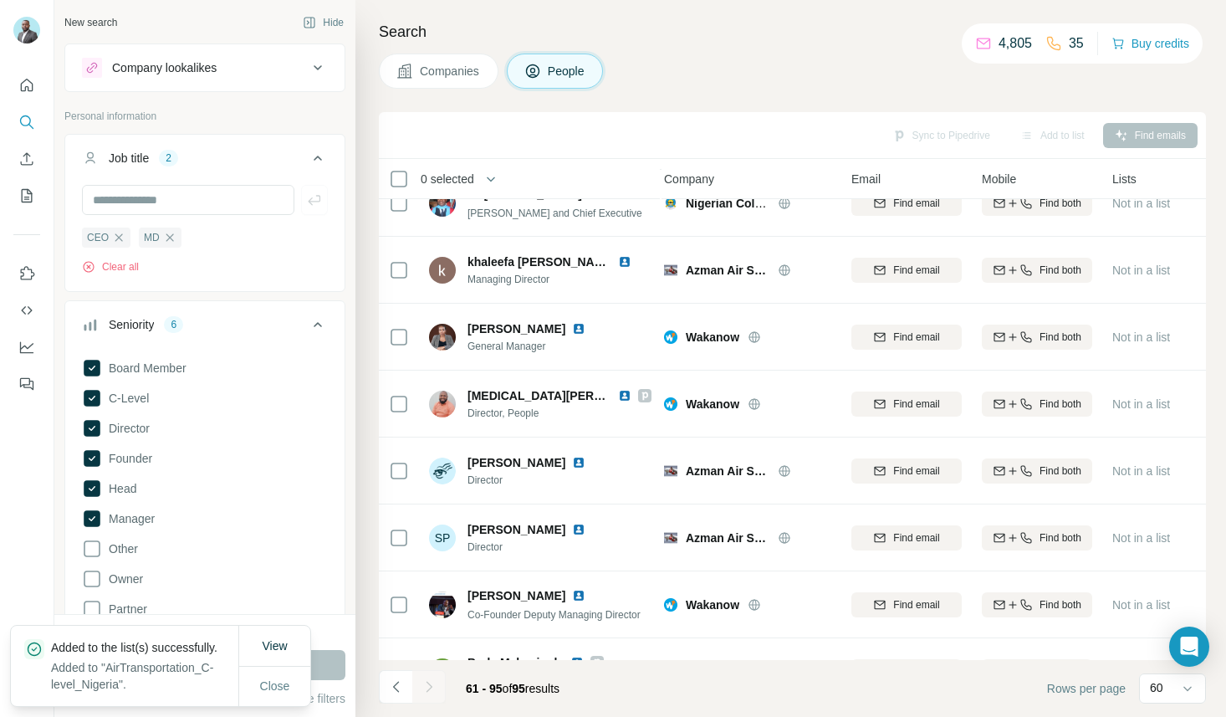
scroll to position [1108, 6]
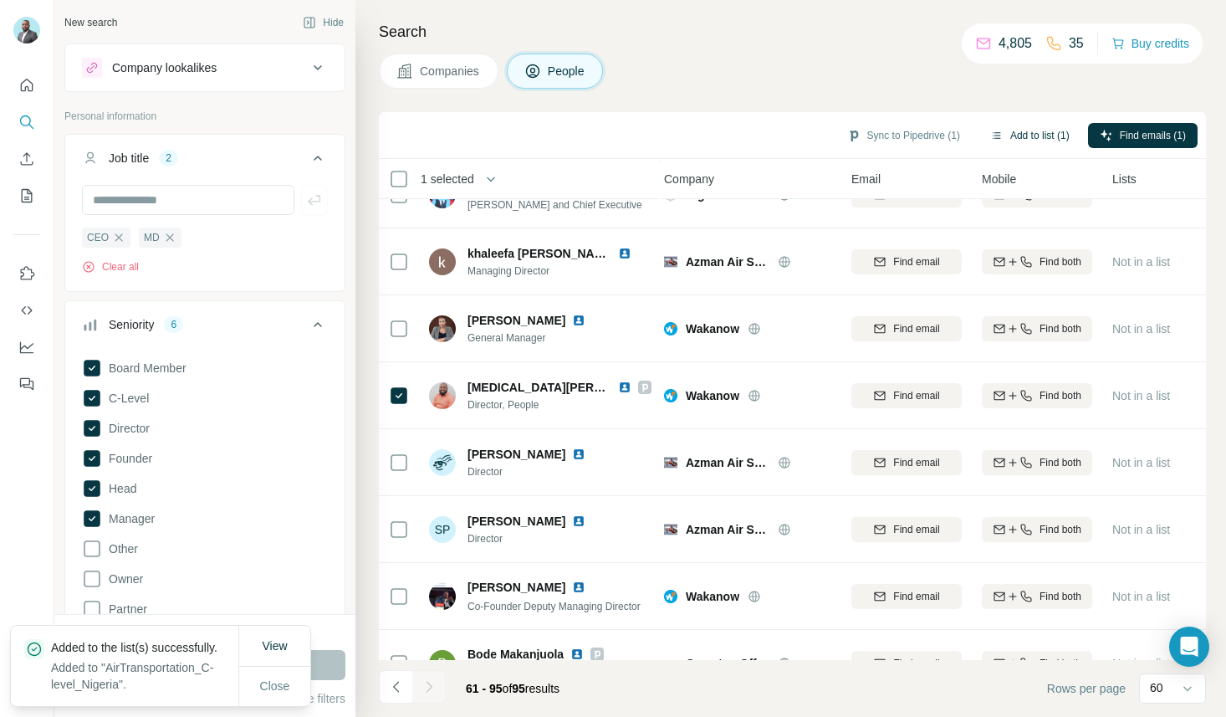
click at [1036, 132] on button "Add to list (1)" at bounding box center [1029, 135] width 103 height 25
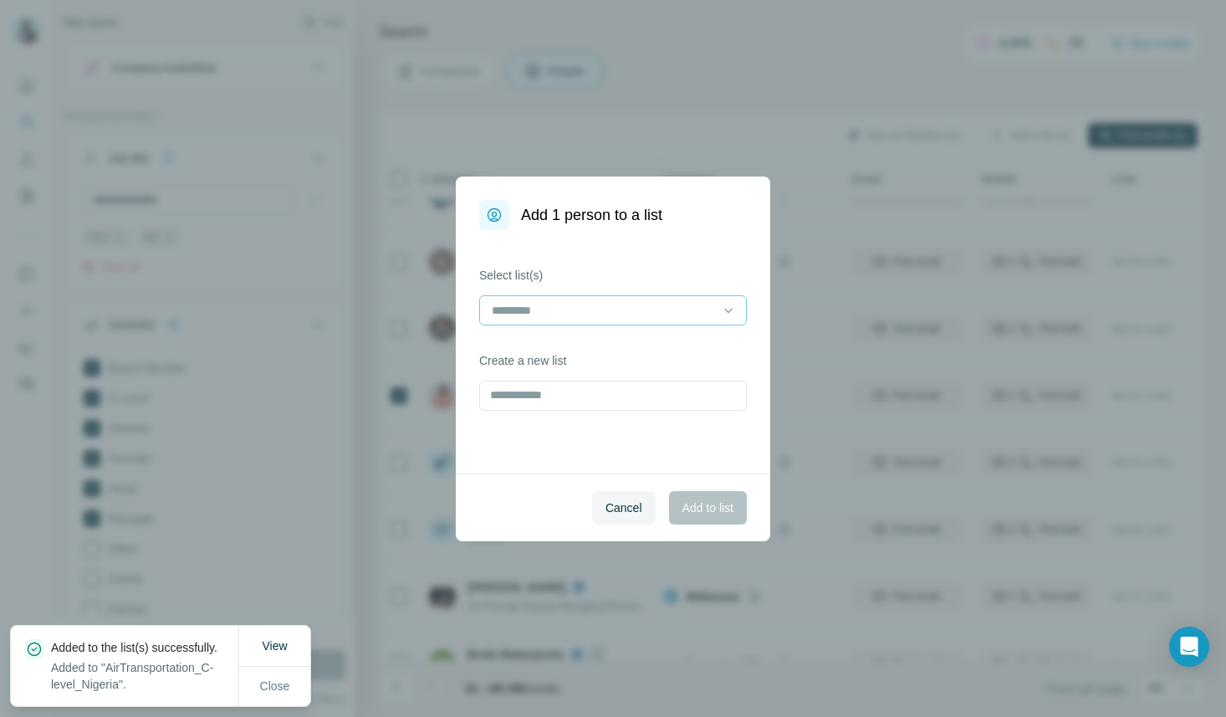
click at [606, 308] on input at bounding box center [603, 310] width 226 height 18
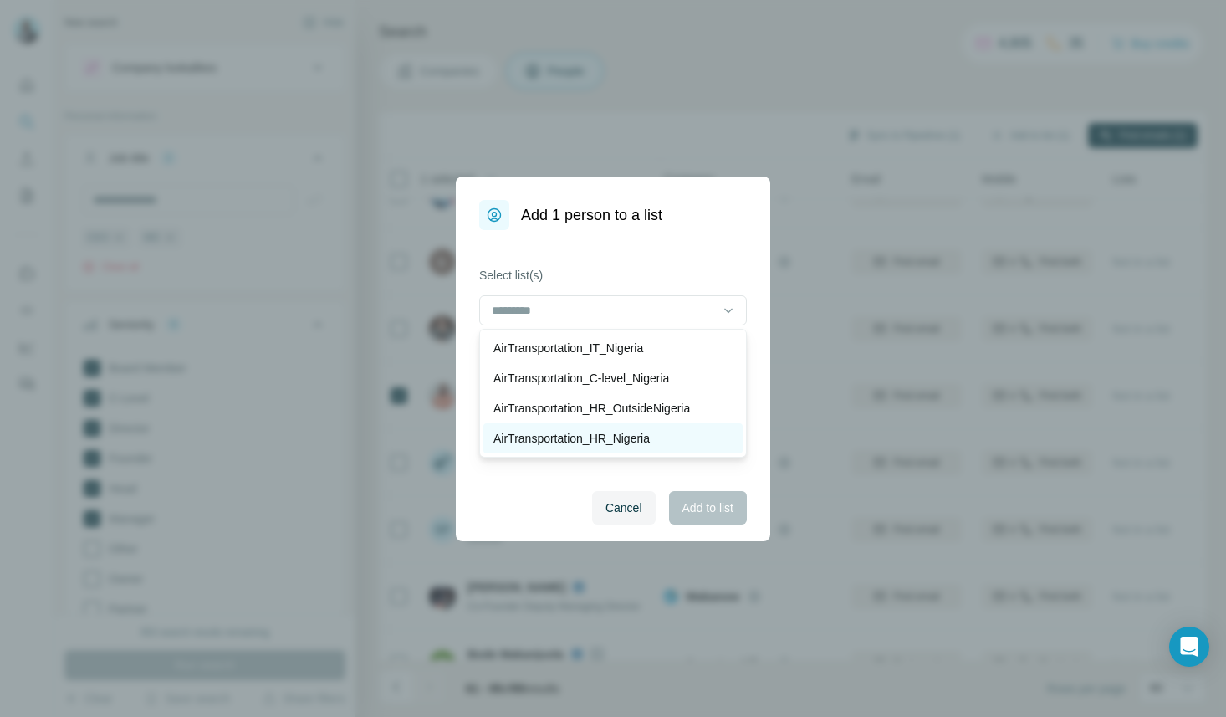
click at [599, 437] on p "AirTransportation_HR_Nigeria" at bounding box center [571, 438] width 156 height 17
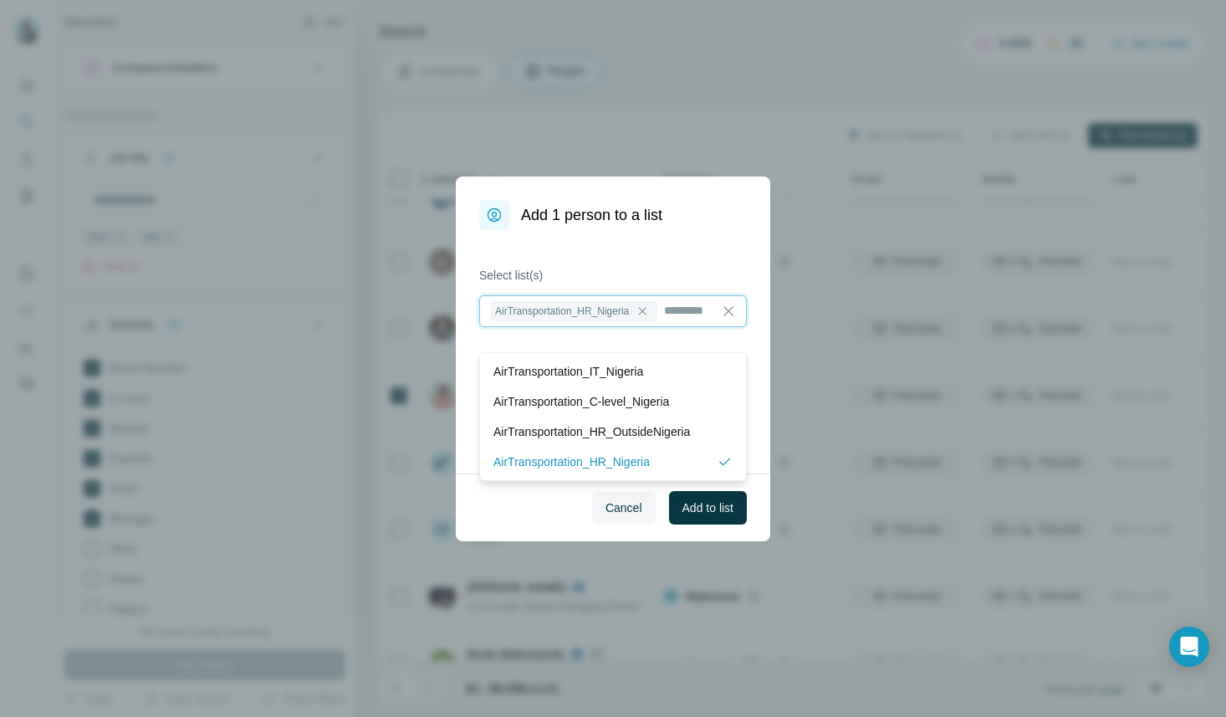
scroll to position [2, 0]
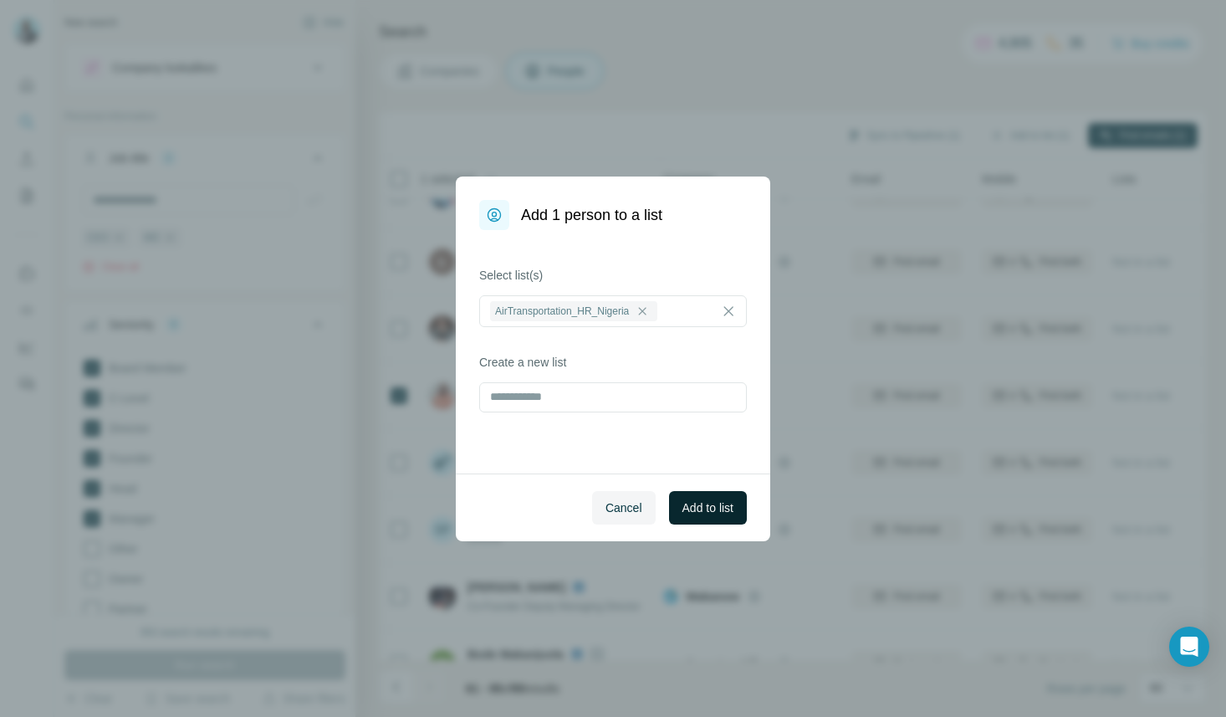
click at [721, 509] on span "Add to list" at bounding box center [707, 507] width 51 height 17
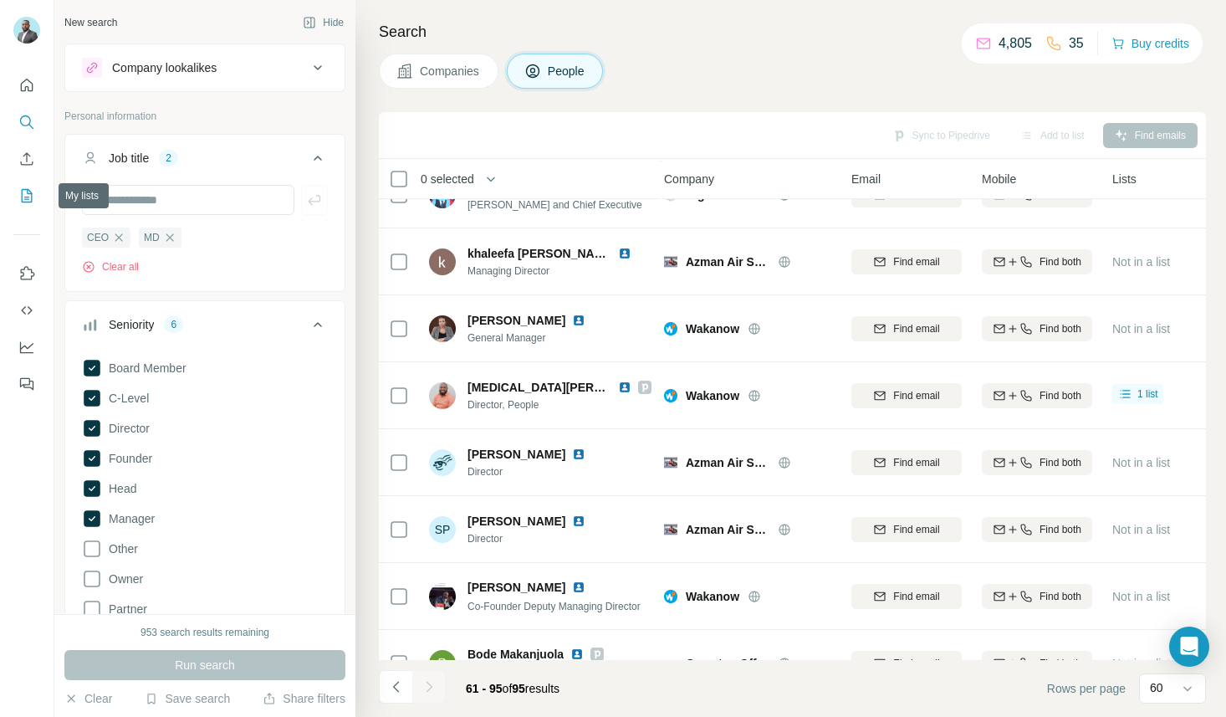
click at [30, 198] on icon "My lists" at bounding box center [26, 195] width 17 height 17
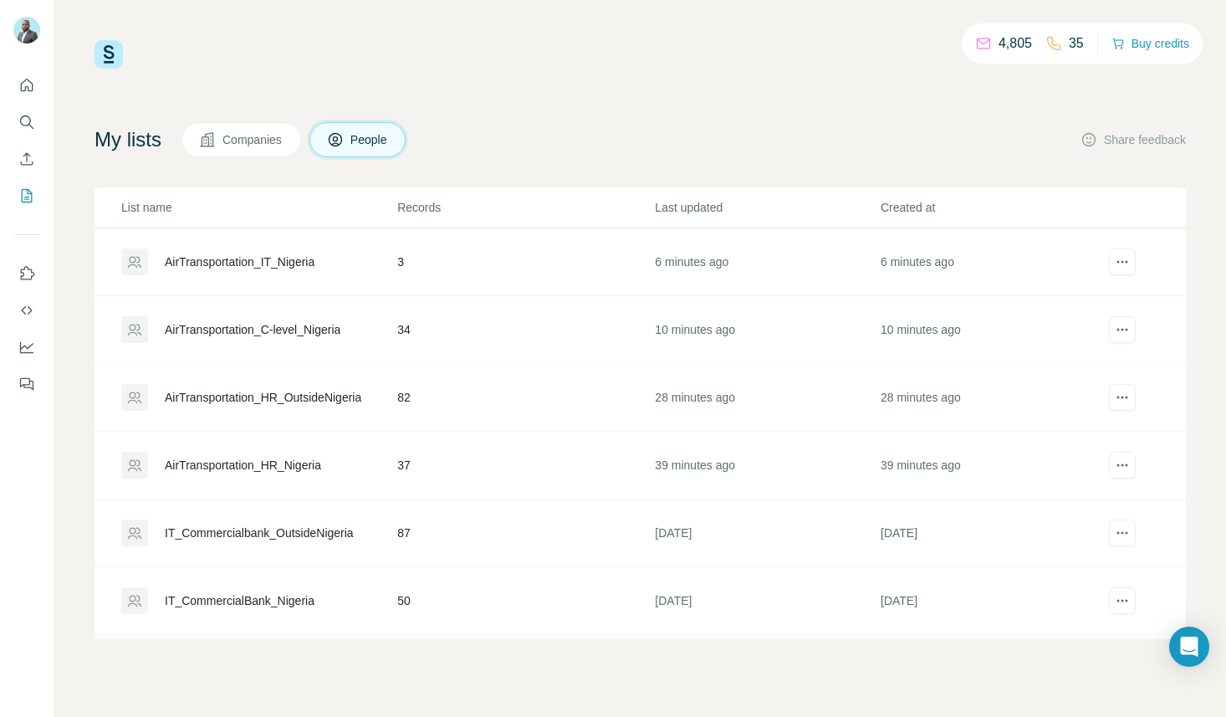
click at [204, 463] on div "AirTransportation_HR_Nigeria" at bounding box center [243, 465] width 156 height 17
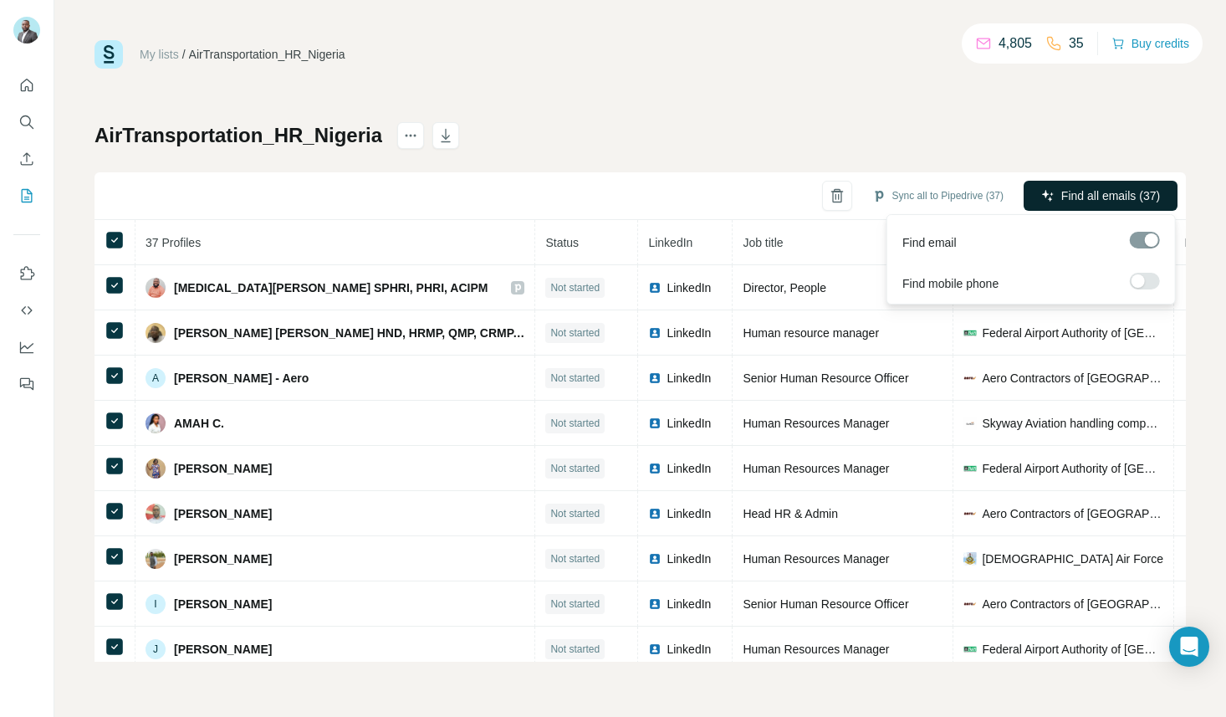
click at [1125, 192] on span "Find all emails (37)" at bounding box center [1110, 195] width 99 height 17
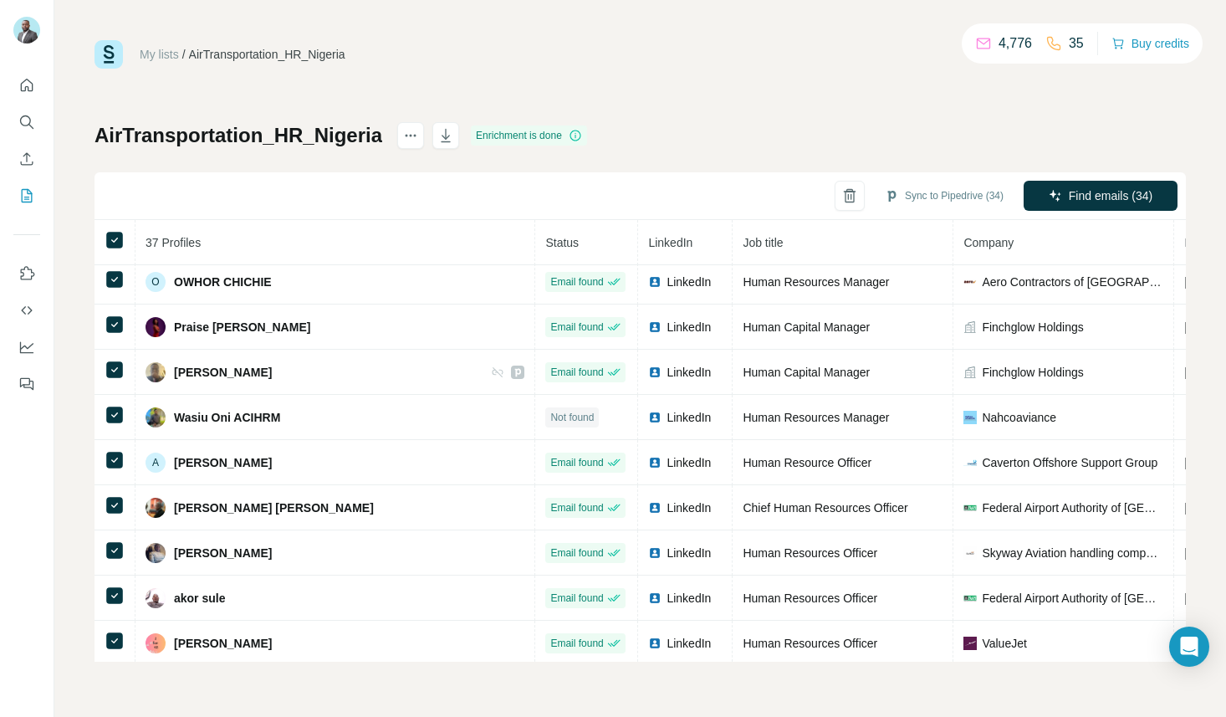
scroll to position [549, 0]
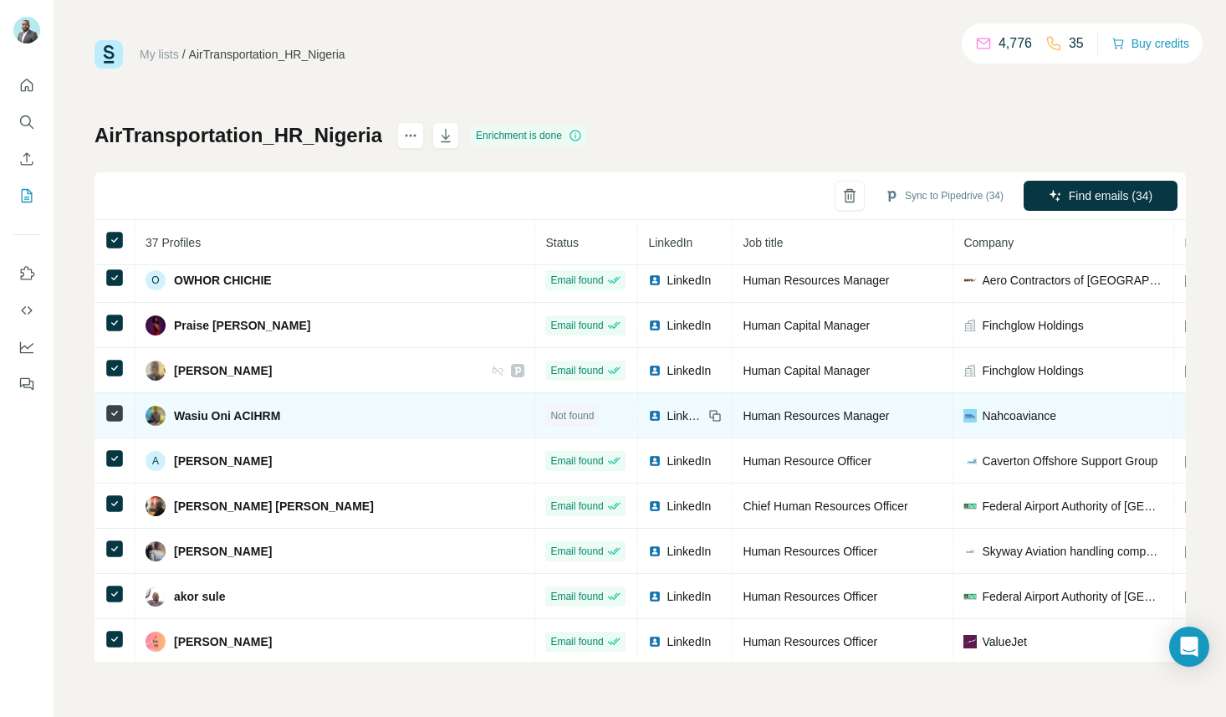
click at [105, 408] on icon at bounding box center [115, 413] width 20 height 20
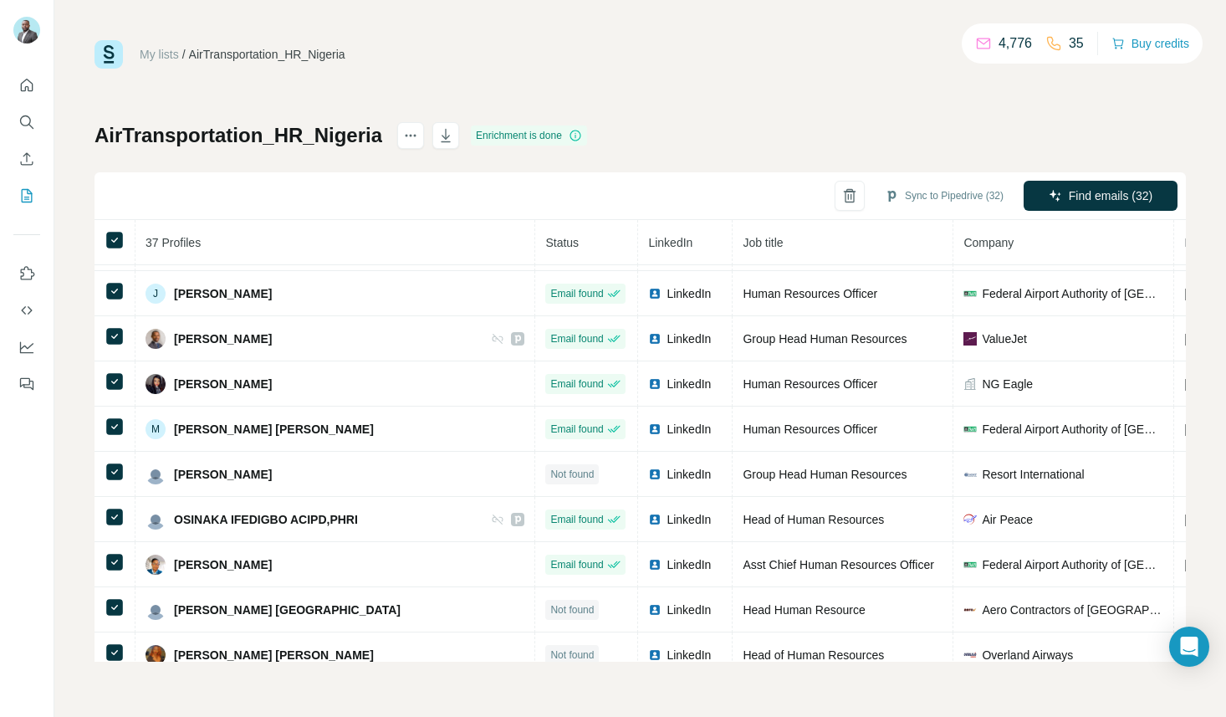
scroll to position [1274, 0]
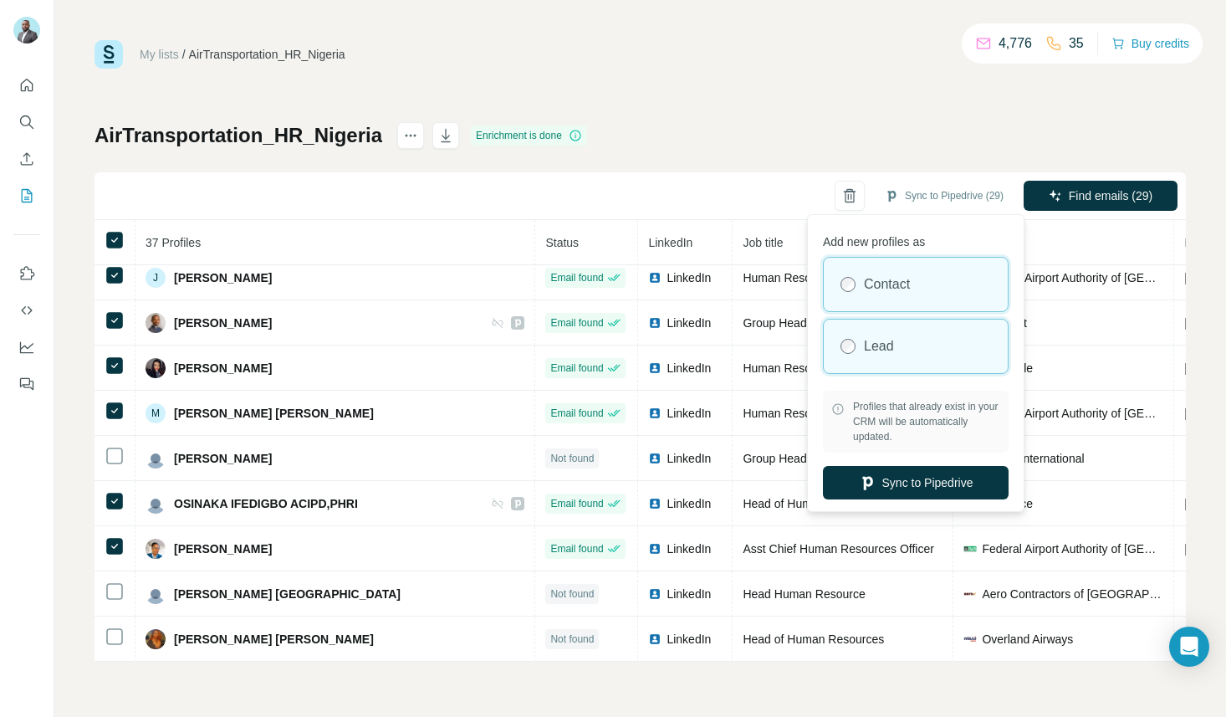
click at [905, 356] on div "Lead" at bounding box center [916, 346] width 184 height 54
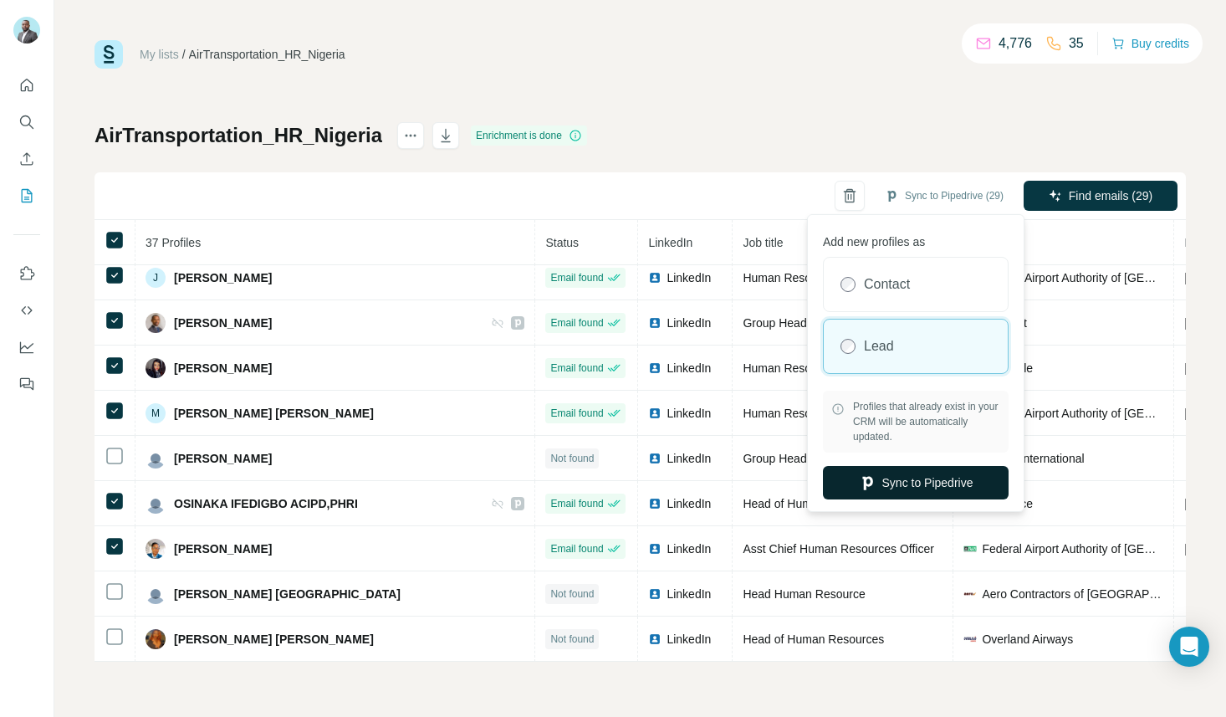
click at [901, 483] on button "Sync to Pipedrive" at bounding box center [916, 482] width 186 height 33
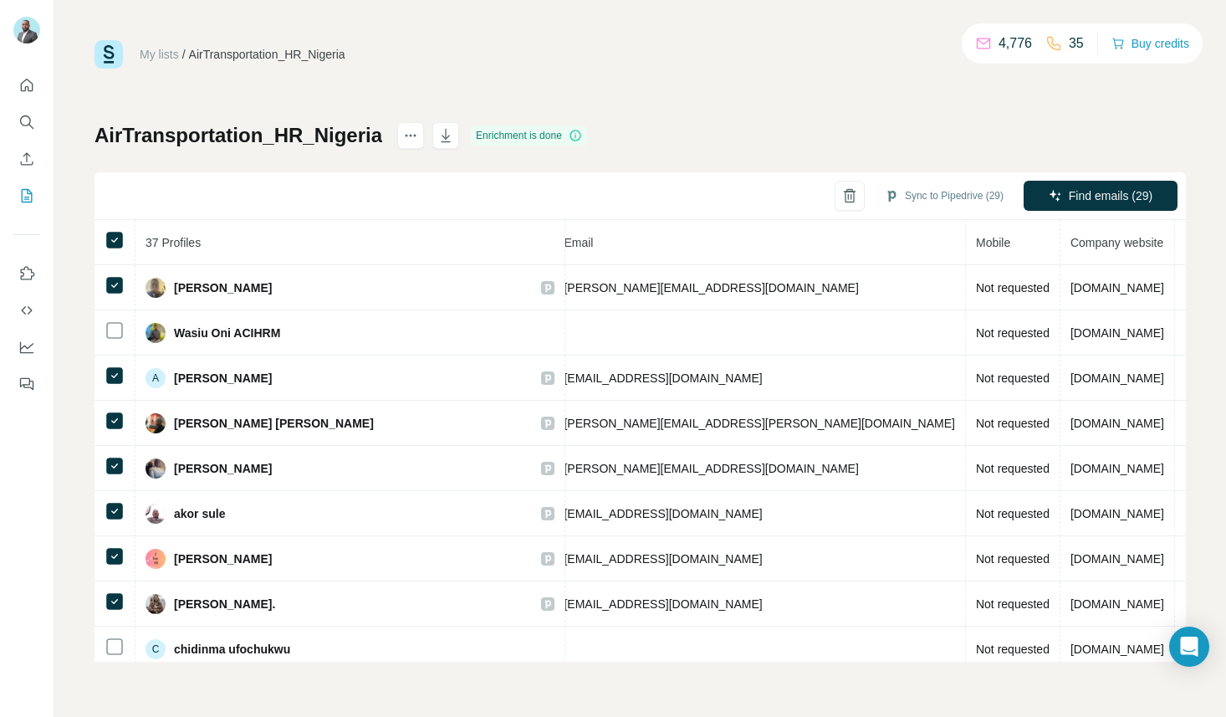
scroll to position [626, 651]
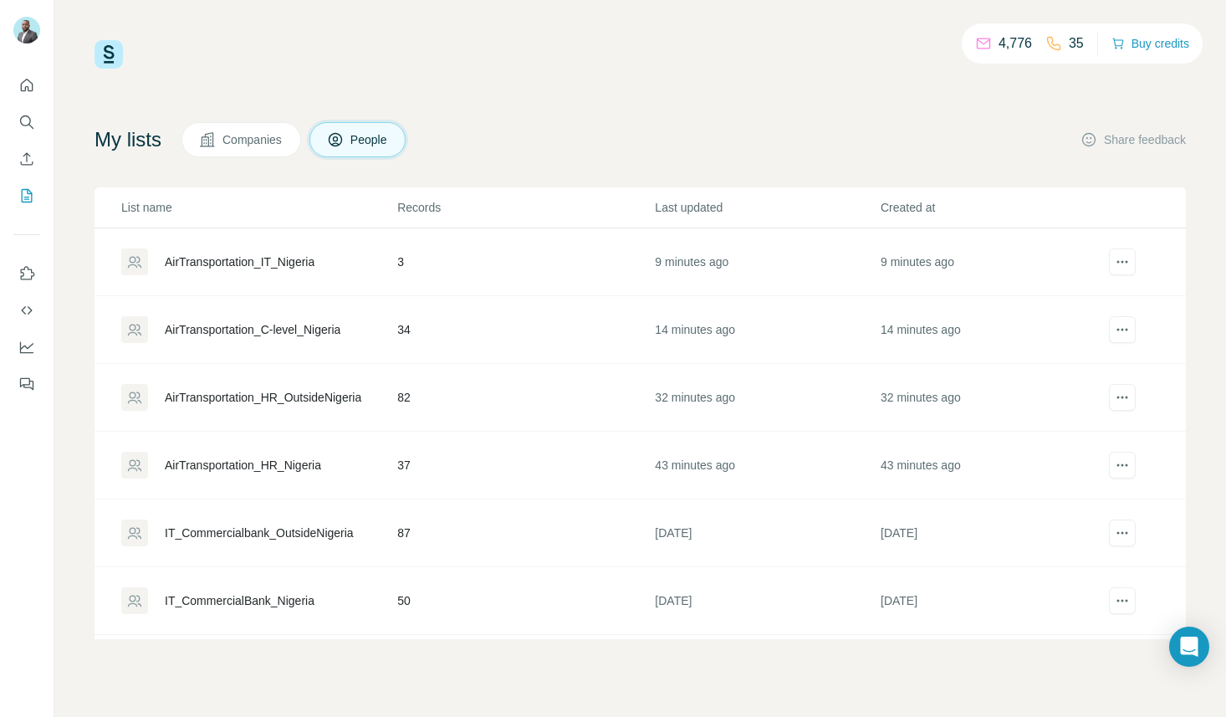
click at [155, 391] on div "AirTransportation_HR_OutsideNigeria" at bounding box center [258, 397] width 274 height 27
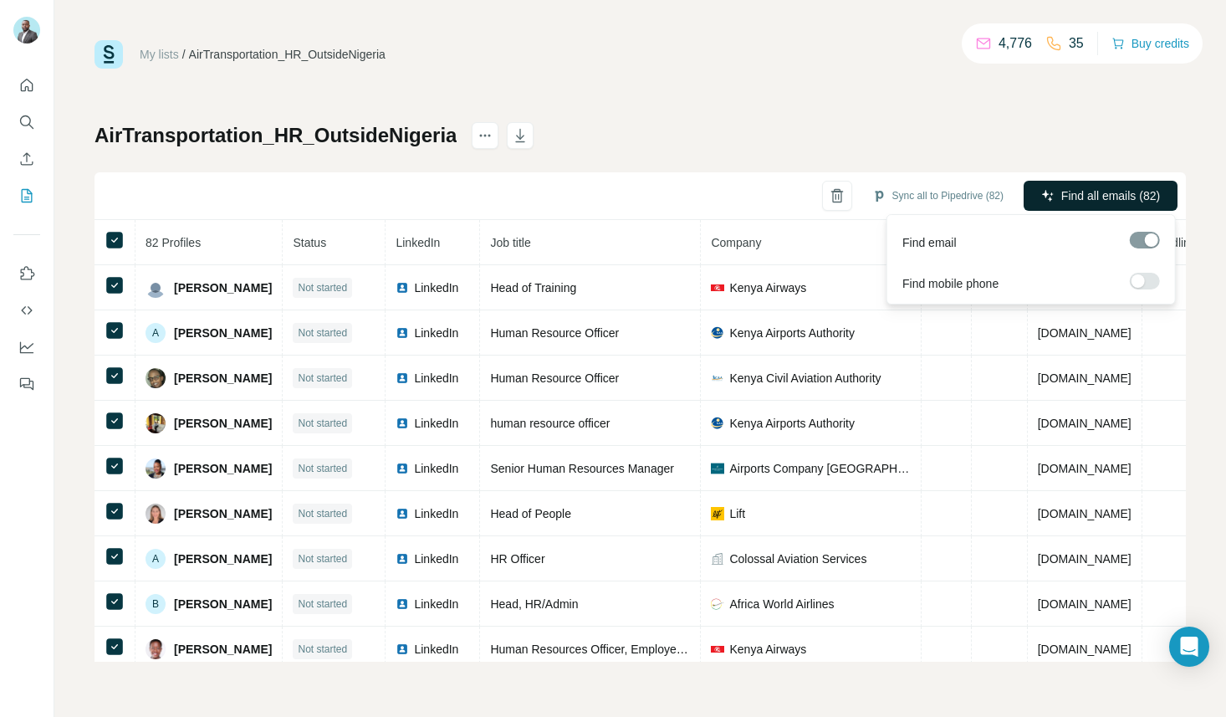
click at [1115, 196] on span "Find all emails (82)" at bounding box center [1110, 195] width 99 height 17
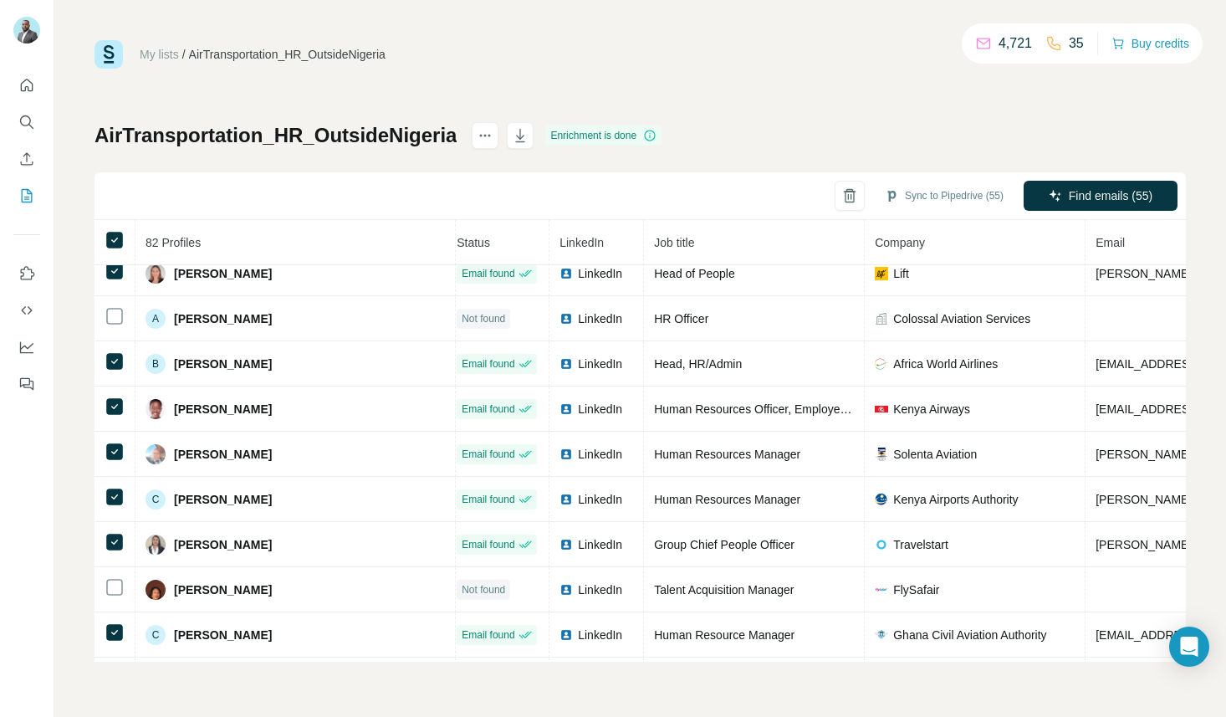
scroll to position [0, 9]
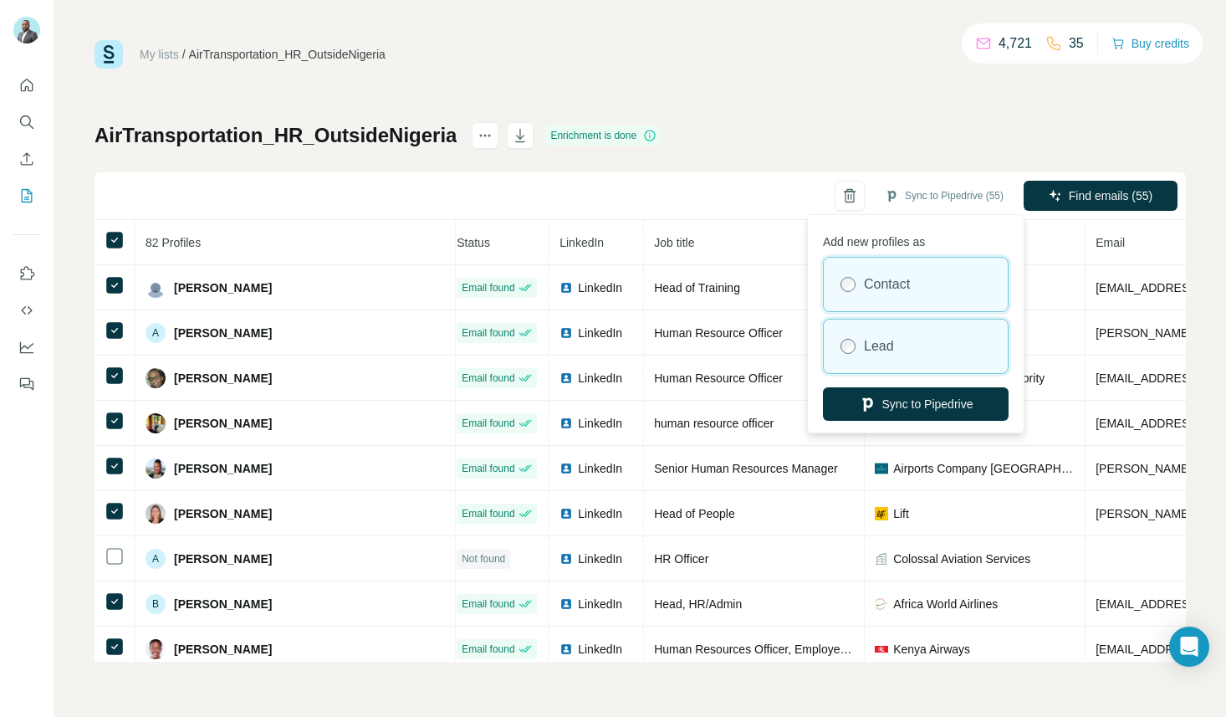
click at [894, 345] on label "Lead" at bounding box center [879, 346] width 30 height 20
click at [911, 349] on div "Lead" at bounding box center [916, 346] width 184 height 54
click at [899, 347] on div "Lead" at bounding box center [916, 346] width 184 height 54
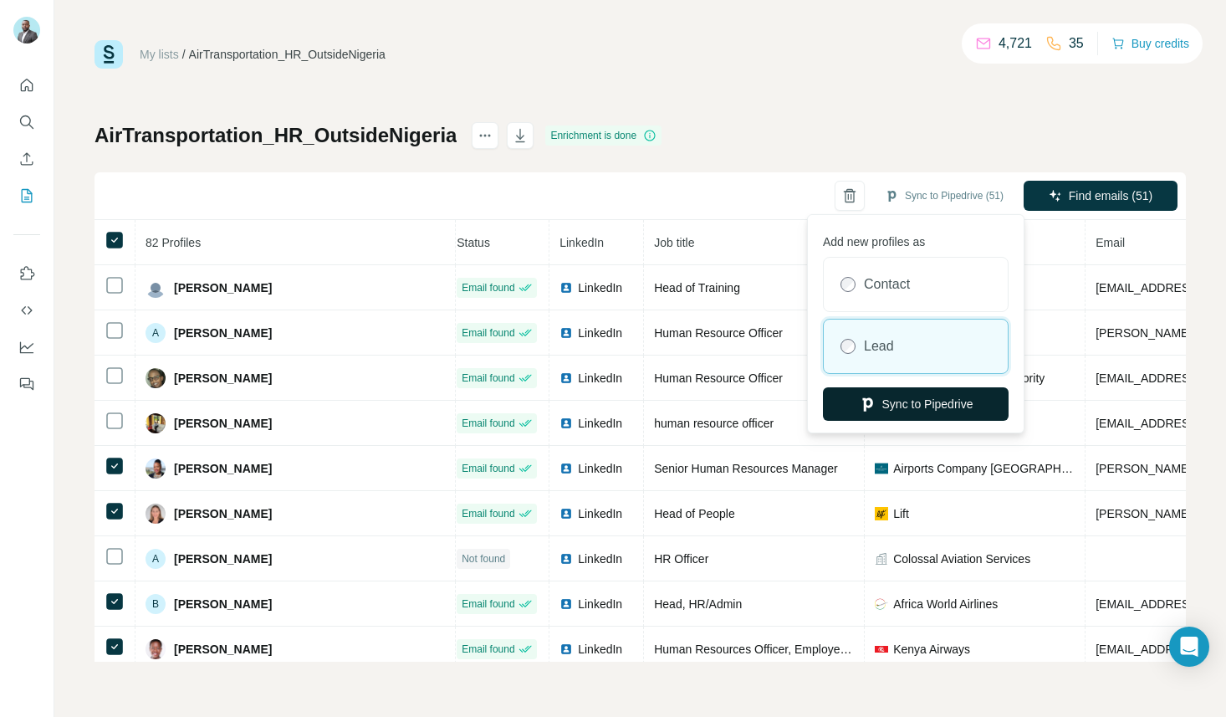
click at [925, 401] on button "Sync to Pipedrive" at bounding box center [916, 403] width 186 height 33
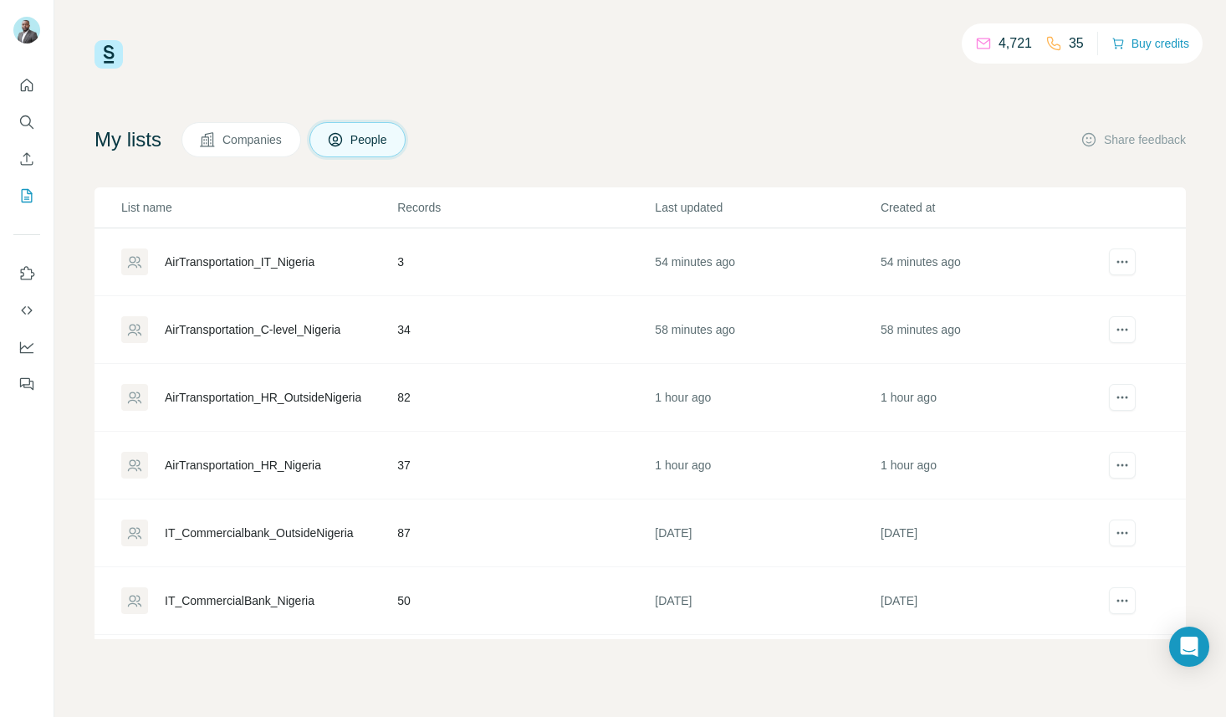
click at [291, 465] on div "AirTransportation_HR_Nigeria" at bounding box center [243, 465] width 156 height 17
